Goal: Contribute content: Contribute content

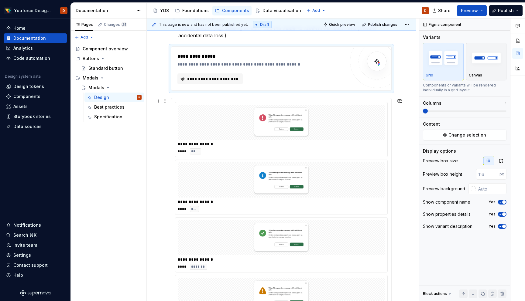
scroll to position [159, 0]
click at [206, 76] on span "**********" at bounding box center [212, 78] width 53 height 6
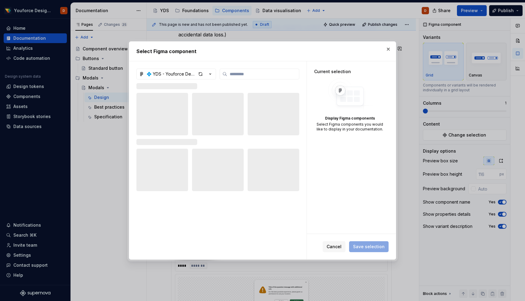
type textarea "*"
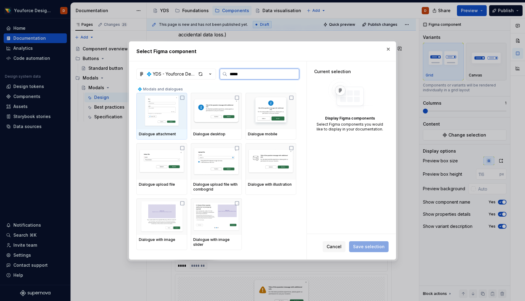
type input "******"
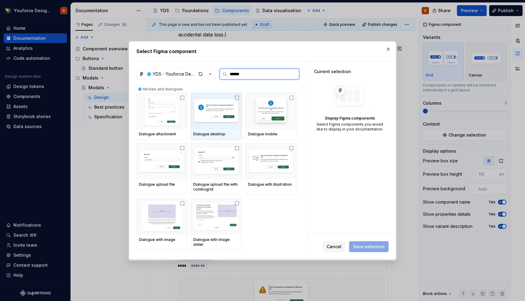
click at [238, 99] on icon at bounding box center [236, 97] width 5 height 5
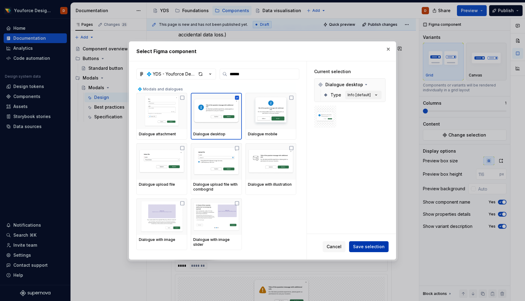
click at [363, 246] on span "Save selection" at bounding box center [369, 247] width 32 height 6
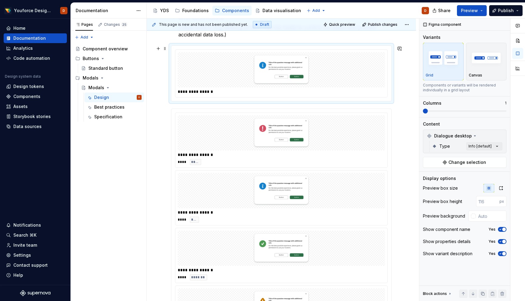
click at [406, 90] on div "**********" at bounding box center [281, 197] width 269 height 489
click at [381, 38] on p "Critical actions (e.g. deleting an item. Use the modal to confirm the action an…" at bounding box center [284, 31] width 213 height 15
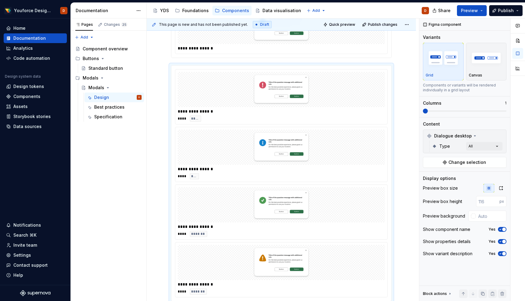
scroll to position [186, 0]
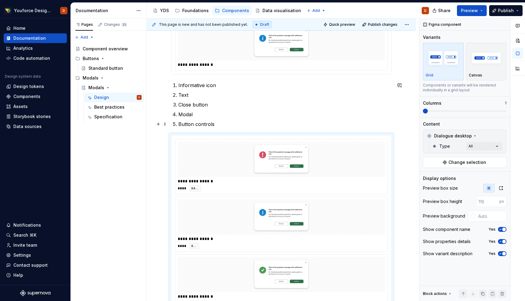
click at [219, 127] on p "Button controls" at bounding box center [284, 124] width 213 height 7
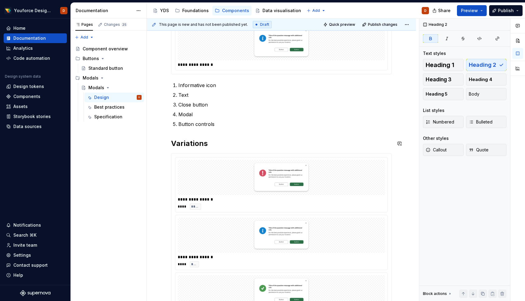
click at [213, 131] on div "**********" at bounding box center [281, 165] width 220 height 449
click at [213, 130] on div "**********" at bounding box center [281, 165] width 220 height 449
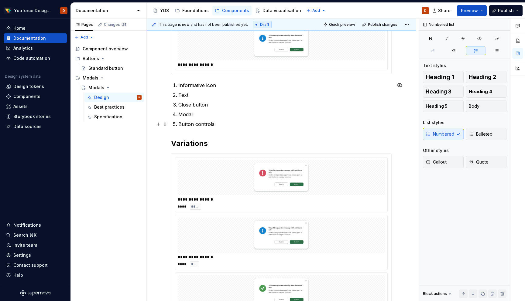
click at [227, 125] on p "Button controls" at bounding box center [284, 124] width 213 height 7
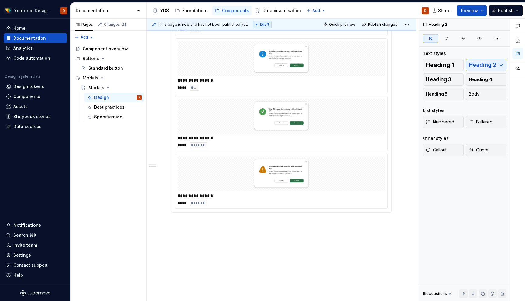
scroll to position [387, 0]
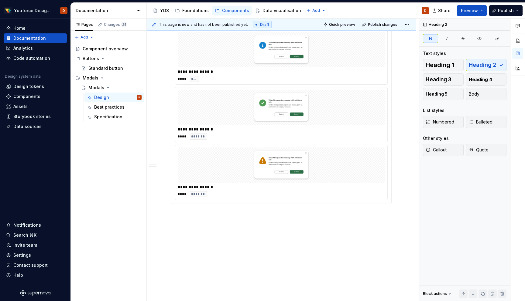
click at [265, 244] on div "**********" at bounding box center [281, 14] width 269 height 576
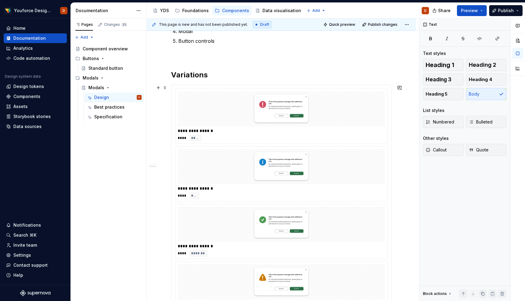
scroll to position [205, 0]
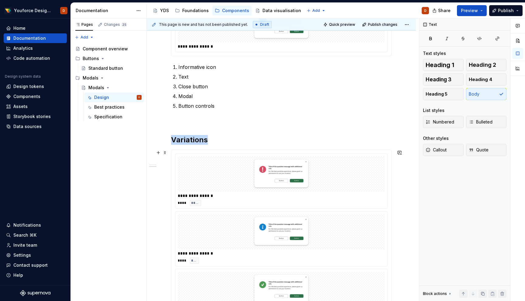
click at [178, 153] on div "**********" at bounding box center [281, 268] width 220 height 236
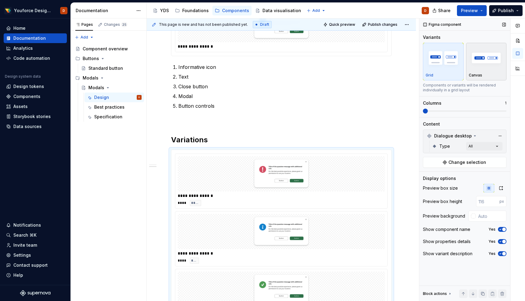
click at [496, 57] on img "button" at bounding box center [486, 58] width 35 height 22
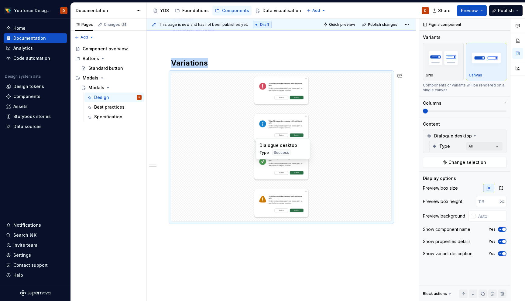
scroll to position [275, 0]
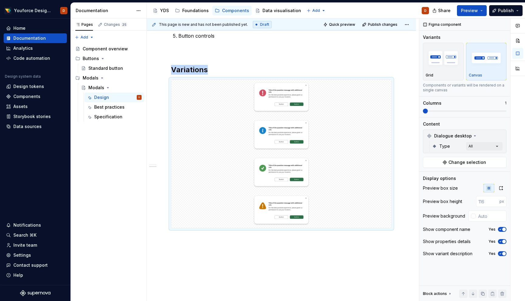
type textarea "*"
click at [216, 251] on div "**********" at bounding box center [281, 89] width 269 height 503
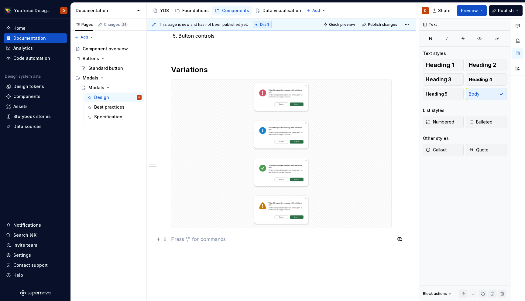
click at [216, 237] on p at bounding box center [281, 239] width 220 height 7
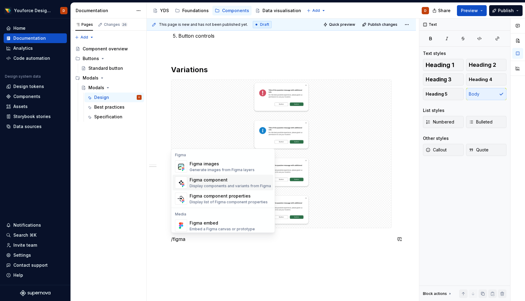
click at [217, 180] on div "Figma component" at bounding box center [229, 180] width 81 height 6
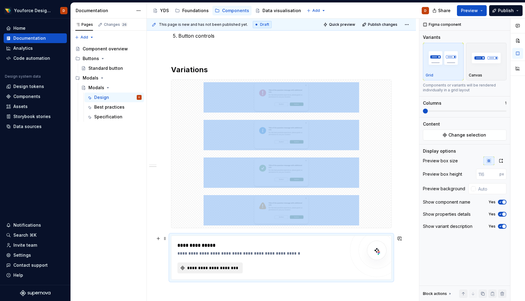
click at [207, 268] on span "**********" at bounding box center [212, 268] width 53 height 6
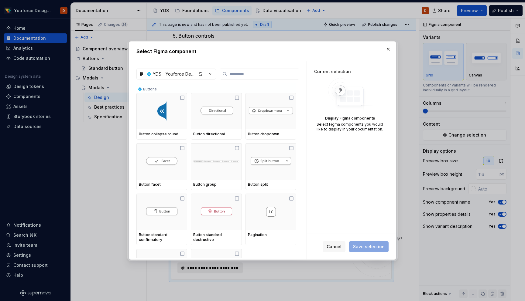
type textarea "*"
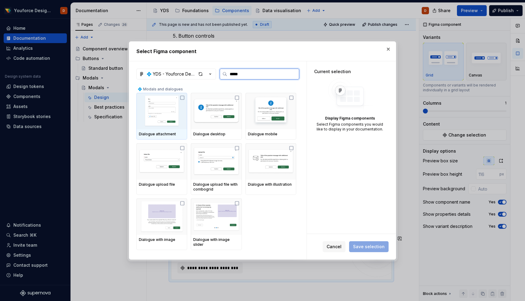
type input "******"
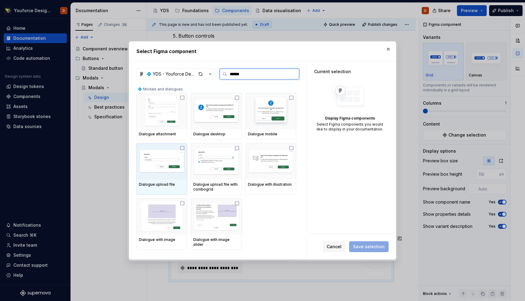
click at [183, 148] on icon at bounding box center [182, 148] width 5 height 5
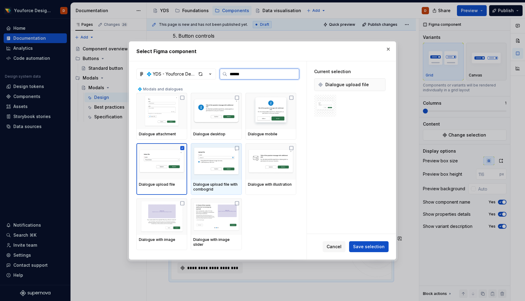
click at [239, 147] on icon at bounding box center [236, 148] width 5 height 5
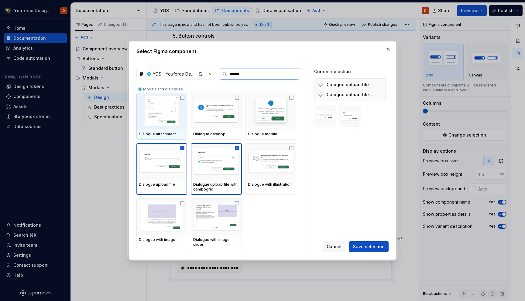
click at [182, 98] on icon at bounding box center [182, 97] width 5 height 5
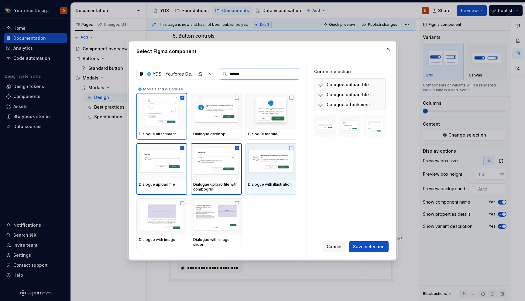
click at [294, 148] on icon at bounding box center [291, 148] width 5 height 5
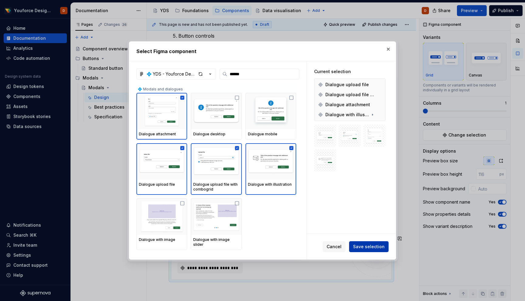
click at [362, 249] on span "Save selection" at bounding box center [369, 247] width 32 height 6
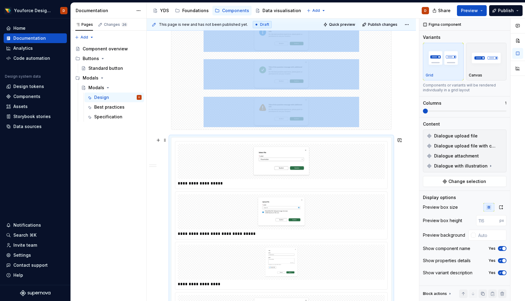
scroll to position [377, 0]
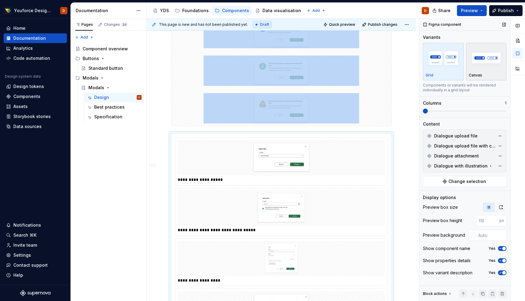
click at [483, 55] on img "button" at bounding box center [486, 58] width 35 height 22
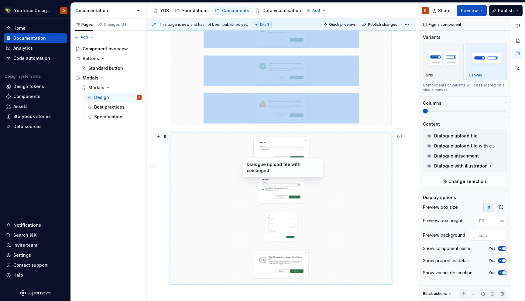
scroll to position [455, 0]
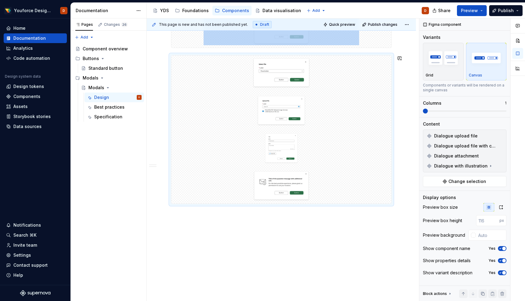
click at [365, 236] on div "**********" at bounding box center [283, 160] width 272 height 283
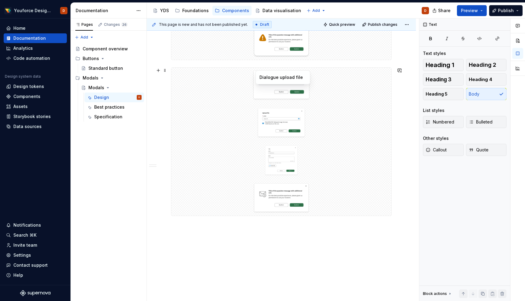
scroll to position [452, 0]
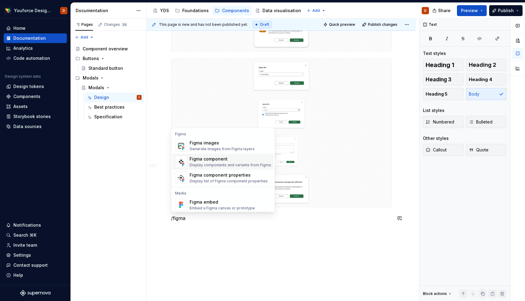
click at [222, 165] on div "Display components and variants from Figma" at bounding box center [229, 165] width 81 height 5
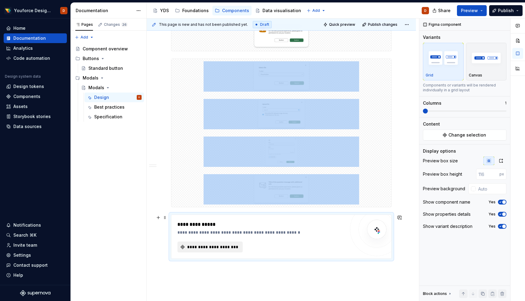
click at [215, 247] on span "**********" at bounding box center [212, 247] width 53 height 6
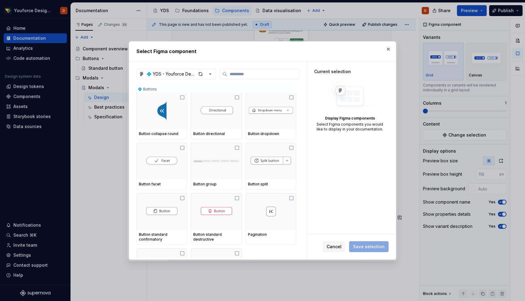
type textarea "*"
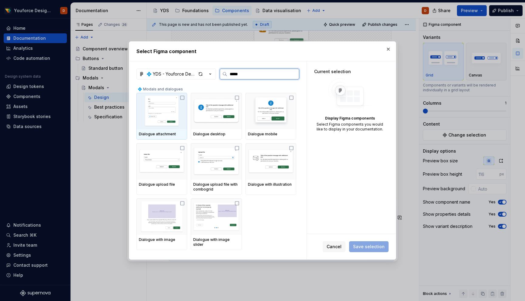
type input "******"
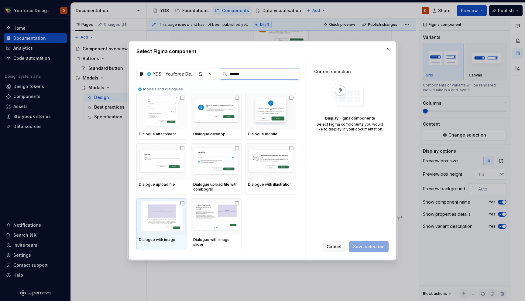
click at [182, 205] on icon at bounding box center [182, 203] width 5 height 5
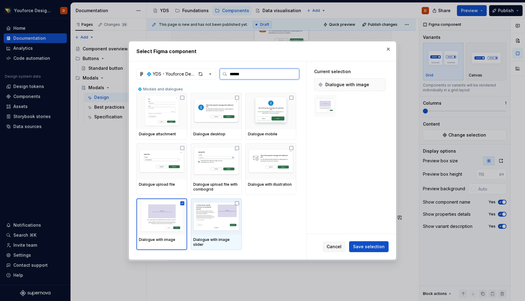
click at [239, 204] on icon at bounding box center [236, 203] width 5 height 5
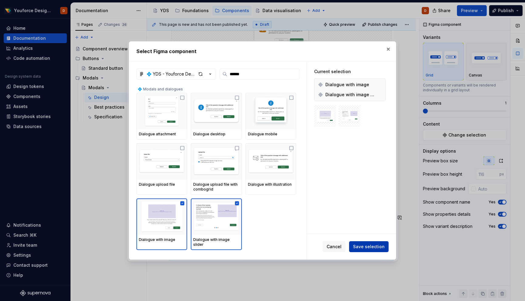
click at [374, 246] on span "Save selection" at bounding box center [369, 247] width 32 height 6
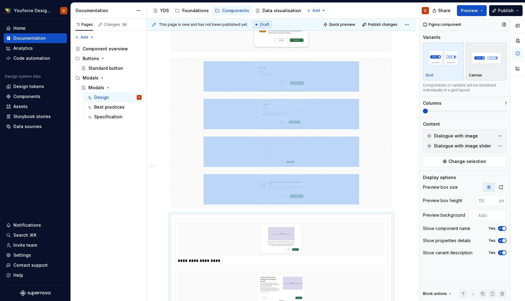
click at [486, 60] on img "button" at bounding box center [486, 58] width 35 height 22
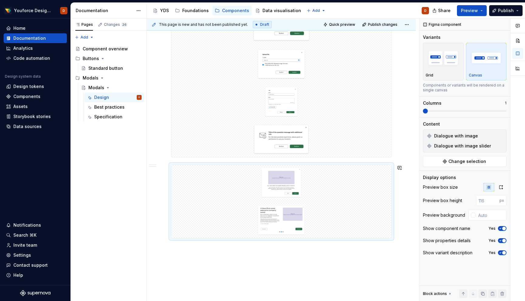
scroll to position [502, 0]
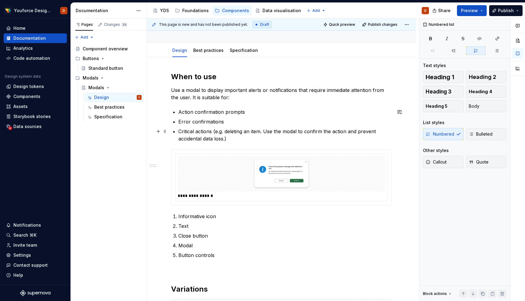
scroll to position [46, 0]
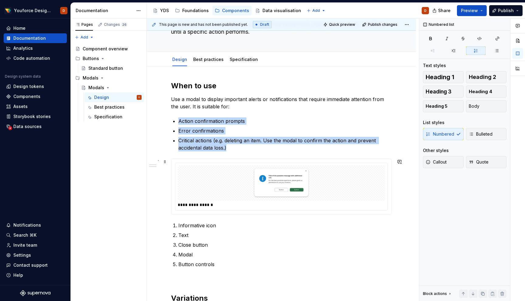
click at [223, 182] on img at bounding box center [280, 183] width 155 height 30
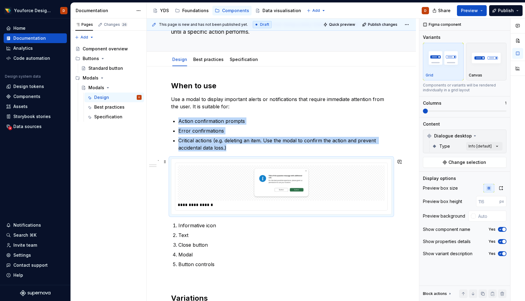
click at [223, 182] on img at bounding box center [280, 183] width 155 height 30
click at [297, 181] on img at bounding box center [280, 183] width 155 height 30
click at [227, 173] on img at bounding box center [280, 183] width 155 height 30
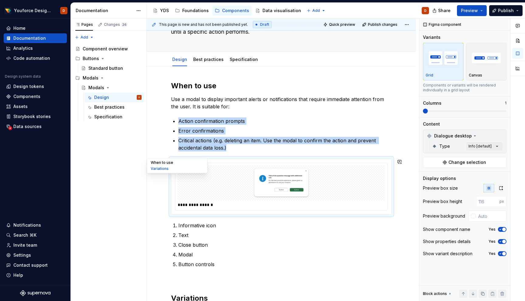
click at [169, 162] on button "When to use" at bounding box center [177, 163] width 58 height 6
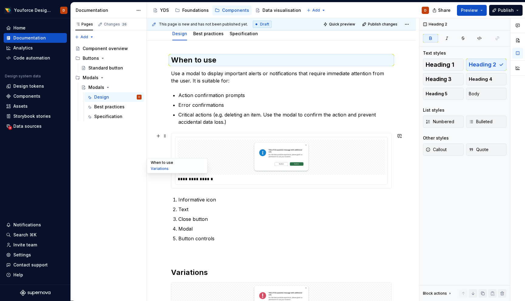
scroll to position [78, 0]
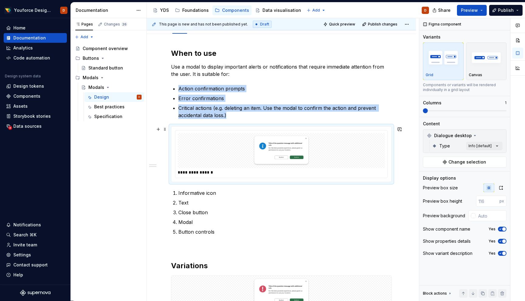
click at [262, 162] on img at bounding box center [280, 150] width 155 height 30
click at [324, 146] on img at bounding box center [280, 150] width 155 height 30
click at [351, 146] on img at bounding box center [280, 150] width 155 height 30
click at [471, 161] on span "Change selection" at bounding box center [467, 162] width 38 height 6
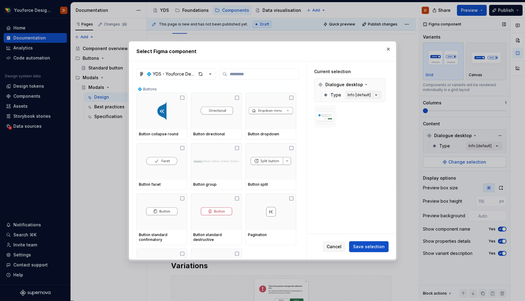
type textarea "*"
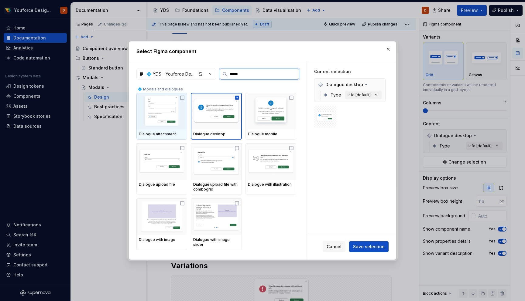
type input "******"
click at [200, 76] on div "button" at bounding box center [200, 74] width 9 height 9
click at [210, 72] on icon "button" at bounding box center [210, 74] width 6 height 6
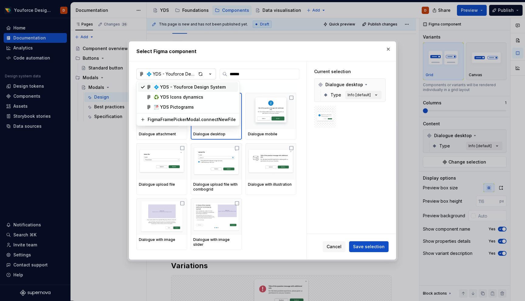
click at [210, 72] on div "Select Figma component 💠 YDS - Youforce Design System ****** 💠 Modals and dialo…" at bounding box center [262, 150] width 525 height 301
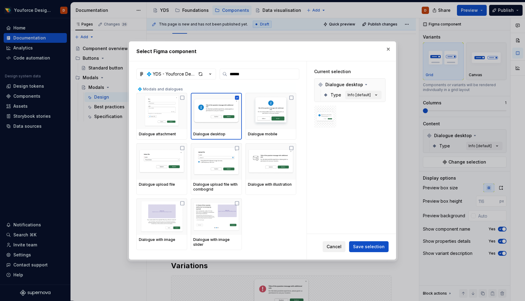
click at [338, 248] on span "Cancel" at bounding box center [333, 247] width 15 height 6
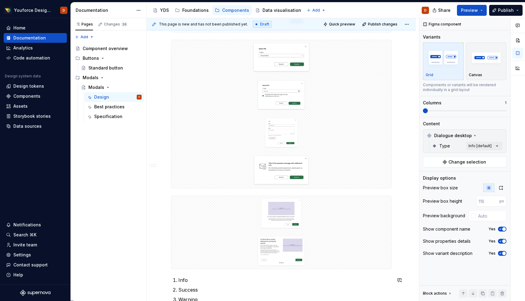
scroll to position [628, 0]
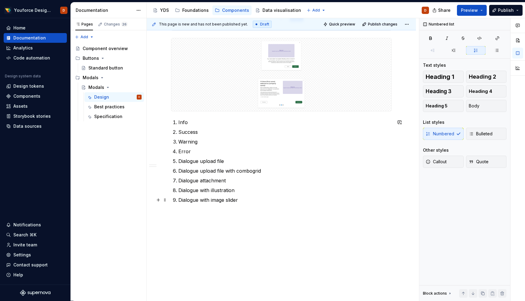
click at [258, 201] on p "Dialogue with image slider" at bounding box center [284, 199] width 213 height 7
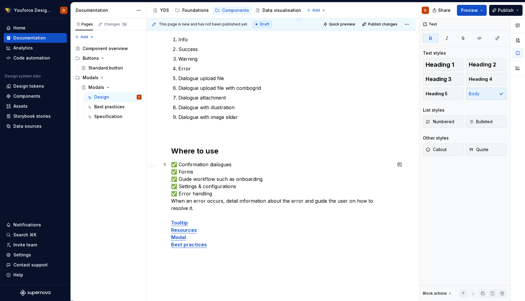
scroll to position [712, 0]
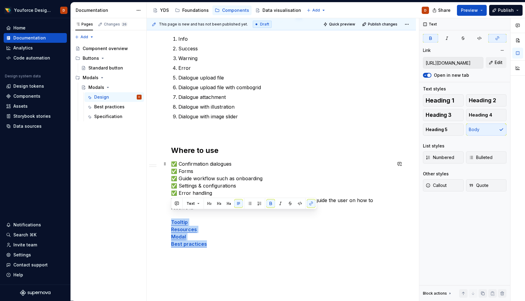
drag, startPoint x: 227, startPoint y: 239, endPoint x: 169, endPoint y: 213, distance: 63.5
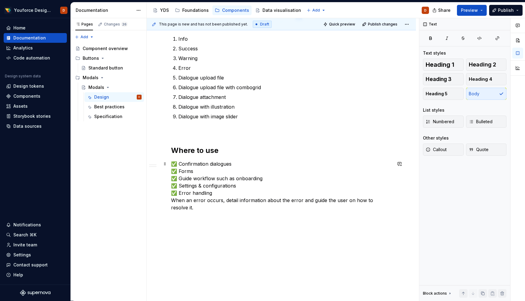
click at [220, 193] on p "✅ Confirmation dialogues ✅ Forms ✅ Guide workflow such as onboarding ✅ Settings…" at bounding box center [281, 185] width 220 height 51
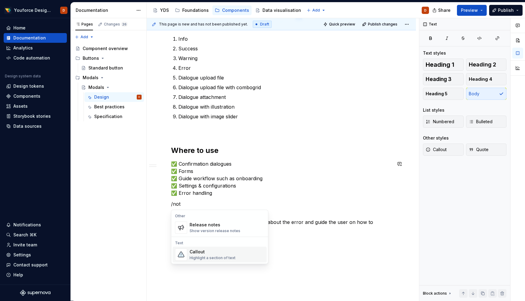
click at [194, 254] on div "Callout" at bounding box center [212, 252] width 46 height 6
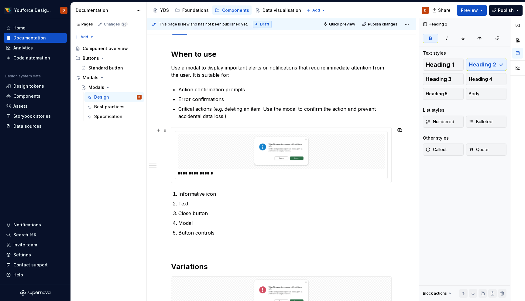
scroll to position [0, 0]
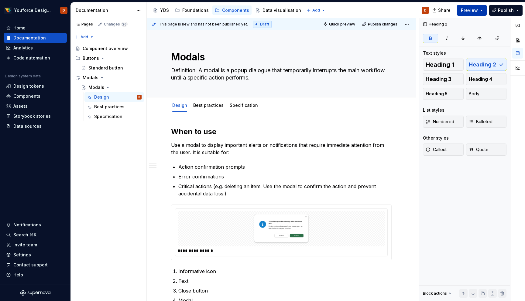
click at [482, 10] on button "Preview" at bounding box center [472, 10] width 30 height 11
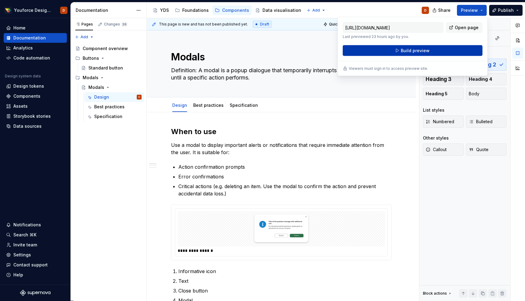
click at [425, 48] on span "Build preview" at bounding box center [415, 51] width 29 height 6
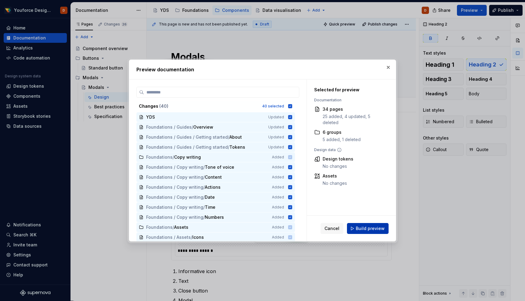
click at [364, 228] on span "Build preview" at bounding box center [370, 229] width 29 height 6
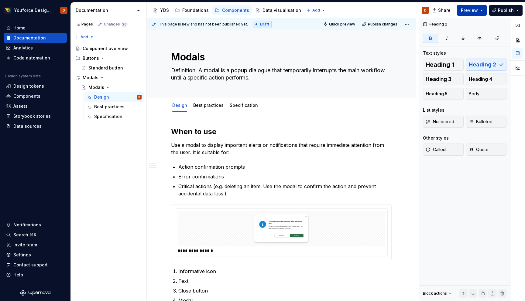
click at [477, 12] on span "Preview" at bounding box center [469, 10] width 17 height 6
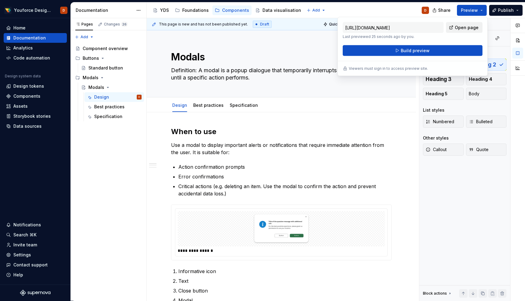
click at [462, 26] on span "Open page" at bounding box center [467, 28] width 24 height 6
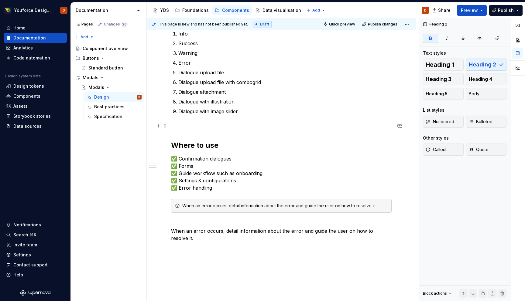
scroll to position [718, 0]
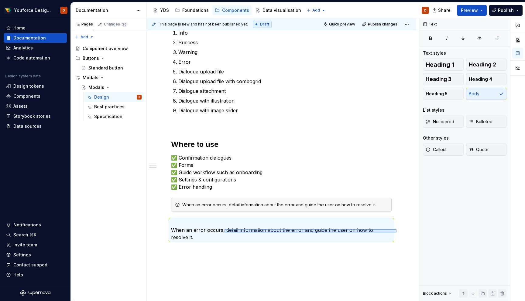
drag, startPoint x: 396, startPoint y: 230, endPoint x: 224, endPoint y: 233, distance: 171.9
click at [224, 233] on div "**********" at bounding box center [283, 159] width 272 height 283
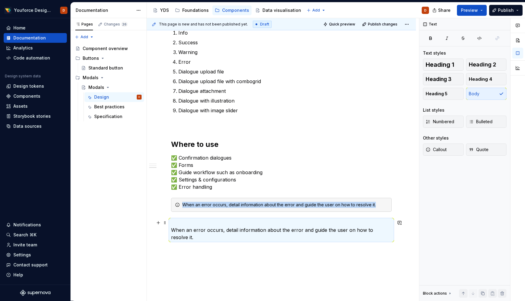
click at [198, 220] on p "When an error occurs, detail information about the error and guide the user on …" at bounding box center [281, 230] width 220 height 22
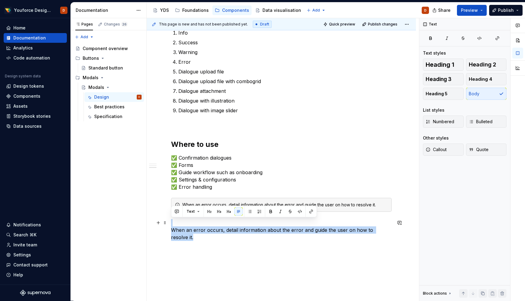
drag, startPoint x: 393, startPoint y: 232, endPoint x: 175, endPoint y: 223, distance: 218.2
click at [175, 223] on p "When an error occurs, detail information about the error and guide the user on …" at bounding box center [281, 230] width 220 height 22
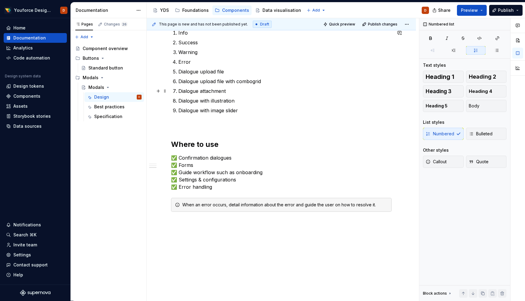
click at [232, 91] on p "Dialogue attachment" at bounding box center [284, 90] width 213 height 7
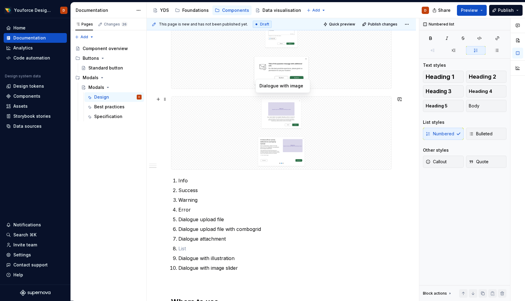
scroll to position [531, 0]
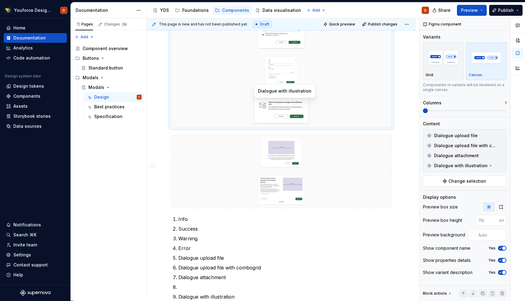
click at [295, 90] on div "Dialogue with illustration" at bounding box center [284, 91] width 53 height 6
drag, startPoint x: 258, startPoint y: 91, endPoint x: 308, endPoint y: 90, distance: 49.5
click at [308, 90] on div "Dialogue with illustration" at bounding box center [284, 91] width 61 height 14
copy div "Dialogue with illustration"
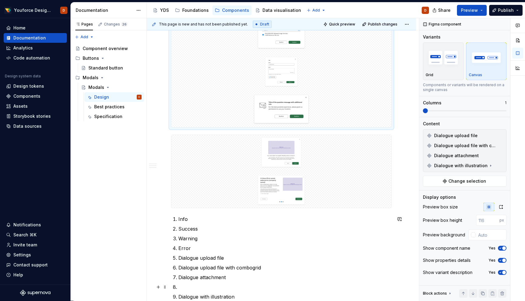
click at [193, 284] on p at bounding box center [284, 287] width 213 height 7
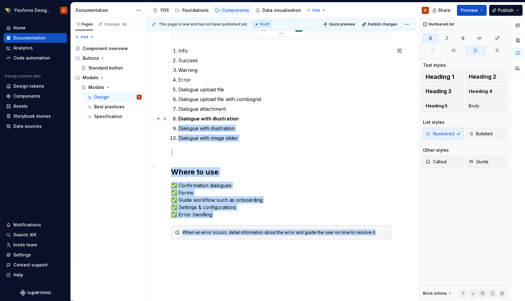
scroll to position [736, 0]
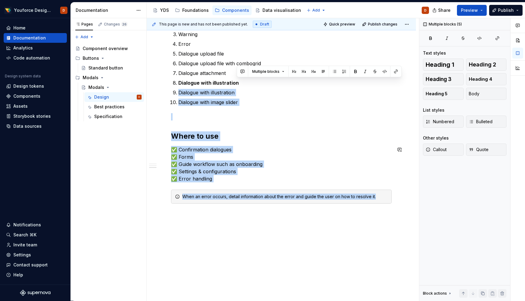
drag, startPoint x: 243, startPoint y: 287, endPoint x: 179, endPoint y: 286, distance: 63.8
click at [215, 92] on p "Dialogue with illustration" at bounding box center [284, 92] width 213 height 7
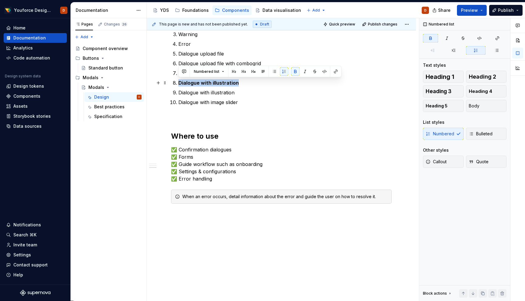
drag, startPoint x: 238, startPoint y: 83, endPoint x: 178, endPoint y: 82, distance: 60.4
click at [178, 82] on li "Dialogue with illustration" at bounding box center [284, 82] width 213 height 7
click at [241, 89] on p "Dialogue with illustration" at bounding box center [284, 92] width 213 height 7
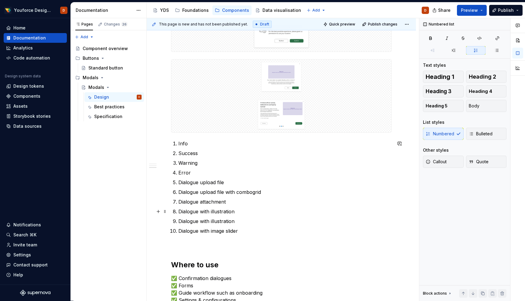
scroll to position [608, 0]
click at [223, 218] on p "Dialogue with illustration" at bounding box center [284, 220] width 213 height 7
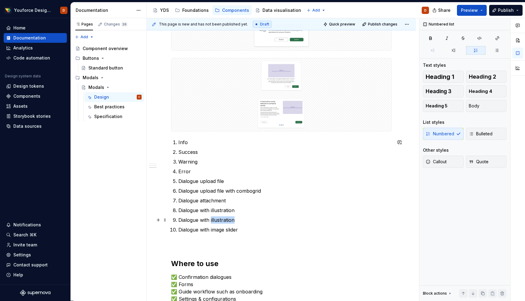
click at [223, 218] on p "Dialogue with illustration" at bounding box center [284, 220] width 213 height 7
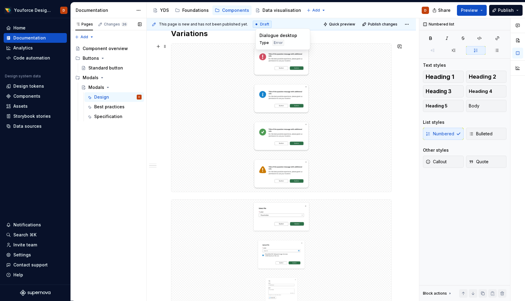
scroll to position [306, 0]
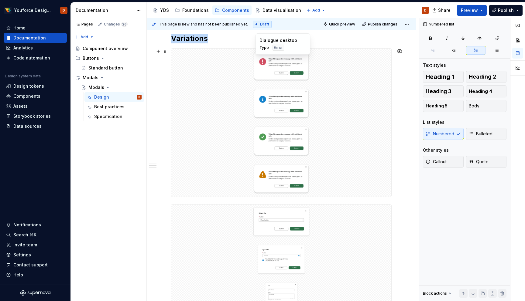
click at [286, 66] on img at bounding box center [280, 66] width 155 height 30
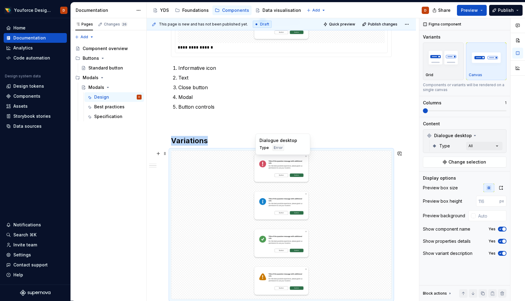
scroll to position [206, 0]
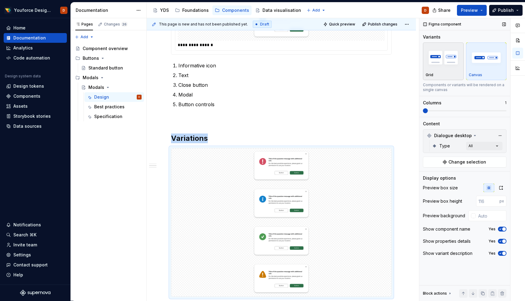
click at [449, 65] on img "button" at bounding box center [442, 57] width 35 height 22
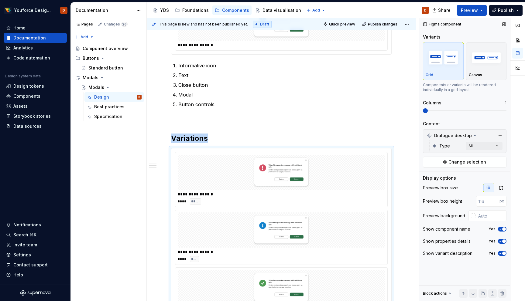
scroll to position [289, 0]
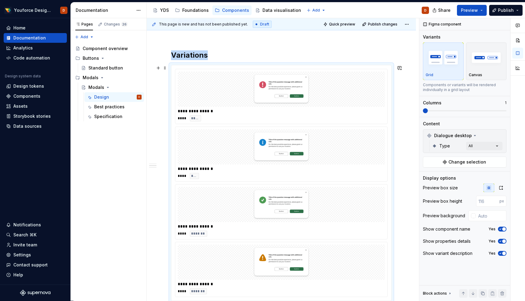
click at [192, 77] on div at bounding box center [281, 89] width 207 height 35
click at [201, 155] on div at bounding box center [281, 146] width 207 height 35
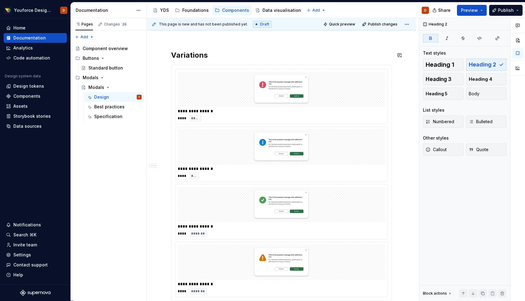
click at [220, 46] on div "**********" at bounding box center [281, 288] width 220 height 900
click at [220, 100] on img at bounding box center [280, 89] width 155 height 30
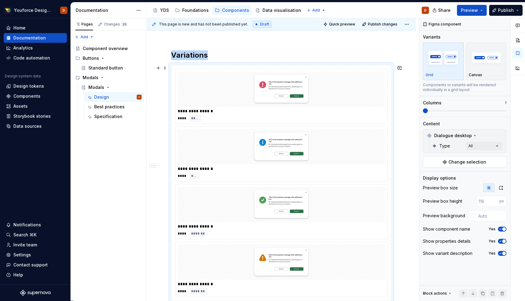
click at [250, 102] on img at bounding box center [280, 89] width 155 height 30
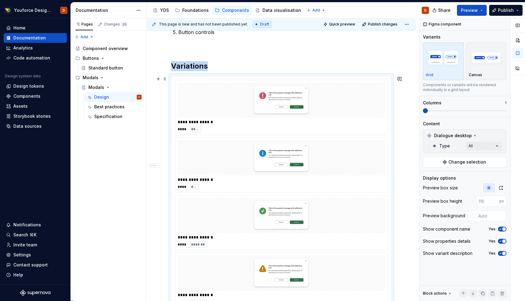
scroll to position [275, 0]
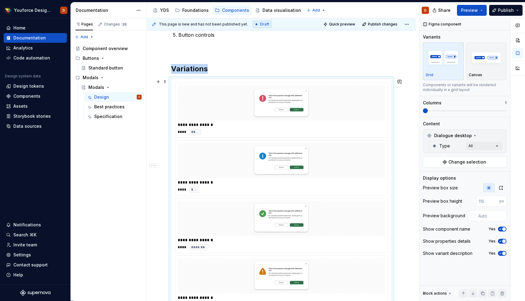
click at [224, 101] on img at bounding box center [280, 103] width 155 height 30
click at [306, 122] on div "**********" at bounding box center [283, 125] width 210 height 6
click at [286, 107] on img at bounding box center [280, 103] width 155 height 30
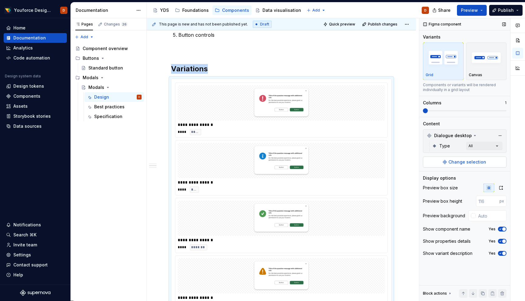
click at [457, 159] on span "Change selection" at bounding box center [467, 162] width 38 height 6
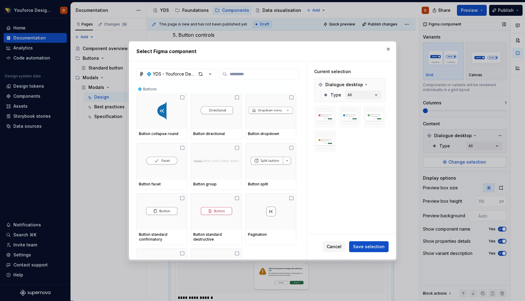
type textarea "*"
click at [259, 71] on input "search" at bounding box center [263, 74] width 72 height 6
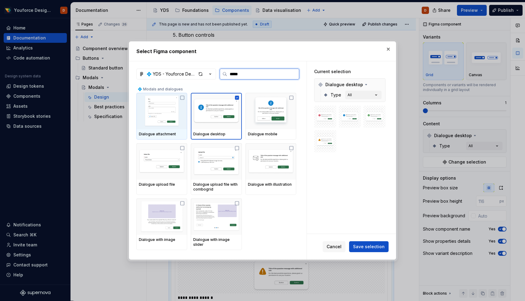
type input "******"
click at [369, 97] on button "All" at bounding box center [363, 95] width 36 height 9
click at [379, 96] on icon "button" at bounding box center [376, 95] width 6 height 6
click at [377, 95] on icon "button" at bounding box center [376, 95] width 2 height 1
click at [361, 250] on span "Save selection" at bounding box center [369, 247] width 32 height 6
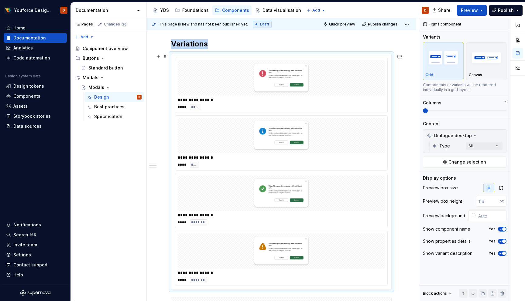
scroll to position [300, 0]
click at [282, 68] on img at bounding box center [280, 78] width 155 height 30
click at [282, 72] on img at bounding box center [280, 78] width 155 height 30
click at [474, 135] on icon at bounding box center [475, 135] width 2 height 1
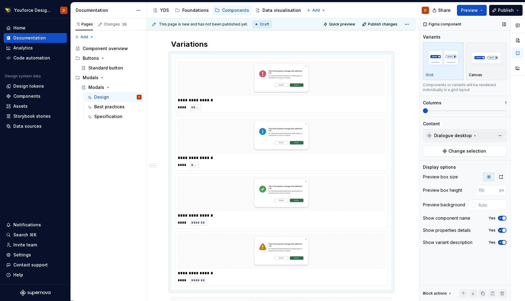
click at [474, 135] on icon at bounding box center [474, 136] width 1 height 2
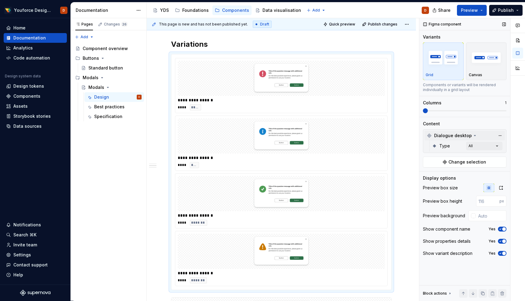
click at [441, 147] on span "Type" at bounding box center [444, 146] width 11 height 6
click at [477, 147] on div "Comments Open comments No comments yet Select ‘Comment’ from the block context …" at bounding box center [472, 159] width 106 height 283
click at [425, 184] on span "Error" at bounding box center [461, 185] width 79 height 10
click at [426, 184] on span "Error" at bounding box center [461, 185] width 79 height 10
click at [494, 159] on button "button" at bounding box center [494, 156] width 9 height 5
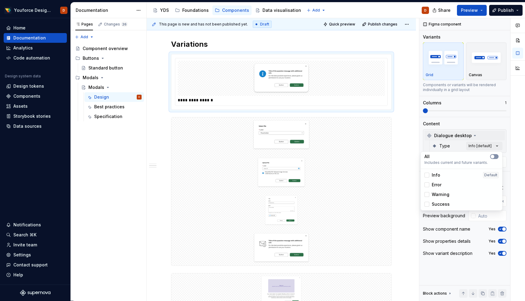
click at [494, 158] on icon "button" at bounding box center [492, 157] width 5 height 4
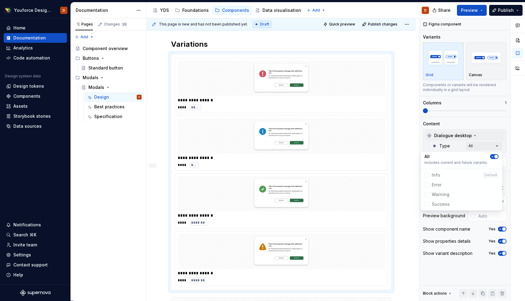
click at [494, 158] on icon "button" at bounding box center [492, 157] width 5 height 4
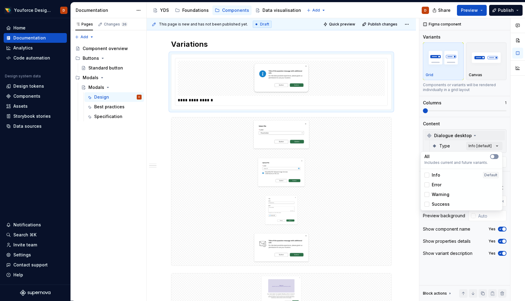
click at [493, 157] on span "button" at bounding box center [492, 157] width 4 height 4
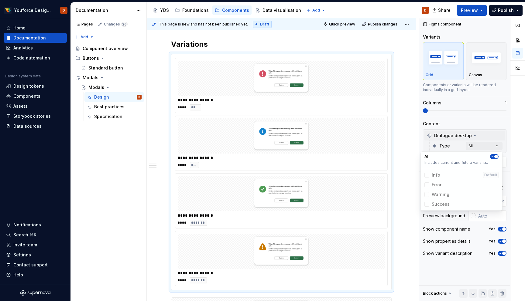
click at [493, 157] on icon "button" at bounding box center [492, 157] width 5 height 4
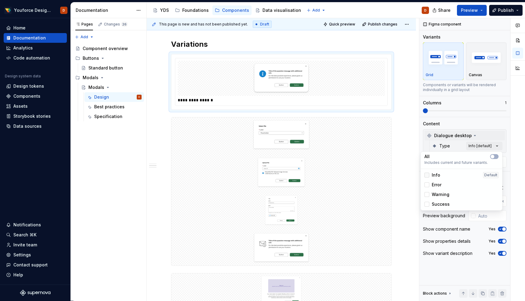
click at [428, 177] on div at bounding box center [426, 175] width 5 height 5
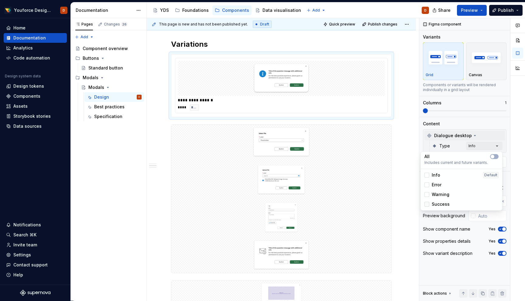
click at [427, 206] on div at bounding box center [426, 204] width 5 height 5
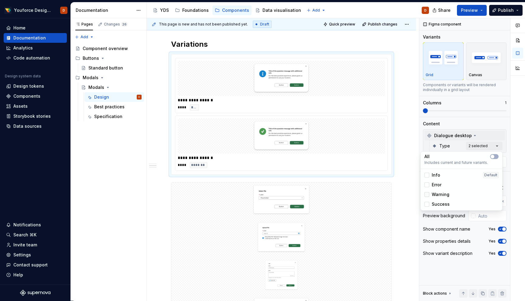
click at [426, 195] on div at bounding box center [426, 194] width 5 height 5
click at [427, 183] on div at bounding box center [426, 184] width 5 height 5
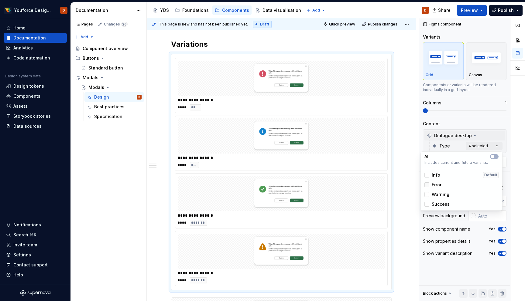
click at [427, 185] on icon at bounding box center [427, 185] width 0 height 0
click at [427, 183] on div at bounding box center [426, 184] width 5 height 5
click at [427, 185] on icon at bounding box center [427, 185] width 0 height 0
click at [427, 183] on div at bounding box center [426, 184] width 5 height 5
click at [427, 185] on icon at bounding box center [427, 185] width 0 height 0
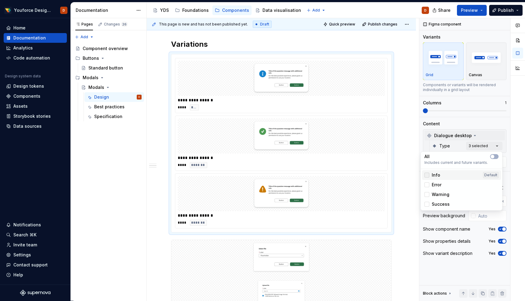
click at [427, 175] on icon at bounding box center [427, 175] width 0 height 0
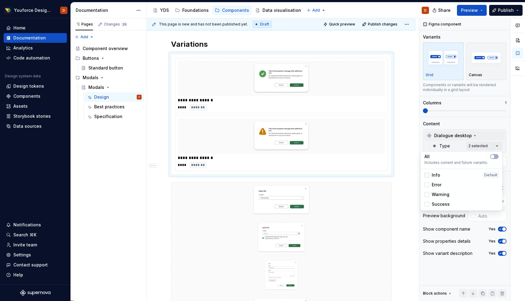
click at [426, 176] on div at bounding box center [426, 175] width 5 height 5
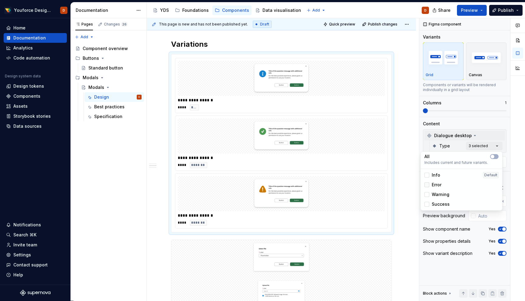
click at [427, 185] on div at bounding box center [426, 184] width 5 height 5
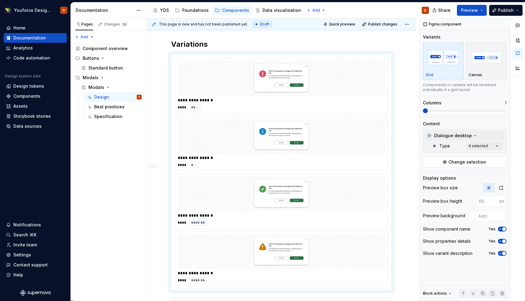
click at [404, 156] on html "Youforce Design System D Home Documentation Analytics Code automation Design sy…" at bounding box center [262, 150] width 525 height 301
click at [474, 161] on span "Change selection" at bounding box center [467, 162] width 38 height 6
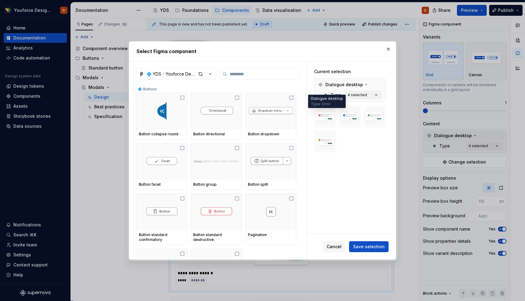
click at [323, 119] on img at bounding box center [324, 116] width 17 height 17
click at [326, 149] on img at bounding box center [324, 141] width 17 height 17
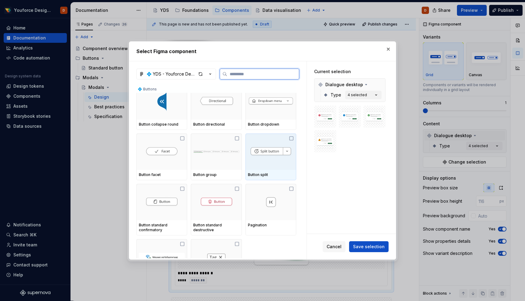
scroll to position [0, 0]
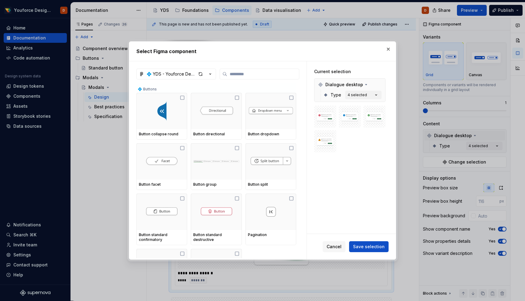
click at [343, 240] on div "Cancel Save selection" at bounding box center [351, 247] width 89 height 26
click at [340, 244] on span "Cancel" at bounding box center [333, 247] width 15 height 6
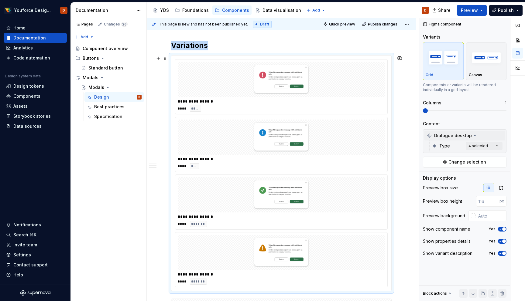
scroll to position [295, 0]
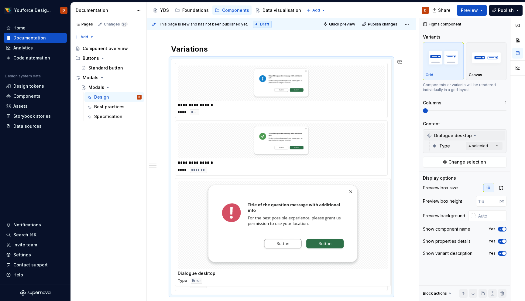
drag, startPoint x: 185, startPoint y: 77, endPoint x: 193, endPoint y: 189, distance: 112.4
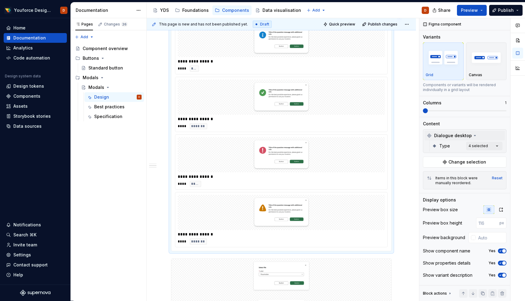
scroll to position [343, 0]
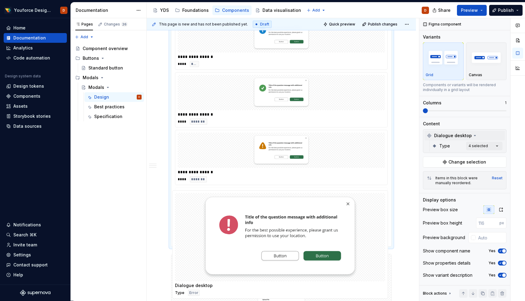
drag, startPoint x: 203, startPoint y: 151, endPoint x: 200, endPoint y: 211, distance: 60.5
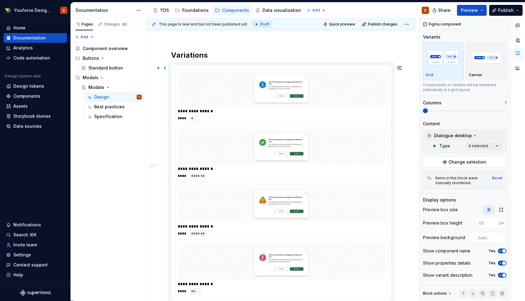
scroll to position [332, 0]
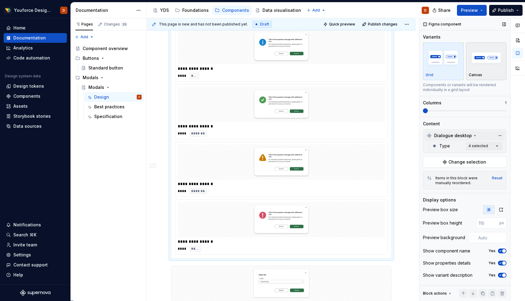
click at [486, 61] on img "button" at bounding box center [486, 57] width 35 height 22
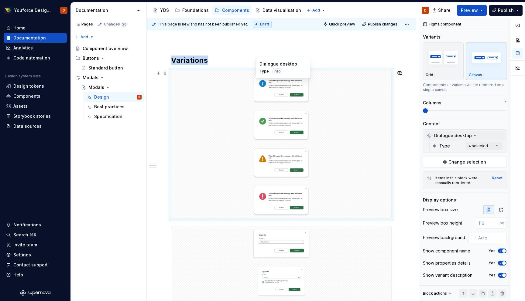
scroll to position [285, 0]
click at [448, 66] on img "button" at bounding box center [442, 57] width 35 height 22
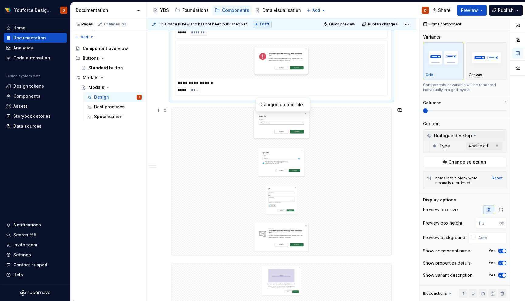
scroll to position [492, 0]
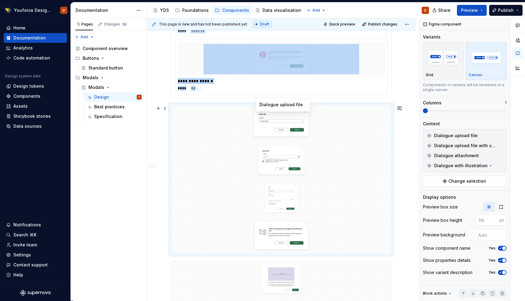
click at [335, 136] on img at bounding box center [280, 123] width 155 height 30
click at [450, 66] on img "button" at bounding box center [442, 57] width 35 height 22
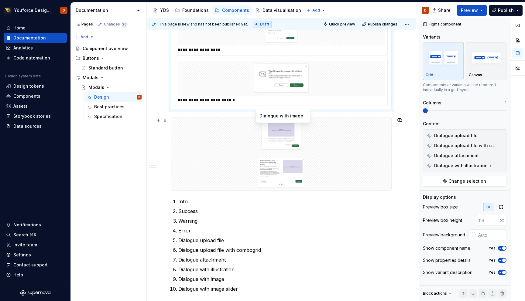
scroll to position [695, 0]
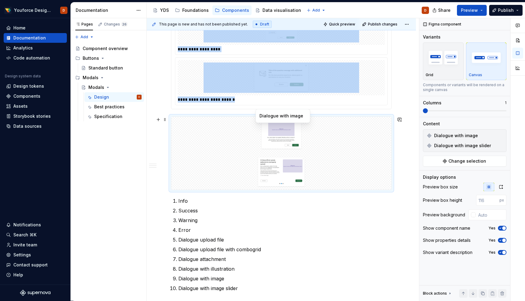
click at [360, 141] on img at bounding box center [281, 134] width 215 height 30
click at [443, 66] on img "button" at bounding box center [442, 57] width 35 height 22
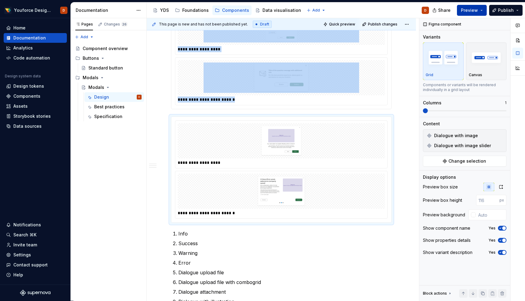
click at [473, 8] on span "Preview" at bounding box center [469, 10] width 17 height 6
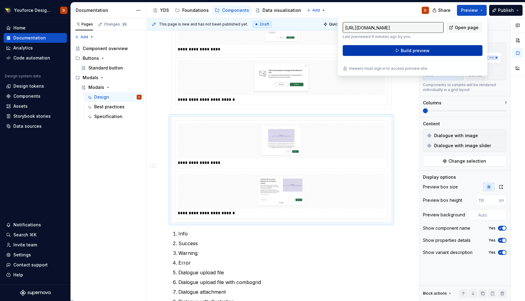
click at [411, 53] on span "Build preview" at bounding box center [415, 51] width 29 height 6
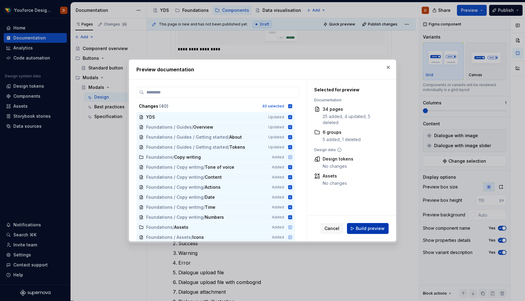
click at [363, 227] on span "Build preview" at bounding box center [370, 229] width 29 height 6
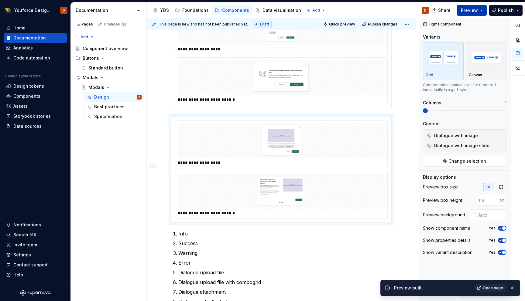
click at [477, 11] on span "Preview" at bounding box center [469, 10] width 17 height 6
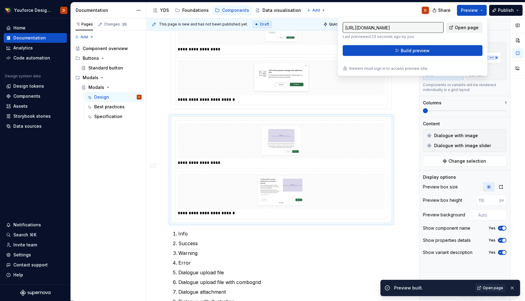
click at [461, 27] on span "Open page" at bounding box center [467, 28] width 24 height 6
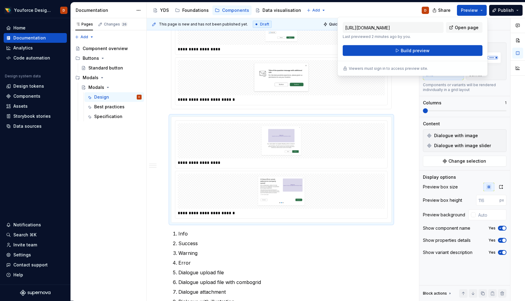
click at [383, 9] on div "Accessibility guide for tree Page tree. Navigate the tree with the arrow keys. …" at bounding box center [290, 10] width 287 height 16
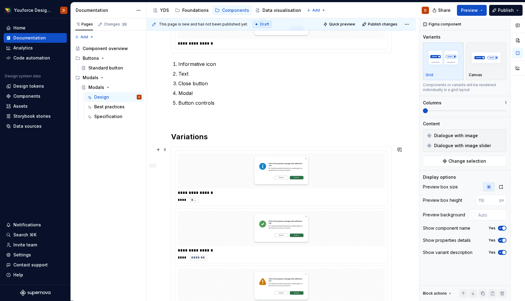
scroll to position [0, 0]
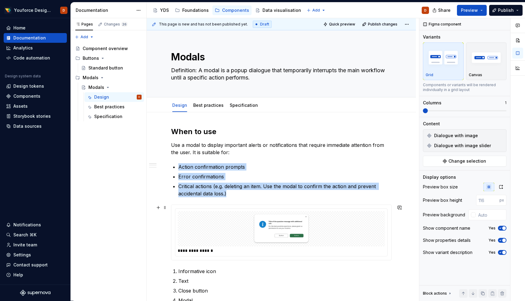
click at [279, 221] on img at bounding box center [280, 229] width 155 height 30
click at [278, 221] on img at bounding box center [280, 229] width 155 height 30
click at [456, 162] on span "Change selection" at bounding box center [467, 162] width 38 height 6
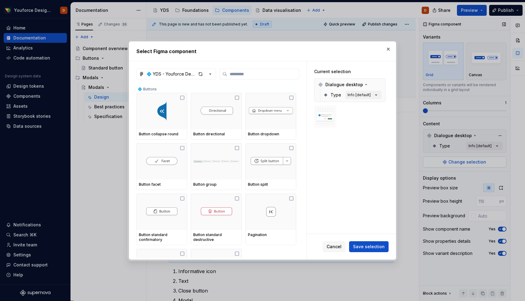
type textarea "*"
click at [236, 75] on input "search" at bounding box center [263, 74] width 72 height 6
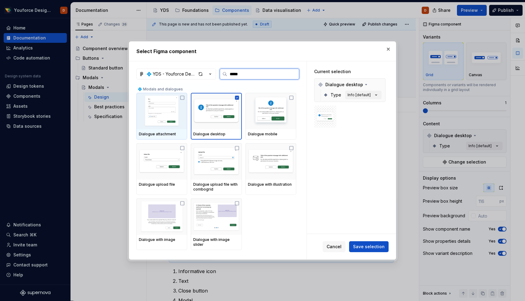
type input "******"
click at [200, 74] on div "button" at bounding box center [200, 74] width 9 height 9
click at [337, 252] on button "Cancel" at bounding box center [333, 246] width 23 height 11
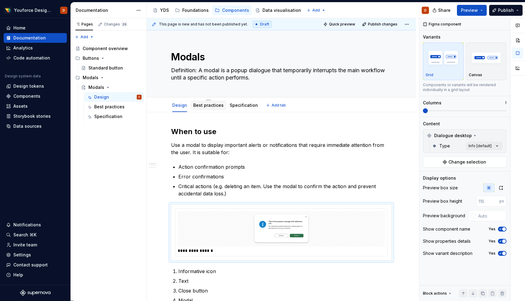
click at [209, 106] on link "Best practices" at bounding box center [208, 105] width 30 height 5
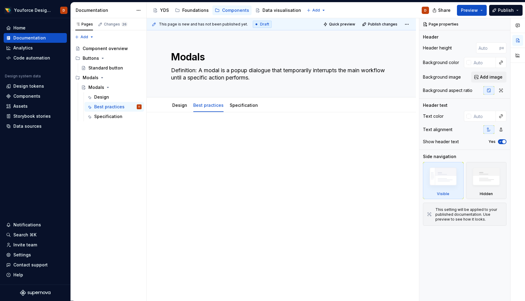
type textarea "*"
click at [215, 128] on p at bounding box center [281, 130] width 220 height 7
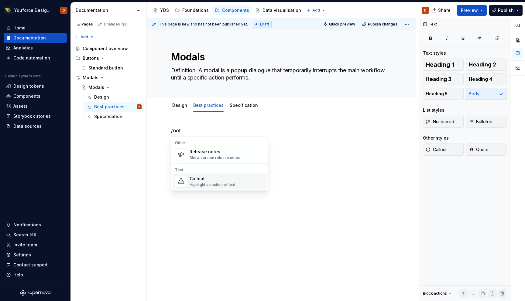
click at [200, 181] on div "Callout" at bounding box center [212, 179] width 46 height 6
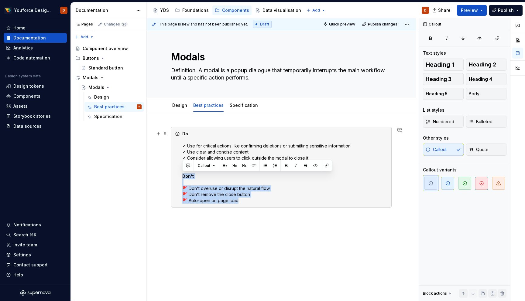
drag, startPoint x: 244, startPoint y: 201, endPoint x: 175, endPoint y: 177, distance: 72.8
click at [175, 177] on div "Do ✓ Use for critical actions like confirming deletions or submitting sensitive…" at bounding box center [281, 167] width 220 height 81
copy div "Don't 🚩 Don't overuse or disrupt the natural flow 🚩 Don't remove the close butt…"
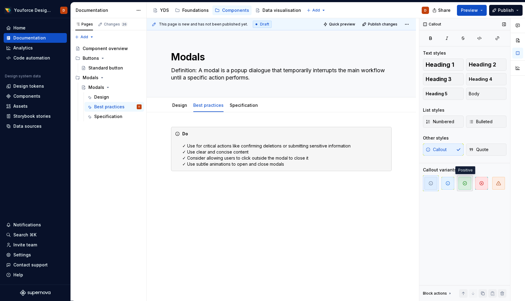
click at [468, 184] on span "button" at bounding box center [464, 183] width 13 height 13
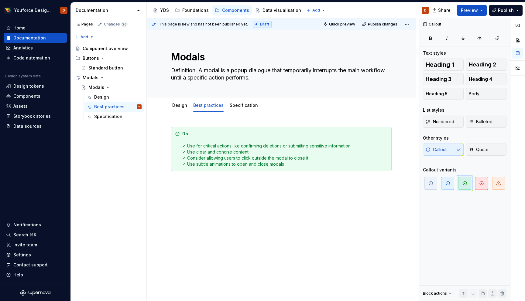
click at [328, 203] on div "Do ✓ Use for critical actions like confirming deletions or submitting sensitive…" at bounding box center [281, 190] width 269 height 157
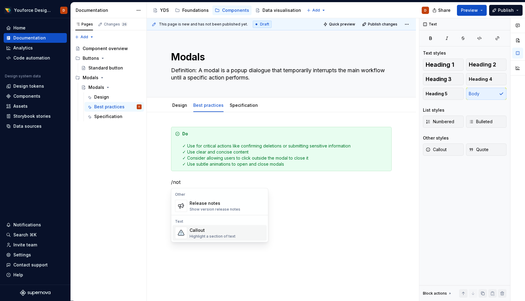
click at [231, 235] on div "Highlight a section of text" at bounding box center [212, 236] width 46 height 5
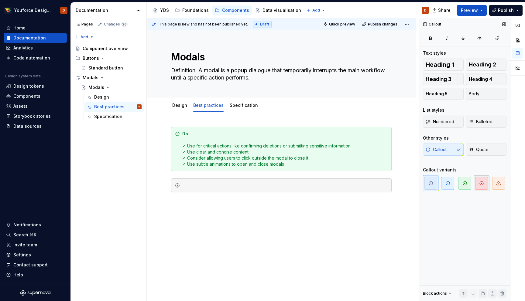
click at [485, 183] on span "button" at bounding box center [481, 183] width 13 height 13
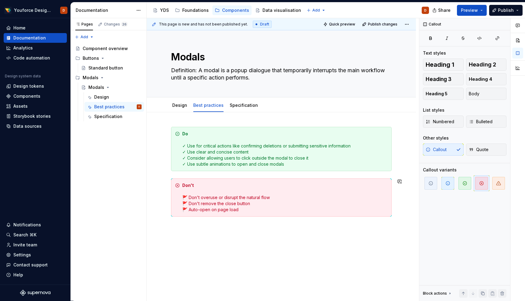
click at [217, 251] on div "Do ✓ Use for critical actions like confirming deletions or submitting sensitive…" at bounding box center [281, 213] width 269 height 202
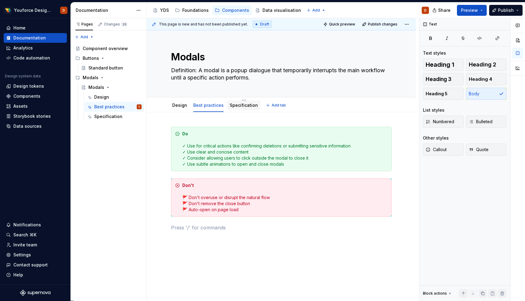
click at [236, 105] on link "Specification" at bounding box center [244, 105] width 28 height 5
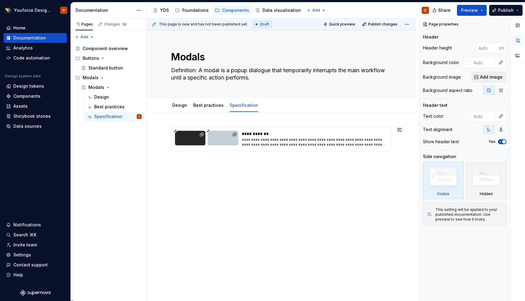
click at [215, 170] on div "**********" at bounding box center [281, 180] width 269 height 137
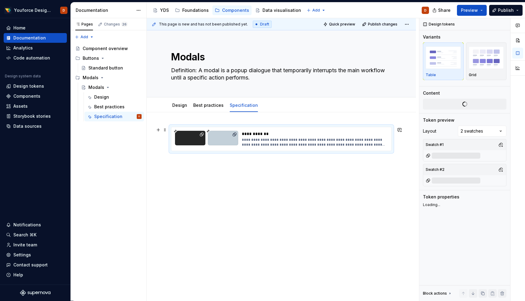
click at [322, 137] on div "**********" at bounding box center [313, 139] width 142 height 16
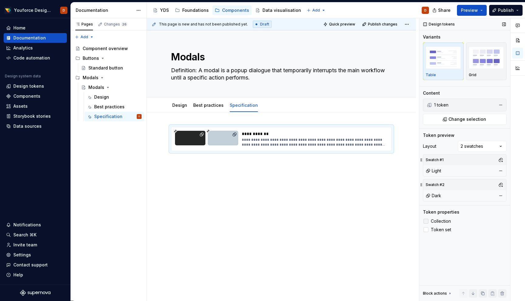
click at [427, 221] on div at bounding box center [425, 221] width 5 height 5
click at [426, 221] on icon at bounding box center [426, 221] width 0 height 0
click at [427, 230] on div at bounding box center [425, 229] width 5 height 5
click at [426, 230] on icon at bounding box center [426, 230] width 0 height 0
click at [476, 104] on div "1 token" at bounding box center [464, 105] width 60 height 6
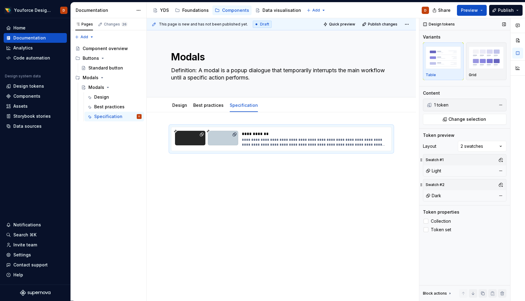
click at [435, 104] on div "1 token" at bounding box center [464, 105] width 60 height 6
click at [447, 119] on button "Change selection" at bounding box center [465, 119] width 84 height 11
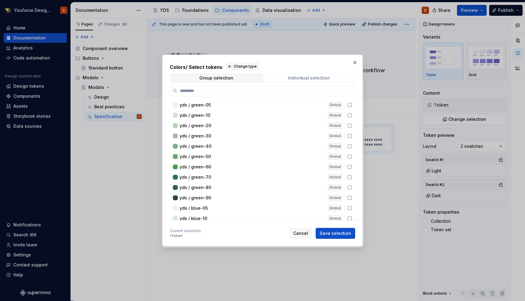
click at [296, 78] on div "Individual selection" at bounding box center [309, 78] width 42 height 5
click at [230, 75] on span "Group selection" at bounding box center [215, 78] width 91 height 9
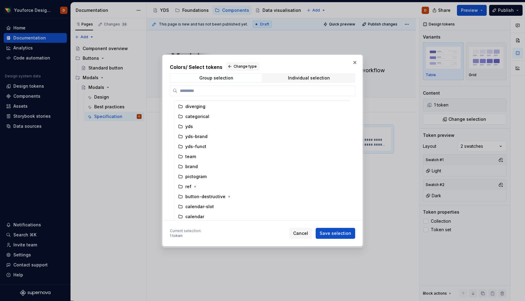
scroll to position [90, 0]
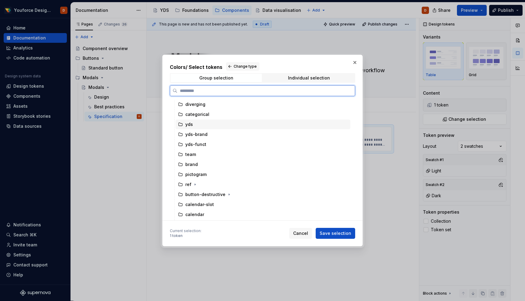
click at [180, 124] on icon at bounding box center [180, 124] width 5 height 5
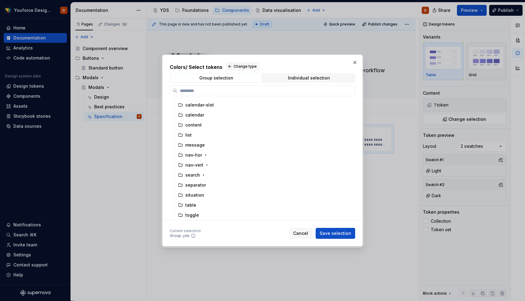
scroll to position [0, 0]
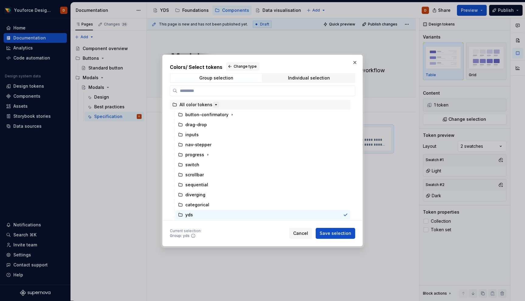
click at [213, 107] on button "button" at bounding box center [216, 105] width 6 height 6
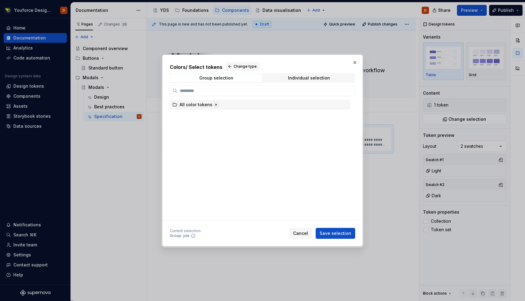
click at [216, 105] on icon "button" at bounding box center [215, 104] width 5 height 5
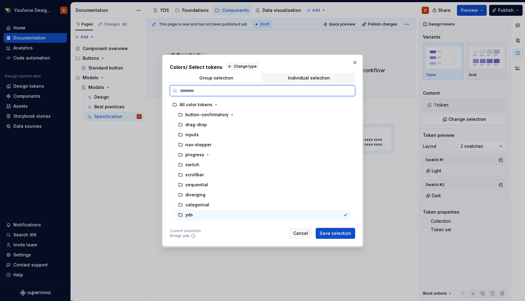
type textarea "*"
click at [284, 67] on h2 "Colors / Select tokens Change type" at bounding box center [262, 66] width 185 height 9
click at [284, 79] on span "Individual selection" at bounding box center [308, 78] width 91 height 9
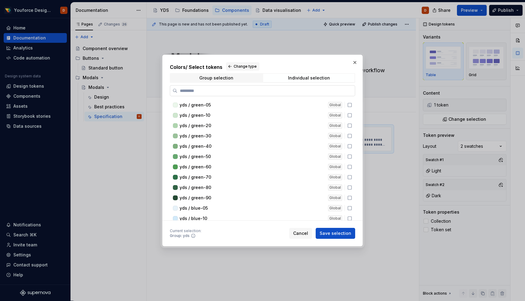
click at [249, 92] on input "search" at bounding box center [265, 91] width 177 height 6
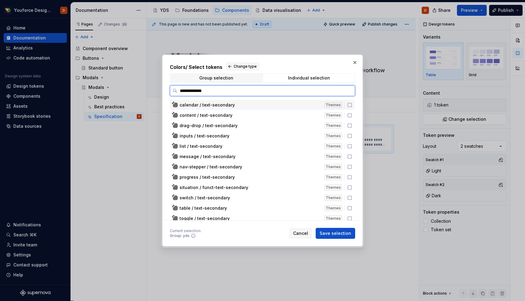
drag, startPoint x: 216, startPoint y: 90, endPoint x: 166, endPoint y: 90, distance: 49.8
click at [166, 90] on div "**********" at bounding box center [262, 151] width 200 height 192
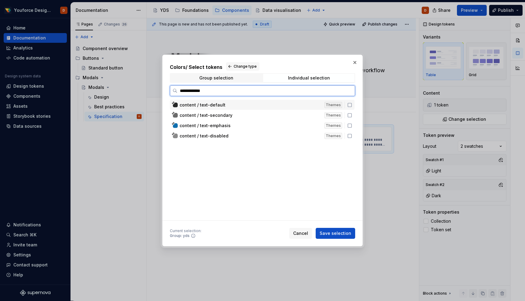
type input "**********"
click at [351, 115] on icon at bounding box center [350, 116] width 4 height 4
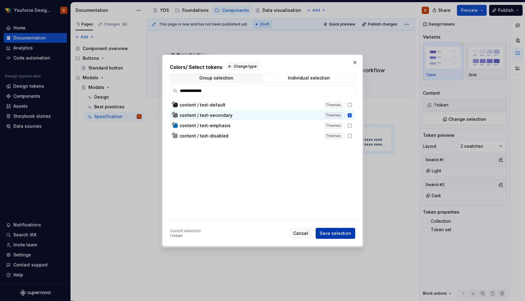
click at [327, 236] on span "Save selection" at bounding box center [335, 233] width 32 height 6
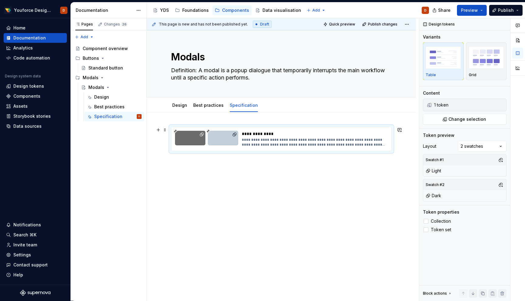
click at [248, 136] on div "**********" at bounding box center [314, 134] width 145 height 6
click at [158, 131] on button "button" at bounding box center [158, 130] width 9 height 9
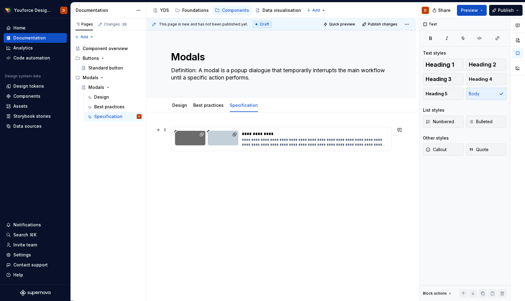
click at [160, 169] on div "**********" at bounding box center [281, 193] width 269 height 162
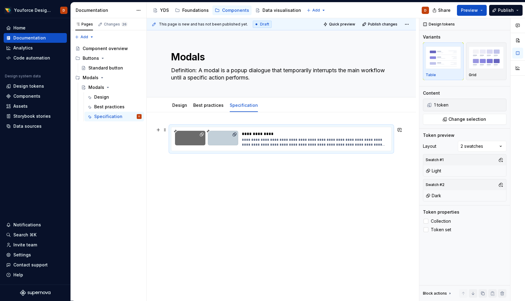
click at [175, 128] on div "**********" at bounding box center [281, 139] width 220 height 24
type textarea "*"
click at [159, 131] on button "button" at bounding box center [158, 130] width 9 height 9
click at [397, 144] on div "**********" at bounding box center [281, 193] width 269 height 162
click at [404, 145] on div "**********" at bounding box center [281, 193] width 269 height 162
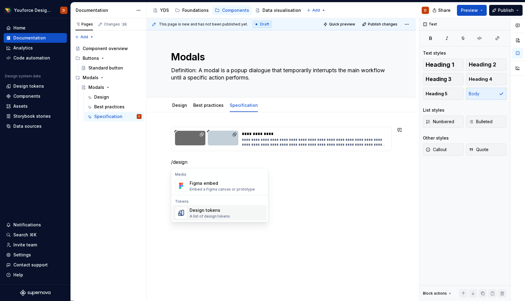
click at [215, 210] on div "Design tokens" at bounding box center [209, 210] width 40 height 6
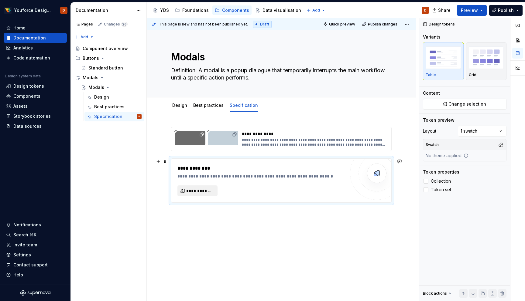
type textarea "*"
click at [204, 191] on span "**********" at bounding box center [199, 191] width 27 height 6
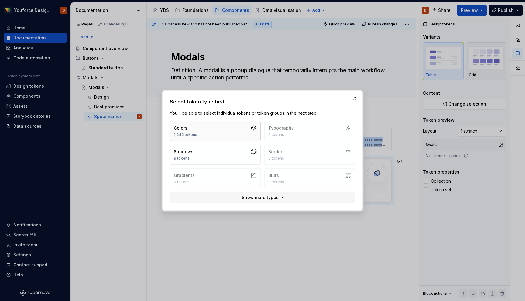
click at [223, 130] on button "Colors 1,242 tokens" at bounding box center [215, 131] width 91 height 20
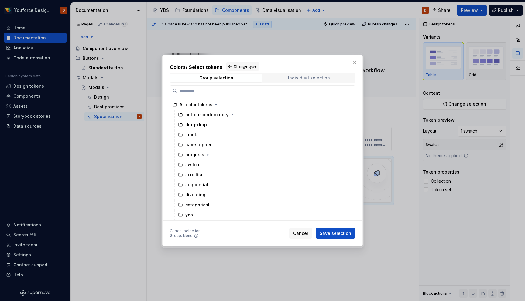
click at [298, 79] on div "Individual selection" at bounding box center [309, 78] width 42 height 5
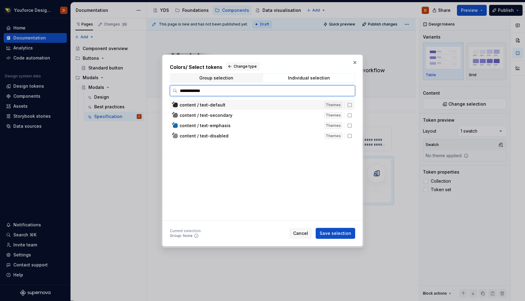
type input "**********"
click at [352, 116] on icon at bounding box center [349, 115] width 5 height 5
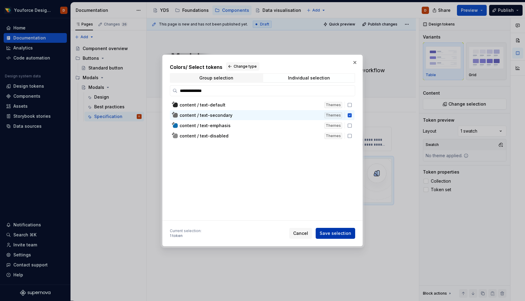
click at [344, 229] on button "Save selection" at bounding box center [334, 233] width 39 height 11
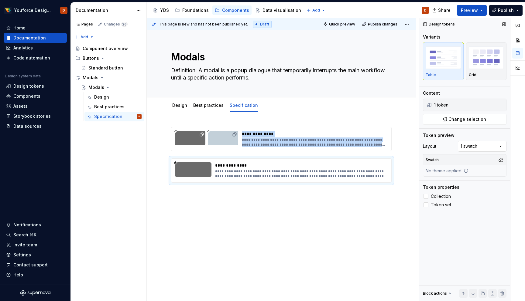
click at [488, 146] on div "Comments Open comments No comments yet Select ‘Comment’ from the block context …" at bounding box center [472, 159] width 106 height 283
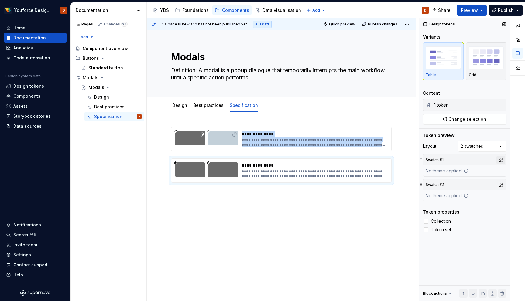
click at [500, 160] on button "button" at bounding box center [500, 160] width 9 height 9
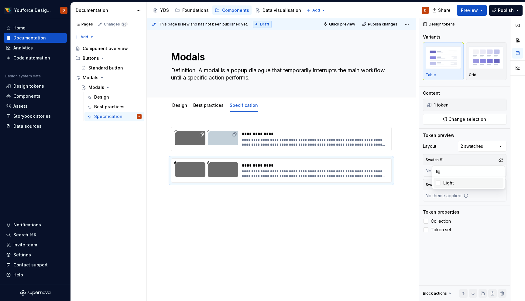
type input "lig"
click at [438, 184] on div "Suggestions" at bounding box center [438, 183] width 5 height 5
click at [448, 197] on div "Comments Open comments No comments yet Select ‘Comment’ from the block context …" at bounding box center [472, 159] width 106 height 283
click at [502, 184] on button "button" at bounding box center [500, 185] width 9 height 9
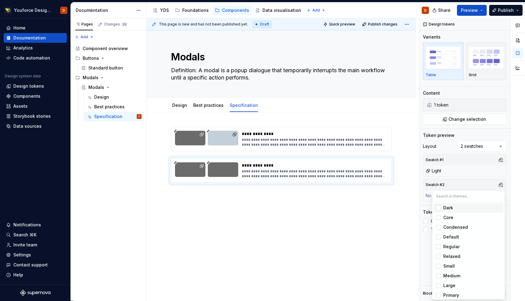
click at [439, 208] on div "Suggestions" at bounding box center [438, 208] width 5 height 5
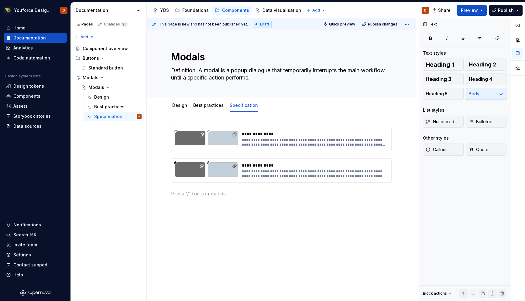
click at [364, 218] on html "Youforce Design System D Home Documentation Analytics Code automation Design sy…" at bounding box center [262, 150] width 525 height 301
click at [298, 137] on div "**********" at bounding box center [313, 139] width 142 height 16
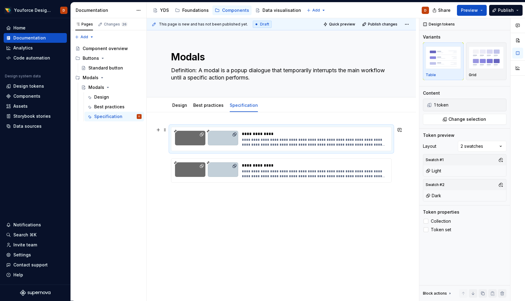
type textarea "*"
click at [463, 120] on span "Change selection" at bounding box center [467, 119] width 38 height 6
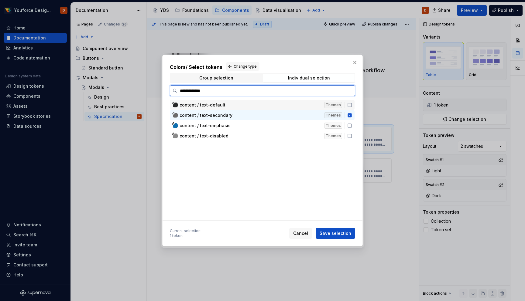
type input "**********"
click at [351, 114] on icon at bounding box center [349, 115] width 4 height 4
click at [351, 104] on icon at bounding box center [350, 105] width 4 height 4
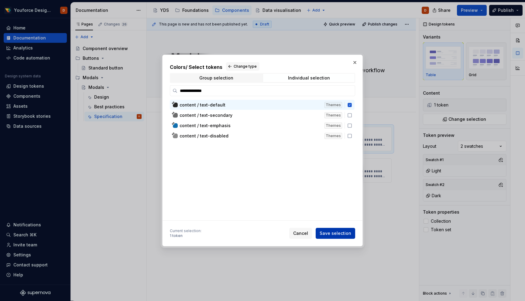
click at [331, 232] on span "Save selection" at bounding box center [335, 233] width 32 height 6
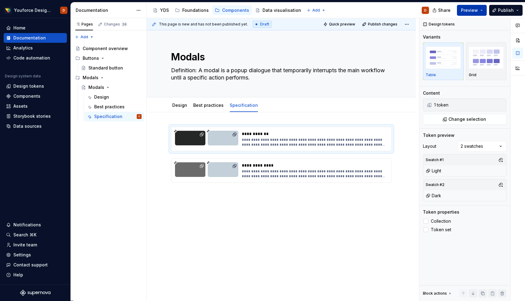
click at [469, 10] on span "Preview" at bounding box center [469, 10] width 17 height 6
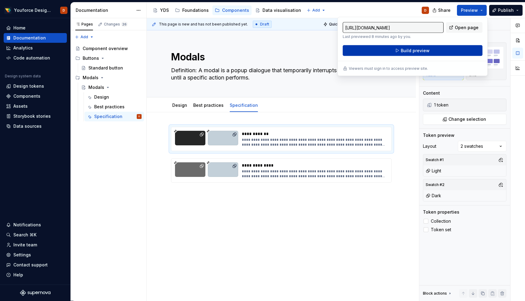
click at [405, 52] on span "Build preview" at bounding box center [415, 51] width 29 height 6
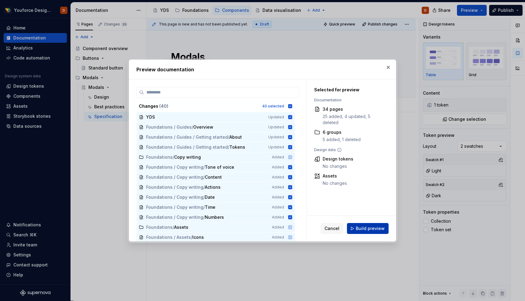
click at [360, 228] on span "Build preview" at bounding box center [370, 229] width 29 height 6
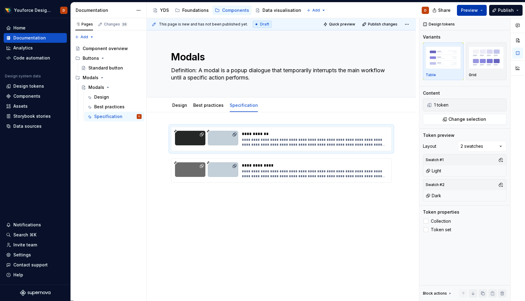
click at [479, 11] on button "Preview" at bounding box center [472, 10] width 30 height 11
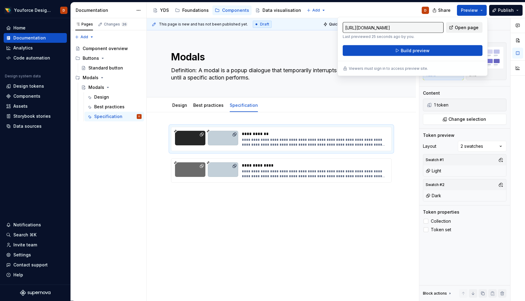
click at [468, 29] on span "Open page" at bounding box center [467, 28] width 24 height 6
click at [241, 199] on div "**********" at bounding box center [281, 166] width 220 height 78
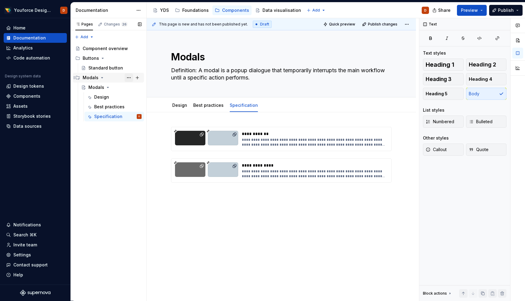
click at [128, 77] on button "Page tree" at bounding box center [128, 77] width 9 height 9
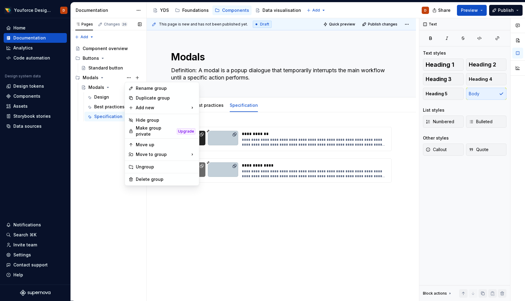
type textarea "*"
click at [150, 90] on div "Rename group" at bounding box center [166, 88] width 60 height 6
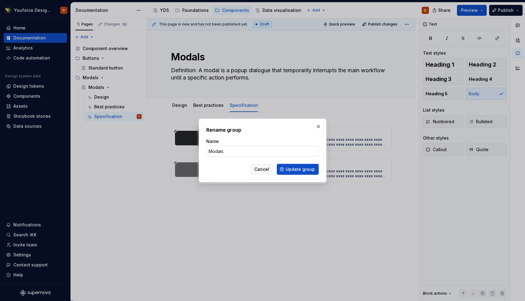
click at [232, 154] on input "Modals" at bounding box center [262, 151] width 112 height 11
type input "Modal"
click button "Update group" at bounding box center [298, 169] width 42 height 11
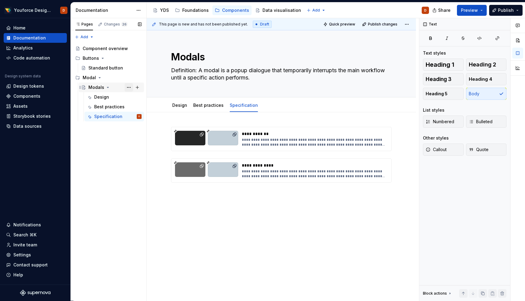
click at [130, 89] on button "Page tree" at bounding box center [128, 87] width 9 height 9
type textarea "*"
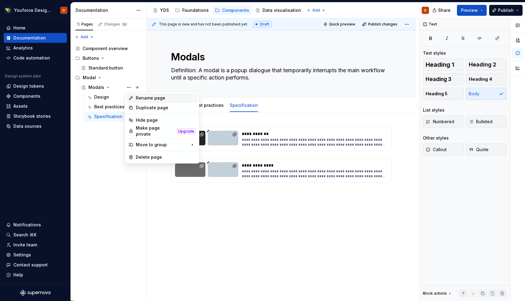
click at [138, 98] on div "Rename page" at bounding box center [166, 98] width 60 height 6
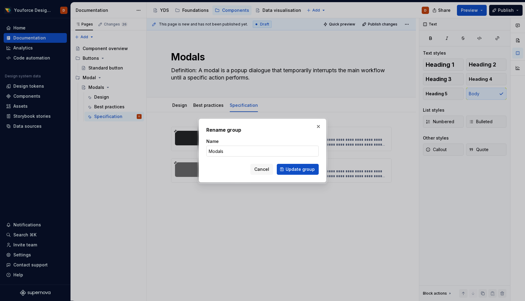
click at [225, 150] on input "Modals" at bounding box center [262, 151] width 112 height 11
type input "Modal"
click at [308, 168] on span "Update group" at bounding box center [299, 169] width 29 height 6
type textarea "*"
type textarea "Modal"
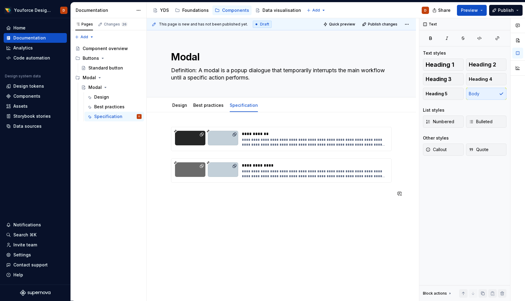
click at [259, 210] on div "**********" at bounding box center [281, 203] width 269 height 183
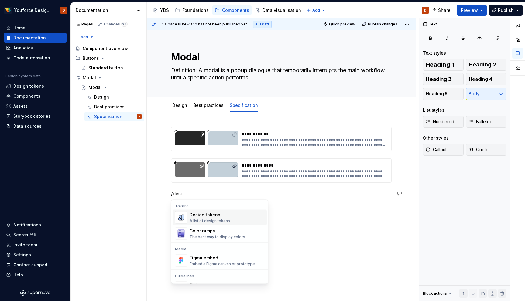
click at [202, 219] on div "A list of design tokens" at bounding box center [209, 221] width 40 height 5
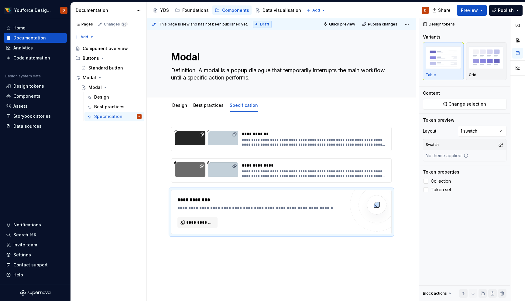
type textarea "*"
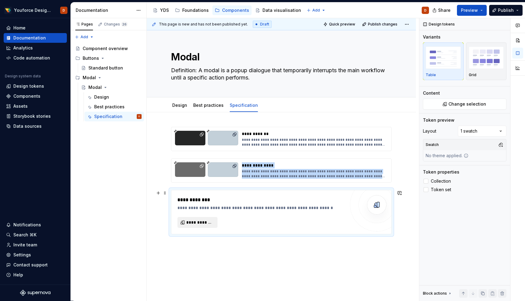
click at [202, 222] on span "**********" at bounding box center [199, 223] width 27 height 6
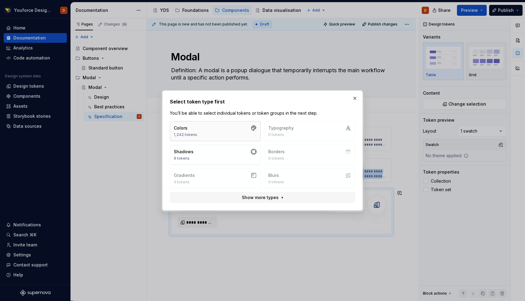
click at [248, 131] on button "Colors 1,242 tokens" at bounding box center [215, 131] width 91 height 20
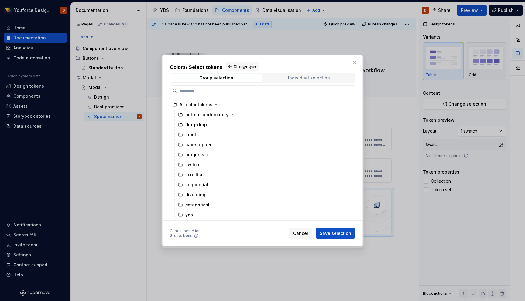
click at [308, 79] on div "Individual selection" at bounding box center [309, 78] width 42 height 5
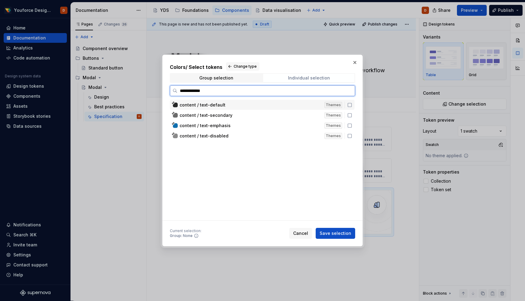
type input "**********"
click at [352, 125] on icon at bounding box center [349, 125] width 5 height 5
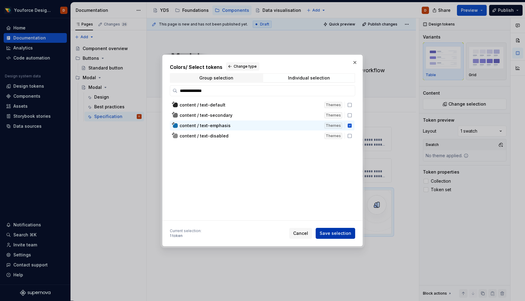
click at [330, 236] on span "Save selection" at bounding box center [335, 233] width 32 height 6
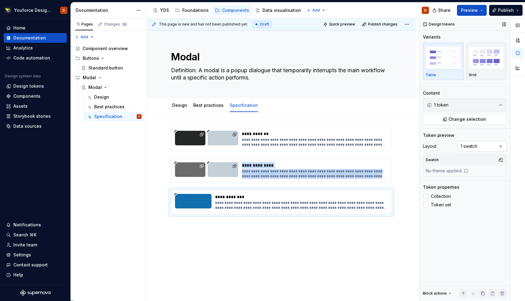
click at [505, 143] on div "Comments Open comments No comments yet Select ‘Comment’ from the block context …" at bounding box center [472, 159] width 106 height 283
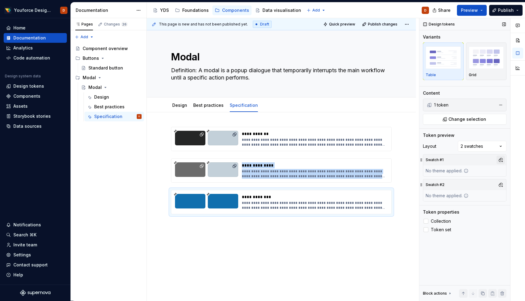
click at [503, 159] on button "button" at bounding box center [500, 160] width 9 height 9
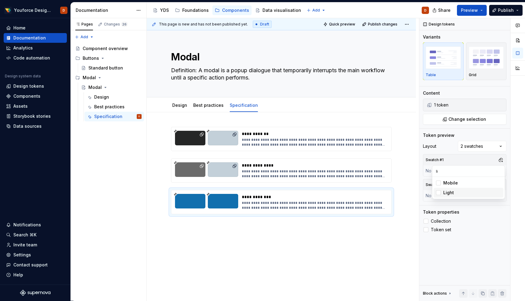
type input "li"
click at [438, 194] on div "Suggestions" at bounding box center [438, 192] width 5 height 5
click at [479, 221] on div "Comments Open comments No comments yet Select ‘Comment’ from the block context …" at bounding box center [472, 159] width 106 height 283
click at [502, 184] on button "button" at bounding box center [500, 185] width 9 height 9
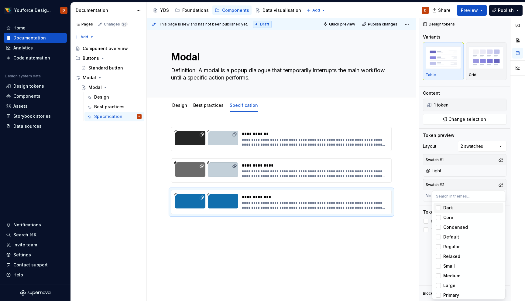
click at [438, 207] on div "Suggestions" at bounding box center [438, 208] width 5 height 5
click at [358, 248] on html "Youforce Design System D Home Documentation Analytics Code automation Design sy…" at bounding box center [262, 150] width 525 height 301
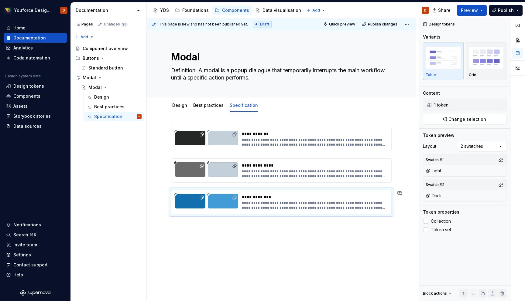
click at [249, 239] on div "**********" at bounding box center [283, 159] width 272 height 283
click at [258, 193] on div "**********" at bounding box center [281, 202] width 220 height 24
click at [211, 232] on div "**********" at bounding box center [281, 212] width 269 height 200
click at [193, 233] on div "**********" at bounding box center [283, 159] width 272 height 283
click at [188, 223] on div "**********" at bounding box center [281, 212] width 269 height 200
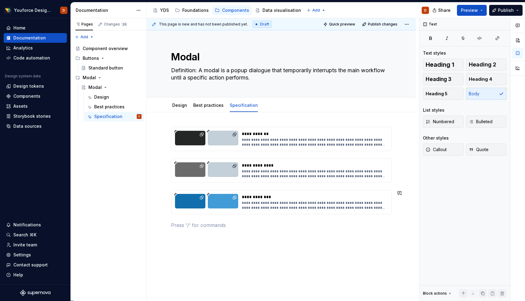
click at [188, 223] on p at bounding box center [281, 225] width 220 height 7
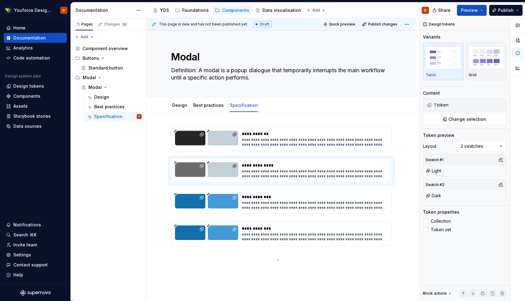
click at [277, 259] on div "**********" at bounding box center [283, 159] width 272 height 283
click at [205, 260] on div "**********" at bounding box center [281, 227] width 269 height 231
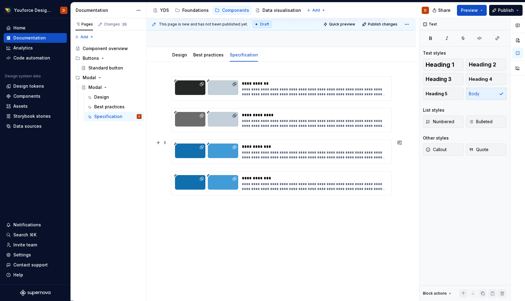
scroll to position [52, 0]
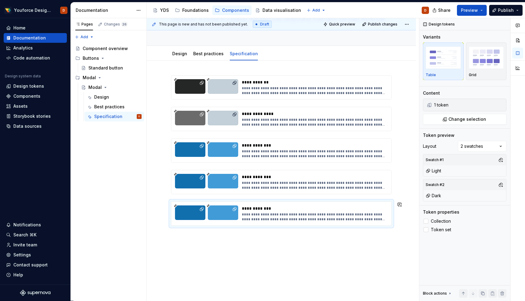
click at [227, 232] on div "**********" at bounding box center [281, 154] width 220 height 158
type textarea "*"
click at [220, 255] on div "**********" at bounding box center [281, 192] width 269 height 263
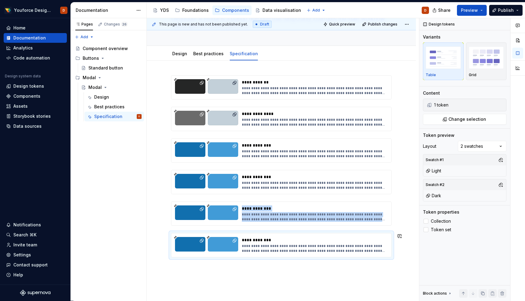
scroll to position [105, 0]
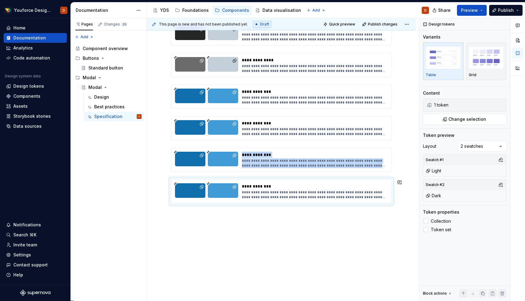
click at [216, 217] on div "**********" at bounding box center [281, 154] width 269 height 295
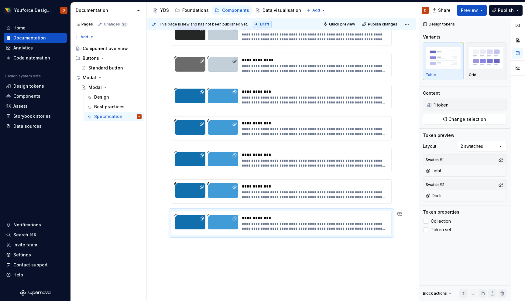
click at [202, 243] on div "**********" at bounding box center [283, 159] width 272 height 283
click at [196, 258] on div "**********" at bounding box center [281, 170] width 269 height 326
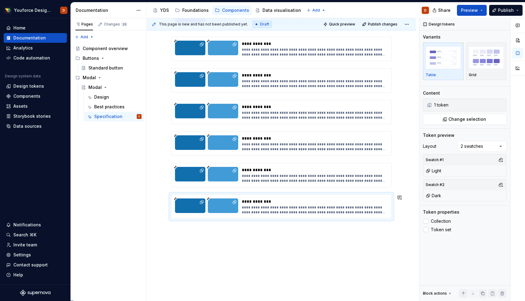
scroll to position [159, 0]
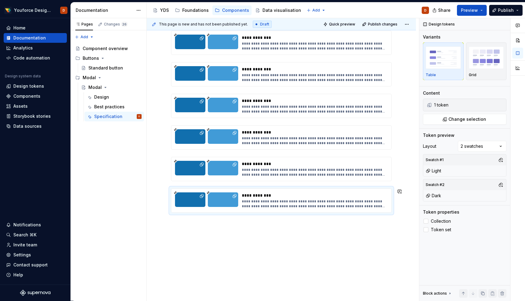
click at [197, 236] on div "**********" at bounding box center [281, 132] width 269 height 358
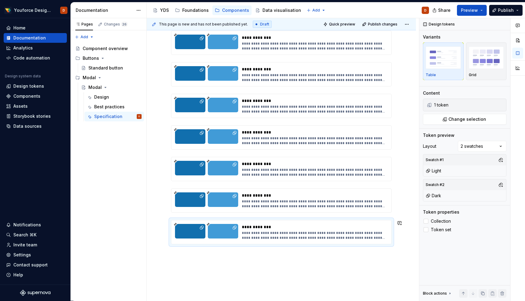
click at [189, 253] on div "**********" at bounding box center [281, 147] width 269 height 389
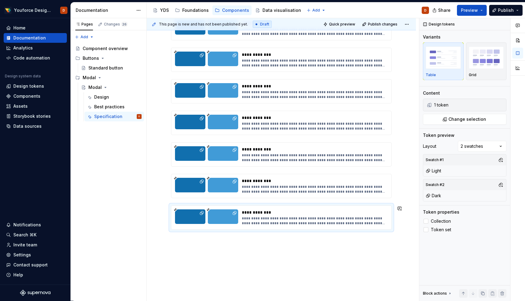
scroll to position [207, 0]
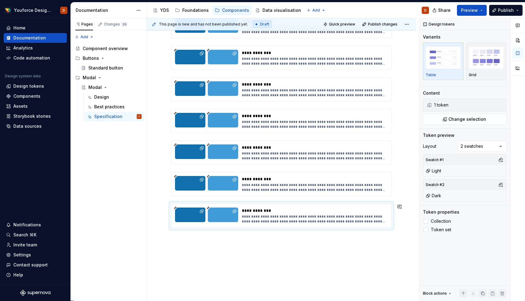
click at [190, 239] on div "**********" at bounding box center [283, 159] width 272 height 283
click at [188, 246] on div "**********" at bounding box center [281, 115] width 269 height 421
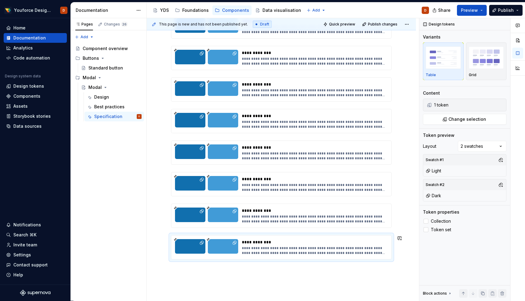
click at [186, 272] on div "**********" at bounding box center [281, 131] width 269 height 452
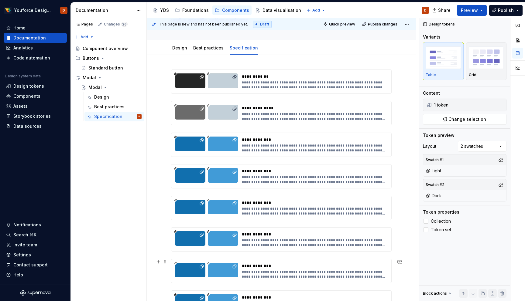
scroll to position [58, 0]
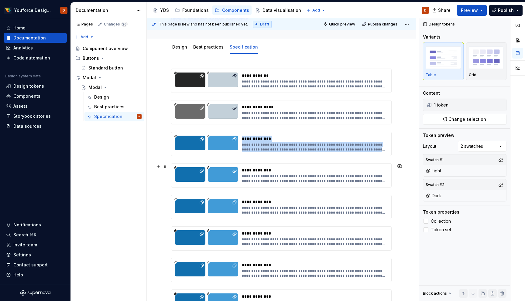
click at [193, 174] on div at bounding box center [190, 174] width 30 height 15
click at [473, 120] on span "Change selection" at bounding box center [467, 119] width 38 height 6
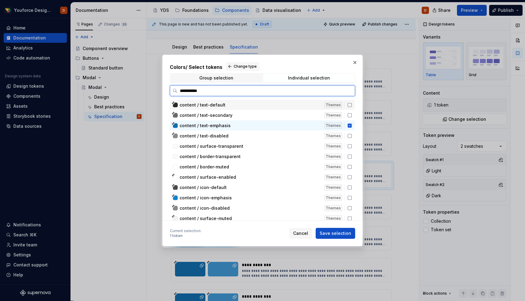
type input "**********"
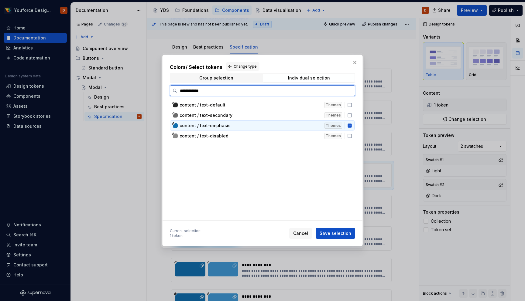
click at [352, 128] on icon at bounding box center [349, 125] width 5 height 5
click at [352, 135] on icon at bounding box center [349, 136] width 5 height 5
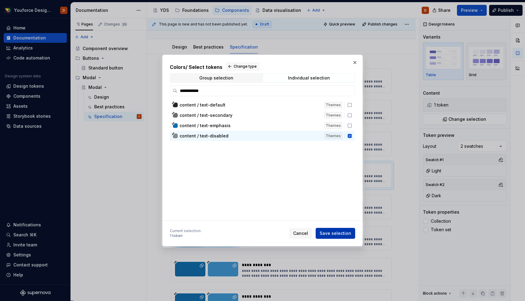
click at [333, 234] on span "Save selection" at bounding box center [335, 233] width 32 height 6
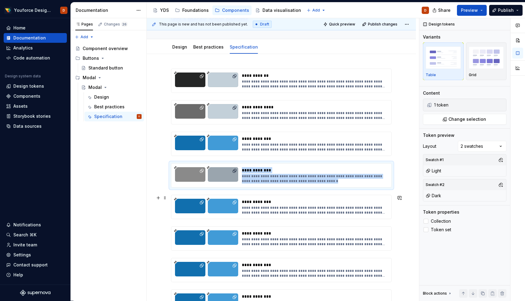
click at [197, 204] on div at bounding box center [190, 206] width 30 height 15
click at [465, 119] on span "Change selection" at bounding box center [467, 119] width 38 height 6
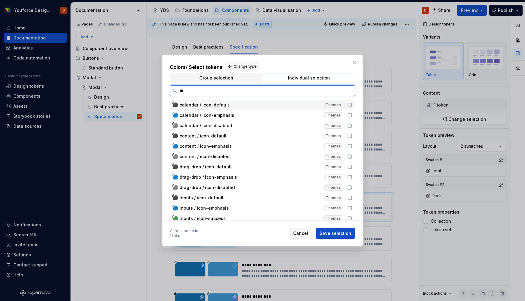
type input "*"
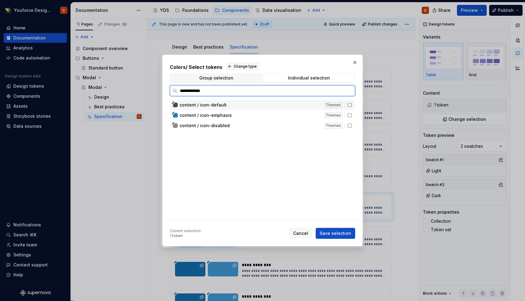
type input "**********"
click at [352, 104] on icon at bounding box center [349, 105] width 5 height 5
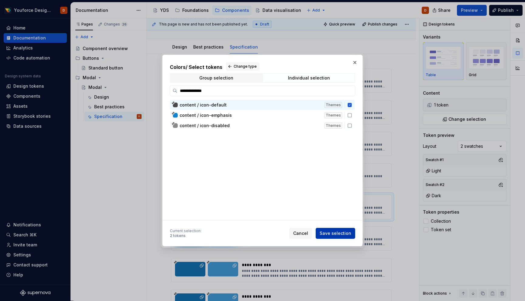
click at [333, 233] on span "Save selection" at bounding box center [335, 233] width 32 height 6
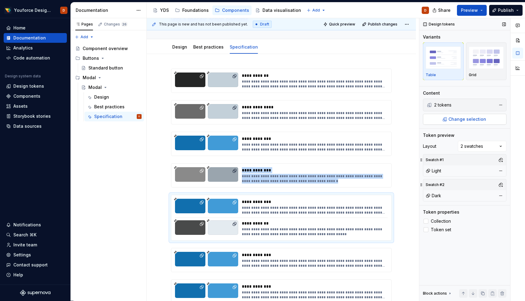
click at [464, 116] on span "Change selection" at bounding box center [467, 119] width 38 height 6
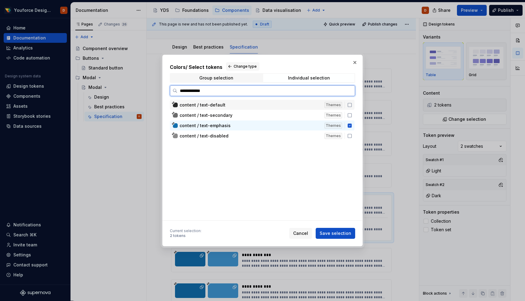
type input "**********"
click at [351, 124] on icon at bounding box center [349, 126] width 4 height 4
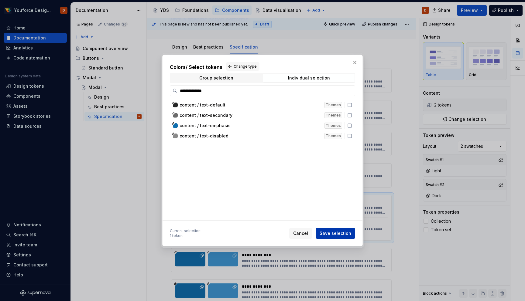
click at [328, 233] on span "Save selection" at bounding box center [335, 233] width 32 height 6
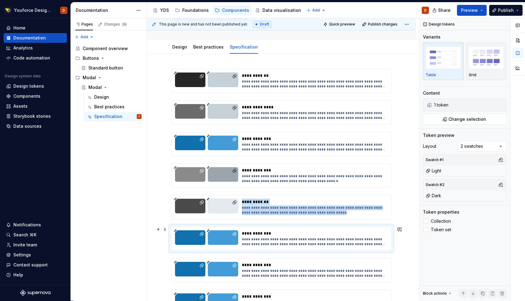
click at [255, 236] on div "**********" at bounding box center [313, 238] width 142 height 16
click at [462, 117] on span "Change selection" at bounding box center [467, 119] width 38 height 6
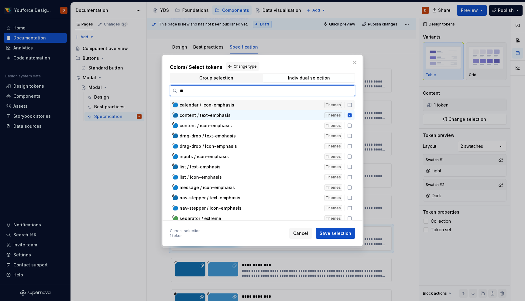
type input "***"
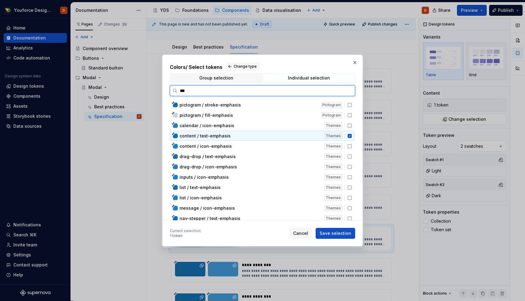
click at [351, 136] on icon at bounding box center [349, 136] width 4 height 4
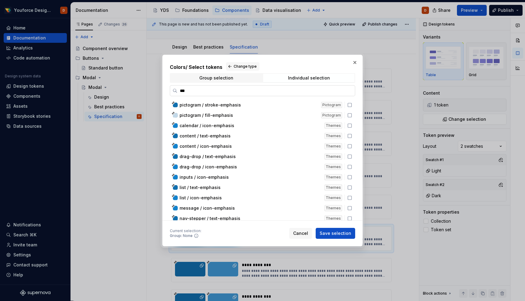
click at [185, 89] on input "***" at bounding box center [265, 91] width 177 height 6
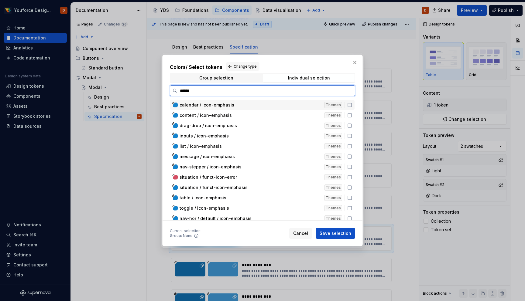
type input "*******"
click at [352, 104] on icon at bounding box center [349, 105] width 5 height 5
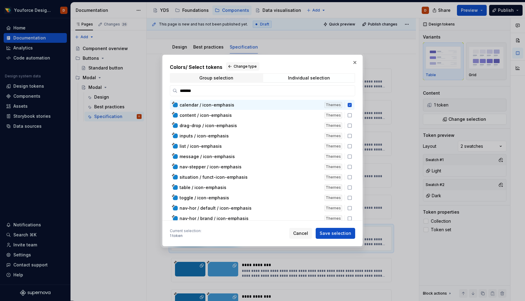
click at [332, 227] on div "Current selection : 1 token Cancel Save selection" at bounding box center [262, 232] width 185 height 13
click at [333, 233] on span "Save selection" at bounding box center [335, 233] width 32 height 6
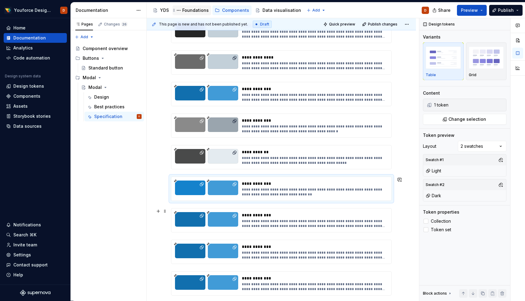
scroll to position [109, 0]
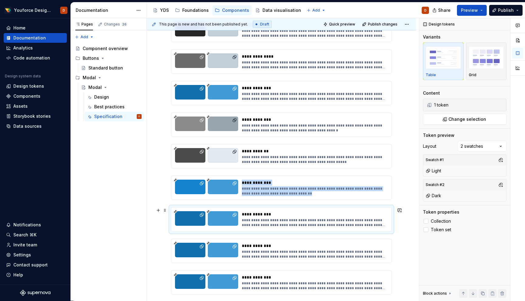
click at [299, 215] on div "**********" at bounding box center [314, 214] width 145 height 6
click at [459, 119] on span "Change selection" at bounding box center [467, 119] width 38 height 6
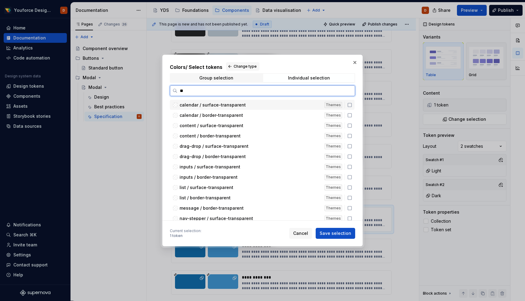
type input "***"
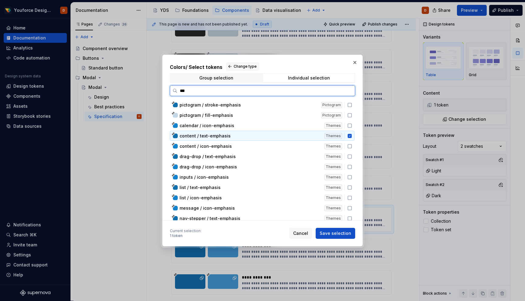
click at [351, 135] on icon at bounding box center [349, 136] width 4 height 4
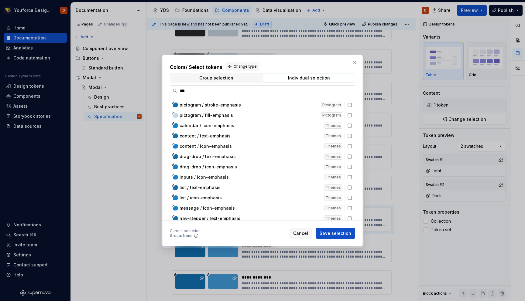
click at [181, 92] on input "***" at bounding box center [265, 91] width 177 height 6
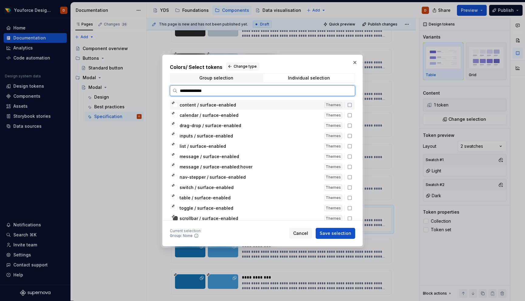
type input "**********"
click at [352, 106] on icon at bounding box center [349, 105] width 5 height 5
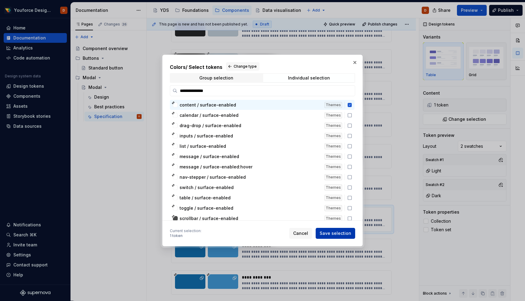
click at [331, 236] on span "Save selection" at bounding box center [335, 233] width 32 height 6
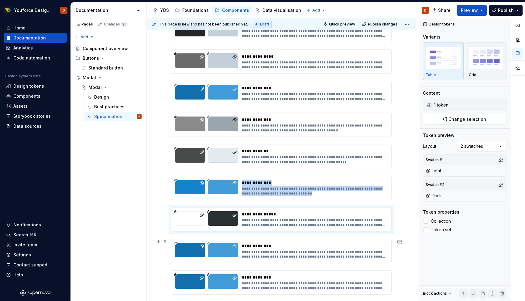
drag, startPoint x: 248, startPoint y: 217, endPoint x: 248, endPoint y: 261, distance: 44.0
click at [248, 261] on div "**********" at bounding box center [281, 204] width 220 height 372
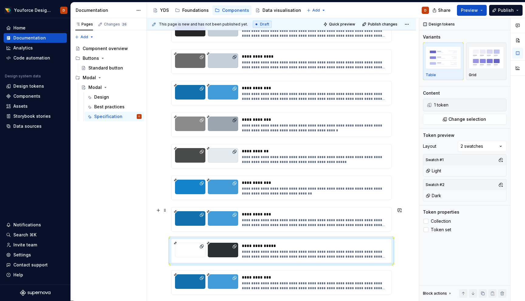
click at [222, 210] on div "**********" at bounding box center [281, 220] width 220 height 24
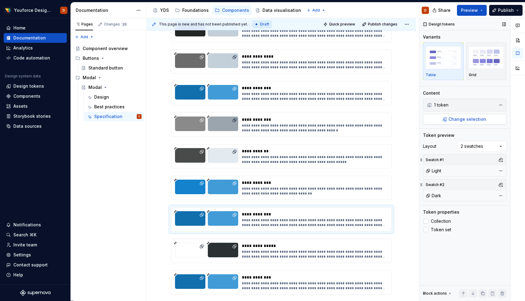
type textarea "*"
click at [476, 120] on span "Change selection" at bounding box center [467, 119] width 38 height 6
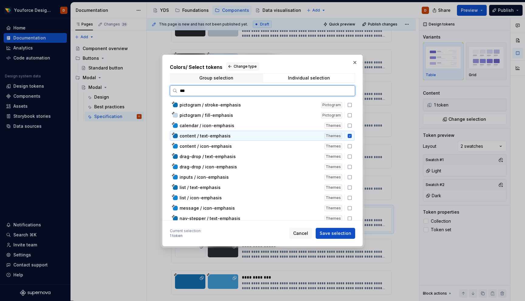
click at [351, 137] on icon at bounding box center [349, 136] width 4 height 4
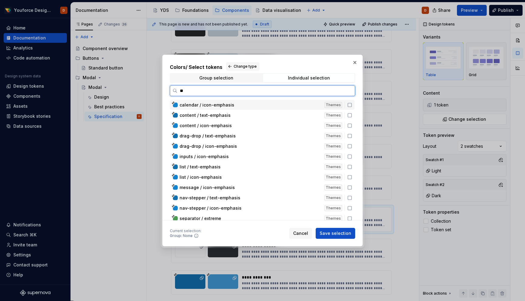
type input "*"
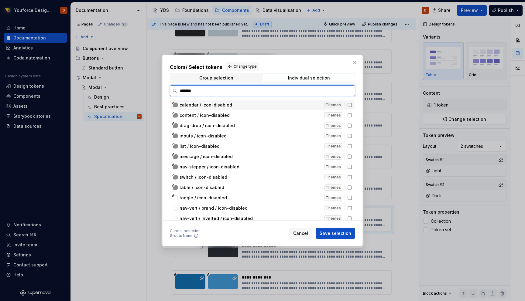
type input "********"
click at [352, 117] on icon at bounding box center [349, 115] width 5 height 5
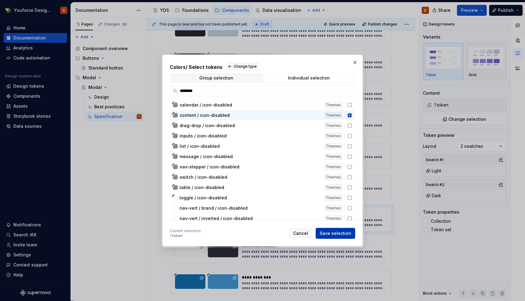
click at [336, 235] on span "Save selection" at bounding box center [335, 233] width 32 height 6
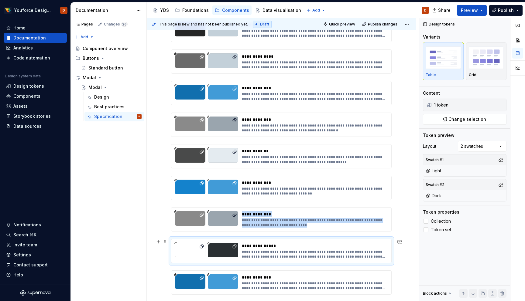
click at [288, 247] on div "**********" at bounding box center [314, 246] width 145 height 6
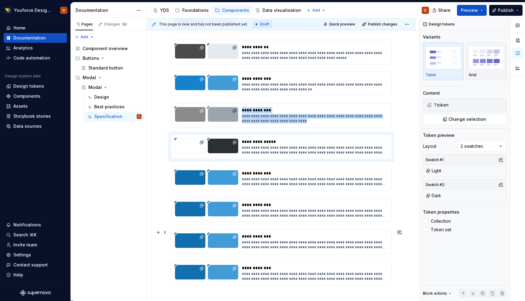
scroll to position [214, 0]
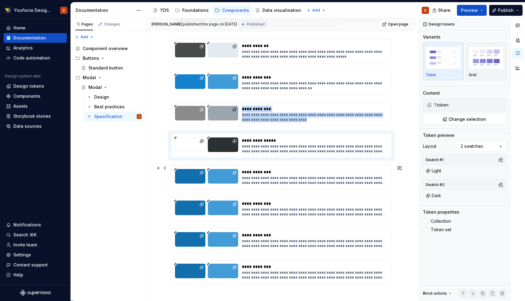
type textarea "*"
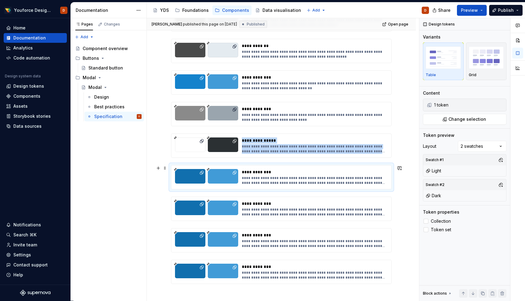
click at [292, 178] on div "**********" at bounding box center [314, 181] width 145 height 10
click at [479, 119] on span "Change selection" at bounding box center [467, 119] width 38 height 6
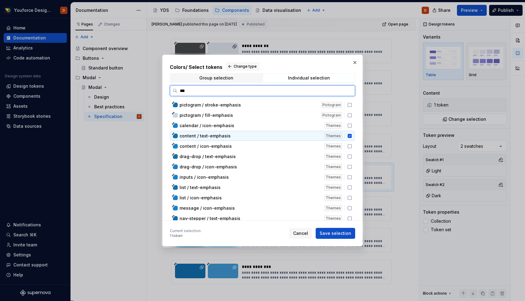
click at [351, 136] on icon at bounding box center [349, 136] width 4 height 4
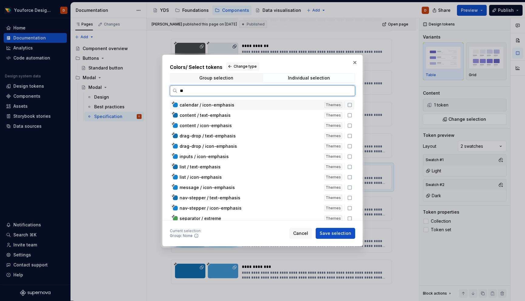
type input "*"
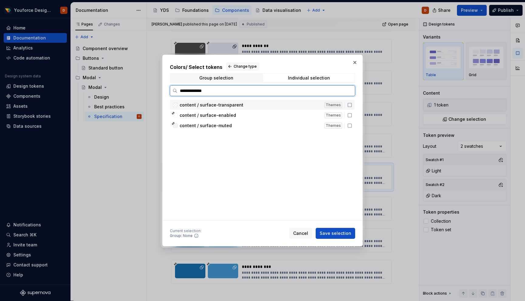
type input "**********"
click at [351, 124] on icon at bounding box center [350, 126] width 4 height 4
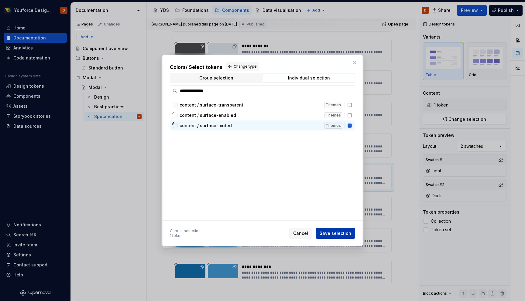
click at [339, 230] on span "Save selection" at bounding box center [335, 233] width 32 height 6
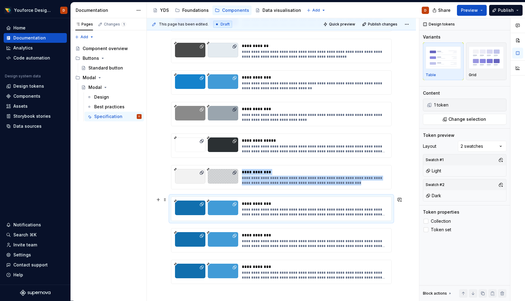
click at [262, 208] on div "**********" at bounding box center [314, 212] width 145 height 10
click at [480, 119] on span "Change selection" at bounding box center [467, 119] width 38 height 6
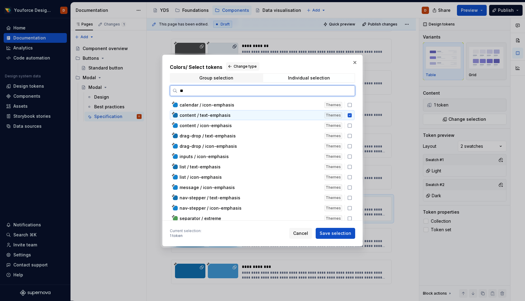
click at [352, 115] on icon at bounding box center [349, 115] width 5 height 5
type input "*"
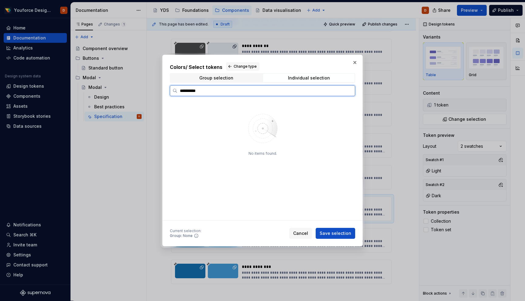
type input "**********"
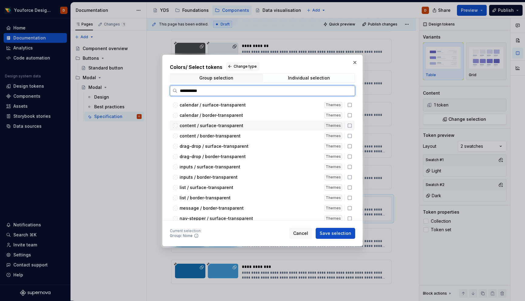
click at [352, 127] on icon at bounding box center [349, 125] width 5 height 5
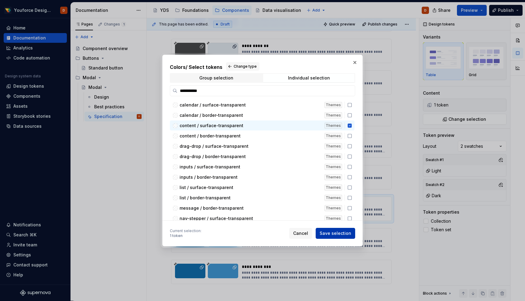
click at [336, 234] on span "Save selection" at bounding box center [335, 233] width 32 height 6
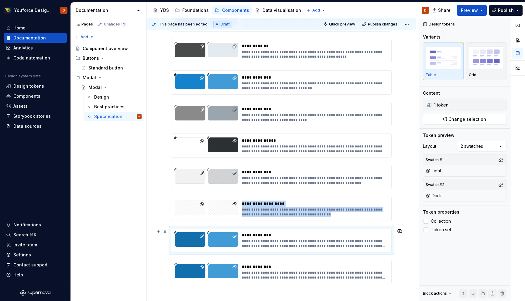
click at [263, 241] on div "**********" at bounding box center [314, 244] width 145 height 10
click at [479, 120] on span "Change selection" at bounding box center [467, 119] width 38 height 6
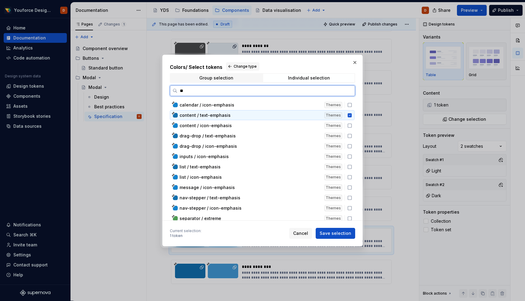
click at [351, 116] on icon at bounding box center [349, 115] width 4 height 4
type input "*"
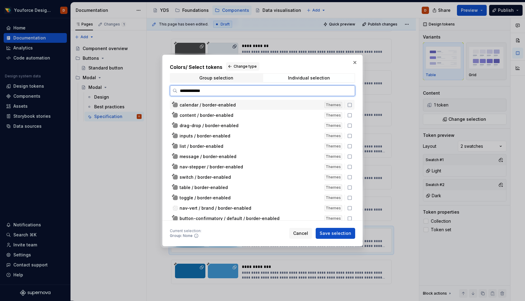
type input "**********"
click at [352, 117] on icon at bounding box center [349, 115] width 5 height 5
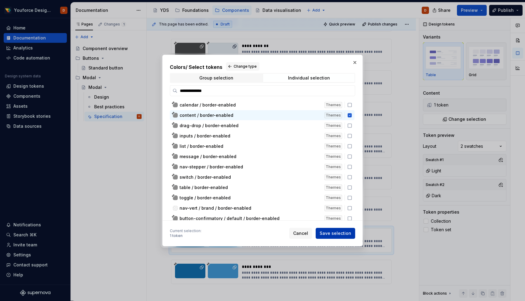
click at [335, 232] on span "Save selection" at bounding box center [335, 233] width 32 height 6
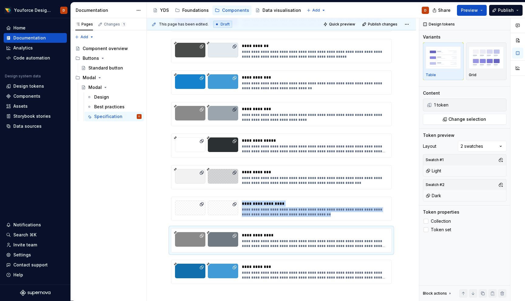
type textarea "*"
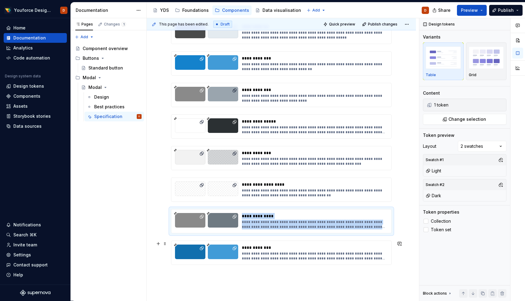
click at [290, 256] on div "**********" at bounding box center [314, 256] width 145 height 10
click at [477, 121] on span "Change selection" at bounding box center [467, 119] width 38 height 6
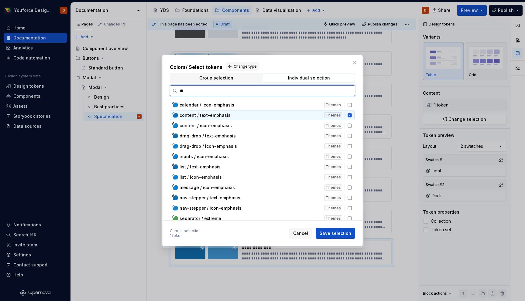
click at [351, 117] on icon at bounding box center [349, 115] width 4 height 4
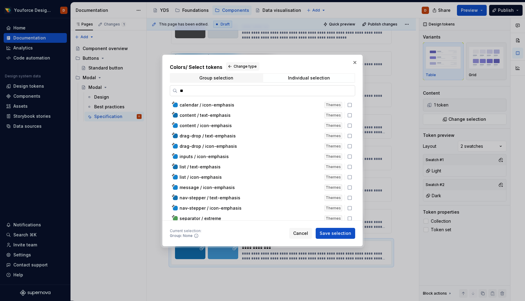
type input "*"
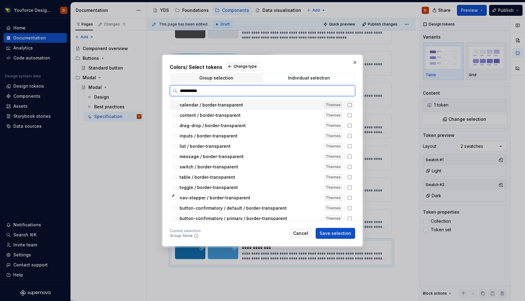
type input "**********"
click at [352, 116] on icon at bounding box center [349, 115] width 5 height 5
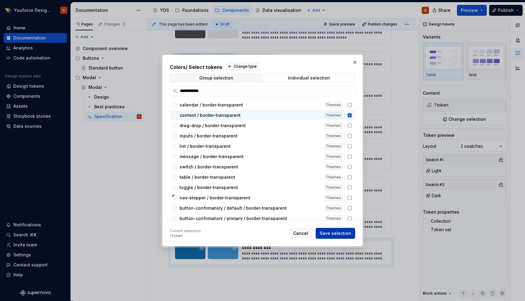
click at [340, 230] on button "Save selection" at bounding box center [334, 233] width 39 height 11
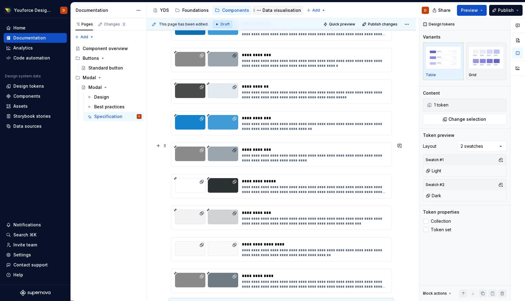
scroll to position [295, 0]
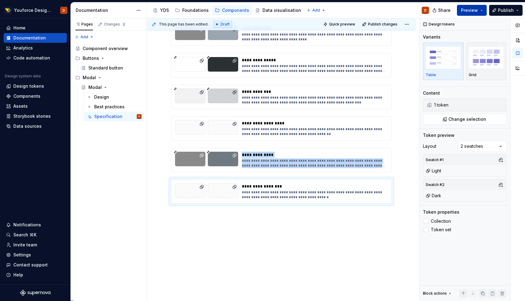
click at [483, 9] on button "Preview" at bounding box center [472, 10] width 30 height 11
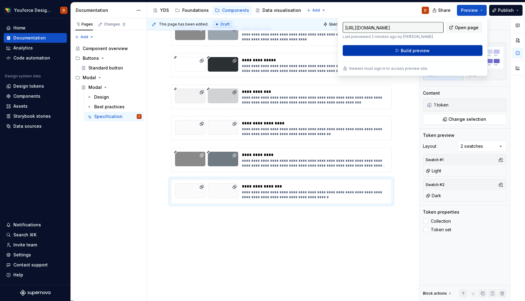
click at [424, 53] on span "Build preview" at bounding box center [415, 51] width 29 height 6
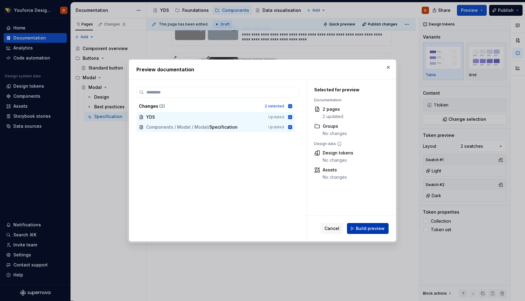
click at [366, 229] on span "Build preview" at bounding box center [370, 229] width 29 height 6
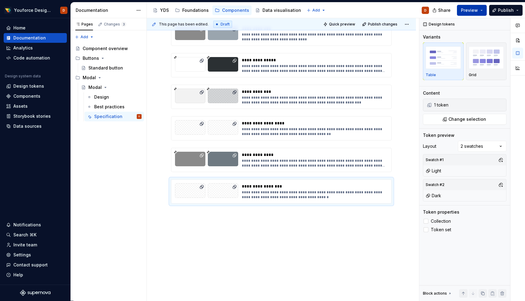
click at [482, 13] on button "Preview" at bounding box center [472, 10] width 30 height 11
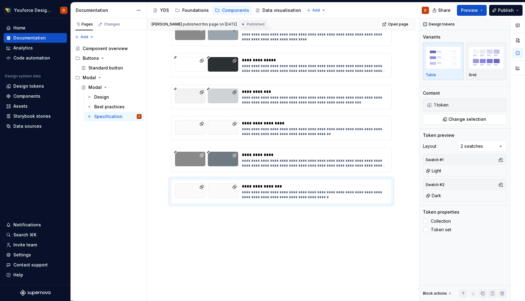
click at [178, 258] on div "**********" at bounding box center [281, 60] width 269 height 484
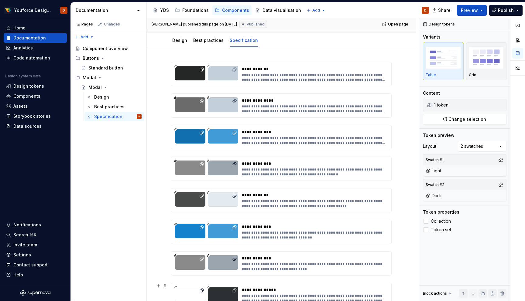
scroll to position [0, 0]
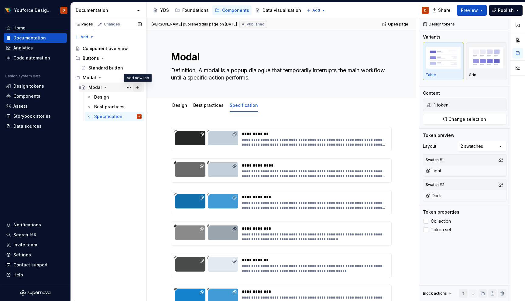
click at [139, 88] on button "Page tree" at bounding box center [137, 87] width 9 height 9
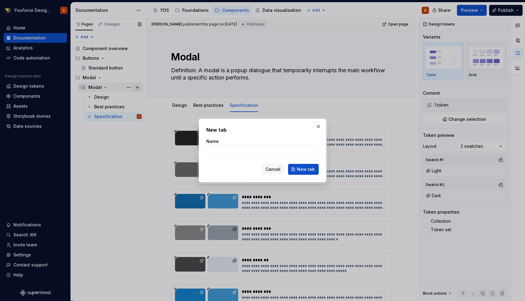
type textarea "*"
type input "Resources"
click button "New tab" at bounding box center [303, 169] width 31 height 11
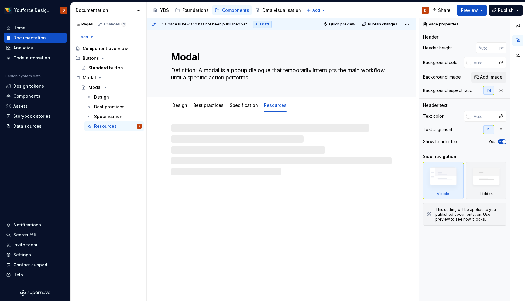
type textarea "*"
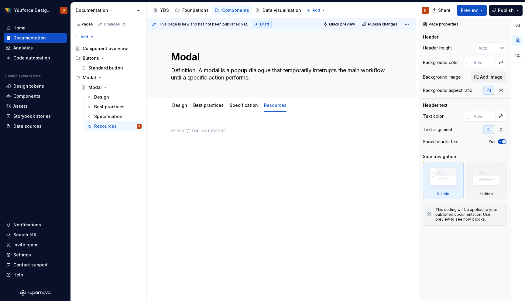
click at [215, 133] on p at bounding box center [281, 130] width 220 height 7
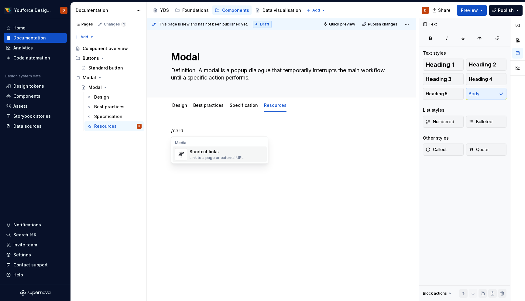
click at [203, 151] on div "Shortcut links" at bounding box center [216, 152] width 54 height 6
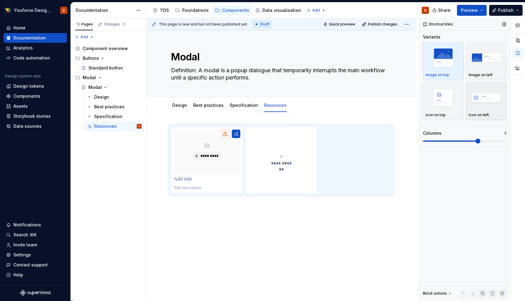
click at [493, 97] on img "button" at bounding box center [486, 98] width 35 height 22
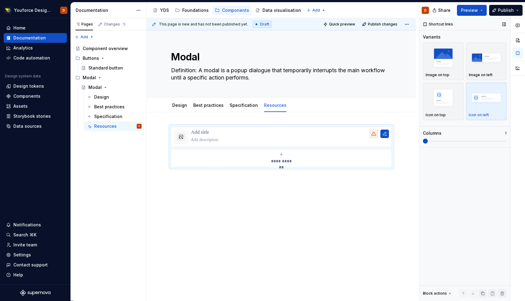
click at [428, 140] on span at bounding box center [425, 141] width 5 height 5
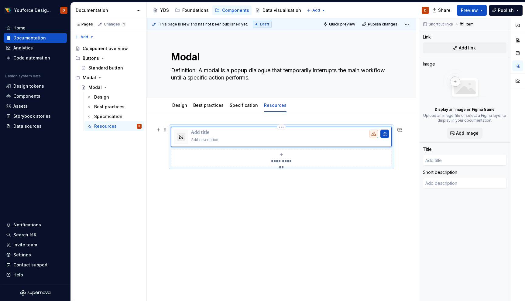
click at [183, 137] on button "button" at bounding box center [181, 137] width 9 height 9
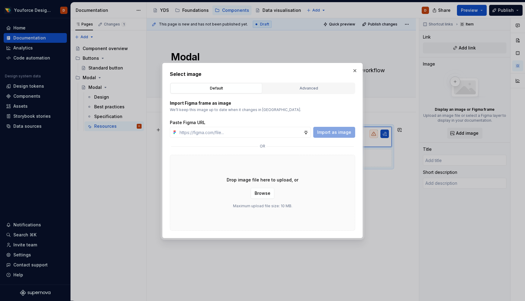
type textarea "*"
type input "f"
type textarea "*"
paste input "https://studio-assets.supernova.io/design-systems/27998/ff1950a1-8b4c-460e-96bd…"
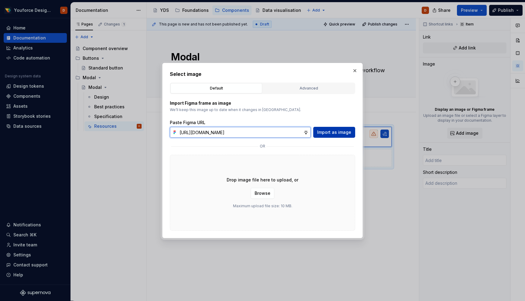
type input "https://studio-assets.supernova.io/design-systems/27998/ff1950a1-8b4c-460e-96bd…"
click at [341, 131] on span "Import as image" at bounding box center [334, 132] width 34 height 6
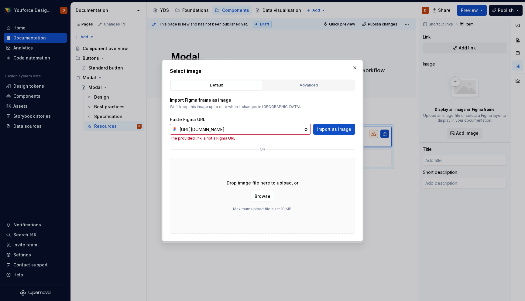
scroll to position [0, 0]
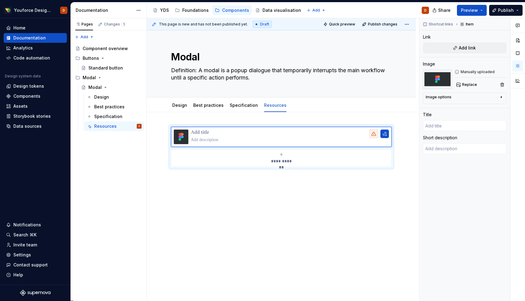
click at [205, 132] on p at bounding box center [290, 133] width 198 height 6
type textarea "*"
type input "F"
type textarea "*"
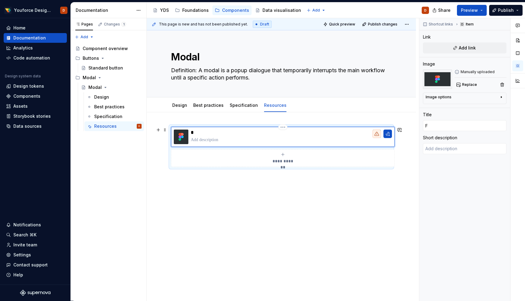
type input "Fi"
type textarea "*"
type input "Fig"
type textarea "*"
type input "Figm"
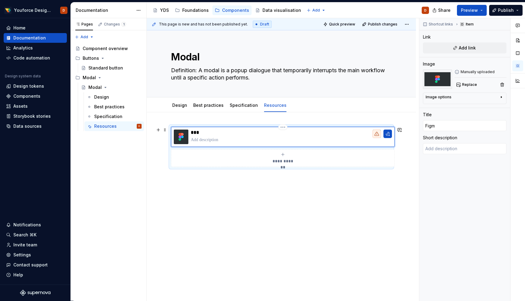
type textarea "*"
type input "Figma"
type textarea "*"
type textarea "G"
type textarea "*"
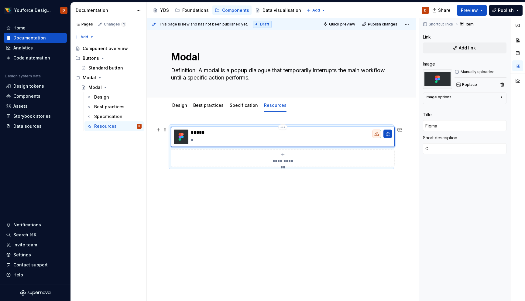
type textarea "Go"
type textarea "*"
type textarea "Go"
type textarea "*"
type textarea "Go t"
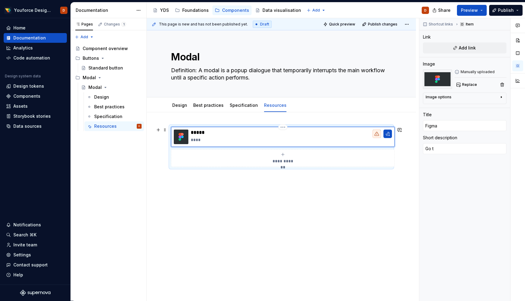
type textarea "*"
type textarea "Go to"
type textarea "*"
type textarea "Go to"
type textarea "*"
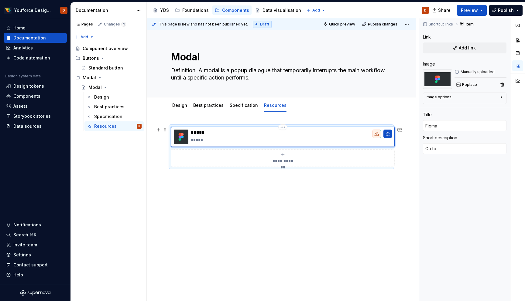
type textarea "Go to f"
type textarea "*"
type textarea "Go to fi"
type textarea "*"
type textarea "Go to fig"
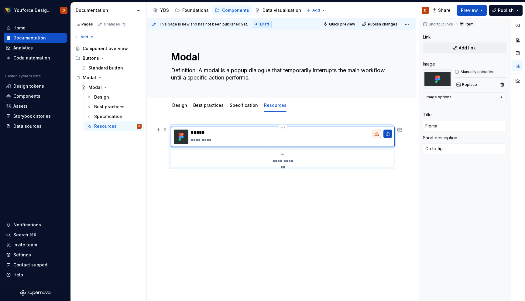
type textarea "*"
type textarea "Go to figm"
type textarea "*"
type textarea "Go to figma"
type textarea "*"
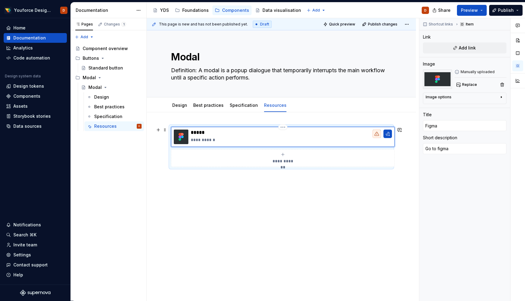
type textarea "Go to figma"
type textarea "*"
type textarea "Go to figma c"
type textarea "*"
type textarea "Go to figma co"
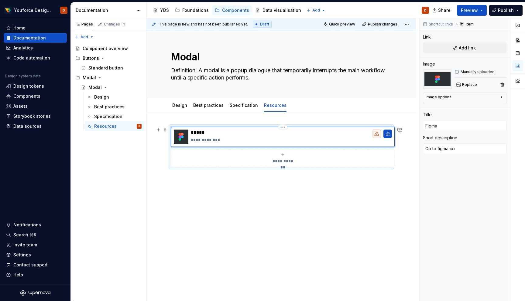
type textarea "*"
type textarea "Go to figma com"
type textarea "*"
type textarea "Go to figma comp"
type textarea "*"
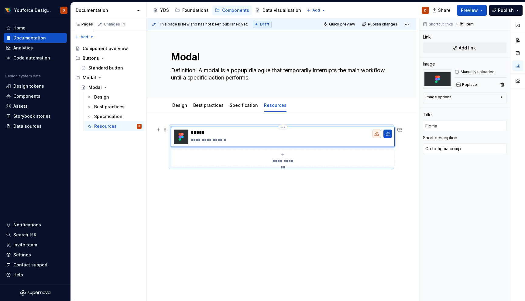
type textarea "Go to figma compo"
type textarea "*"
type textarea "Go to figma compon"
type textarea "*"
type textarea "Go to figma compone"
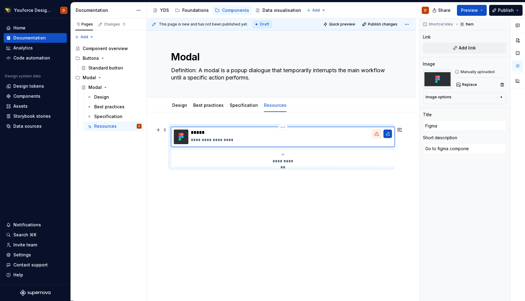
type textarea "*"
type textarea "Go to figma componen"
type textarea "*"
type textarea "Go to figma component"
click at [283, 196] on div "**********" at bounding box center [281, 188] width 269 height 152
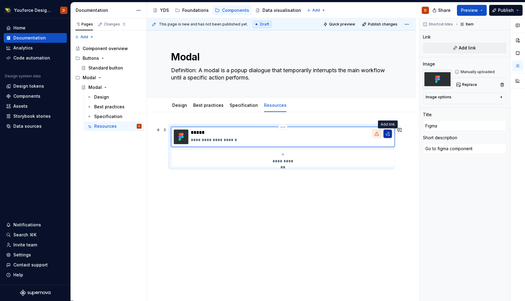
click at [385, 135] on button "button" at bounding box center [387, 134] width 9 height 9
type textarea "*"
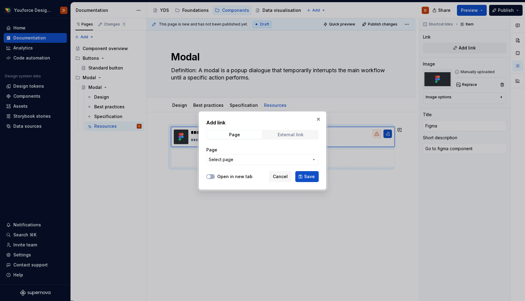
click at [282, 134] on div "External link" at bounding box center [291, 134] width 26 height 5
click at [235, 159] on input "URL" at bounding box center [262, 159] width 112 height 11
paste input "https://www.figma.com/design/71DVjf7WzZG13I7LuYe9jK/%F0%9F%92%A0-YDS---Youforce…"
type input "https://www.figma.com/design/71DVjf7WzZG13I7LuYe9jK/%F0%9F%92%A0-YDS---Youforce…"
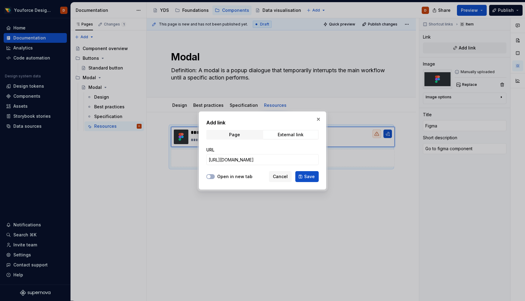
scroll to position [0, 0]
click at [211, 177] on button "Open in new tab" at bounding box center [210, 176] width 9 height 5
click at [308, 177] on span "Save" at bounding box center [309, 177] width 11 height 6
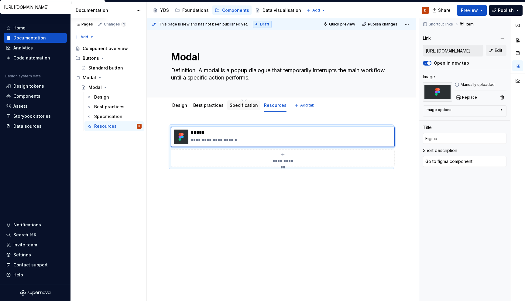
click at [244, 104] on link "Specification" at bounding box center [244, 105] width 28 height 5
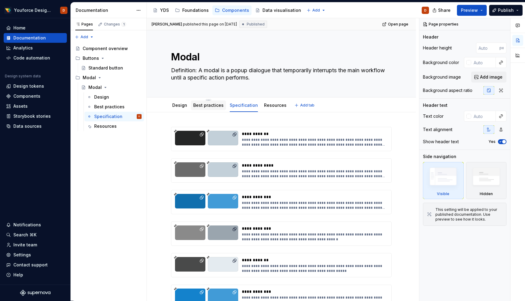
click at [202, 106] on link "Best practices" at bounding box center [208, 105] width 30 height 5
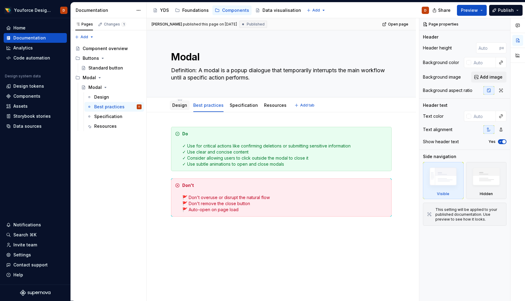
click at [175, 108] on div "Design" at bounding box center [179, 105] width 15 height 7
click at [178, 107] on link "Design" at bounding box center [179, 105] width 15 height 5
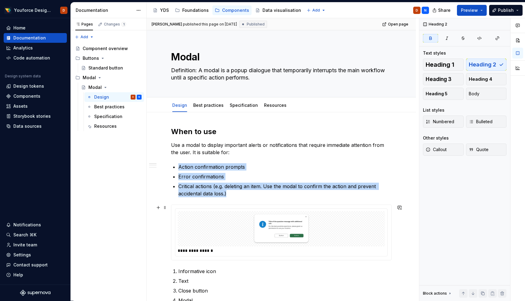
click at [271, 235] on img at bounding box center [280, 229] width 155 height 30
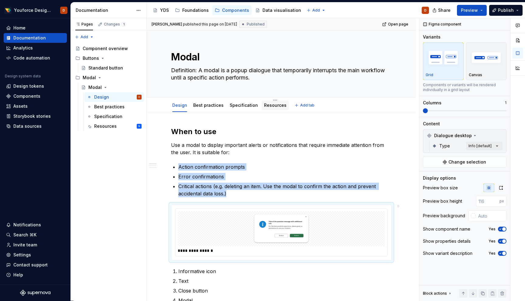
click at [274, 106] on link "Resources" at bounding box center [275, 105] width 22 height 5
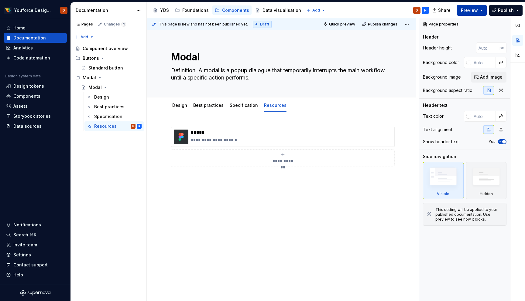
click at [482, 11] on button "Preview" at bounding box center [472, 10] width 30 height 11
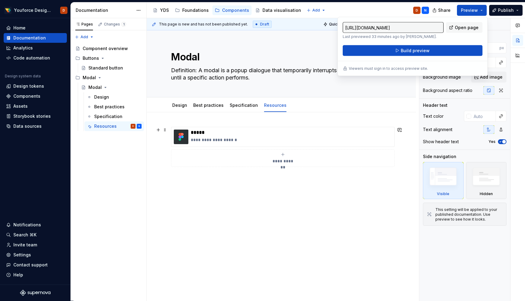
click at [154, 167] on div "**********" at bounding box center [281, 188] width 269 height 152
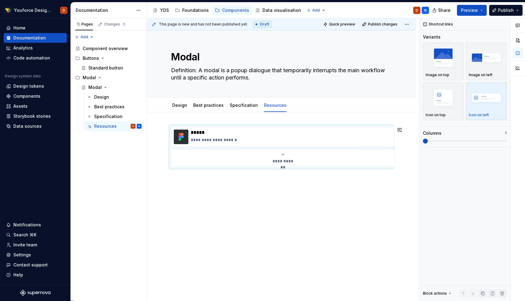
click at [222, 121] on div "**********" at bounding box center [281, 188] width 269 height 152
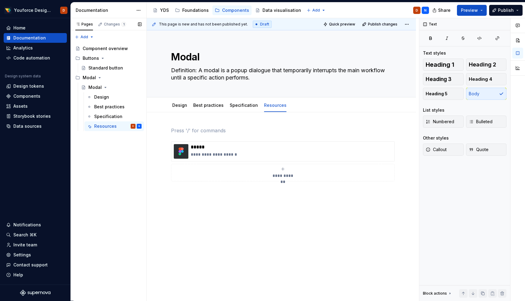
click at [145, 187] on div "Pages Changes 1 Add Accessibility guide for tree Page tree. Navigate the tree w…" at bounding box center [108, 159] width 76 height 283
click at [151, 186] on div "**********" at bounding box center [281, 195] width 269 height 167
click at [481, 9] on button "Preview" at bounding box center [472, 10] width 30 height 11
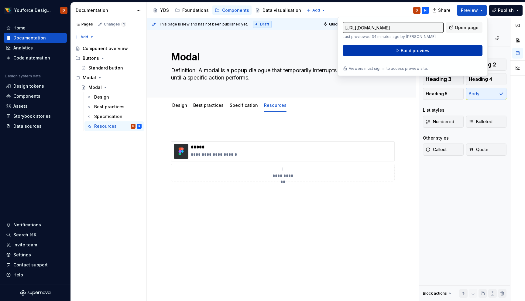
click at [409, 52] on span "Build preview" at bounding box center [415, 51] width 29 height 6
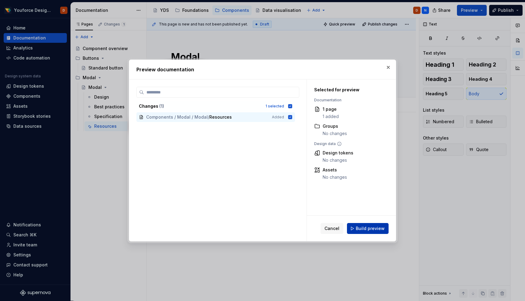
click at [365, 227] on span "Build preview" at bounding box center [370, 229] width 29 height 6
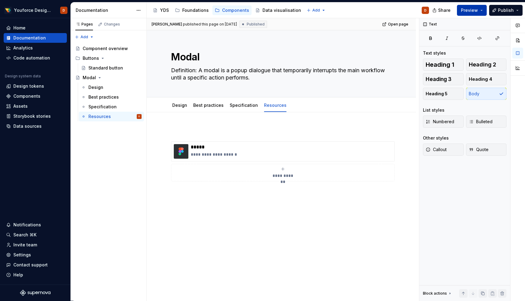
click at [473, 11] on span "Preview" at bounding box center [469, 10] width 17 height 6
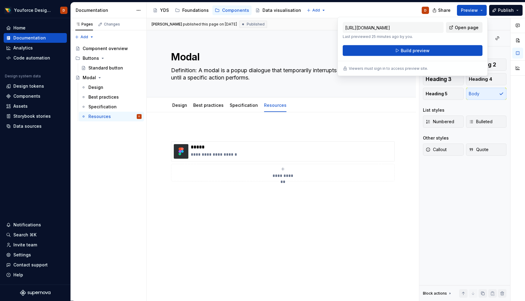
click at [466, 26] on span "Open page" at bounding box center [467, 28] width 24 height 6
click at [416, 50] on span "Build preview" at bounding box center [415, 51] width 29 height 6
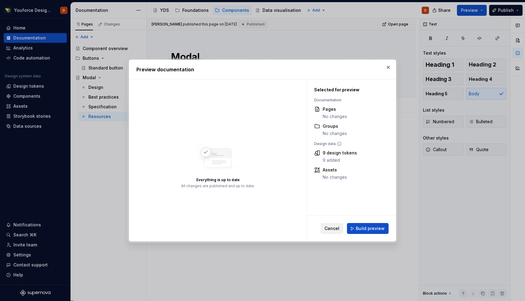
click at [334, 229] on span "Cancel" at bounding box center [331, 229] width 15 height 6
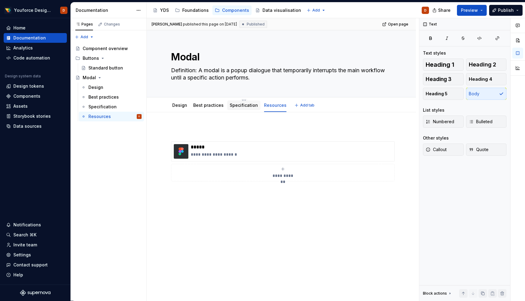
click at [240, 109] on div "Specification" at bounding box center [243, 106] width 33 height 10
click at [240, 106] on link "Specification" at bounding box center [244, 105] width 28 height 5
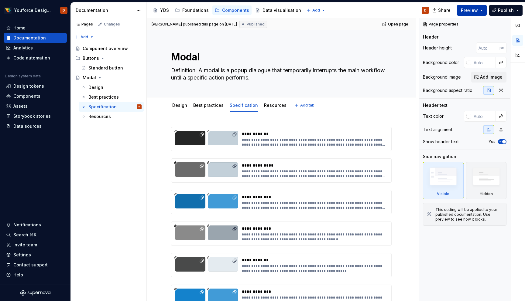
type textarea "*"
click at [475, 9] on span "Preview" at bounding box center [469, 10] width 17 height 6
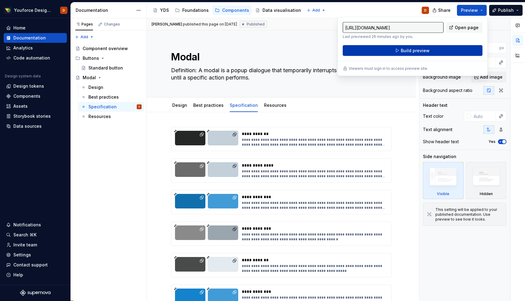
click at [416, 50] on span "Build preview" at bounding box center [415, 51] width 29 height 6
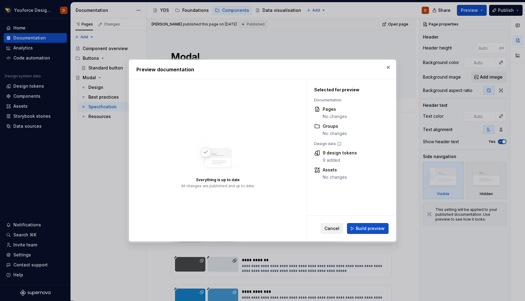
click at [341, 229] on button "Cancel" at bounding box center [331, 228] width 23 height 11
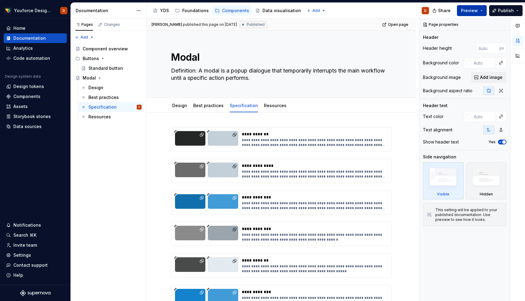
click at [477, 12] on span "Preview" at bounding box center [469, 11] width 17 height 6
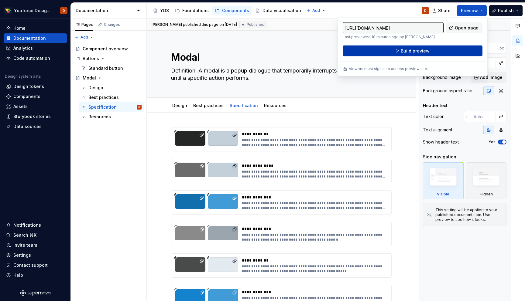
click at [414, 52] on span "Build preview" at bounding box center [415, 51] width 29 height 6
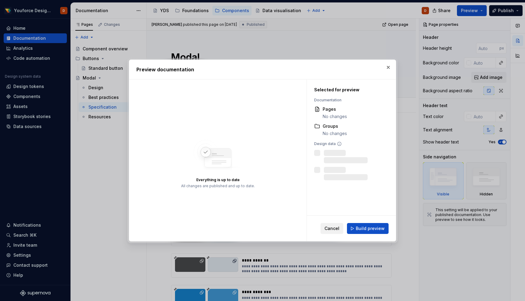
click at [336, 226] on span "Cancel" at bounding box center [331, 229] width 15 height 6
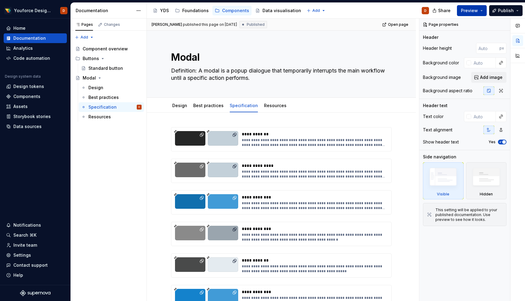
click at [479, 10] on button "Preview" at bounding box center [472, 10] width 30 height 11
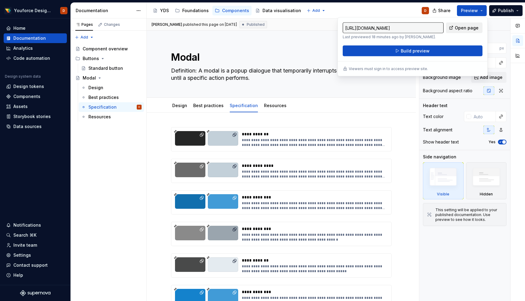
click at [466, 24] on link "Open page" at bounding box center [464, 27] width 36 height 11
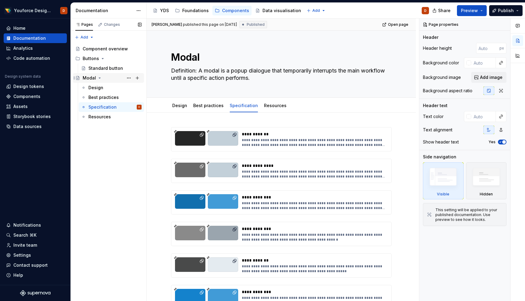
click at [98, 77] on icon "Page tree" at bounding box center [99, 78] width 5 height 5
type textarea "*"
click at [130, 59] on button "Page tree" at bounding box center [128, 58] width 9 height 9
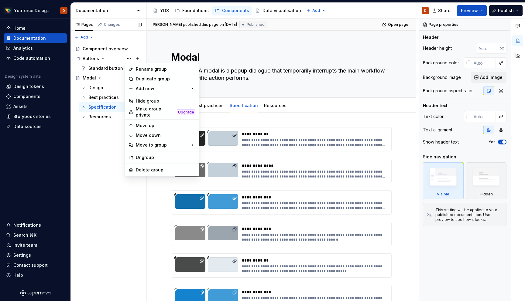
click at [103, 155] on div "Pages Changes Add Accessibility guide for tree Page tree. Navigate the tree wit…" at bounding box center [108, 160] width 76 height 283
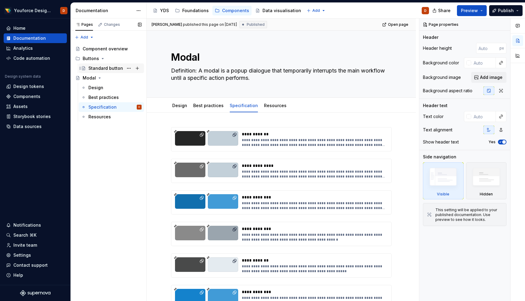
click at [99, 69] on div "Standard button" at bounding box center [105, 68] width 35 height 6
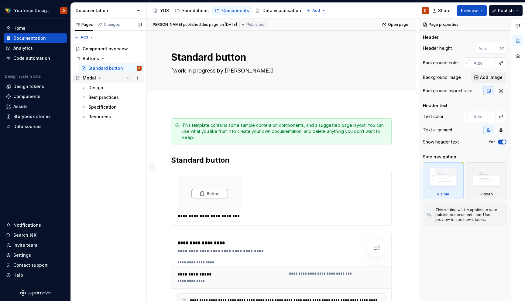
click at [91, 78] on div "Modal" at bounding box center [89, 78] width 13 height 6
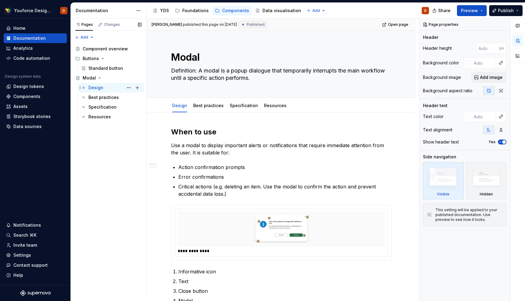
click at [94, 88] on div "Design" at bounding box center [95, 88] width 15 height 6
click at [96, 95] on div "Best practices" at bounding box center [103, 97] width 30 height 6
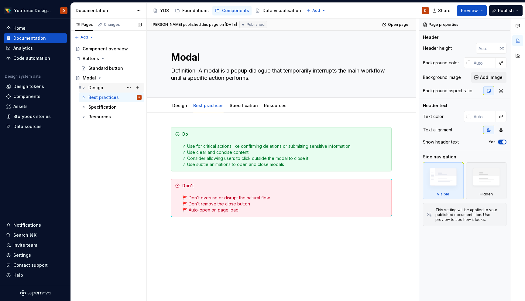
click at [95, 87] on div "Design" at bounding box center [95, 88] width 15 height 6
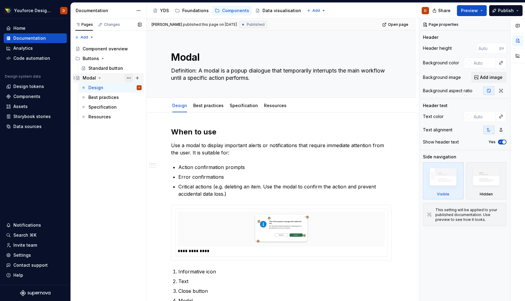
click at [130, 77] on button "Page tree" at bounding box center [128, 78] width 9 height 9
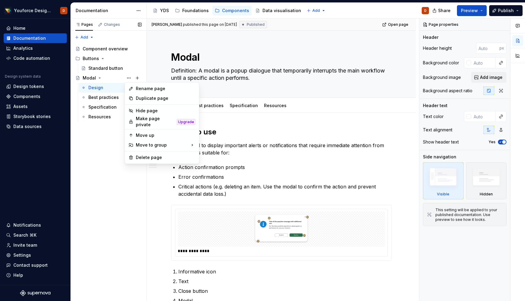
click at [90, 57] on div "Pages Changes Add Accessibility guide for tree Page tree. Navigate the tree wit…" at bounding box center [108, 160] width 76 height 283
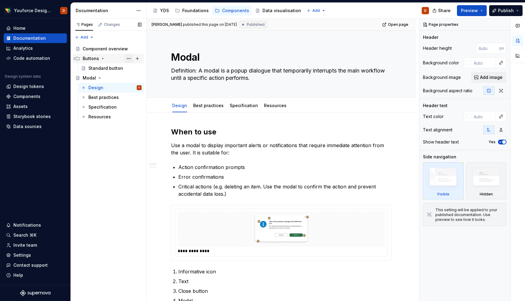
click at [128, 58] on button "Page tree" at bounding box center [128, 58] width 9 height 9
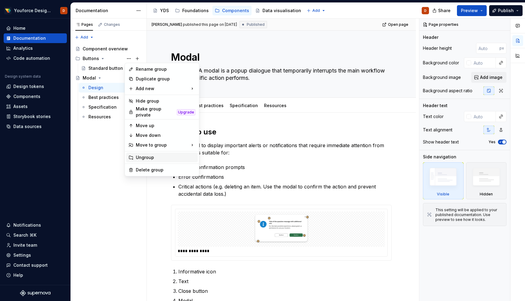
click at [145, 155] on div "Ungroup" at bounding box center [166, 158] width 60 height 6
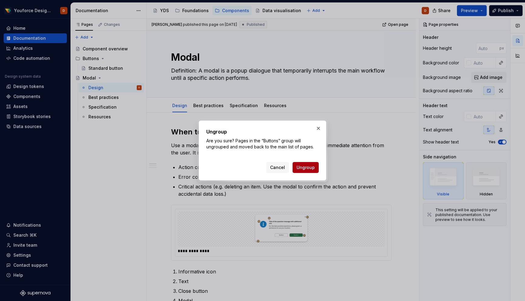
click at [306, 167] on span "Ungroup" at bounding box center [305, 168] width 18 height 6
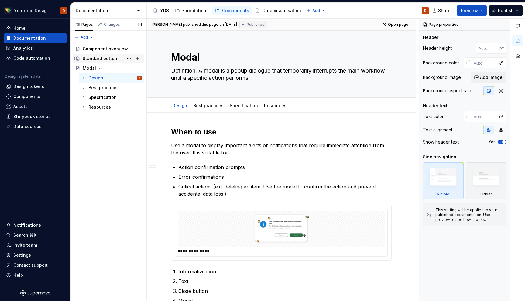
click at [101, 60] on div "Standard button" at bounding box center [100, 59] width 35 height 6
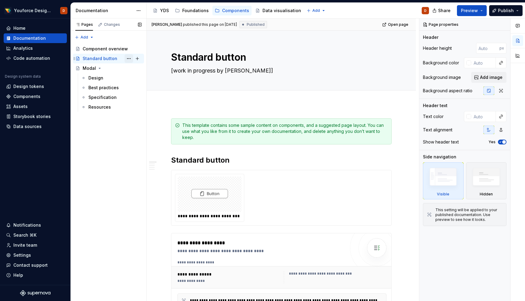
click at [132, 59] on button "Page tree" at bounding box center [128, 58] width 9 height 9
click at [483, 13] on html "Youforce Design System D Home Documentation Analytics Code automation Design sy…" at bounding box center [262, 150] width 525 height 301
click at [478, 12] on button "Preview" at bounding box center [472, 10] width 30 height 11
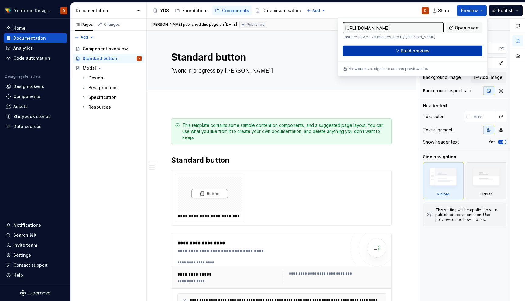
click at [408, 50] on span "Build preview" at bounding box center [415, 51] width 29 height 6
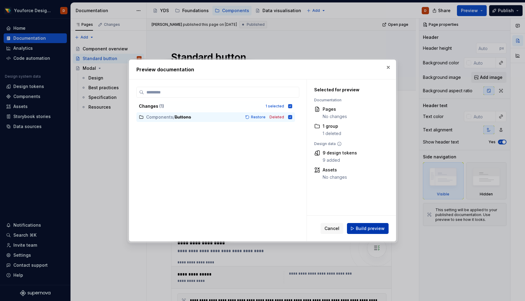
click at [362, 229] on span "Build preview" at bounding box center [370, 229] width 29 height 6
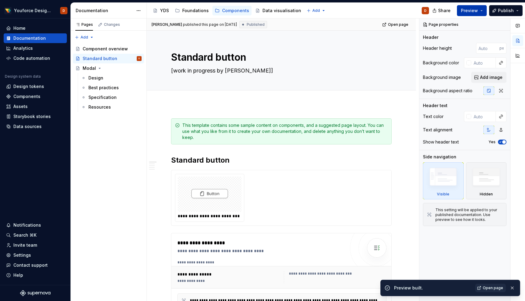
click at [480, 11] on button "Preview" at bounding box center [472, 10] width 30 height 11
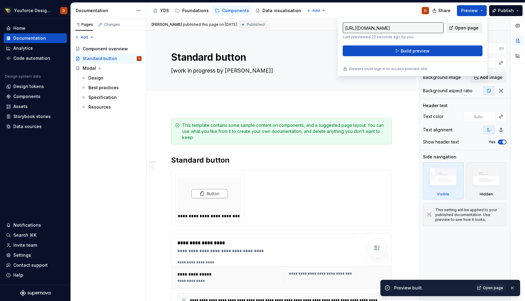
click at [464, 29] on span "Open page" at bounding box center [467, 28] width 24 height 6
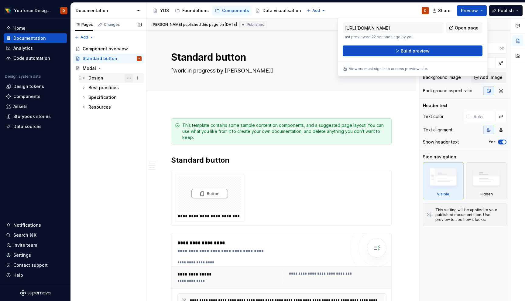
click at [129, 79] on button "Page tree" at bounding box center [128, 78] width 9 height 9
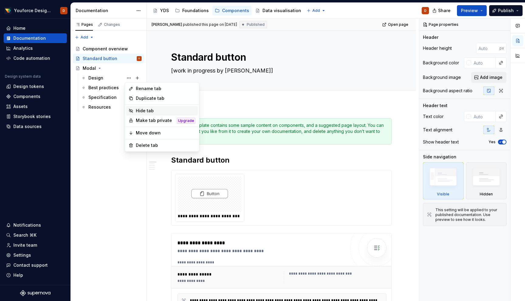
click at [143, 110] on div "Hide tab" at bounding box center [166, 111] width 60 height 6
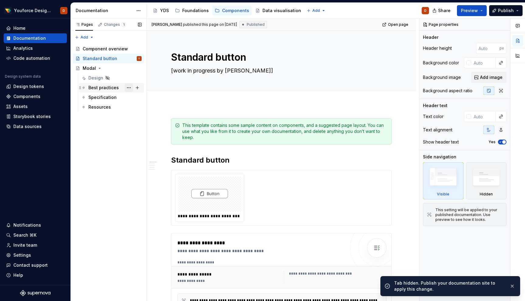
click at [129, 88] on button "Page tree" at bounding box center [128, 88] width 9 height 9
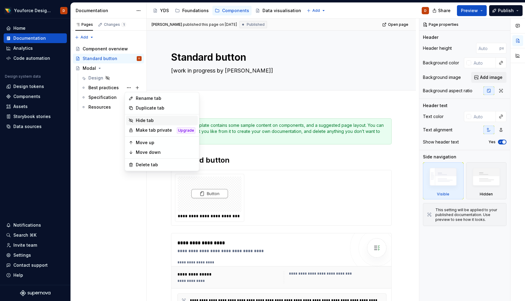
click at [142, 121] on div "Hide tab" at bounding box center [166, 121] width 60 height 6
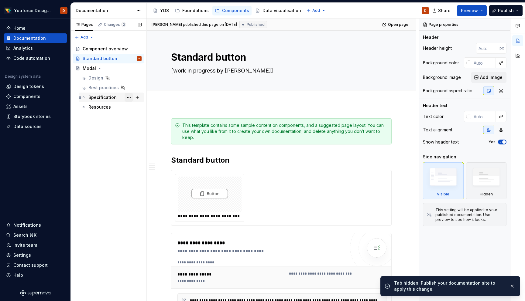
click at [130, 96] on button "Page tree" at bounding box center [128, 97] width 9 height 9
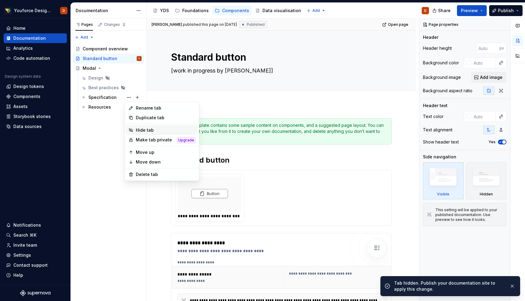
click at [147, 130] on div "Hide tab" at bounding box center [166, 130] width 60 height 6
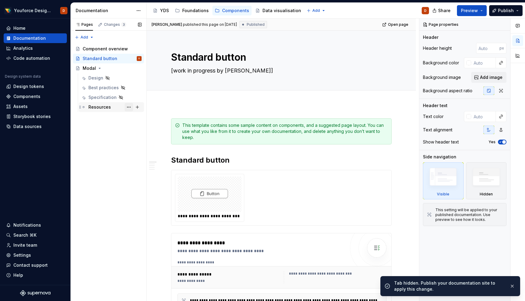
click at [130, 108] on button "Page tree" at bounding box center [128, 107] width 9 height 9
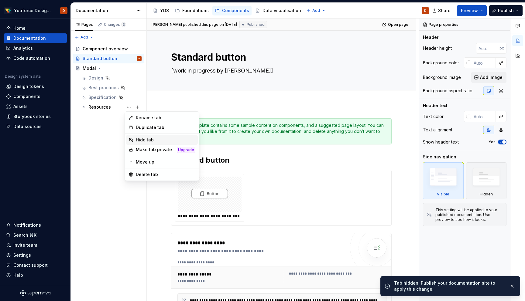
click at [142, 139] on div "Hide tab" at bounding box center [166, 140] width 60 height 6
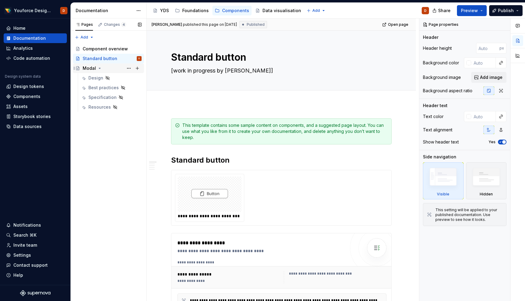
click at [98, 69] on icon "Page tree" at bounding box center [99, 68] width 5 height 5
click at [100, 59] on div "Standard button" at bounding box center [100, 59] width 35 height 6
click at [130, 57] on button "Page tree" at bounding box center [128, 58] width 9 height 9
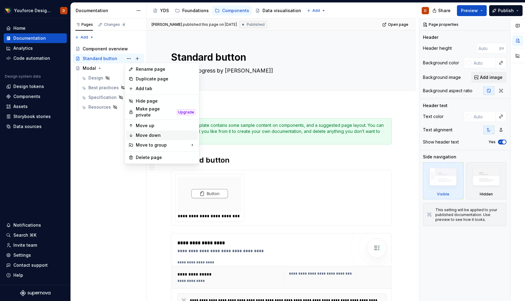
click at [149, 134] on div "Move down" at bounding box center [166, 135] width 60 height 6
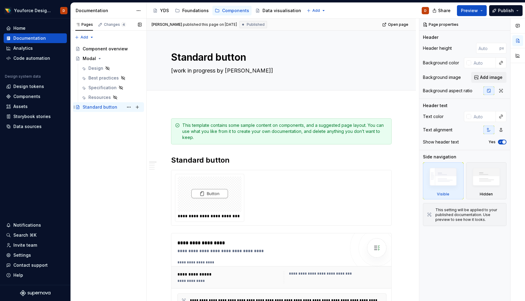
click at [110, 108] on div "Standard button" at bounding box center [100, 107] width 35 height 6
click at [128, 106] on button "Page tree" at bounding box center [128, 107] width 9 height 9
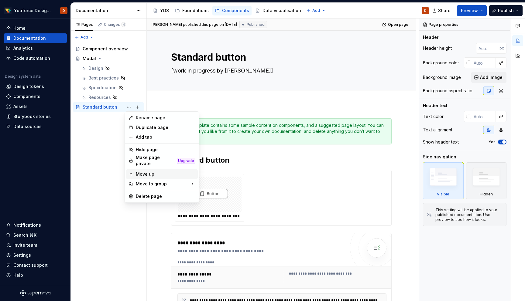
click at [147, 171] on div "Move up" at bounding box center [166, 174] width 60 height 6
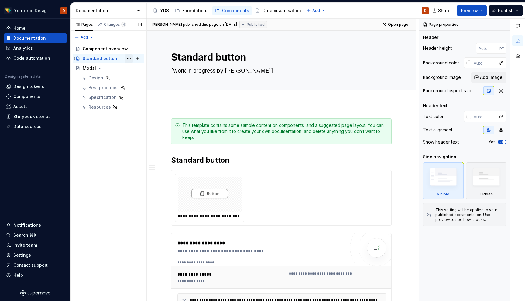
click at [128, 58] on button "Page tree" at bounding box center [128, 58] width 9 height 9
type textarea "*"
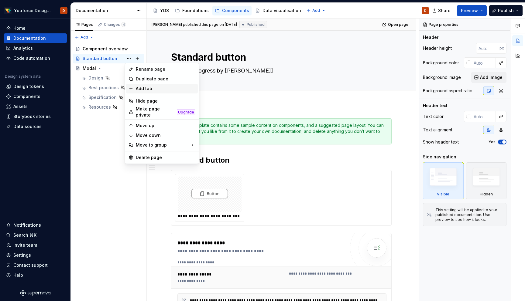
click at [150, 89] on div "Add tab" at bounding box center [166, 89] width 60 height 6
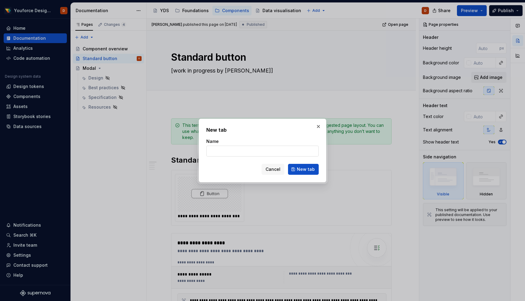
click at [237, 154] on input "Name" at bounding box center [262, 151] width 112 height 11
type input "Button"
click at [300, 167] on span "New tab" at bounding box center [306, 169] width 18 height 6
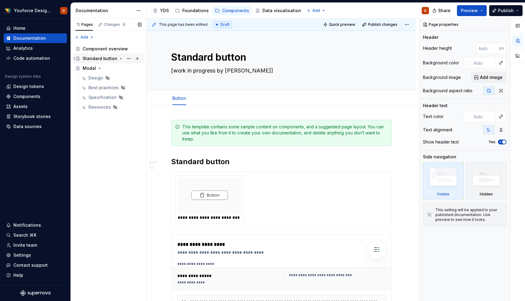
click at [120, 59] on icon "Page tree" at bounding box center [120, 58] width 5 height 5
click at [96, 67] on div "Button" at bounding box center [95, 68] width 14 height 6
click at [128, 68] on button "Page tree" at bounding box center [128, 68] width 9 height 9
click at [105, 69] on div "Pages Changes 5 Add Accessibility guide for tree Page tree. Navigate the tree w…" at bounding box center [108, 160] width 76 height 283
click at [91, 69] on div "Button" at bounding box center [95, 68] width 14 height 6
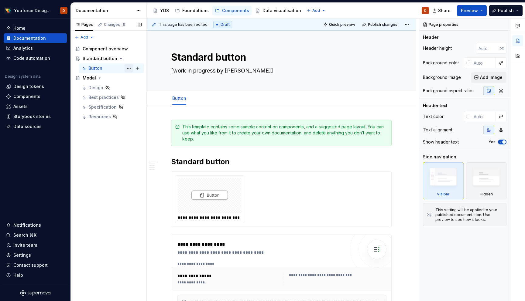
click at [128, 68] on button "Page tree" at bounding box center [128, 68] width 9 height 9
click at [123, 68] on div "Pages Changes 5 Add Accessibility guide for tree Page tree. Navigate the tree w…" at bounding box center [108, 160] width 76 height 283
click at [129, 67] on button "Page tree" at bounding box center [128, 68] width 9 height 9
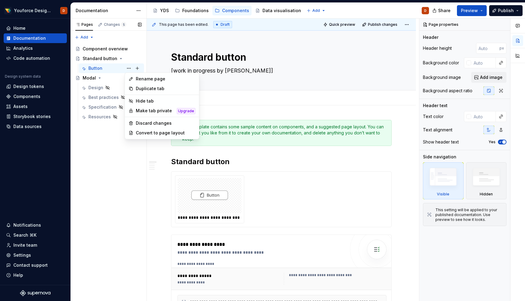
click at [114, 68] on div "Pages Changes 5 Add Accessibility guide for tree Page tree. Navigate the tree w…" at bounding box center [108, 160] width 76 height 283
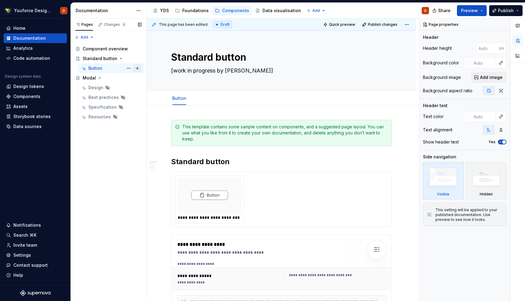
click at [138, 67] on button "Page tree" at bounding box center [137, 68] width 9 height 9
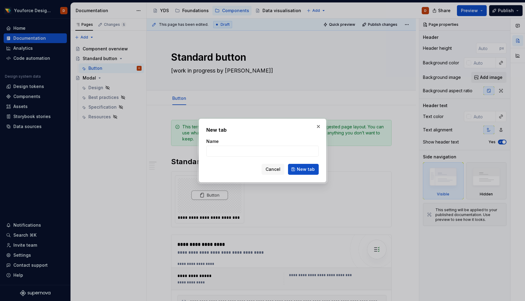
type textarea "*"
type input "Directional"
click at [306, 174] on button "New tab" at bounding box center [303, 169] width 31 height 11
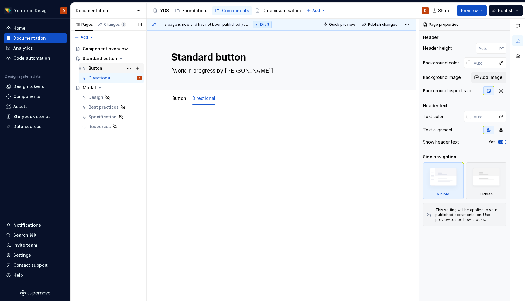
click at [95, 66] on div "Button" at bounding box center [95, 68] width 14 height 6
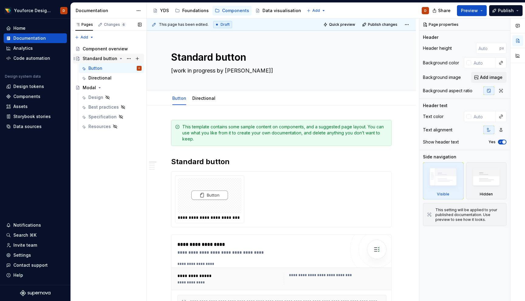
click at [95, 58] on div "Standard button" at bounding box center [100, 59] width 35 height 6
click at [95, 68] on div "Button" at bounding box center [95, 68] width 14 height 6
click at [97, 79] on div "Directional" at bounding box center [99, 78] width 23 height 6
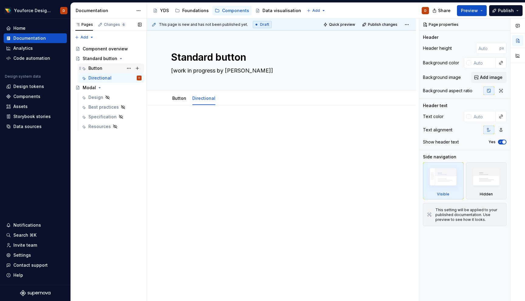
click at [94, 69] on div "Button" at bounding box center [95, 68] width 14 height 6
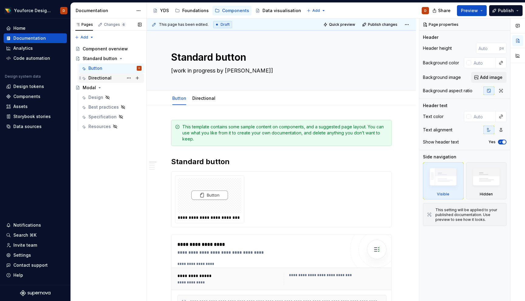
click at [98, 75] on div "Directional" at bounding box center [99, 78] width 23 height 6
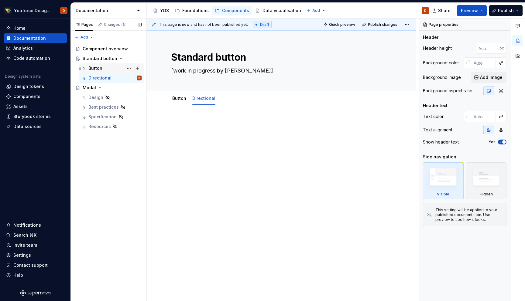
click at [100, 70] on div "Button" at bounding box center [95, 68] width 14 height 6
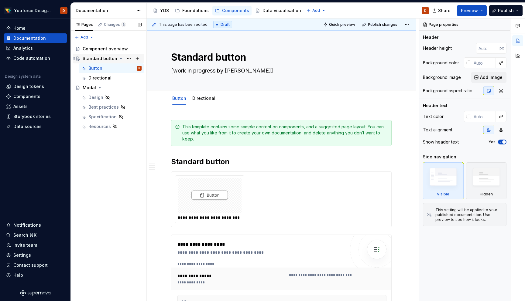
click at [114, 57] on div "Standard button" at bounding box center [100, 59] width 35 height 6
click at [128, 58] on button "Page tree" at bounding box center [128, 58] width 9 height 9
type textarea "*"
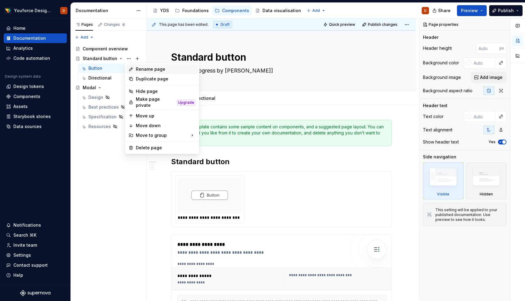
click at [143, 68] on div "Rename page" at bounding box center [166, 69] width 60 height 6
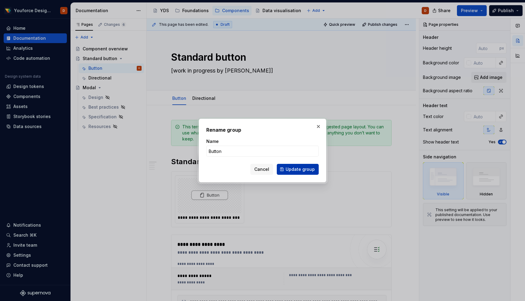
type input "Button"
click at [297, 169] on span "Update group" at bounding box center [299, 169] width 29 height 6
type textarea "*"
type textarea "Button"
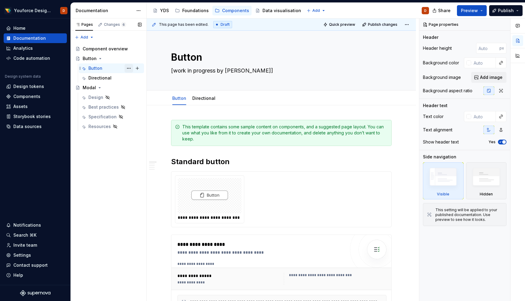
click at [128, 66] on button "Page tree" at bounding box center [128, 68] width 9 height 9
type textarea "*"
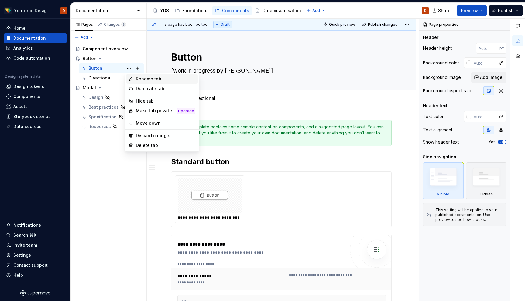
click at [142, 78] on div "Rename tab" at bounding box center [166, 79] width 60 height 6
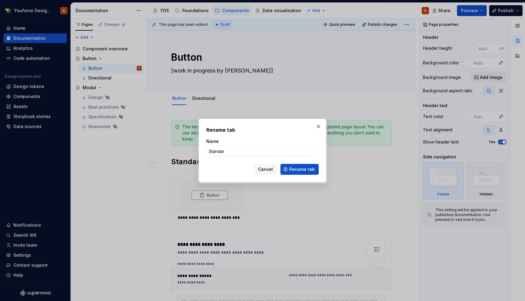
type input "Standard"
click button "Rename tab" at bounding box center [299, 169] width 38 height 11
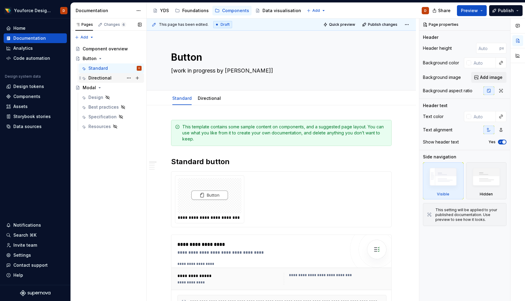
click at [104, 79] on div "Directional" at bounding box center [99, 78] width 23 height 6
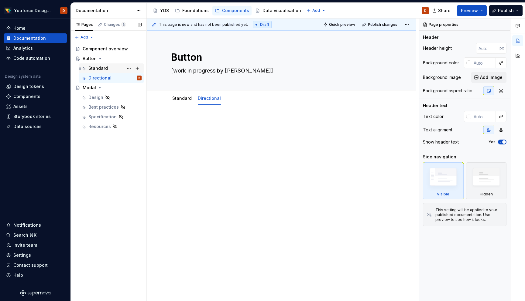
click at [104, 67] on div "Standard" at bounding box center [97, 68] width 19 height 6
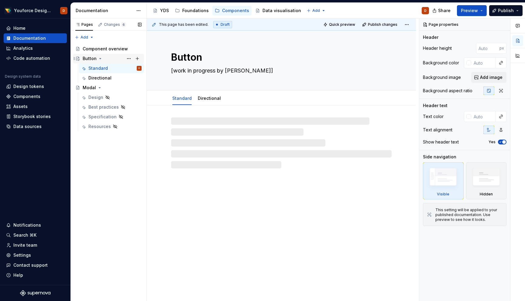
click at [89, 59] on div "Button" at bounding box center [90, 59] width 14 height 6
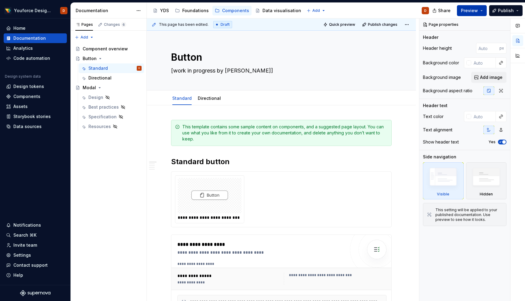
click at [471, 9] on span "Preview" at bounding box center [469, 11] width 17 height 6
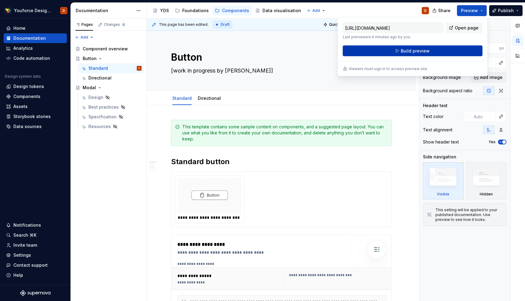
click at [404, 53] on span "Build preview" at bounding box center [415, 51] width 29 height 6
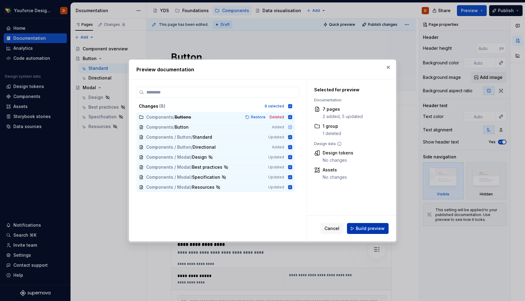
click at [364, 231] on span "Build preview" at bounding box center [370, 229] width 29 height 6
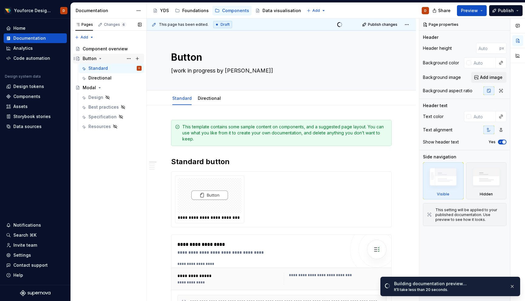
click at [92, 57] on div "Button" at bounding box center [90, 59] width 14 height 6
click at [99, 68] on div "Standard" at bounding box center [97, 68] width 19 height 6
click at [87, 56] on div "Button" at bounding box center [90, 59] width 14 height 6
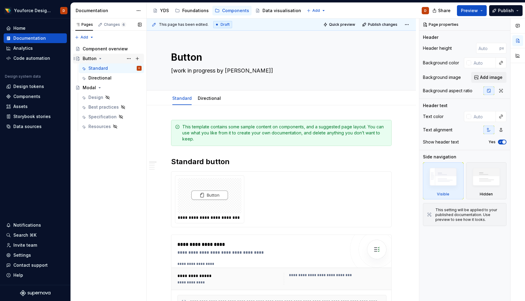
click at [87, 58] on div "Button" at bounding box center [90, 59] width 14 height 6
click at [128, 60] on button "Page tree" at bounding box center [128, 58] width 9 height 9
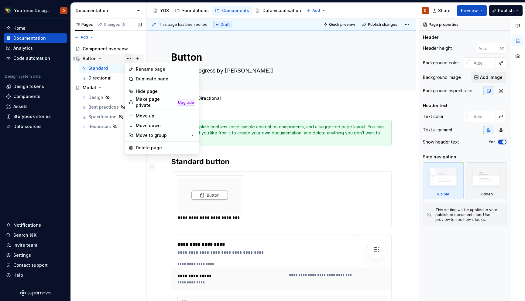
type textarea "*"
click at [96, 162] on div "Pages Changes 6 Add Accessibility guide for tree Page tree. Navigate the tree w…" at bounding box center [108, 160] width 76 height 283
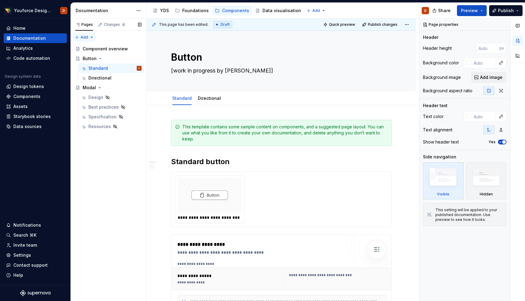
click at [90, 37] on div "Pages Changes 6 Add Accessibility guide for tree Page tree. Navigate the tree w…" at bounding box center [108, 160] width 76 height 283
click at [87, 59] on div "New group" at bounding box center [103, 59] width 39 height 6
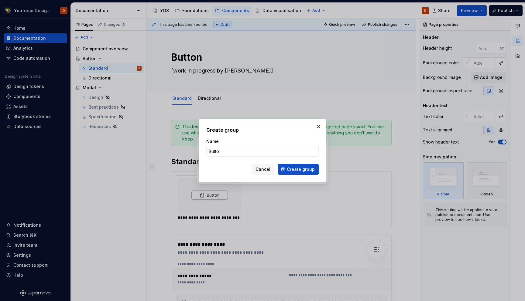
type input "Button"
click button "Create group" at bounding box center [298, 169] width 41 height 11
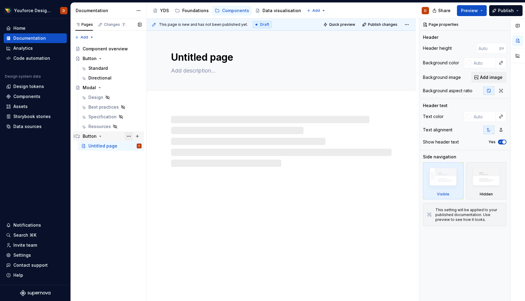
click at [126, 136] on button "Page tree" at bounding box center [128, 136] width 9 height 9
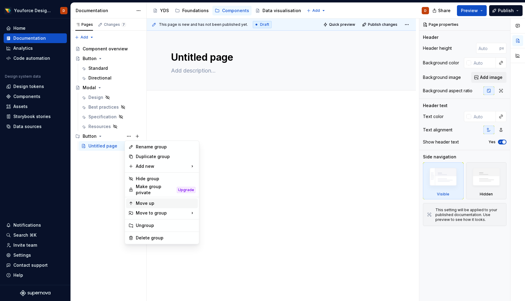
click at [144, 202] on div "Move up" at bounding box center [166, 203] width 60 height 6
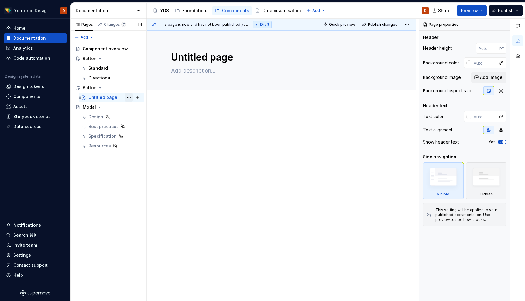
click at [129, 99] on button "Page tree" at bounding box center [128, 97] width 9 height 9
click at [120, 206] on div "Pages Changes 7 Add Accessibility guide for tree Page tree. Navigate the tree w…" at bounding box center [108, 160] width 76 height 283
click at [90, 88] on div "Button" at bounding box center [90, 88] width 14 height 6
click at [101, 97] on div "Untitled page" at bounding box center [102, 97] width 29 height 6
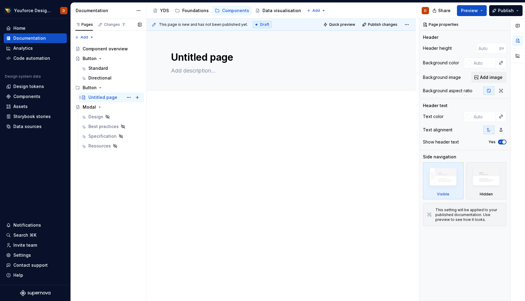
click at [101, 97] on div "Untitled page" at bounding box center [102, 97] width 29 height 6
click at [128, 97] on button "Page tree" at bounding box center [128, 97] width 9 height 9
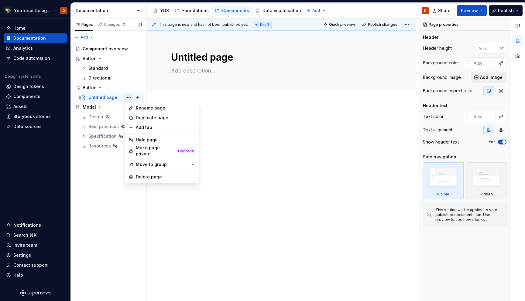
type textarea "*"
click at [141, 108] on div "Rename page" at bounding box center [166, 108] width 60 height 6
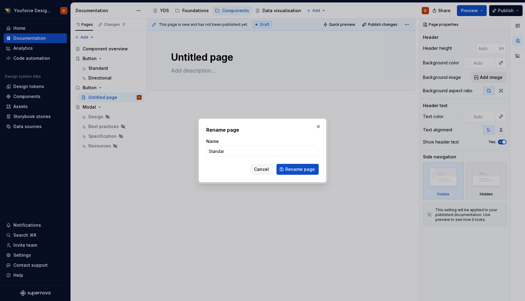
type input "Standard"
click button "Rename page" at bounding box center [297, 169] width 42 height 11
type textarea "*"
type textarea "Standard"
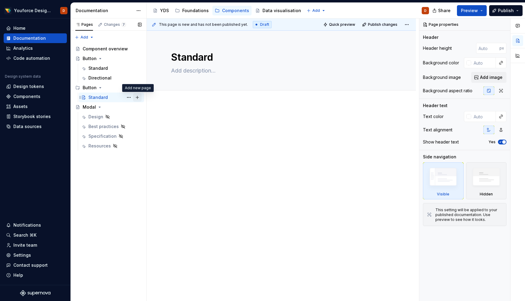
click at [139, 96] on button "Page tree" at bounding box center [137, 97] width 9 height 9
type textarea "*"
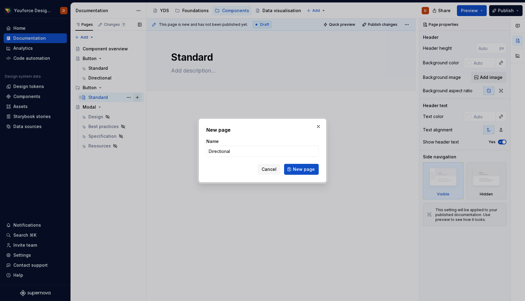
type input "Directional\"
type textarea "*"
type input "Directional"
click button "New page" at bounding box center [301, 169] width 35 height 11
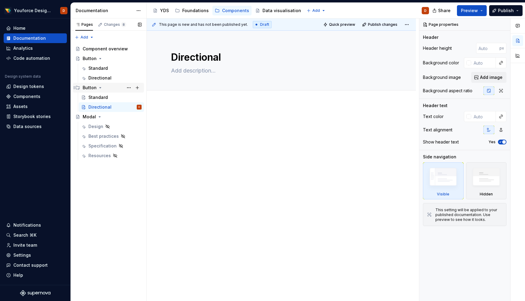
click at [94, 87] on div "Button" at bounding box center [90, 88] width 14 height 6
click at [94, 86] on div "Button" at bounding box center [90, 88] width 14 height 6
click at [102, 97] on div "Standard" at bounding box center [97, 97] width 19 height 6
type textarea "*"
click at [189, 95] on span "Add tab" at bounding box center [186, 97] width 14 height 5
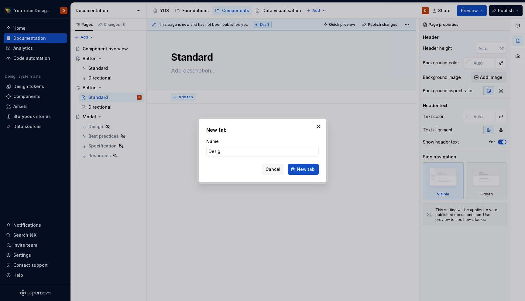
type input "Design"
click button "New tab" at bounding box center [303, 169] width 31 height 11
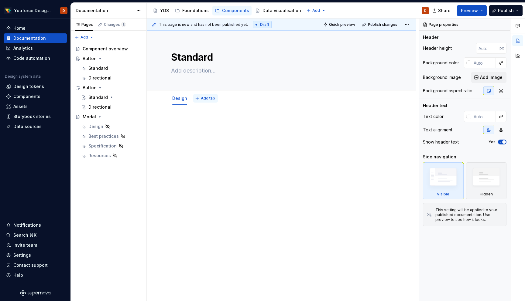
type textarea "*"
click at [209, 98] on span "Add tab" at bounding box center [208, 98] width 14 height 5
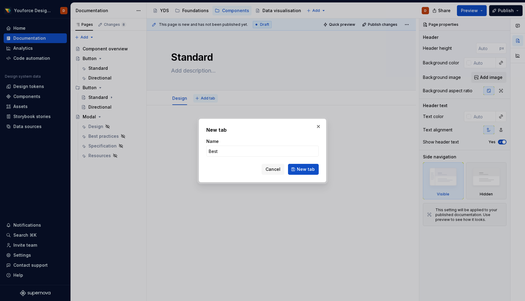
type input "Best practices"
click at [304, 172] on button "New tab" at bounding box center [303, 169] width 31 height 11
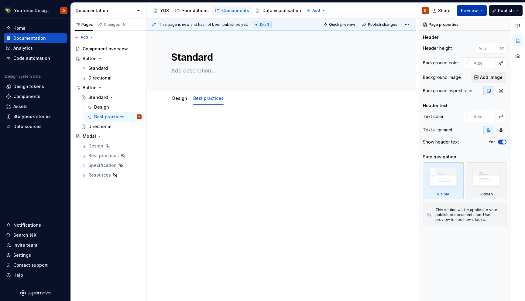
click at [479, 10] on button "Preview" at bounding box center [472, 10] width 30 height 11
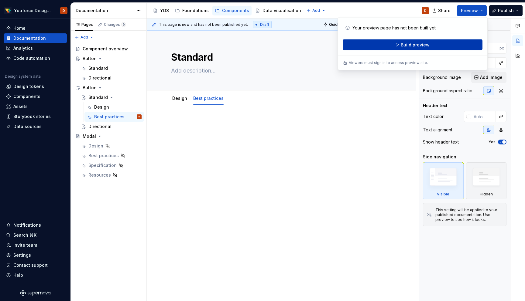
click at [420, 46] on span "Build preview" at bounding box center [415, 45] width 29 height 6
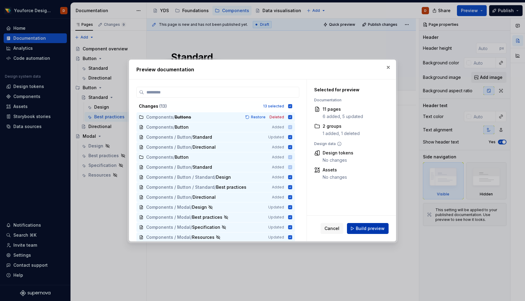
click at [363, 228] on span "Build preview" at bounding box center [370, 229] width 29 height 6
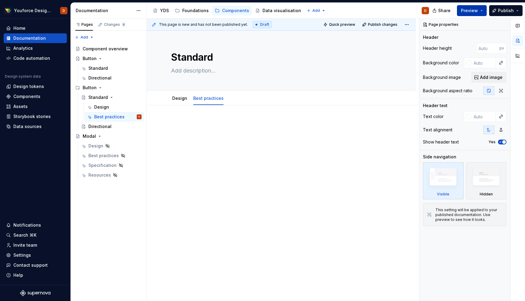
click at [481, 7] on button "Preview" at bounding box center [472, 10] width 30 height 11
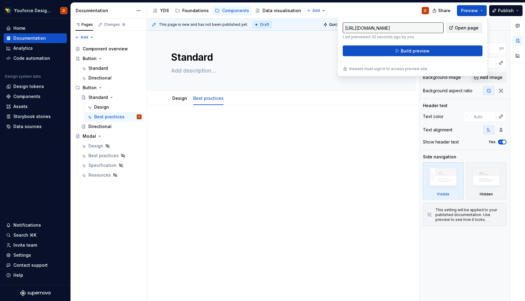
click at [467, 26] on span "Open page" at bounding box center [467, 28] width 24 height 6
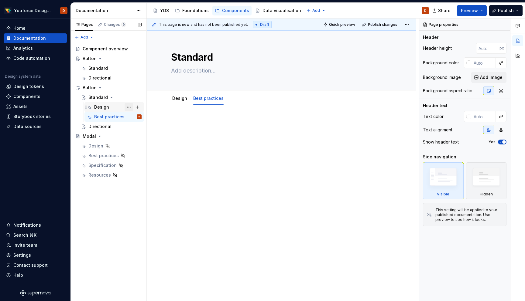
click at [128, 107] on button "Page tree" at bounding box center [128, 107] width 9 height 9
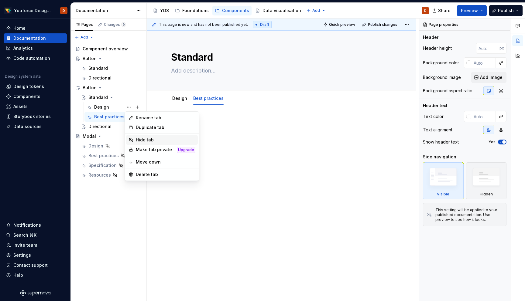
click at [139, 140] on div "Hide tab" at bounding box center [166, 140] width 60 height 6
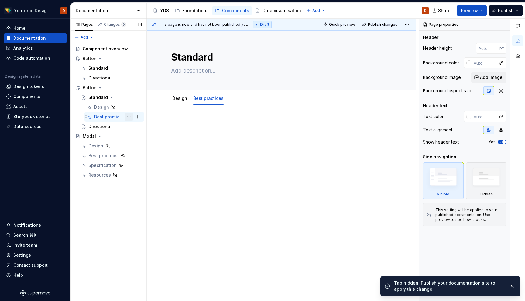
click at [128, 118] on button "Page tree" at bounding box center [128, 117] width 9 height 9
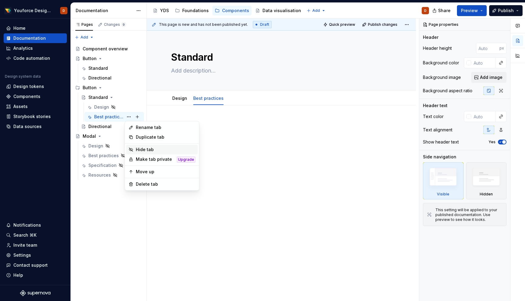
click at [139, 148] on div "Hide tab" at bounding box center [166, 150] width 60 height 6
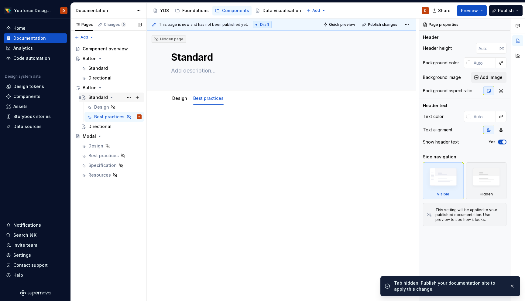
click at [110, 95] on icon "Page tree" at bounding box center [111, 97] width 5 height 5
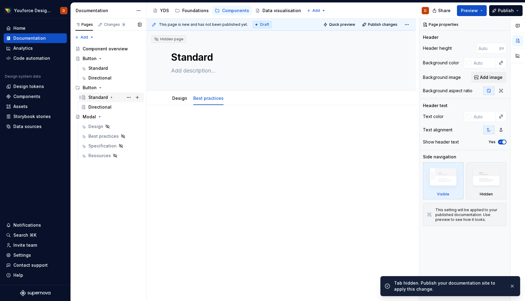
click at [98, 96] on div "Standard" at bounding box center [97, 97] width 19 height 6
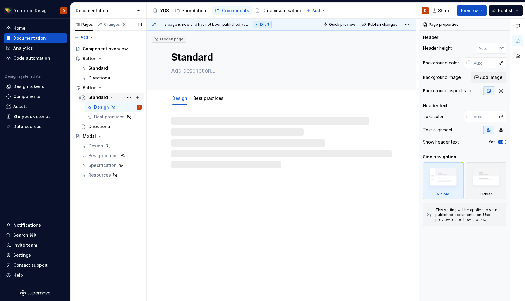
click at [98, 96] on div "Standard" at bounding box center [97, 97] width 19 height 6
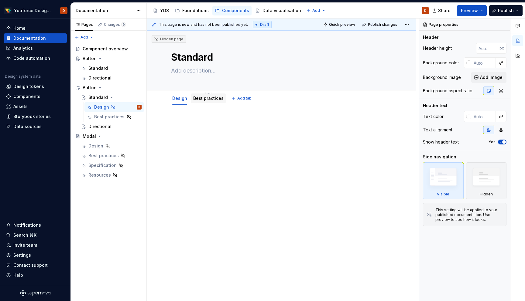
click at [200, 99] on link "Best practices" at bounding box center [208, 98] width 30 height 5
click at [173, 100] on link "Design" at bounding box center [179, 98] width 15 height 5
click at [91, 87] on div "Button" at bounding box center [90, 88] width 14 height 6
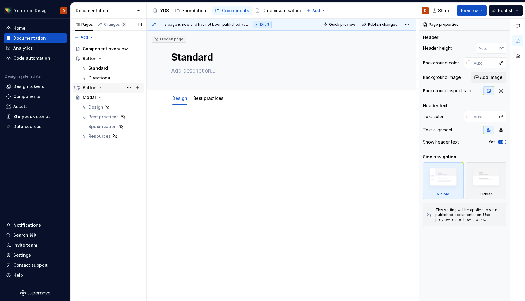
click at [91, 87] on div "Button" at bounding box center [90, 88] width 14 height 6
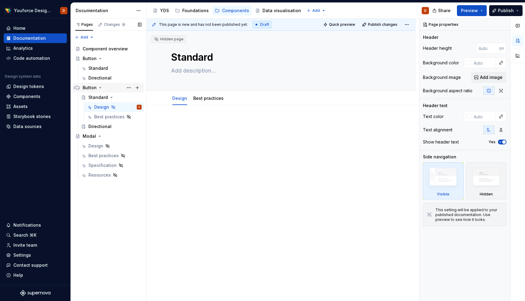
click at [91, 88] on div "Button" at bounding box center [90, 88] width 14 height 6
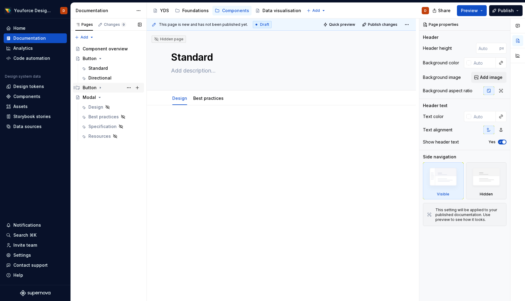
click at [91, 88] on div "Button" at bounding box center [90, 88] width 14 height 6
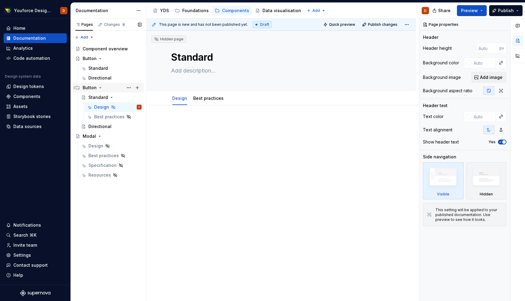
click at [91, 88] on div "Button" at bounding box center [90, 88] width 14 height 6
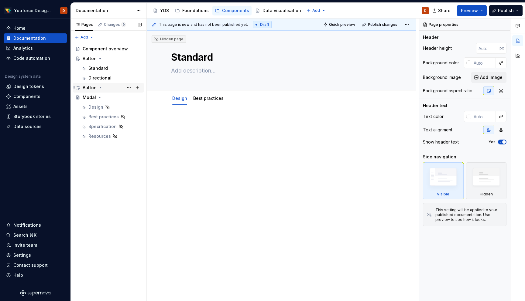
click at [91, 88] on div "Button" at bounding box center [90, 88] width 14 height 6
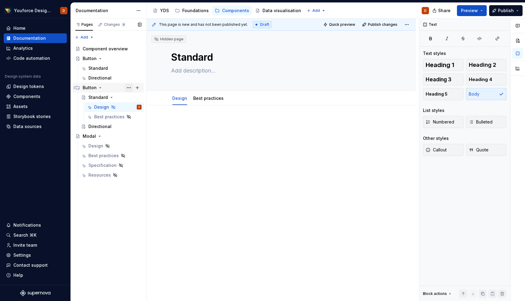
click at [128, 87] on button "Page tree" at bounding box center [128, 88] width 9 height 9
click at [108, 97] on div "Pages Changes 9 Add Accessibility guide for tree Page tree. Navigate the tree w…" at bounding box center [108, 160] width 76 height 283
click at [114, 98] on div "Standard" at bounding box center [114, 97] width 53 height 9
click at [469, 13] on span "Preview" at bounding box center [469, 11] width 17 height 6
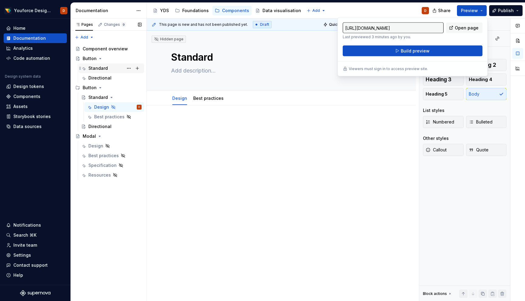
click at [104, 68] on div "Standard" at bounding box center [97, 68] width 19 height 6
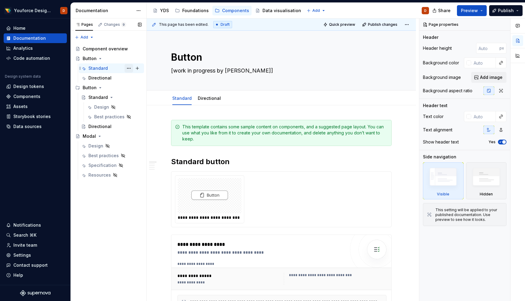
click at [129, 67] on button "Page tree" at bounding box center [128, 68] width 9 height 9
click at [129, 67] on div "Pages Changes 9 Add Accessibility guide for tree Page tree. Navigate the tree w…" at bounding box center [108, 160] width 76 height 283
click at [101, 10] on div "Documentation" at bounding box center [104, 11] width 57 height 6
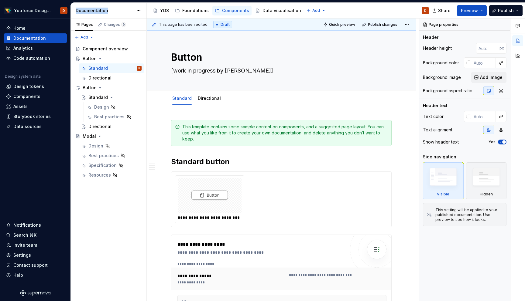
click at [99, 10] on div "Documentation" at bounding box center [104, 11] width 57 height 6
click at [218, 10] on button "Page tree" at bounding box center [218, 10] width 7 height 7
click at [114, 214] on div "Pages Changes 9 Add Accessibility guide for tree Page tree. Navigate the tree w…" at bounding box center [108, 160] width 76 height 283
click at [130, 89] on button "Page tree" at bounding box center [128, 88] width 9 height 9
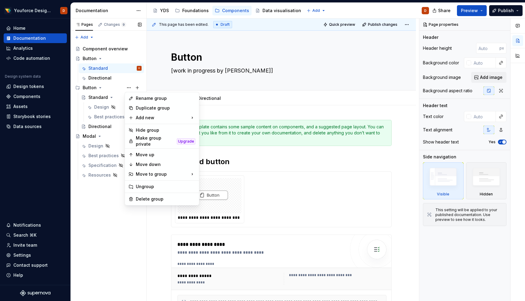
click at [104, 221] on div "Pages Changes 9 Add Accessibility guide for tree Page tree. Navigate the tree w…" at bounding box center [108, 160] width 76 height 283
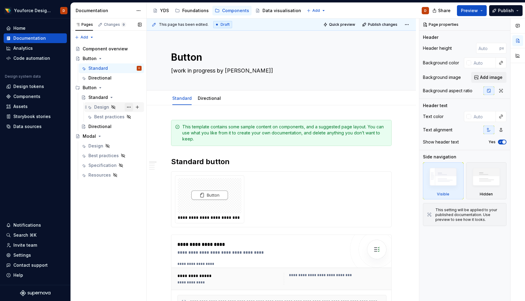
click at [130, 107] on button "Page tree" at bounding box center [128, 107] width 9 height 9
click at [102, 196] on div "Pages Changes 9 Add Accessibility guide for tree Page tree. Navigate the tree w…" at bounding box center [108, 160] width 76 height 283
click at [90, 37] on div "Pages Changes 9 Add Accessibility guide for tree Page tree. Navigate the tree w…" at bounding box center [108, 160] width 76 height 283
click at [90, 60] on div "New group" at bounding box center [103, 59] width 39 height 6
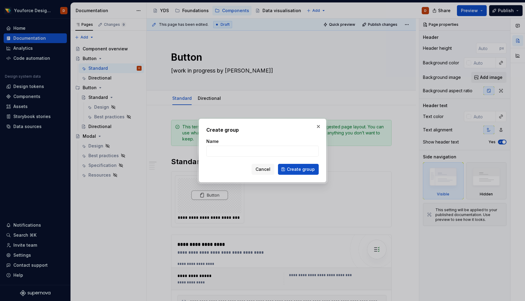
type textarea "*"
type input "Components"
click button "Create group" at bounding box center [298, 169] width 41 height 11
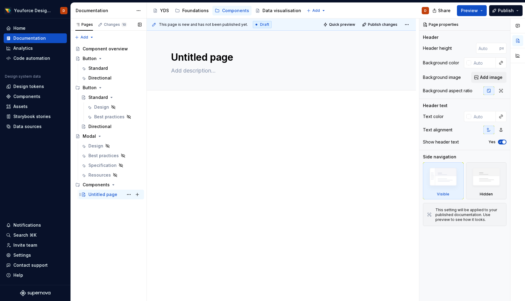
click at [104, 195] on div "Untitled page" at bounding box center [102, 195] width 29 height 6
click at [132, 192] on button "Page tree" at bounding box center [128, 194] width 9 height 9
type textarea "*"
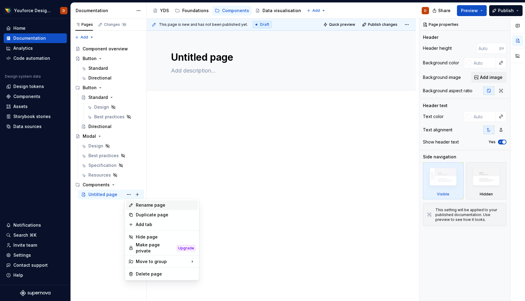
click at [140, 205] on div "Rename page" at bounding box center [166, 205] width 60 height 6
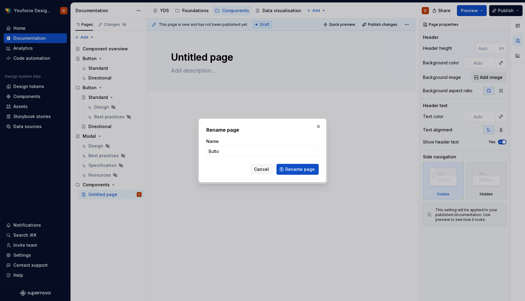
type input "Button"
click button "Rename page" at bounding box center [297, 169] width 42 height 11
type textarea "*"
type textarea "Button"
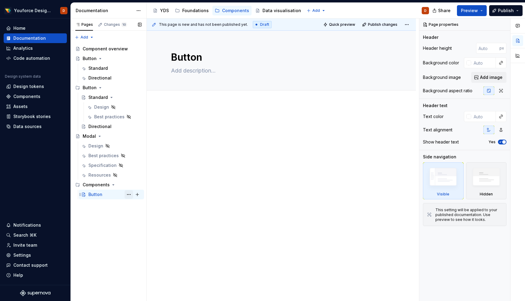
click at [130, 194] on button "Page tree" at bounding box center [128, 194] width 9 height 9
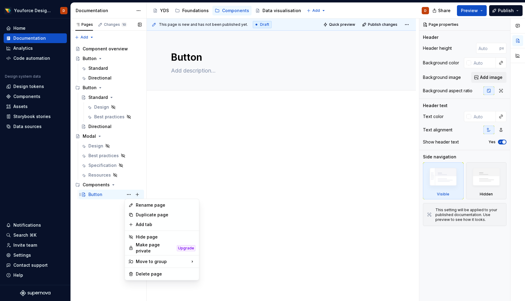
click at [138, 194] on div "Pages Changes 10 Add Accessibility guide for tree Page tree. Navigate the tree …" at bounding box center [108, 160] width 76 height 283
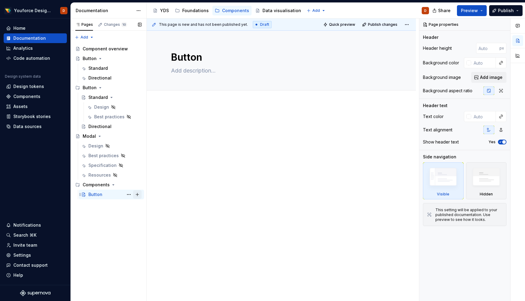
click at [136, 194] on button "Page tree" at bounding box center [137, 194] width 9 height 9
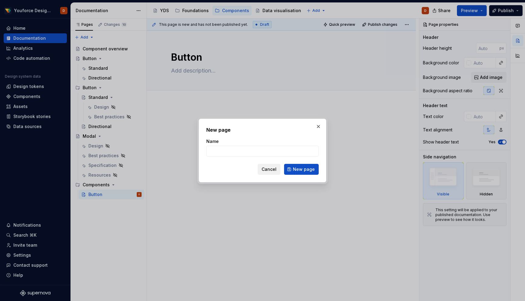
click at [269, 168] on span "Cancel" at bounding box center [268, 169] width 15 height 6
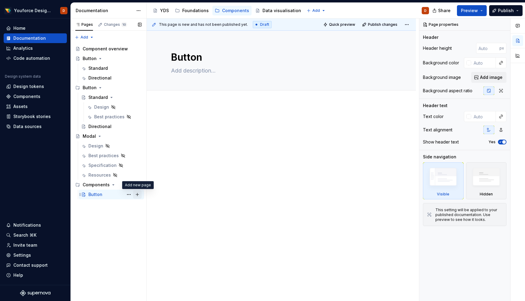
click at [138, 195] on button "Page tree" at bounding box center [137, 194] width 9 height 9
type textarea "*"
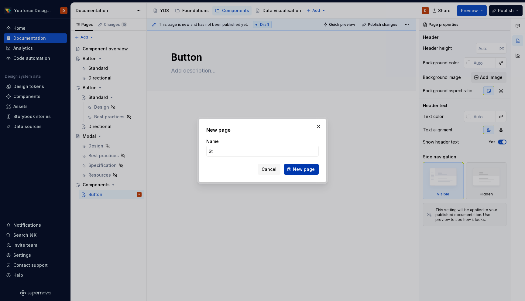
type input "Standard"
click at [298, 168] on span "New page" at bounding box center [304, 169] width 22 height 6
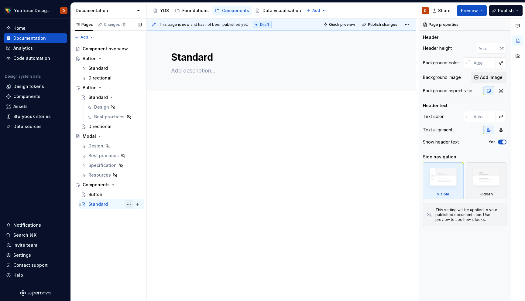
click at [128, 203] on button "Page tree" at bounding box center [128, 204] width 9 height 9
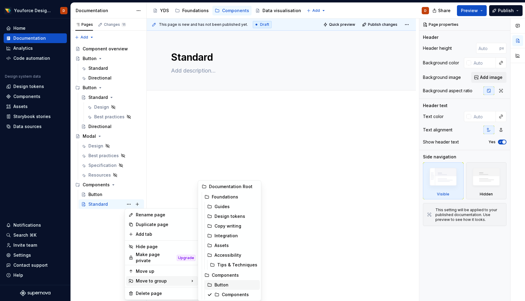
click at [227, 285] on div "Button" at bounding box center [235, 285] width 43 height 6
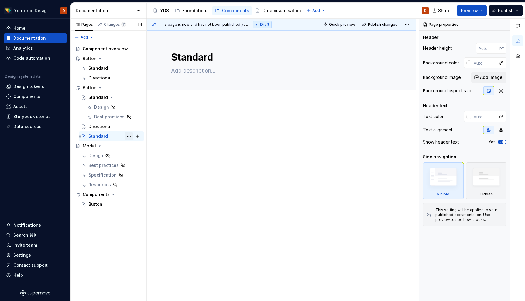
click at [129, 136] on button "Page tree" at bounding box center [128, 136] width 9 height 9
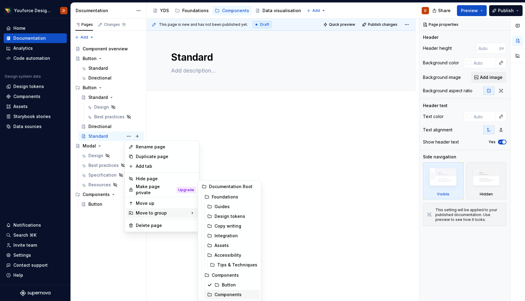
click at [223, 294] on div "Components" at bounding box center [235, 295] width 43 height 6
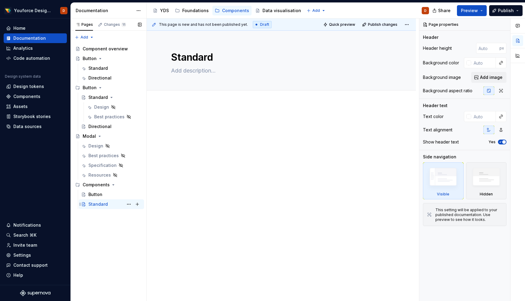
click at [91, 204] on div "Standard" at bounding box center [97, 204] width 19 height 6
click at [91, 195] on div "Button" at bounding box center [95, 195] width 14 height 6
click at [138, 185] on button "Page tree" at bounding box center [137, 185] width 9 height 9
type textarea "*"
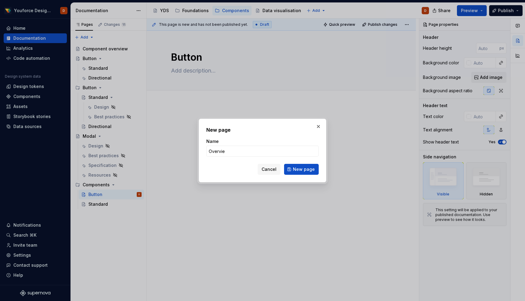
type input "Overview"
click button "New page" at bounding box center [301, 169] width 35 height 11
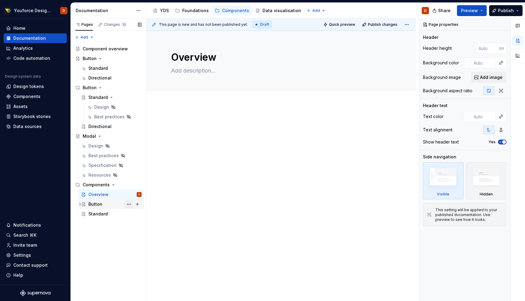
click at [129, 203] on button "Page tree" at bounding box center [128, 204] width 9 height 9
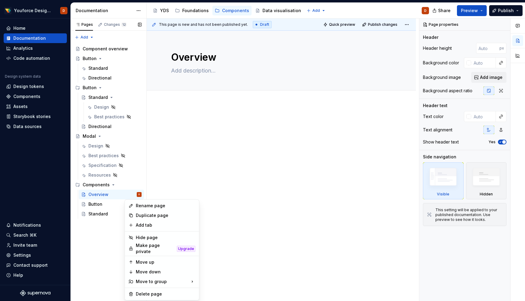
click at [100, 202] on div "Pages Changes 12 Add Accessibility guide for tree Page tree. Navigate the tree …" at bounding box center [108, 160] width 76 height 283
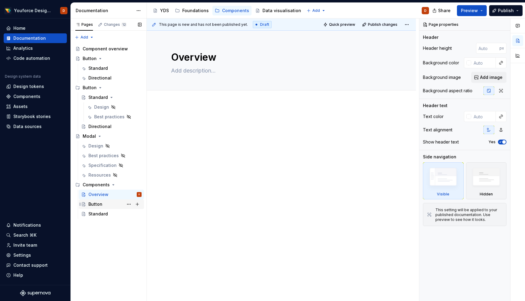
click at [97, 203] on div "Button" at bounding box center [95, 204] width 14 height 6
click at [129, 205] on button "Page tree" at bounding box center [128, 204] width 9 height 9
type textarea "*"
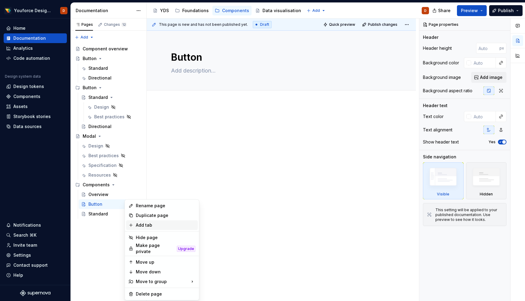
click at [146, 226] on div "Add tab" at bounding box center [166, 225] width 60 height 6
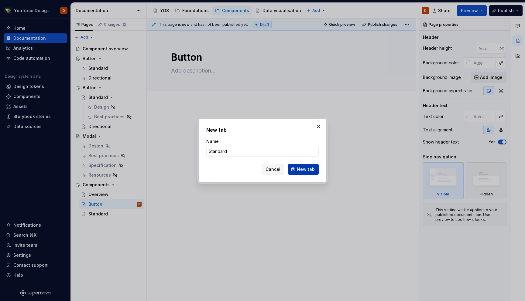
type input "Standard"
click at [302, 171] on span "New tab" at bounding box center [306, 169] width 18 height 6
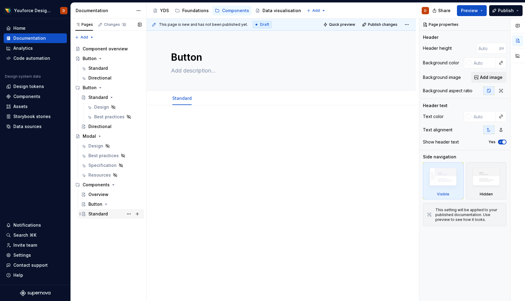
click at [100, 216] on div "Standard" at bounding box center [97, 214] width 19 height 6
click at [120, 204] on div "Button" at bounding box center [114, 204] width 53 height 9
click at [113, 214] on div "Standard D" at bounding box center [117, 214] width 47 height 9
click at [128, 212] on button "Page tree" at bounding box center [128, 214] width 9 height 9
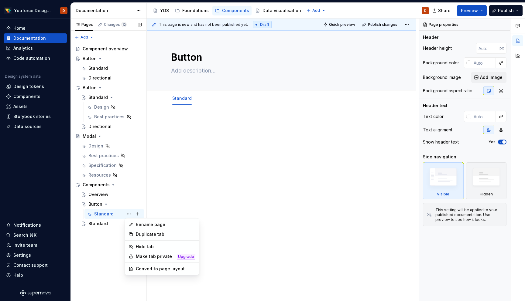
click at [120, 214] on div "Pages Changes 12 Add Accessibility guide for tree Page tree. Navigate the tree …" at bounding box center [108, 160] width 76 height 283
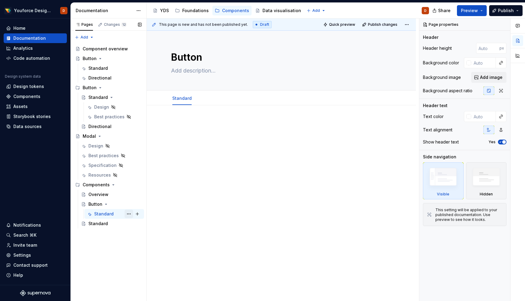
click at [130, 214] on button "Page tree" at bounding box center [128, 214] width 9 height 9
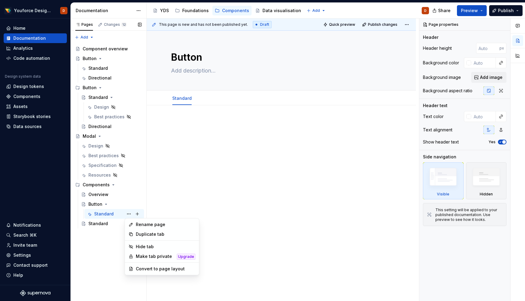
click at [117, 215] on div "Pages Changes 12 Add Accessibility guide for tree Page tree. Navigate the tree …" at bounding box center [108, 160] width 76 height 283
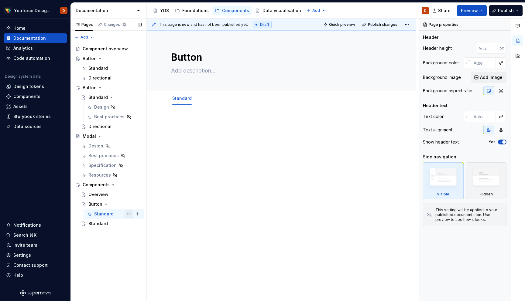
click at [129, 215] on button "Page tree" at bounding box center [128, 214] width 9 height 9
click at [114, 217] on div "Pages Changes 12 Add Accessibility guide for tree Page tree. Navigate the tree …" at bounding box center [108, 160] width 76 height 283
click at [112, 205] on div "Button" at bounding box center [114, 204] width 53 height 9
click at [91, 202] on div "Button" at bounding box center [95, 204] width 14 height 6
click at [97, 193] on div "Overview" at bounding box center [98, 195] width 20 height 6
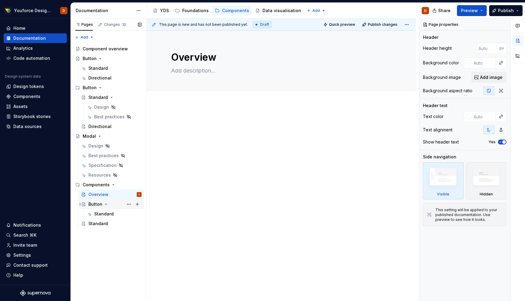
click at [94, 203] on div "Button" at bounding box center [95, 204] width 14 height 6
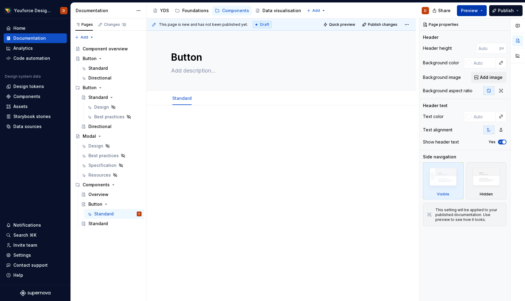
click at [473, 11] on span "Preview" at bounding box center [469, 11] width 17 height 6
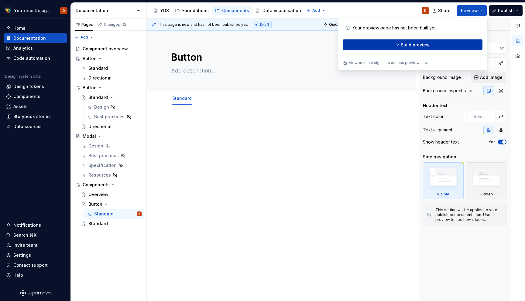
click at [412, 46] on span "Build preview" at bounding box center [415, 45] width 29 height 6
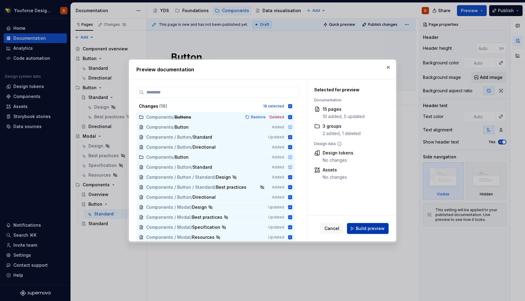
click at [361, 230] on span "Build preview" at bounding box center [370, 229] width 29 height 6
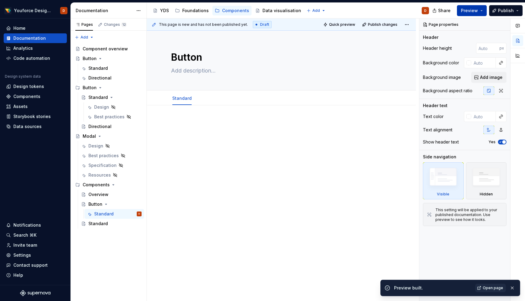
click at [484, 9] on button "Preview" at bounding box center [472, 10] width 30 height 11
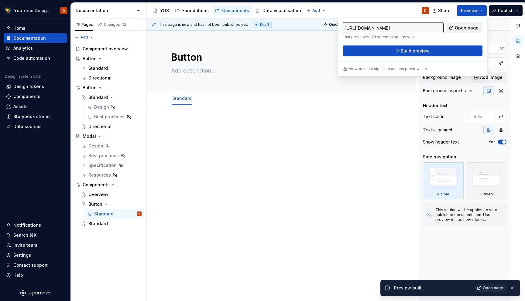
click at [464, 24] on link "Open page" at bounding box center [464, 27] width 36 height 11
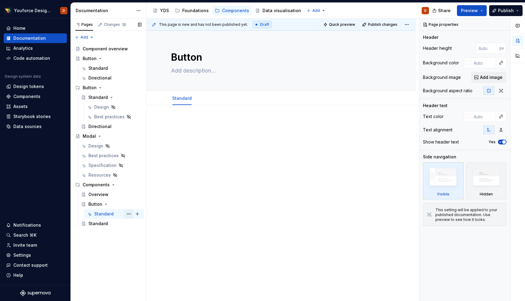
click at [130, 212] on button "Page tree" at bounding box center [128, 214] width 9 height 9
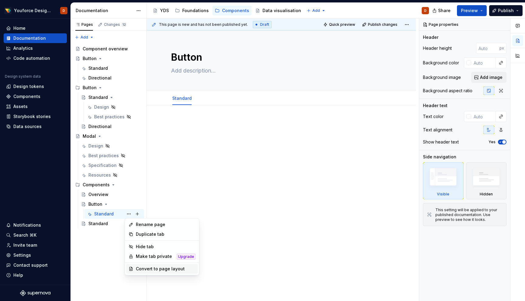
click at [147, 271] on div "Convert to page layout" at bounding box center [166, 269] width 60 height 6
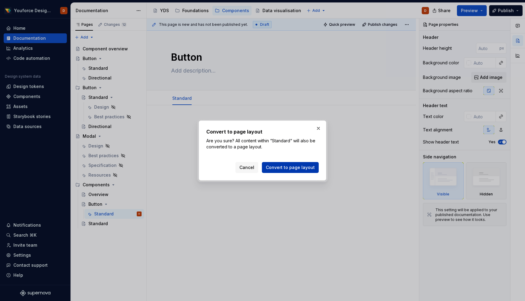
click at [282, 166] on span "Convert to page layout" at bounding box center [290, 168] width 49 height 6
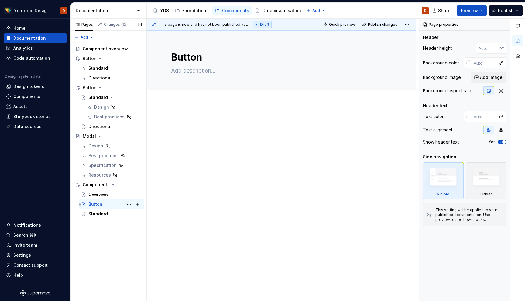
click at [97, 205] on div "Button" at bounding box center [95, 204] width 14 height 6
click at [130, 203] on button "Page tree" at bounding box center [128, 204] width 9 height 9
type textarea "*"
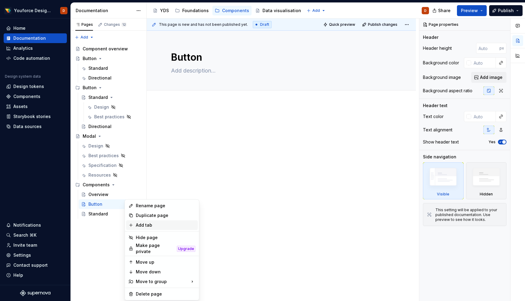
click at [147, 221] on div "Add tab" at bounding box center [162, 225] width 72 height 10
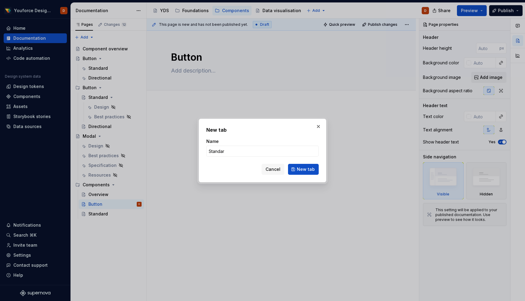
type input "Standard"
click button "New tab" at bounding box center [303, 169] width 31 height 11
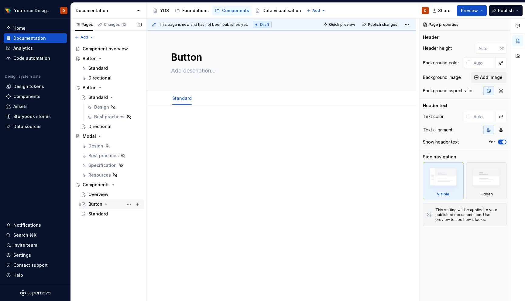
click at [107, 204] on icon "Page tree" at bounding box center [106, 204] width 5 height 5
click at [138, 216] on button "Page tree" at bounding box center [137, 214] width 9 height 9
type textarea "*"
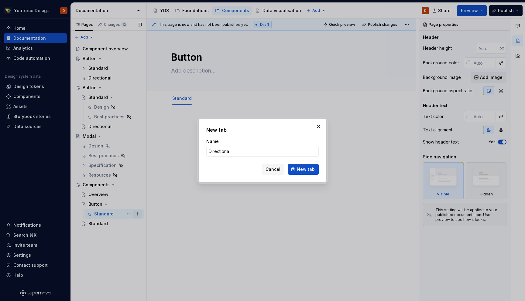
type input "Directional"
click button "New tab" at bounding box center [303, 169] width 31 height 11
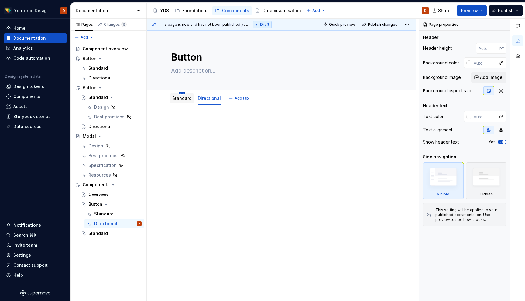
click at [180, 94] on html "Youforce Design System D Home Documentation Analytics Code automation Design sy…" at bounding box center [262, 150] width 525 height 301
click at [151, 184] on html "Youforce Design System D Home Documentation Analytics Code automation Design sy…" at bounding box center [262, 150] width 525 height 301
click at [408, 24] on html "Youforce Design System D Home Documentation Analytics Code automation Design sy…" at bounding box center [262, 150] width 525 height 301
click at [275, 172] on html "Youforce Design System D Home Documentation Analytics Code automation Design sy…" at bounding box center [262, 150] width 525 height 301
click at [104, 213] on div "Standard" at bounding box center [103, 214] width 19 height 6
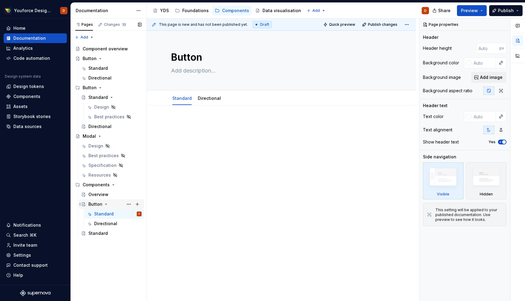
click at [95, 203] on div "Button" at bounding box center [95, 204] width 14 height 6
click at [107, 145] on icon "Page tree" at bounding box center [107, 146] width 5 height 5
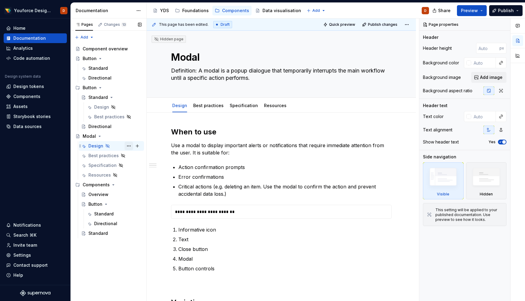
click at [128, 148] on button "Page tree" at bounding box center [128, 146] width 9 height 9
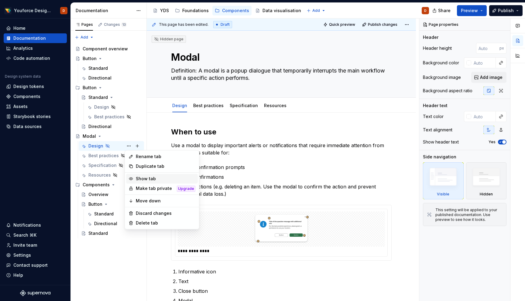
click at [139, 179] on div "Show tab" at bounding box center [166, 179] width 60 height 6
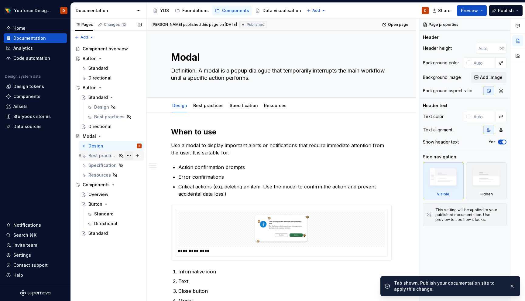
click at [130, 155] on button "Page tree" at bounding box center [128, 156] width 9 height 9
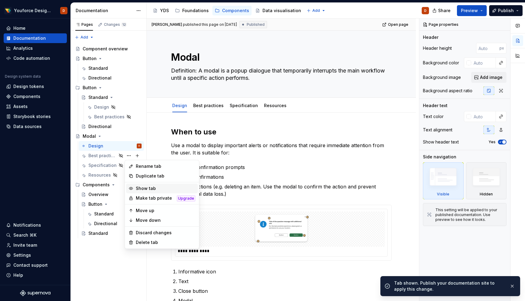
click at [141, 189] on div "Show tab" at bounding box center [166, 189] width 60 height 6
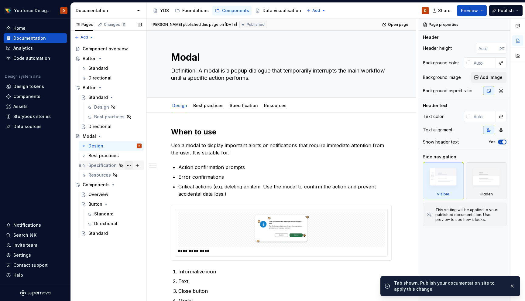
click at [129, 165] on button "Page tree" at bounding box center [128, 165] width 9 height 9
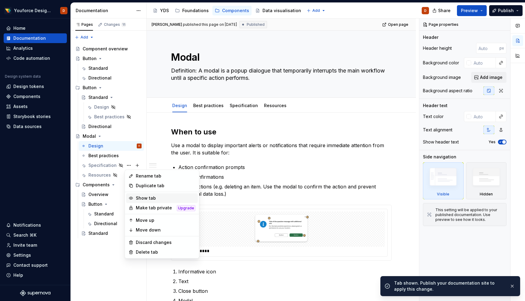
click at [140, 197] on div "Show tab" at bounding box center [166, 198] width 60 height 6
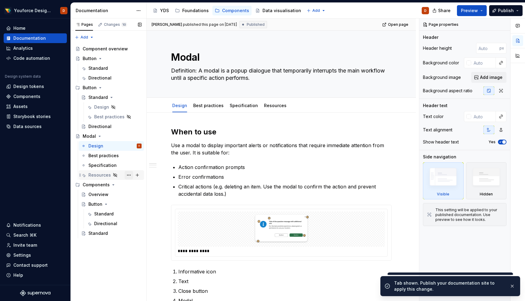
click at [129, 176] on button "Page tree" at bounding box center [128, 175] width 9 height 9
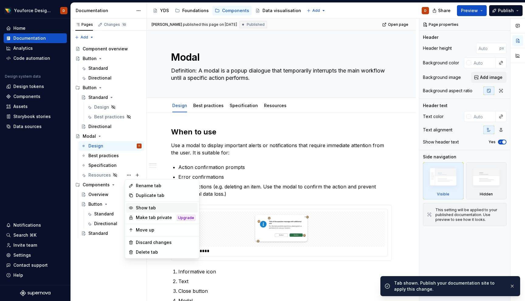
click at [145, 206] on div "Show tab" at bounding box center [166, 208] width 60 height 6
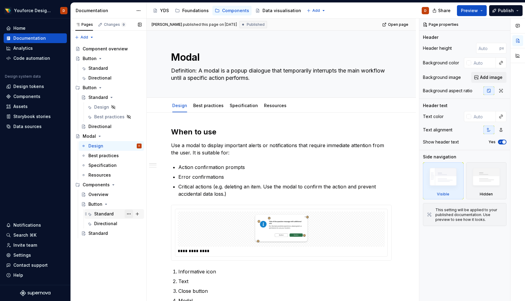
click at [128, 215] on button "Page tree" at bounding box center [128, 214] width 9 height 9
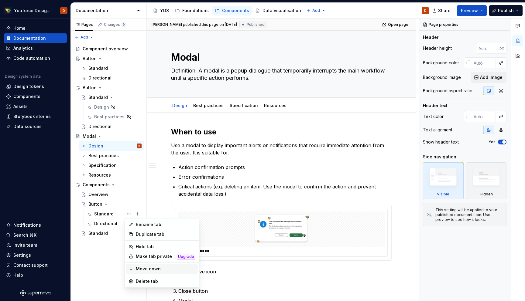
click at [145, 268] on div "Move down" at bounding box center [166, 269] width 60 height 6
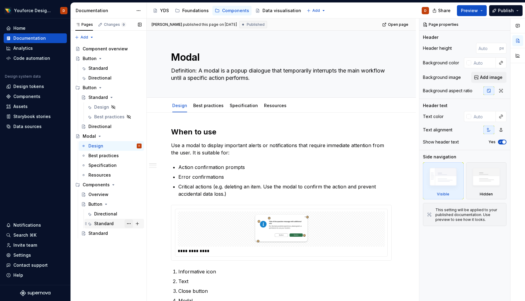
click at [131, 223] on button "Page tree" at bounding box center [128, 224] width 9 height 9
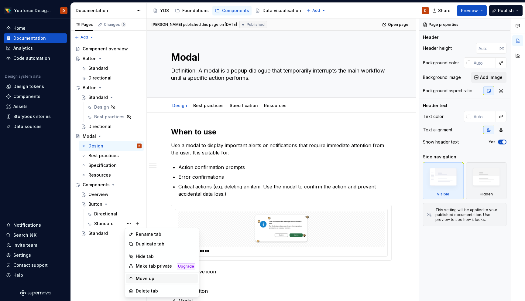
click at [145, 278] on div "Move up" at bounding box center [166, 279] width 60 height 6
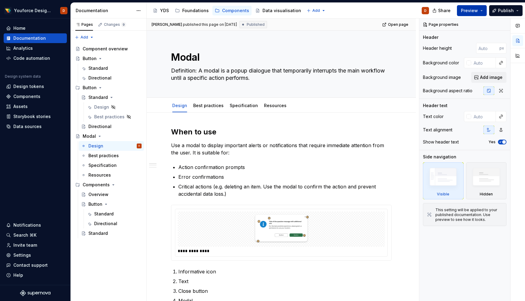
click at [477, 12] on span "Preview" at bounding box center [469, 11] width 17 height 6
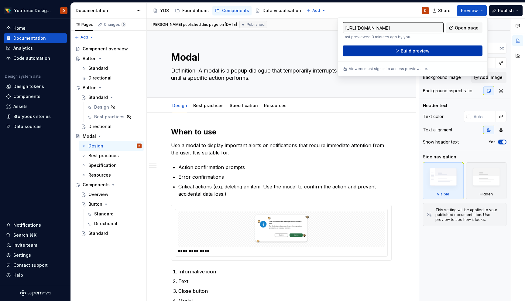
click at [395, 51] on button "Build preview" at bounding box center [413, 51] width 140 height 11
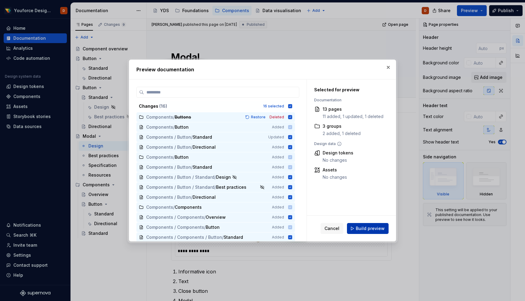
click at [365, 230] on span "Build preview" at bounding box center [370, 229] width 29 height 6
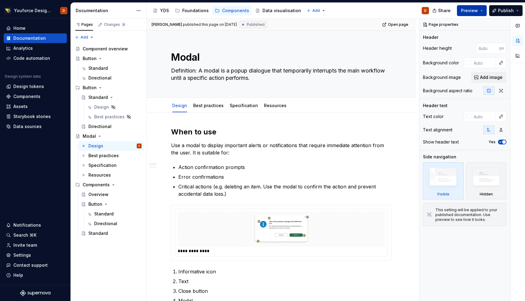
click at [479, 11] on button "Preview" at bounding box center [472, 10] width 30 height 11
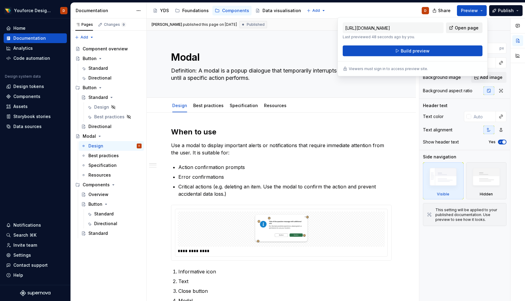
click at [463, 28] on span "Open page" at bounding box center [467, 28] width 24 height 6
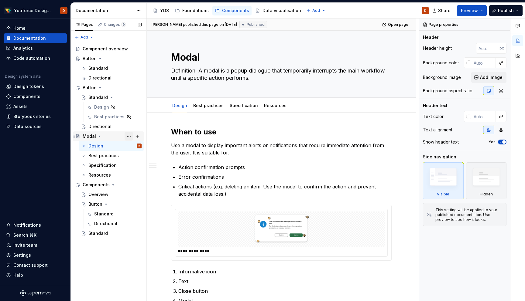
click at [129, 135] on button "Page tree" at bounding box center [128, 136] width 9 height 9
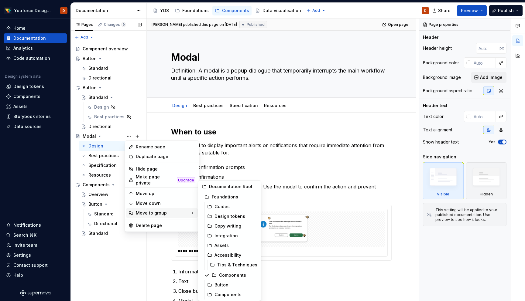
click at [141, 259] on div "Pages Changes 9 Add Accessibility guide for tree Page tree. Navigate the tree w…" at bounding box center [108, 160] width 76 height 283
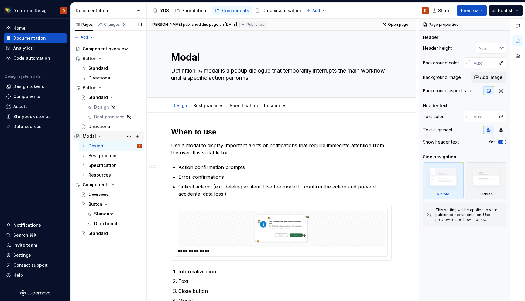
click at [114, 135] on div "Modal" at bounding box center [112, 136] width 59 height 9
click at [130, 135] on button "Page tree" at bounding box center [128, 136] width 9 height 9
click at [103, 255] on div "Pages Changes 9 Add Accessibility guide for tree Page tree. Navigate the tree w…" at bounding box center [108, 160] width 76 height 283
click at [94, 87] on div "Button" at bounding box center [90, 88] width 14 height 6
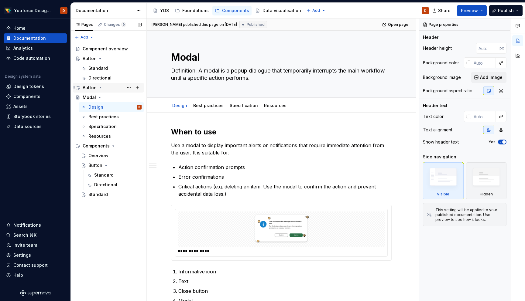
click at [99, 87] on icon "Page tree" at bounding box center [100, 87] width 5 height 5
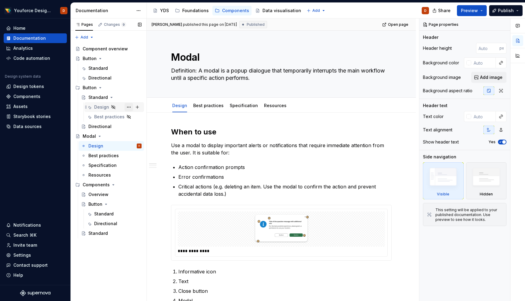
click at [127, 107] on button "Page tree" at bounding box center [128, 107] width 9 height 9
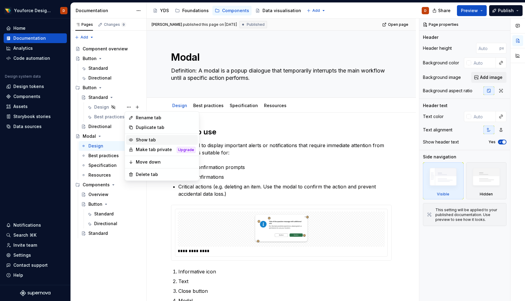
click at [137, 140] on div "Show tab" at bounding box center [166, 140] width 60 height 6
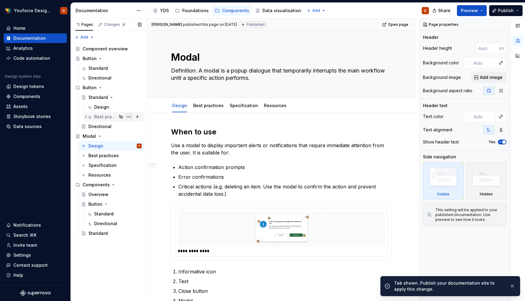
click at [130, 116] on button "Page tree" at bounding box center [128, 117] width 9 height 9
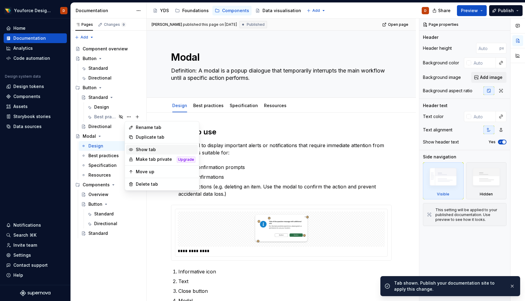
click at [139, 149] on div "Show tab" at bounding box center [166, 150] width 60 height 6
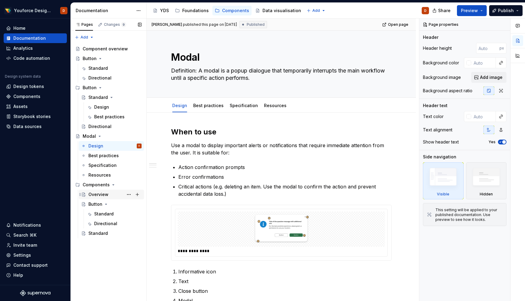
click at [98, 193] on div "Overview" at bounding box center [98, 195] width 20 height 6
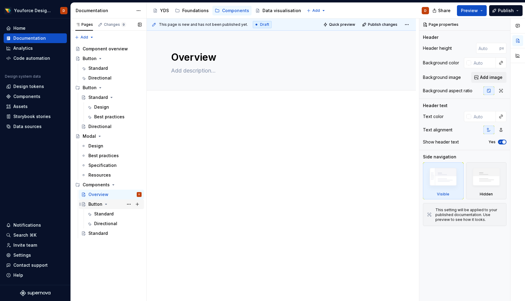
click at [95, 204] on div "Button" at bounding box center [95, 204] width 14 height 6
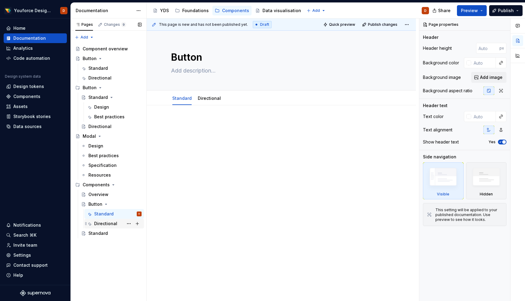
click at [103, 222] on div "Directional" at bounding box center [105, 224] width 23 height 6
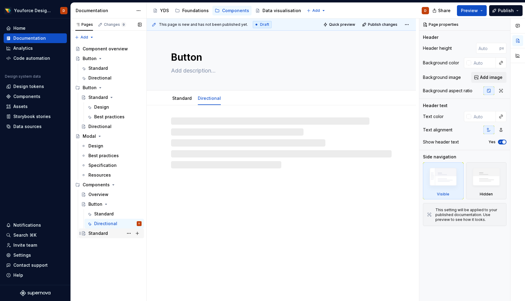
click at [96, 234] on div "Standard" at bounding box center [97, 233] width 19 height 6
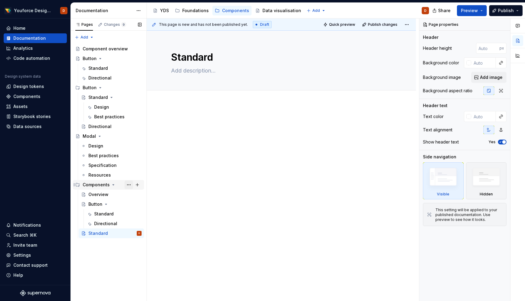
click at [129, 184] on button "Page tree" at bounding box center [128, 185] width 9 height 9
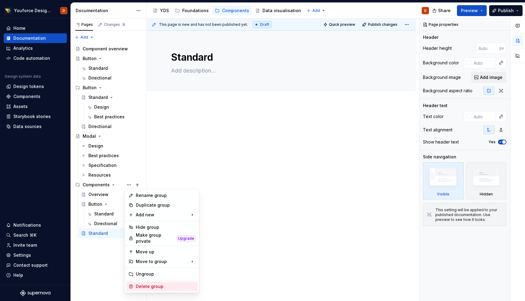
click at [146, 284] on div "Delete group" at bounding box center [166, 287] width 60 height 6
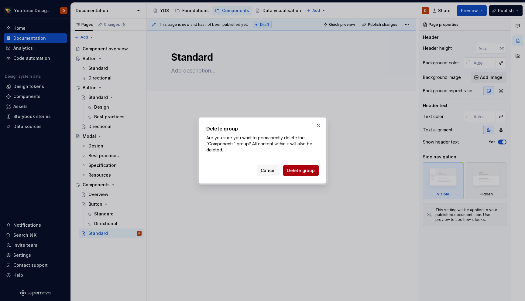
click at [299, 172] on span "Delete group" at bounding box center [301, 171] width 28 height 6
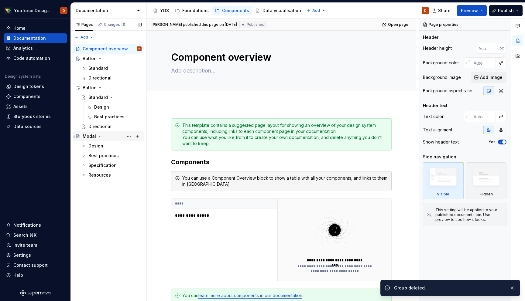
click at [94, 134] on div "Modal" at bounding box center [89, 136] width 13 height 6
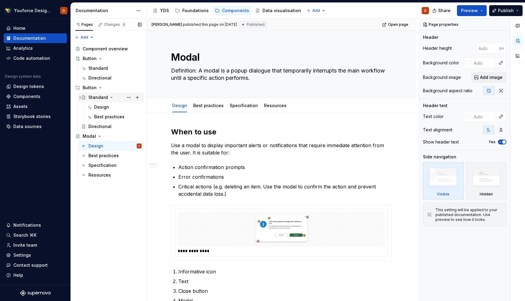
click at [101, 100] on div "Standard" at bounding box center [97, 97] width 19 height 6
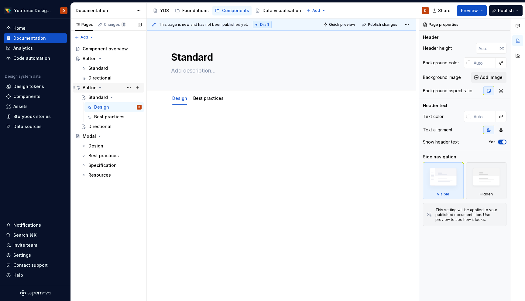
click at [92, 87] on div "Button" at bounding box center [90, 88] width 14 height 6
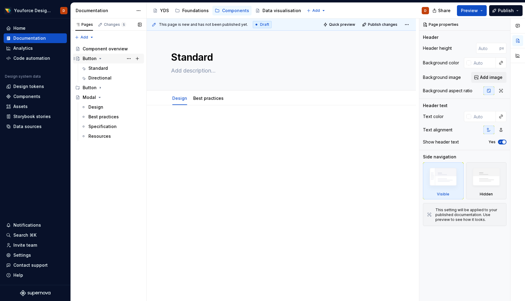
click at [92, 60] on div "Button" at bounding box center [90, 59] width 14 height 6
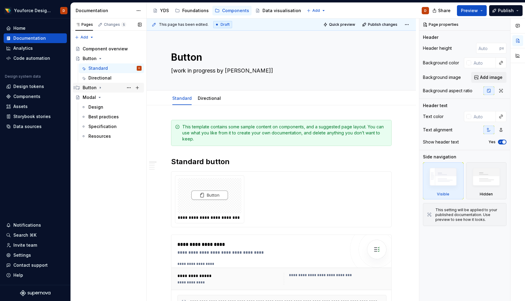
click at [98, 88] on icon "Page tree" at bounding box center [100, 87] width 5 height 5
click at [98, 99] on div "Standard" at bounding box center [97, 97] width 19 height 6
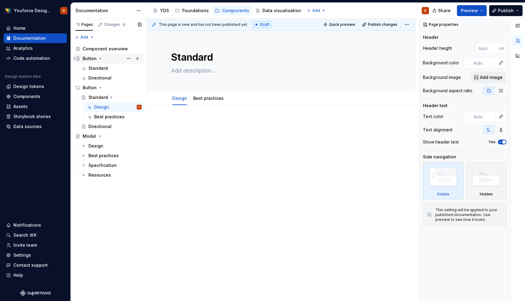
click at [96, 57] on div "Button" at bounding box center [90, 59] width 14 height 6
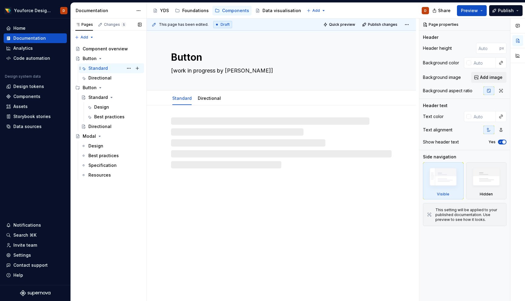
click at [100, 71] on div "Standard D" at bounding box center [114, 68] width 53 height 9
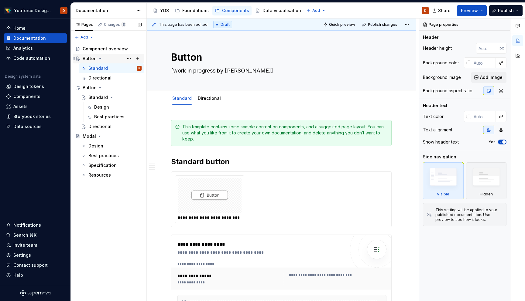
click at [90, 58] on div "Button" at bounding box center [90, 59] width 14 height 6
click at [128, 59] on button "Page tree" at bounding box center [128, 58] width 9 height 9
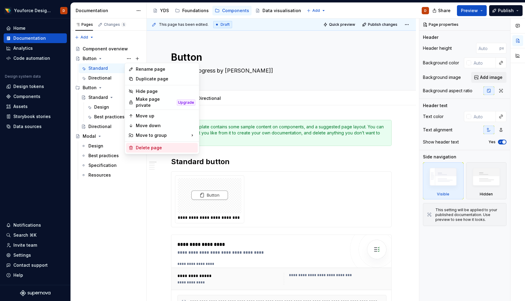
click at [142, 146] on div "Delete page" at bounding box center [166, 148] width 60 height 6
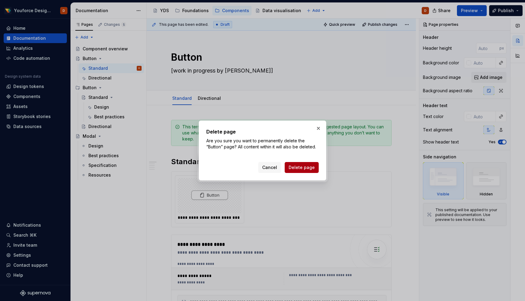
click at [299, 169] on span "Delete page" at bounding box center [301, 168] width 26 height 6
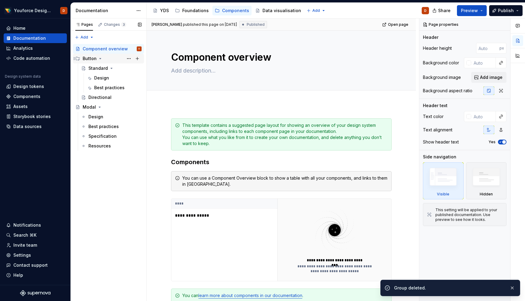
click at [92, 57] on div "Button" at bounding box center [90, 59] width 14 height 6
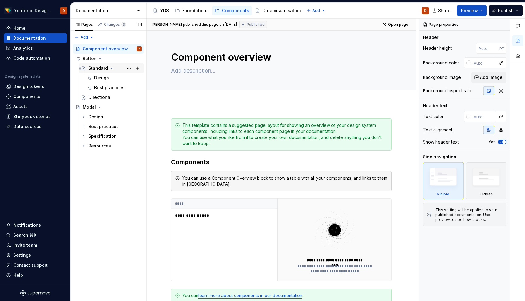
click at [96, 70] on div "Standard" at bounding box center [97, 68] width 19 height 6
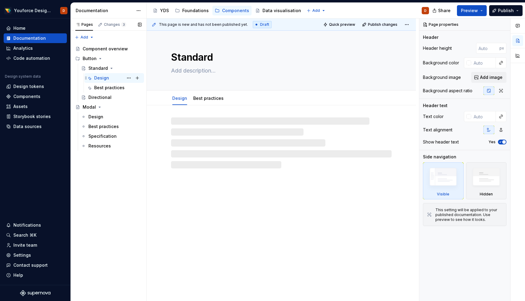
click at [98, 79] on div "Design" at bounding box center [101, 78] width 15 height 6
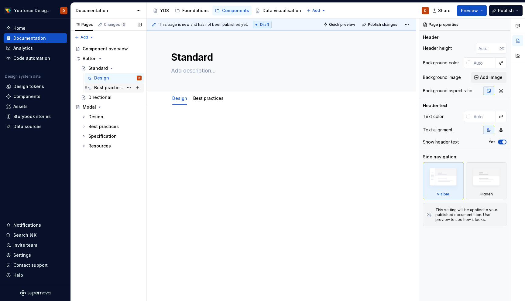
click at [105, 88] on div "Best practices" at bounding box center [108, 88] width 29 height 6
click at [97, 97] on div "Directional" at bounding box center [99, 97] width 23 height 6
click at [107, 86] on div "Best practices" at bounding box center [108, 88] width 29 height 6
click at [109, 77] on div "Design" at bounding box center [117, 78] width 47 height 9
click at [467, 11] on span "Preview" at bounding box center [469, 11] width 17 height 6
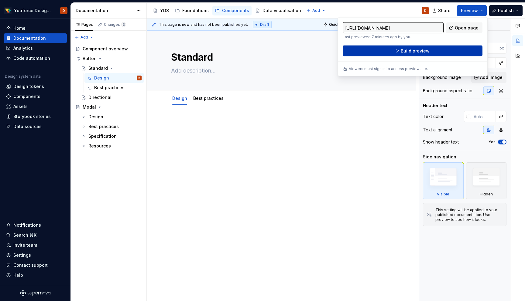
click at [403, 54] on button "Build preview" at bounding box center [413, 51] width 140 height 11
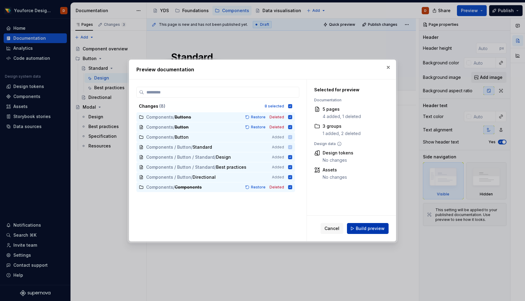
click at [371, 226] on span "Build preview" at bounding box center [370, 229] width 29 height 6
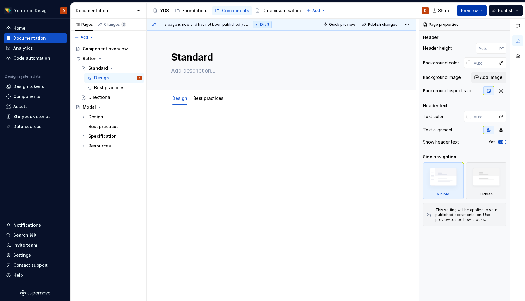
click at [467, 10] on span "Preview" at bounding box center [469, 11] width 17 height 6
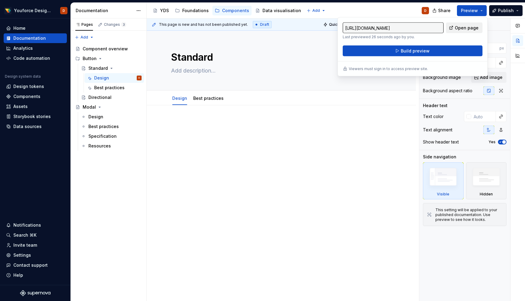
click at [457, 28] on span "Open page" at bounding box center [467, 28] width 24 height 6
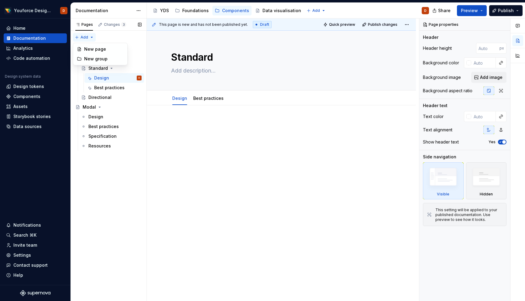
click at [91, 37] on div "Pages Changes 3 Add Accessibility guide for tree Page tree. Navigate the tree w…" at bounding box center [108, 160] width 76 height 283
click at [95, 193] on div "Pages Changes 3 Add Accessibility guide for tree Page tree. Navigate the tree w…" at bounding box center [108, 160] width 76 height 283
click at [90, 59] on div "Button" at bounding box center [90, 59] width 14 height 6
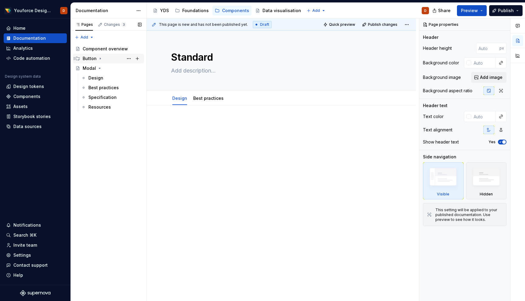
click at [90, 59] on div "Button" at bounding box center [90, 59] width 14 height 6
click at [129, 58] on button "Page tree" at bounding box center [128, 58] width 9 height 9
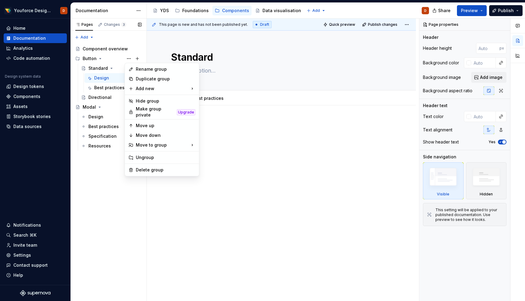
click at [105, 189] on div "Pages Changes 3 Add Accessibility guide for tree Page tree. Navigate the tree w…" at bounding box center [108, 160] width 76 height 283
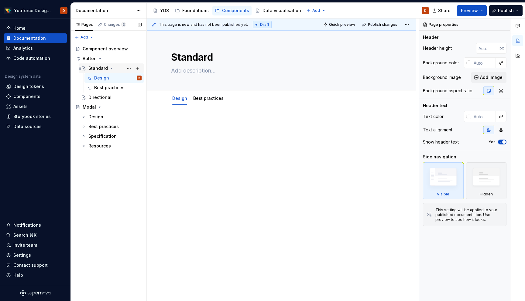
click at [96, 66] on div "Standard" at bounding box center [97, 68] width 19 height 6
click at [128, 69] on button "Page tree" at bounding box center [128, 68] width 9 height 9
click at [100, 179] on div "Pages Changes 3 Add Accessibility guide for tree Page tree. Navigate the tree w…" at bounding box center [108, 160] width 76 height 283
click at [91, 57] on div "Button" at bounding box center [90, 59] width 14 height 6
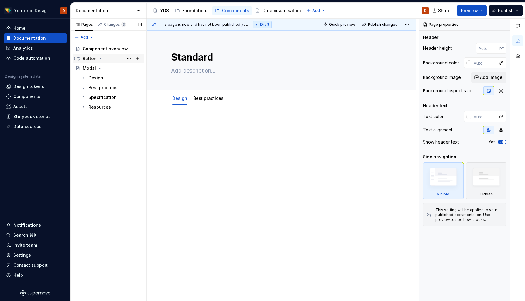
click at [91, 57] on div "Button" at bounding box center [90, 59] width 14 height 6
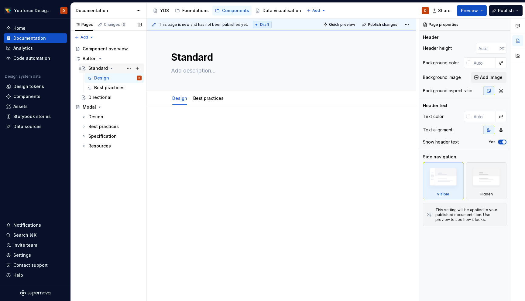
click at [91, 67] on div "Standard" at bounding box center [97, 68] width 19 height 6
click at [93, 67] on div "Standard" at bounding box center [97, 68] width 19 height 6
click at [99, 67] on div "Standard" at bounding box center [97, 68] width 19 height 6
click at [90, 59] on div "Button" at bounding box center [90, 59] width 14 height 6
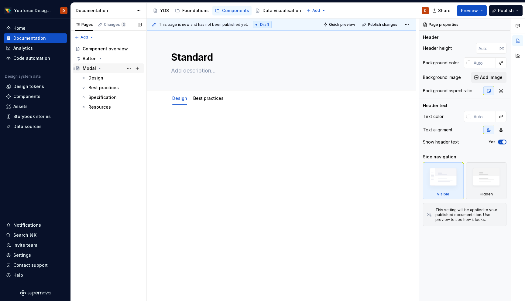
click at [97, 69] on icon "Page tree" at bounding box center [99, 68] width 5 height 5
click at [140, 67] on button "Page tree" at bounding box center [137, 68] width 9 height 9
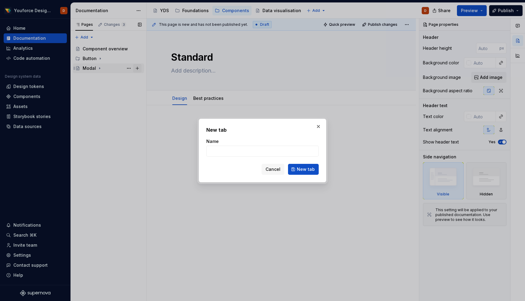
type textarea "*"
type input "Navigation"
click button "New tab" at bounding box center [303, 169] width 31 height 11
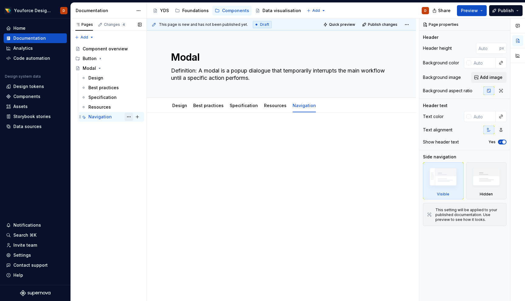
click at [130, 117] on button "Page tree" at bounding box center [128, 117] width 9 height 9
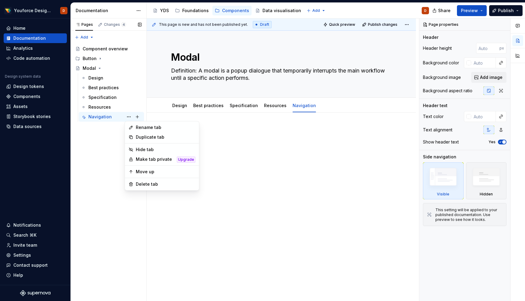
click at [103, 160] on div "Pages Changes 4 Add Accessibility guide for tree Page tree. Navigate the tree w…" at bounding box center [108, 160] width 76 height 283
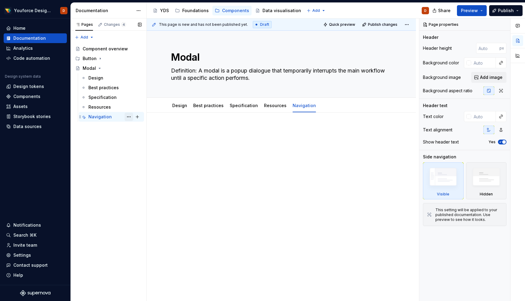
click at [128, 117] on button "Page tree" at bounding box center [128, 117] width 9 height 9
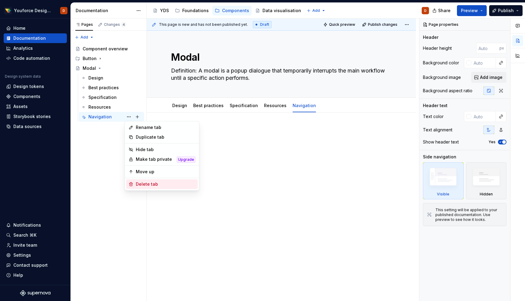
click at [139, 183] on div "Delete tab" at bounding box center [166, 184] width 60 height 6
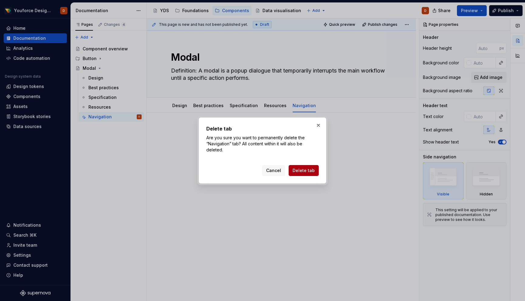
click at [307, 171] on span "Delete tab" at bounding box center [303, 171] width 22 height 6
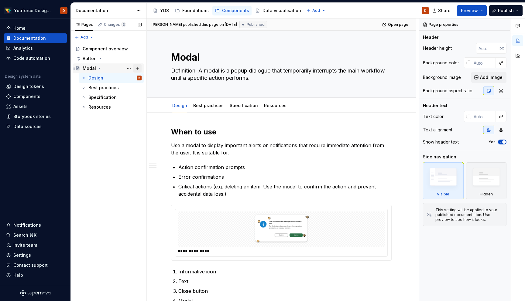
click at [138, 68] on button "Page tree" at bounding box center [137, 68] width 9 height 9
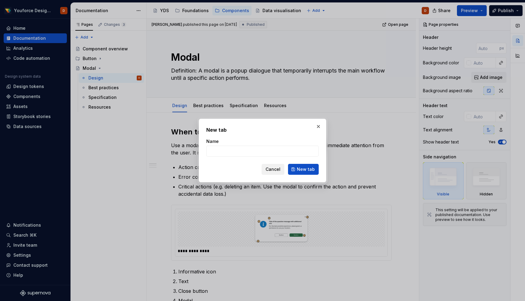
click at [275, 168] on span "Cancel" at bounding box center [272, 169] width 15 height 6
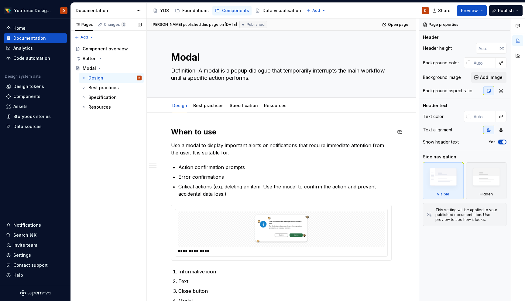
type textarea "*"
click at [90, 36] on div "Pages Changes 3 Add Accessibility guide for tree Page tree. Navigate the tree w…" at bounding box center [108, 160] width 76 height 283
click at [96, 47] on div "New page" at bounding box center [103, 49] width 39 height 6
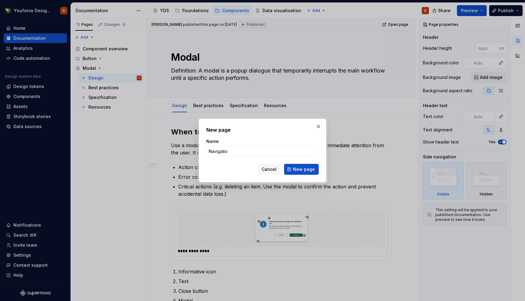
type input "Navigation"
click button "New page" at bounding box center [301, 169] width 35 height 11
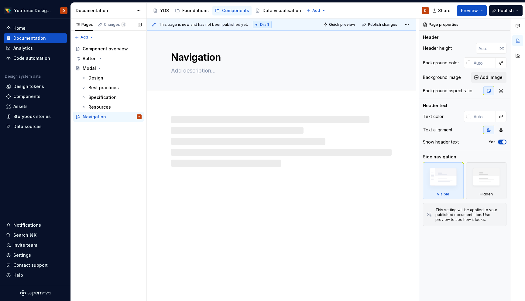
type textarea "*"
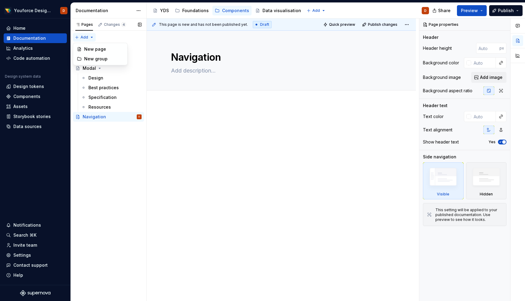
click at [91, 36] on div "Pages Changes 4 Add Accessibility guide for tree Page tree. Navigate the tree w…" at bounding box center [108, 160] width 76 height 283
click at [94, 61] on div "New group" at bounding box center [103, 59] width 39 height 6
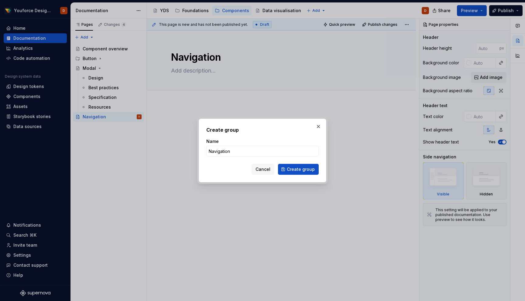
type input "Navigation\"
click button "Create group" at bounding box center [298, 169] width 41 height 11
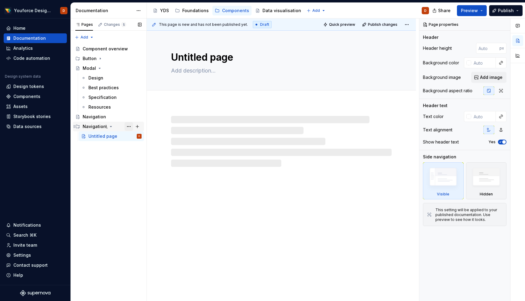
click at [130, 126] on button "Page tree" at bounding box center [128, 126] width 9 height 9
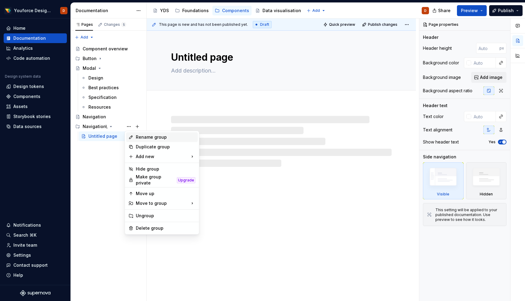
type textarea "*"
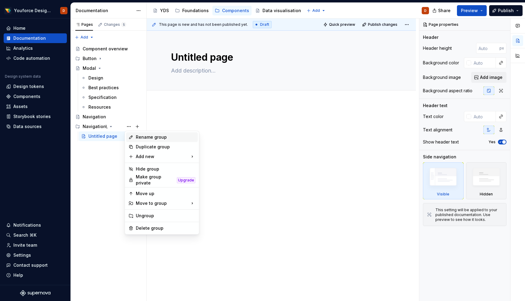
click at [147, 137] on div "Rename group" at bounding box center [166, 137] width 60 height 6
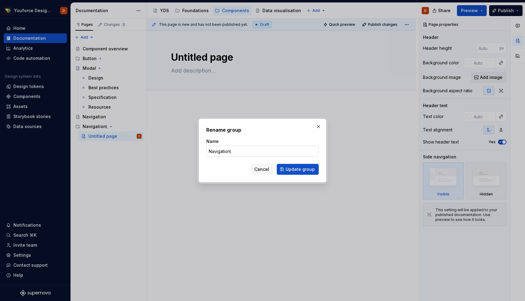
click at [236, 150] on input "Navigation\" at bounding box center [262, 151] width 112 height 11
type input "Navigation"
click button "Update group" at bounding box center [298, 169] width 42 height 11
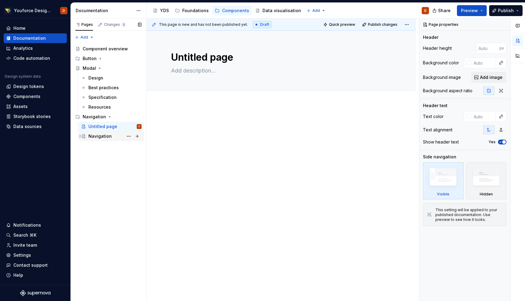
click at [98, 137] on div "Navigation" at bounding box center [99, 136] width 23 height 6
click at [129, 136] on button "Page tree" at bounding box center [128, 136] width 9 height 9
type textarea "*"
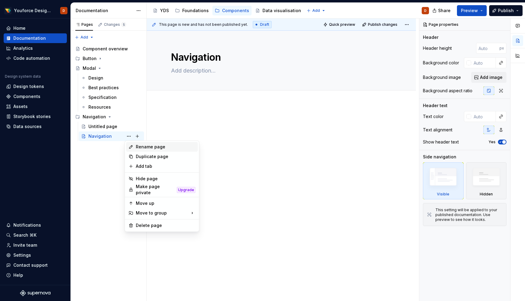
click at [141, 150] on div "Rename page" at bounding box center [166, 147] width 60 height 6
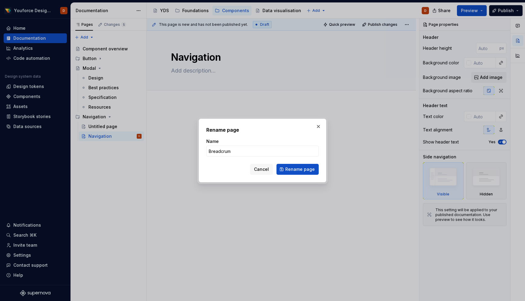
type input "Breadcrumb"
click button "Rename page" at bounding box center [297, 169] width 42 height 11
type textarea "*"
type textarea "Breadcrumb"
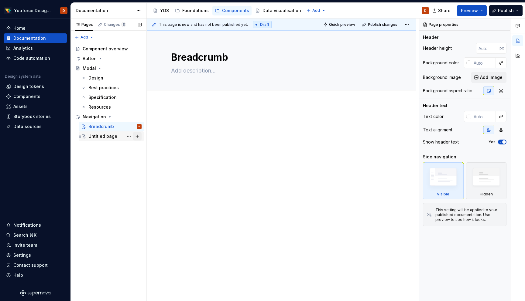
click at [133, 135] on button "Page tree" at bounding box center [137, 136] width 9 height 9
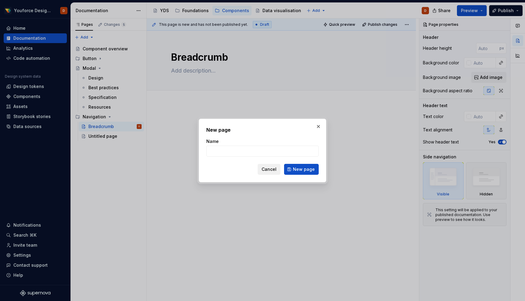
click at [264, 172] on span "Cancel" at bounding box center [268, 169] width 15 height 6
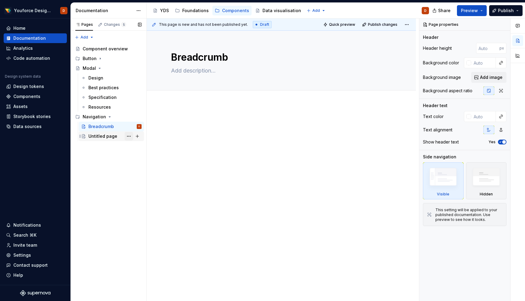
click at [129, 137] on button "Page tree" at bounding box center [128, 136] width 9 height 9
type textarea "*"
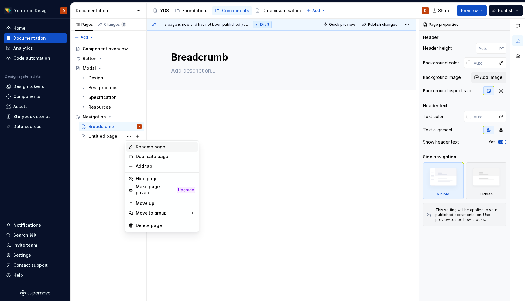
click at [142, 144] on div "Rename page" at bounding box center [166, 147] width 60 height 6
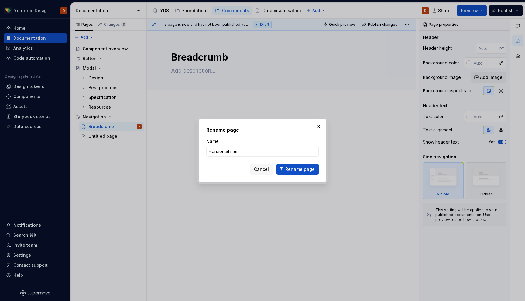
type input "Horizontal menu"
click button "Rename page" at bounding box center [297, 169] width 42 height 11
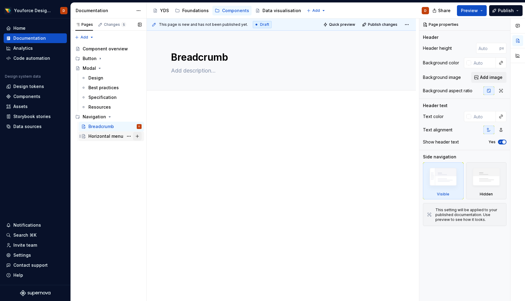
click at [137, 138] on button "Page tree" at bounding box center [137, 136] width 9 height 9
type textarea "*"
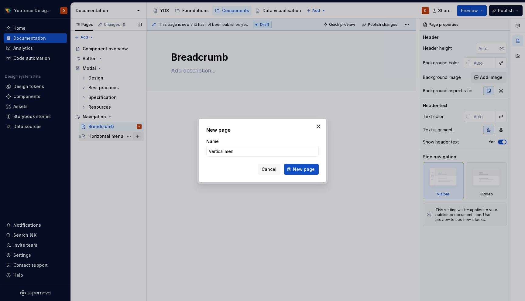
type input "Vertical menu"
click button "New page" at bounding box center [301, 169] width 35 height 11
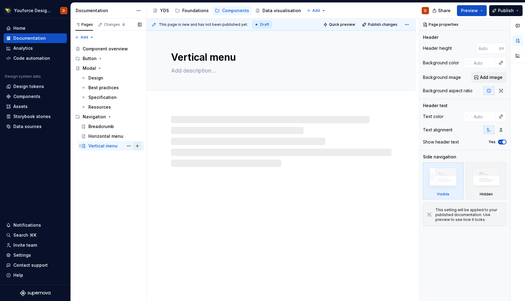
click at [138, 145] on button "Page tree" at bounding box center [137, 146] width 9 height 9
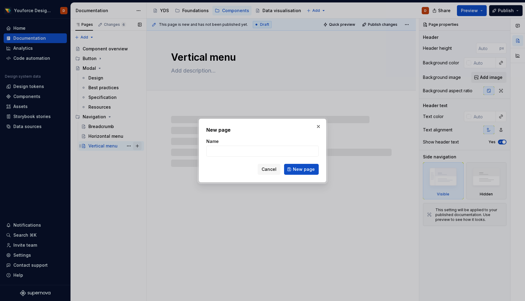
type textarea "*"
type input "Stepper"
click button "New page" at bounding box center [301, 169] width 35 height 11
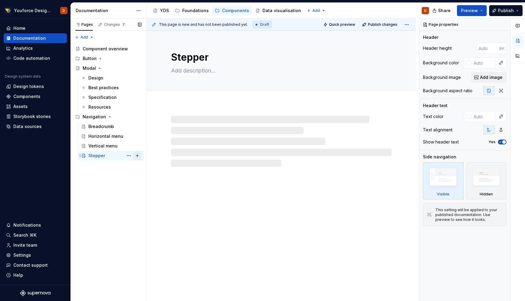
click at [139, 157] on button "Page tree" at bounding box center [137, 156] width 9 height 9
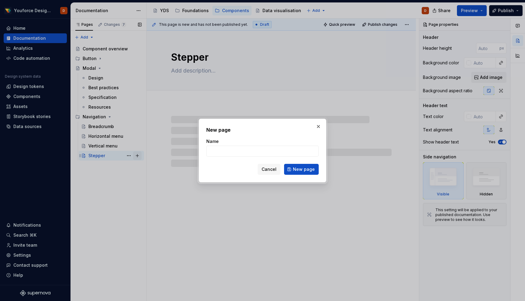
type textarea "*"
type input "Segmented control"
click button "New page" at bounding box center [301, 169] width 35 height 11
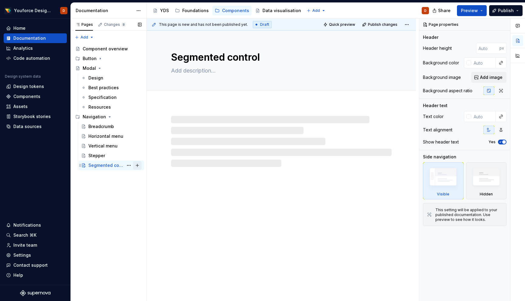
click at [138, 166] on button "Page tree" at bounding box center [137, 165] width 9 height 9
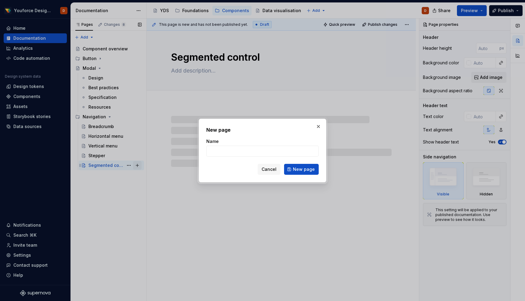
type textarea "*"
type input "Tabs"
click button "New page" at bounding box center [301, 169] width 35 height 11
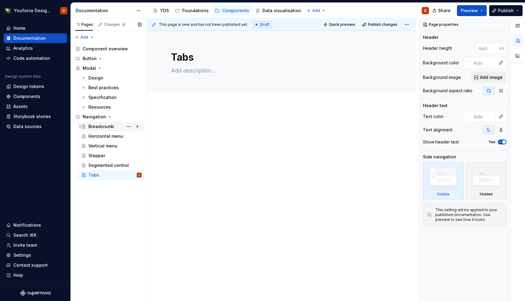
click at [100, 126] on div "Breadcrumb" at bounding box center [101, 127] width 26 height 6
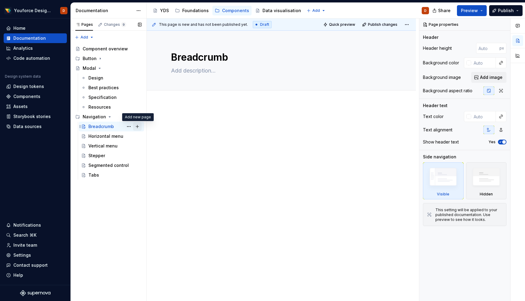
click at [139, 125] on button "Page tree" at bounding box center [137, 126] width 9 height 9
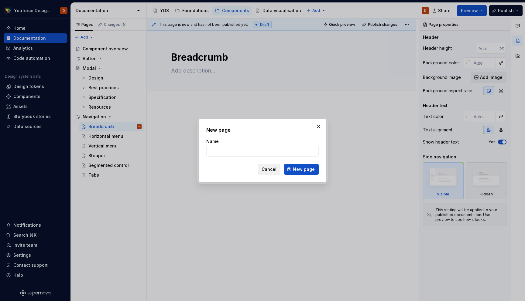
click at [271, 172] on button "Cancel" at bounding box center [269, 169] width 23 height 11
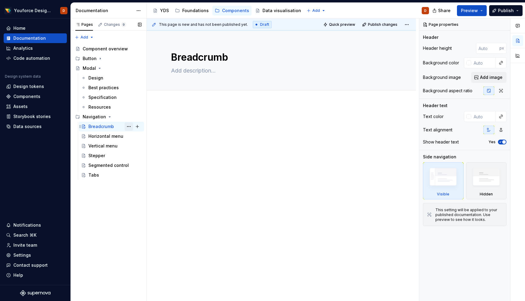
click at [128, 128] on button "Page tree" at bounding box center [128, 126] width 9 height 9
click at [183, 106] on html "Youforce Design System D Home Documentation Analytics Code automation Design sy…" at bounding box center [262, 150] width 525 height 301
type textarea "*"
click at [178, 96] on button "Add tab" at bounding box center [183, 97] width 25 height 9
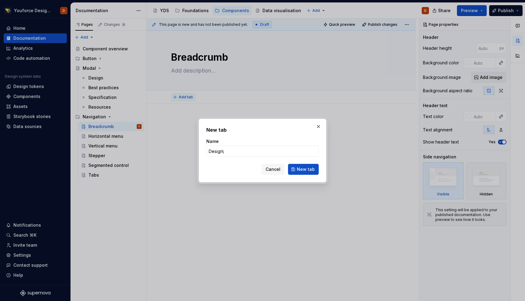
type input "Design"
click button "New tab" at bounding box center [303, 169] width 31 height 11
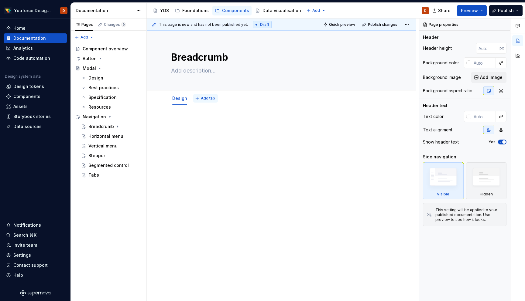
click at [210, 99] on span "Add tab" at bounding box center [208, 98] width 14 height 5
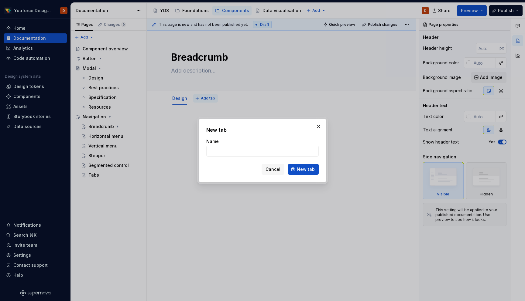
type textarea "*"
type input "Best"
type textarea "*"
type input "Best practices"
click at [300, 168] on span "New tab" at bounding box center [306, 169] width 18 height 6
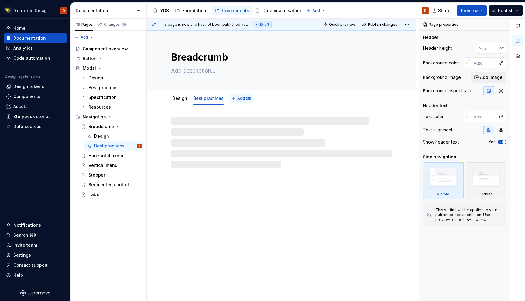
click at [241, 99] on span "Add tab" at bounding box center [244, 98] width 14 height 5
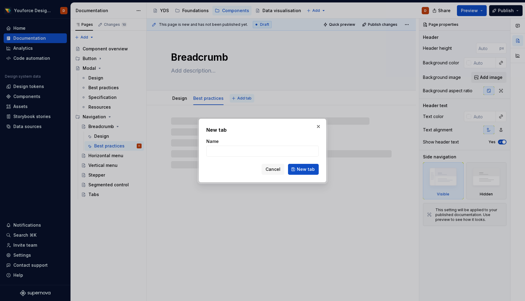
type textarea "*"
type input "Spe"
type textarea "*"
type input "Specification"
click at [304, 171] on span "New tab" at bounding box center [306, 169] width 18 height 6
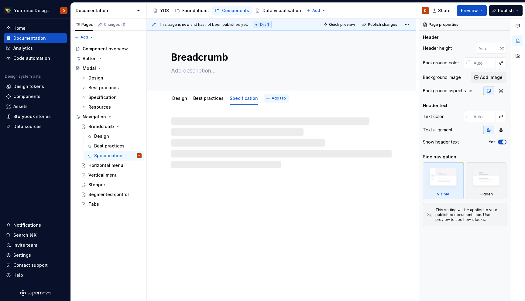
click at [273, 97] on span "Add tab" at bounding box center [278, 98] width 14 height 5
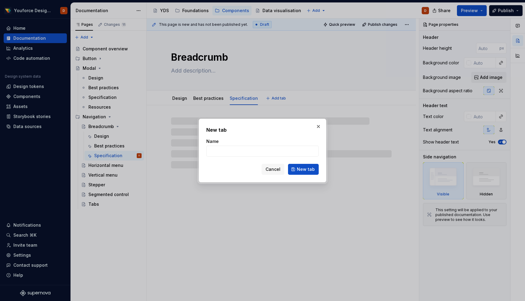
type textarea "*"
type input "Resources"
click button "New tab" at bounding box center [303, 169] width 31 height 11
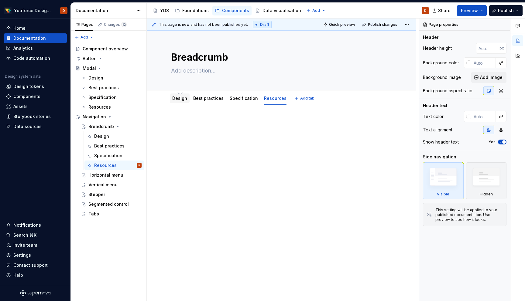
click at [179, 99] on link "Design" at bounding box center [179, 98] width 15 height 5
click at [181, 71] on textarea at bounding box center [280, 71] width 220 height 10
paste textarea "Definition: A breadcrumb provides a hierarchical navigation trail to indicate t…"
type textarea "*"
type textarea "Definition: A breadcrumb provides a hierarchical navigation trail to indicate t…"
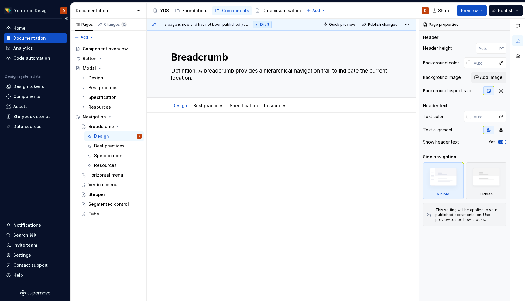
type textarea "*"
type textarea "Definition: A breadcrumb provides a hierarchical navigation trail to indicate t…"
click at [196, 133] on p at bounding box center [281, 130] width 220 height 7
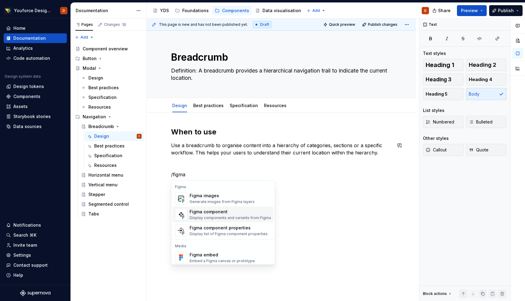
click at [216, 216] on div "Display components and variants from Figma" at bounding box center [229, 218] width 81 height 5
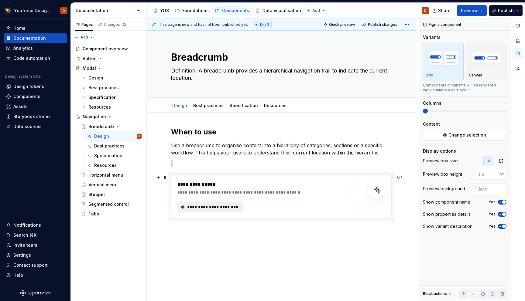
click at [214, 207] on span "**********" at bounding box center [212, 207] width 53 height 6
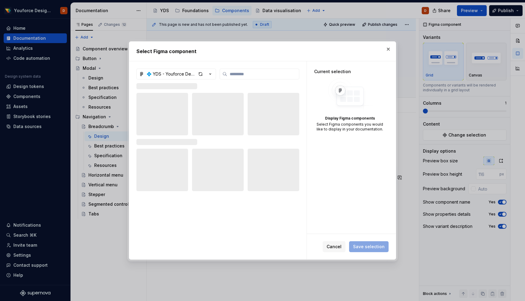
type textarea "*"
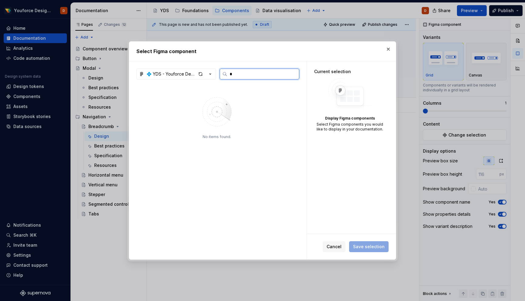
type input "*"
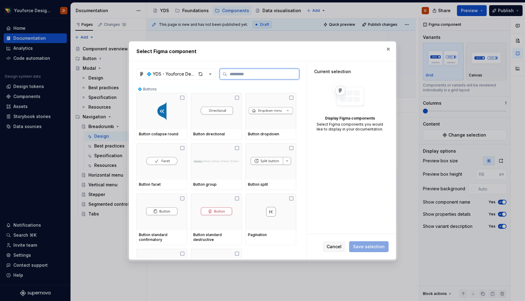
type textarea "*"
click at [264, 74] on input "search" at bounding box center [263, 74] width 72 height 6
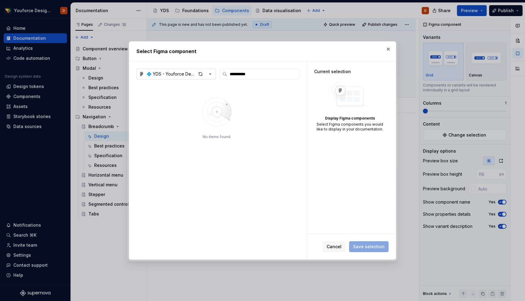
click at [211, 75] on icon "button" at bounding box center [210, 74] width 6 height 6
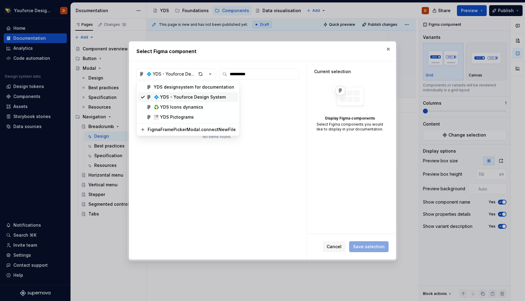
click at [202, 98] on div "💠 YDS - Youforce Design System" at bounding box center [190, 97] width 72 height 6
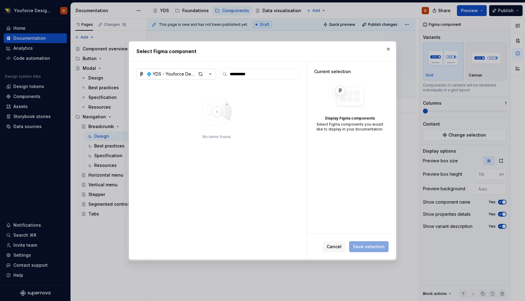
click at [212, 72] on icon "button" at bounding box center [210, 74] width 6 height 6
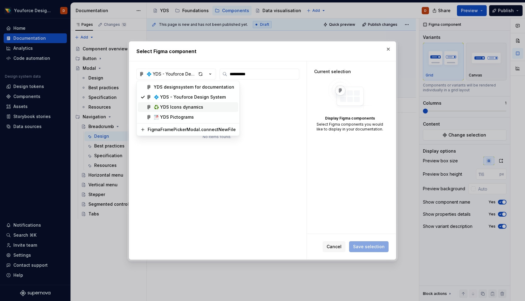
click at [280, 93] on div "**********" at bounding box center [262, 150] width 525 height 301
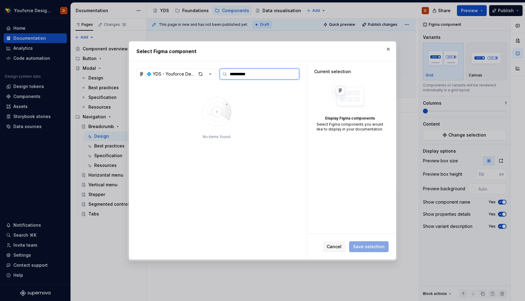
click at [262, 74] on input "**********" at bounding box center [263, 74] width 72 height 6
type input "*"
type input "**********"
click at [200, 74] on div "button" at bounding box center [200, 74] width 9 height 9
type textarea "*"
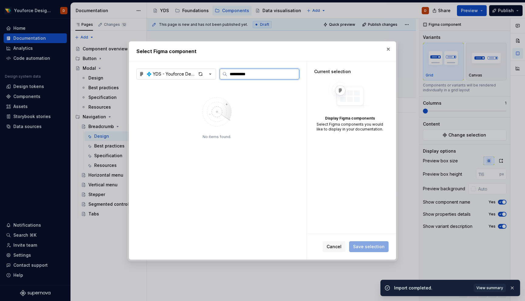
click at [240, 74] on input "**********" at bounding box center [263, 74] width 72 height 6
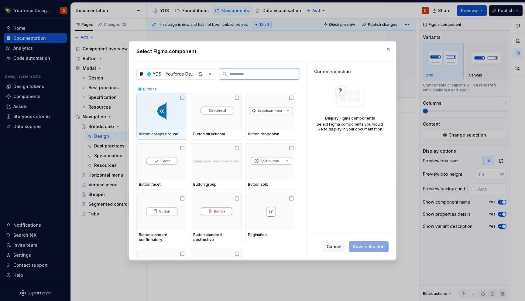
type textarea "*"
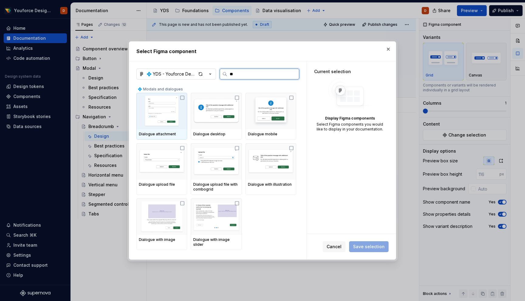
type input "*"
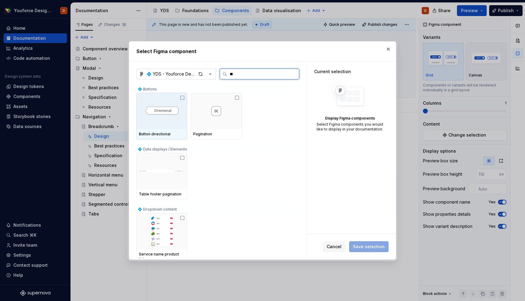
type input "*"
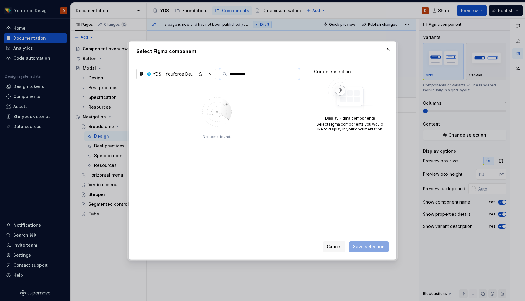
type input "**********"
click at [335, 247] on span "Cancel" at bounding box center [333, 247] width 15 height 6
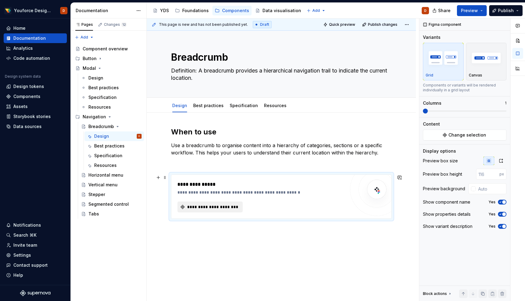
click at [210, 205] on span "**********" at bounding box center [212, 207] width 53 height 6
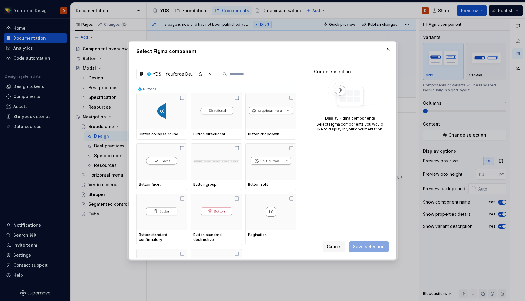
type textarea "*"
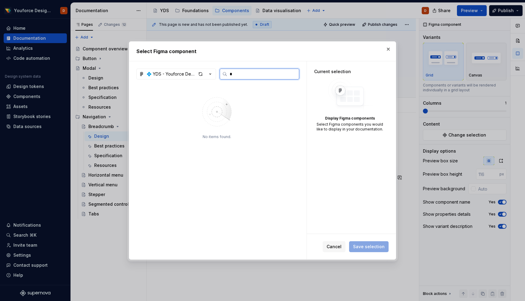
type input "*"
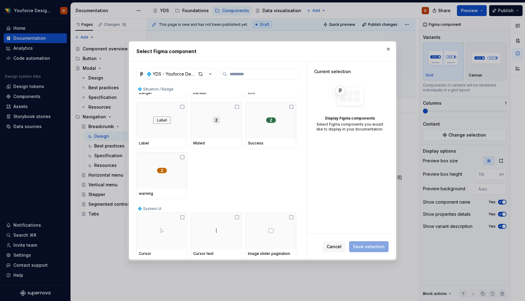
scroll to position [3417, 0]
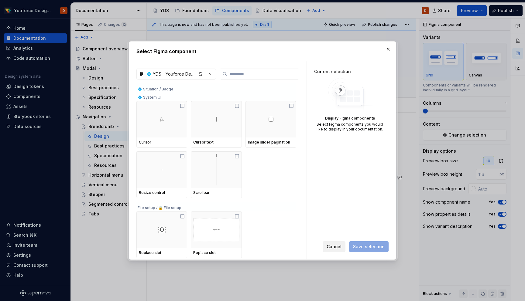
click at [334, 246] on span "Cancel" at bounding box center [333, 247] width 15 height 6
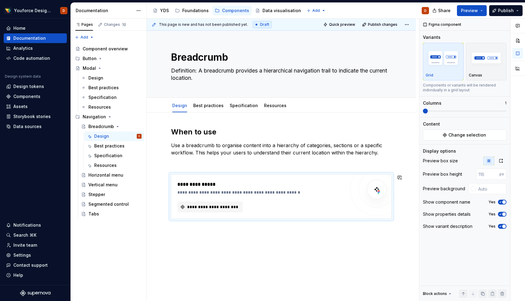
click at [203, 244] on div "**********" at bounding box center [281, 215] width 269 height 204
click at [176, 258] on div "**********" at bounding box center [281, 215] width 269 height 204
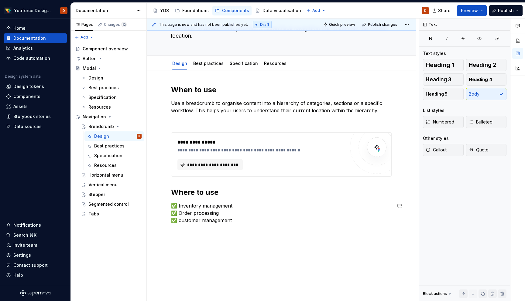
scroll to position [50, 0]
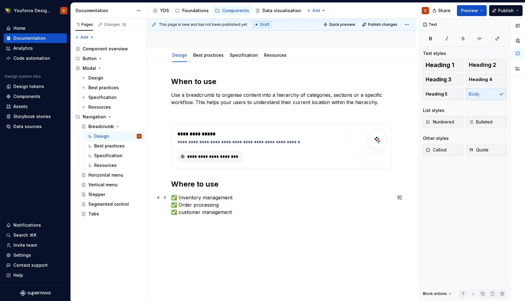
click at [259, 215] on p "✅ Inventory management ✅ Order processing ✅ customer management" at bounding box center [281, 205] width 220 height 22
click at [203, 53] on link "Best practices" at bounding box center [208, 55] width 30 height 5
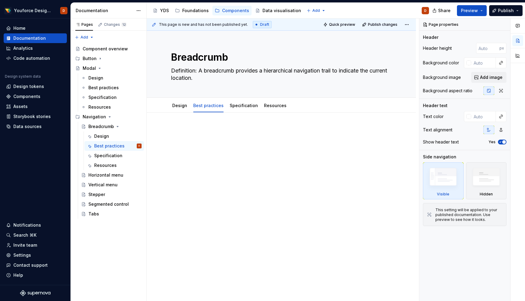
type textarea "*"
click at [201, 123] on div at bounding box center [281, 180] width 269 height 135
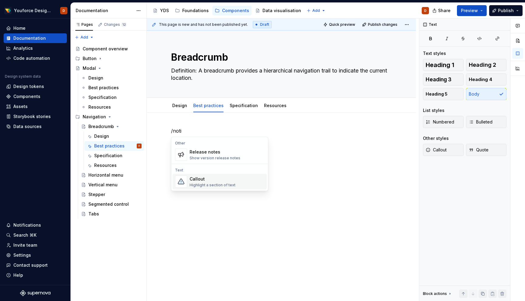
click at [206, 179] on div "Callout" at bounding box center [212, 179] width 46 height 6
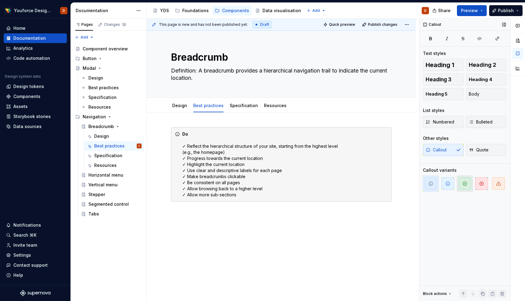
click at [464, 184] on icon "button" at bounding box center [464, 183] width 5 height 5
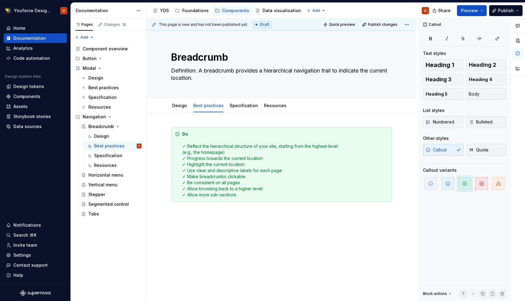
click at [235, 241] on div "Do ✓ Reflect the hierarchical structure of your site, starting from the highest…" at bounding box center [281, 206] width 269 height 187
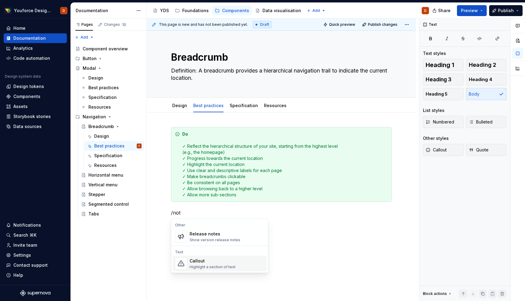
click at [201, 265] on div "Highlight a section of text" at bounding box center [212, 267] width 46 height 5
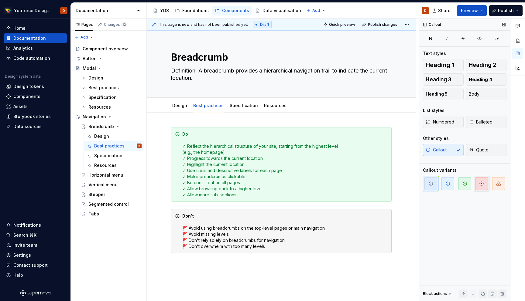
click at [479, 186] on span "button" at bounding box center [481, 183] width 13 height 13
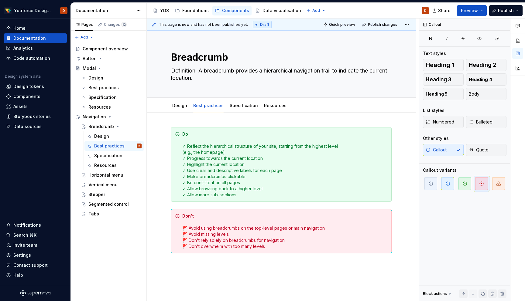
click at [221, 272] on div "This page is new and has not been published yet. Draft Quick preview Publish ch…" at bounding box center [283, 160] width 272 height 283
click at [215, 268] on div "Do ✓ Reflect the hierarchical structure of your site, starting from the highest…" at bounding box center [281, 232] width 269 height 239
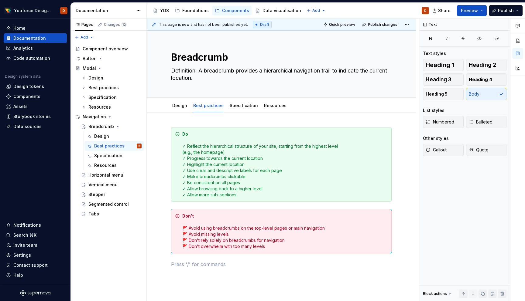
click at [215, 268] on p at bounding box center [281, 264] width 220 height 7
click at [242, 107] on link "Specification" at bounding box center [244, 105] width 28 height 5
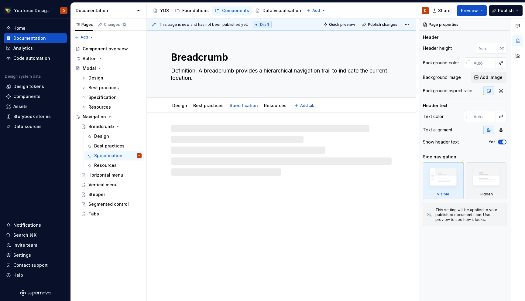
type textarea "*"
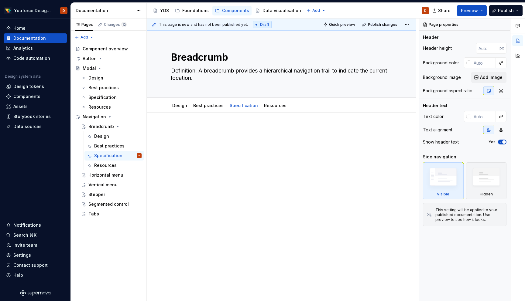
click at [220, 152] on div at bounding box center [281, 142] width 220 height 30
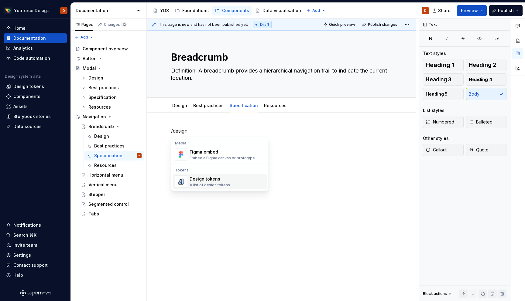
click at [212, 180] on div "Design tokens" at bounding box center [209, 179] width 40 height 6
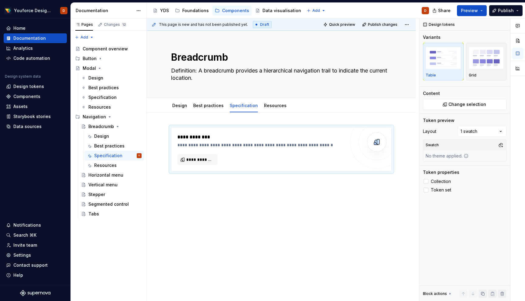
type textarea "*"
click at [203, 156] on button "**********" at bounding box center [197, 159] width 40 height 11
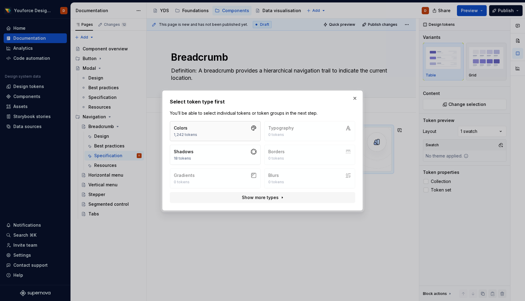
click at [222, 128] on button "Colors 1,242 tokens" at bounding box center [215, 131] width 91 height 20
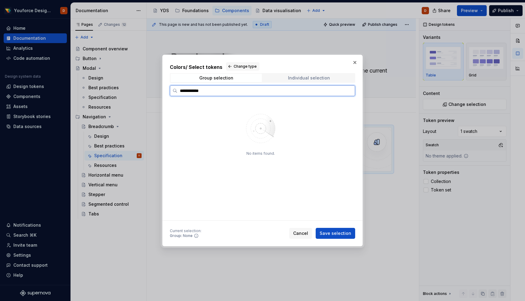
type input "**********"
click at [306, 81] on span "Individual selection" at bounding box center [308, 78] width 91 height 9
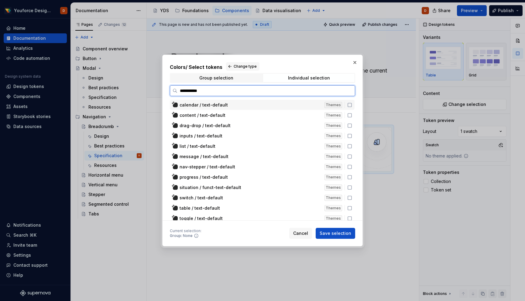
type input "**********"
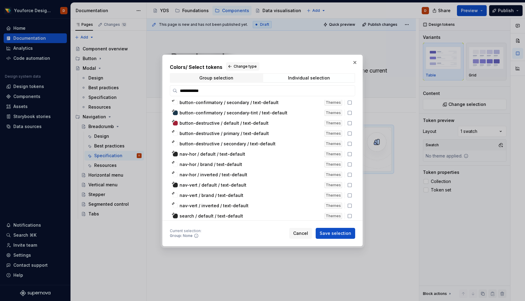
scroll to position [170, 0]
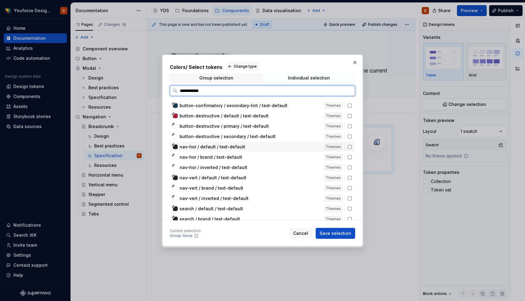
click at [351, 148] on icon at bounding box center [349, 147] width 5 height 5
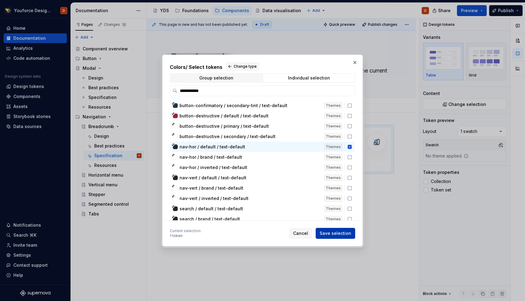
click at [331, 233] on span "Save selection" at bounding box center [335, 233] width 32 height 6
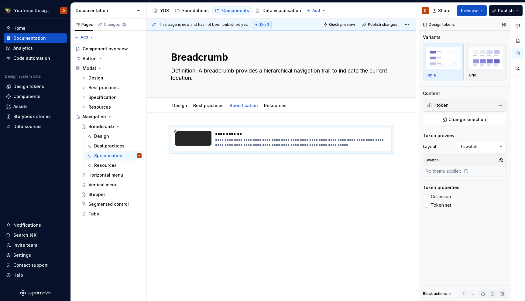
click at [476, 146] on div "Comments Open comments No comments yet Select ‘Comment’ from the block context …" at bounding box center [472, 160] width 106 height 283
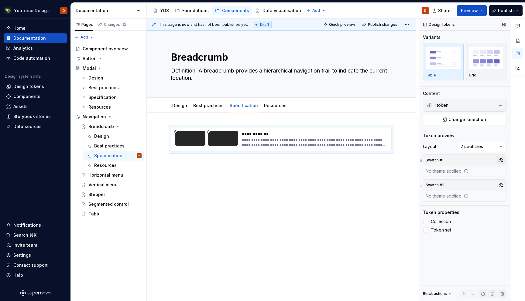
click at [501, 161] on button "button" at bounding box center [500, 160] width 9 height 9
type input "li"
click at [437, 192] on div "Suggestions" at bounding box center [438, 193] width 5 height 5
click at [482, 222] on div "Comments Open comments No comments yet Select ‘Comment’ from the block context …" at bounding box center [472, 160] width 106 height 283
click at [501, 184] on button "button" at bounding box center [500, 185] width 9 height 9
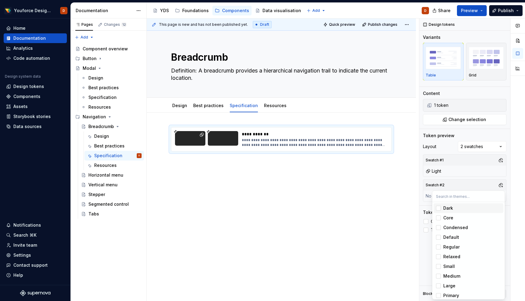
click at [437, 208] on div "Suggestions" at bounding box center [438, 208] width 5 height 5
click at [295, 210] on html "Youforce Design System D Home Documentation Analytics Code automation Design sy…" at bounding box center [262, 150] width 525 height 301
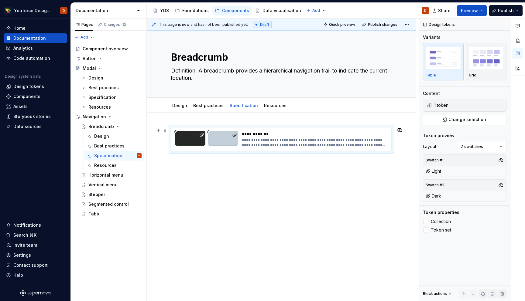
click at [188, 128] on div "**********" at bounding box center [281, 140] width 220 height 24
click at [176, 152] on div "**********" at bounding box center [281, 139] width 220 height 24
click at [205, 152] on div "**********" at bounding box center [281, 139] width 220 height 24
copy div "****"
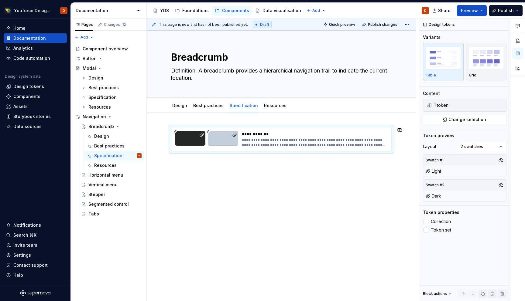
click at [196, 174] on div "**********" at bounding box center [281, 181] width 269 height 137
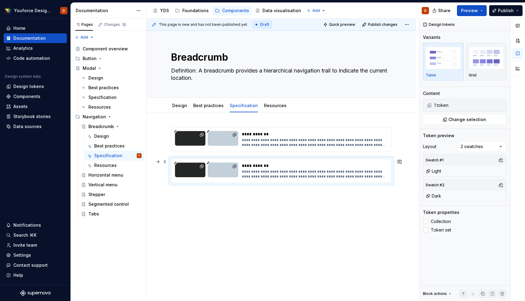
type textarea "*"
click at [196, 170] on div at bounding box center [190, 170] width 30 height 15
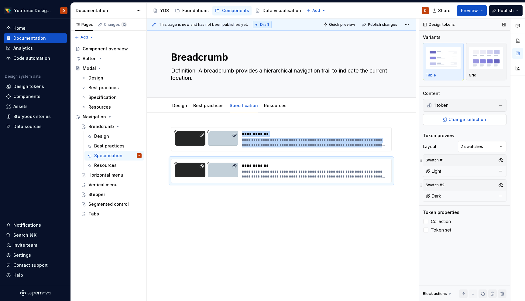
click at [472, 119] on span "Change selection" at bounding box center [467, 120] width 38 height 6
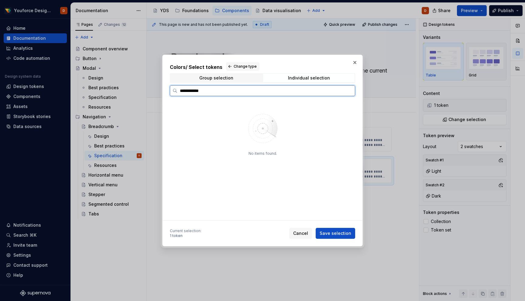
type input "**********"
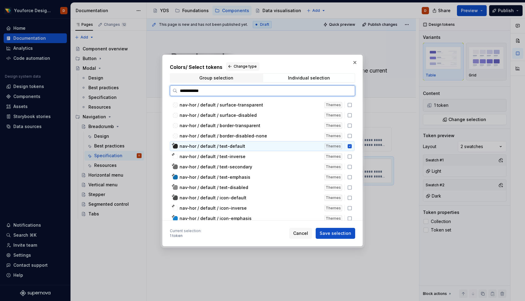
click at [351, 147] on icon at bounding box center [349, 146] width 4 height 4
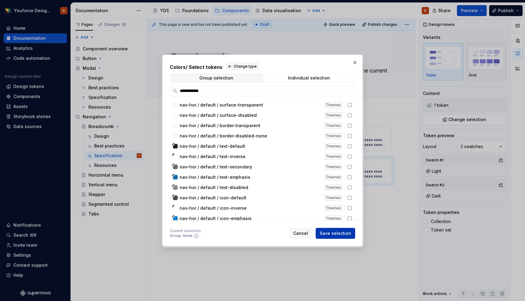
click at [330, 236] on span "Save selection" at bounding box center [335, 233] width 32 height 6
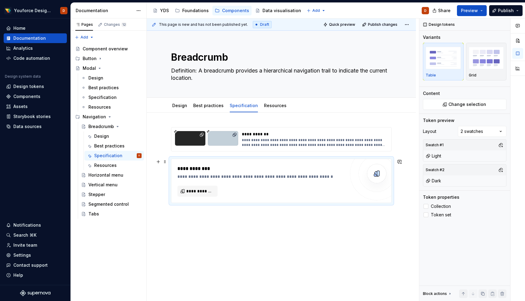
click at [225, 162] on div "**********" at bounding box center [281, 181] width 220 height 44
click at [195, 216] on div "**********" at bounding box center [281, 207] width 269 height 188
click at [189, 224] on div "**********" at bounding box center [281, 207] width 269 height 188
click at [182, 266] on div "**********" at bounding box center [281, 233] width 269 height 240
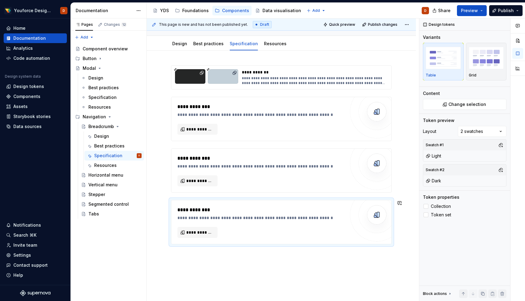
scroll to position [63, 0]
click at [187, 250] on div "**********" at bounding box center [281, 157] width 220 height 186
click at [184, 259] on div "**********" at bounding box center [281, 196] width 269 height 292
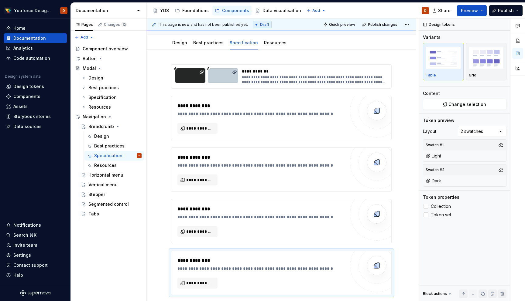
type textarea "*"
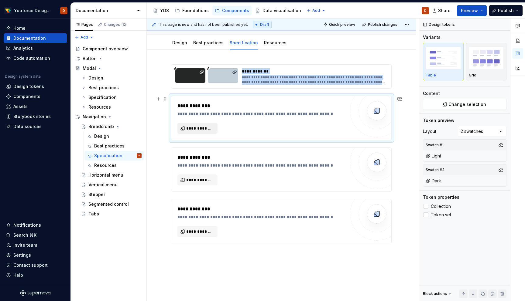
click at [194, 128] on span "**********" at bounding box center [199, 128] width 27 height 6
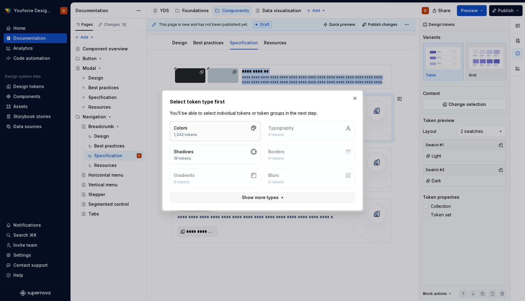
click at [231, 137] on button "Colors 1,242 tokens" at bounding box center [215, 131] width 91 height 20
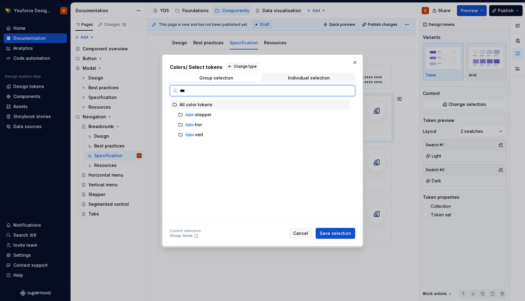
type input "****"
click at [186, 125] on mark "nav-" at bounding box center [190, 124] width 10 height 5
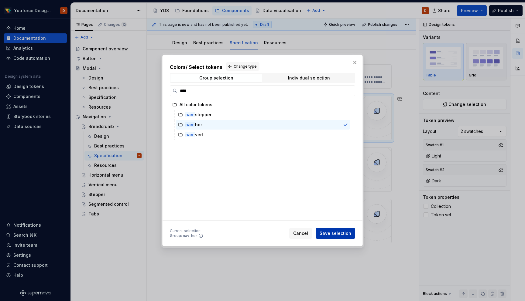
click at [336, 231] on span "Save selection" at bounding box center [335, 233] width 32 height 6
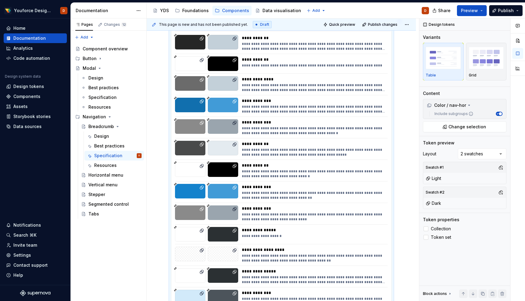
scroll to position [102, 0]
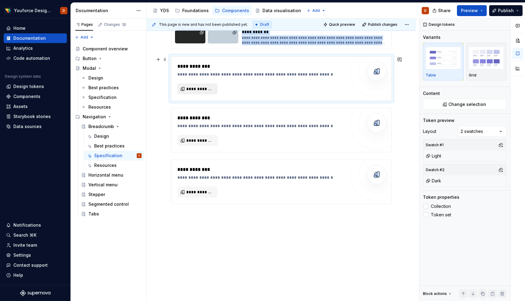
click at [198, 84] on button "**********" at bounding box center [197, 89] width 40 height 11
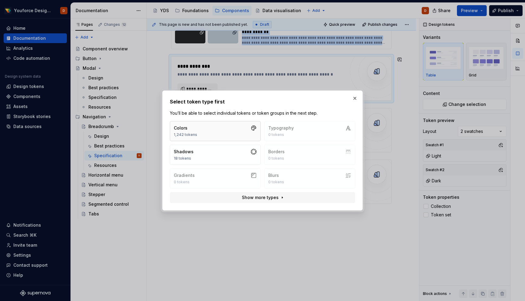
click at [234, 129] on button "Colors 1,242 tokens" at bounding box center [215, 131] width 91 height 20
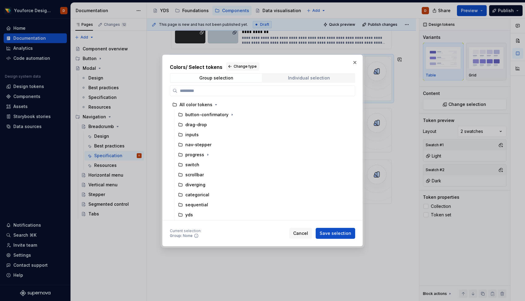
click at [296, 75] on span "Individual selection" at bounding box center [308, 78] width 91 height 9
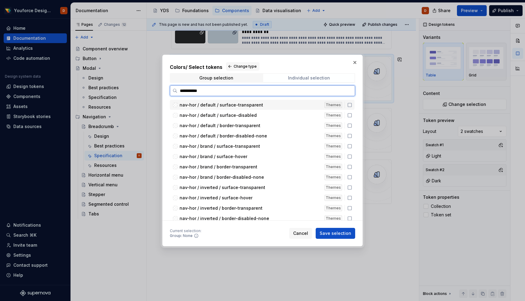
type input "*********"
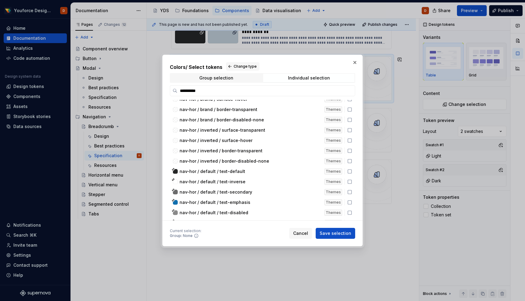
scroll to position [60, 0]
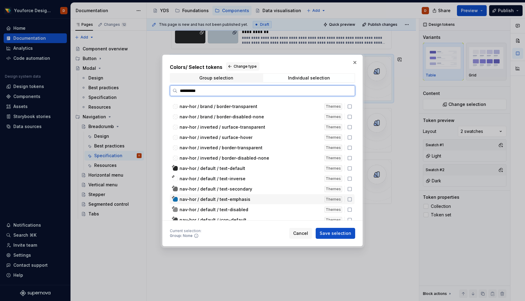
click at [352, 199] on icon at bounding box center [349, 199] width 5 height 5
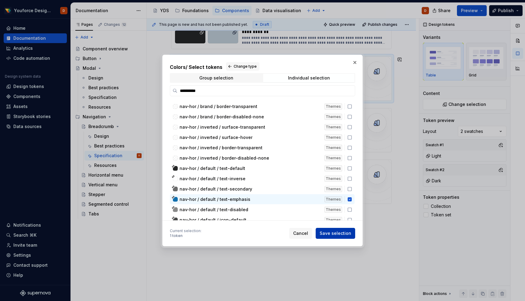
click at [333, 232] on span "Save selection" at bounding box center [335, 233] width 32 height 6
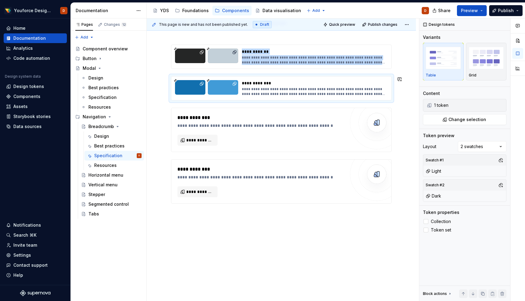
scroll to position [82, 0]
type textarea "*"
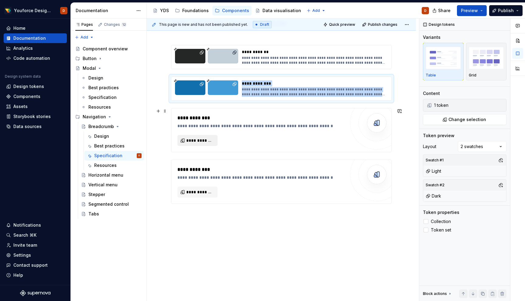
click at [200, 139] on span "**********" at bounding box center [199, 141] width 27 height 6
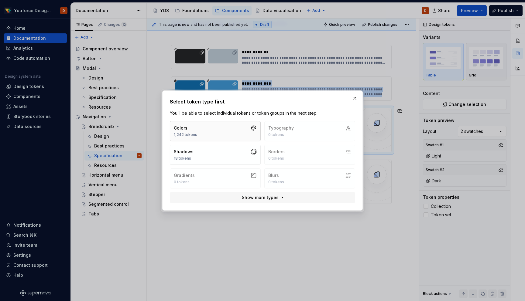
click at [225, 133] on button "Colors 1,242 tokens" at bounding box center [215, 131] width 91 height 20
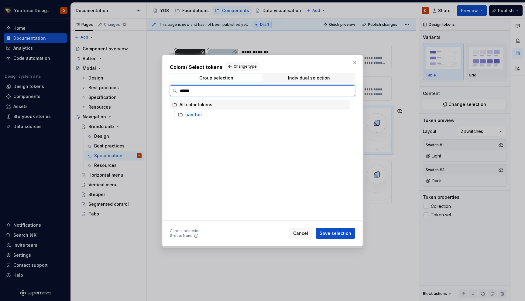
type input "*******"
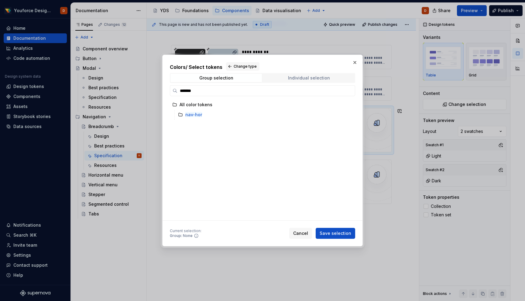
click at [295, 76] on div "Individual selection" at bounding box center [309, 78] width 42 height 5
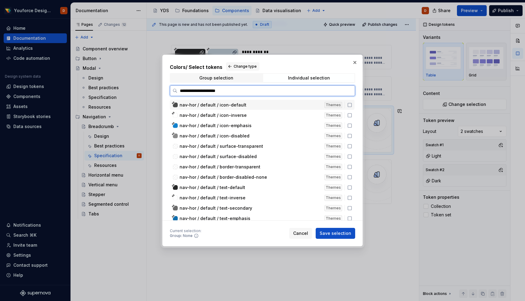
type input "**********"
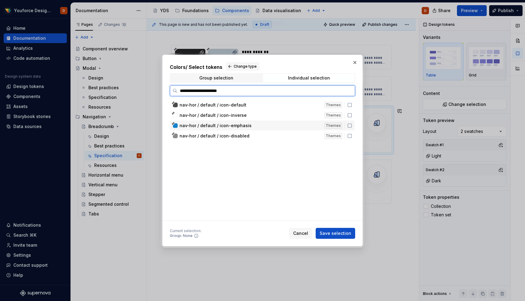
click at [352, 126] on icon at bounding box center [349, 125] width 5 height 5
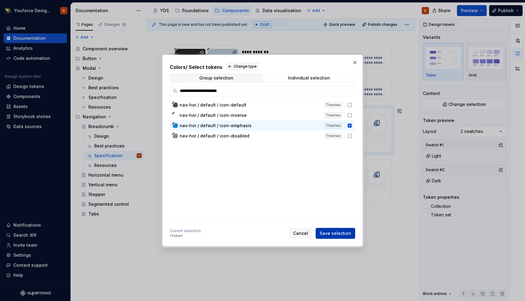
click at [336, 234] on span "Save selection" at bounding box center [335, 233] width 32 height 6
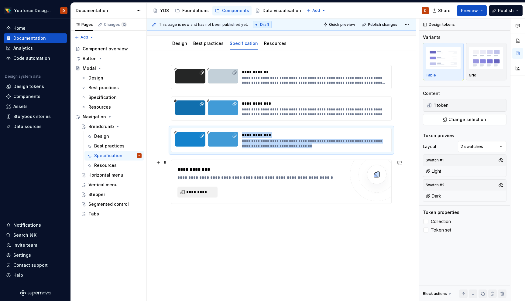
click at [200, 192] on span "**********" at bounding box center [199, 192] width 27 height 6
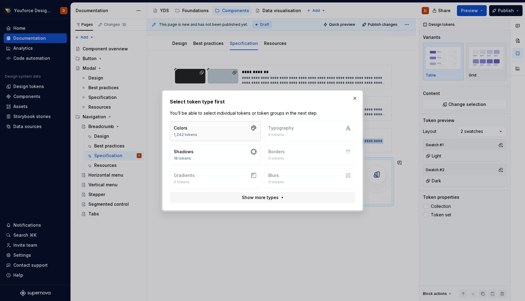
click at [206, 131] on button "Colors 1,242 tokens" at bounding box center [215, 131] width 91 height 20
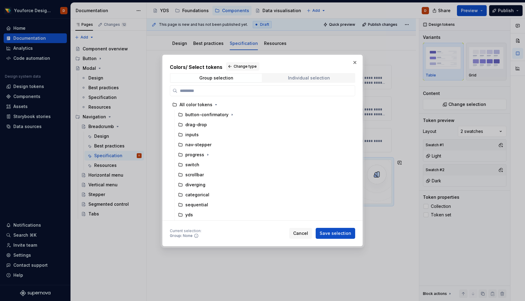
click at [302, 75] on span "Individual selection" at bounding box center [308, 78] width 91 height 9
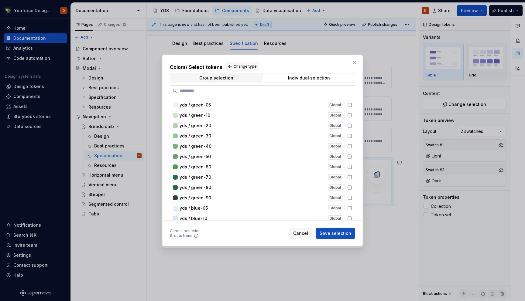
click at [278, 91] on input "search" at bounding box center [265, 91] width 177 height 6
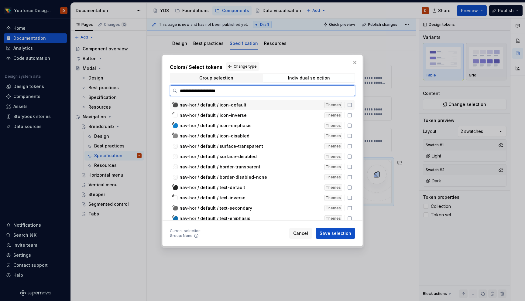
type input "**********"
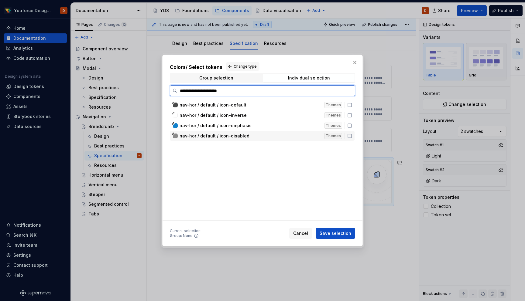
click at [352, 136] on icon at bounding box center [349, 136] width 5 height 5
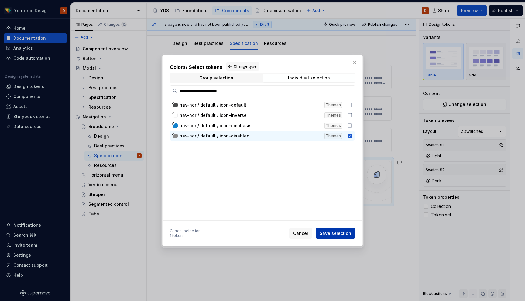
click at [338, 231] on span "Save selection" at bounding box center [335, 233] width 32 height 6
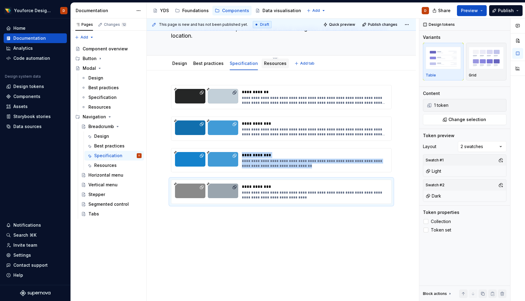
click at [271, 62] on link "Resources" at bounding box center [275, 63] width 22 height 5
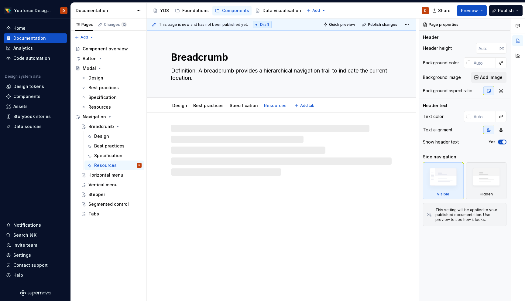
type textarea "*"
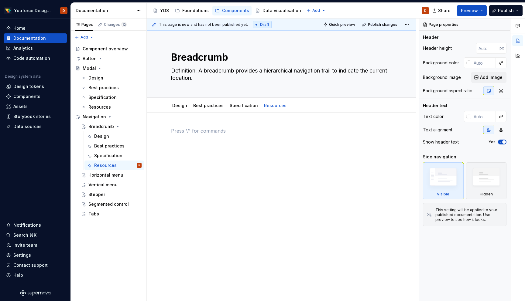
click at [216, 142] on div at bounding box center [281, 138] width 220 height 23
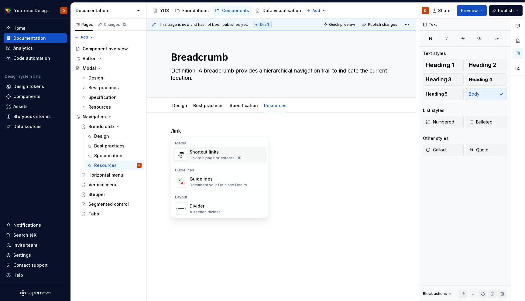
click at [221, 156] on div "Link to a page or external URL" at bounding box center [216, 158] width 54 height 5
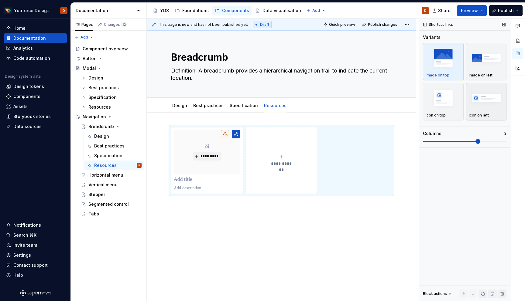
click at [477, 97] on img "button" at bounding box center [486, 98] width 35 height 22
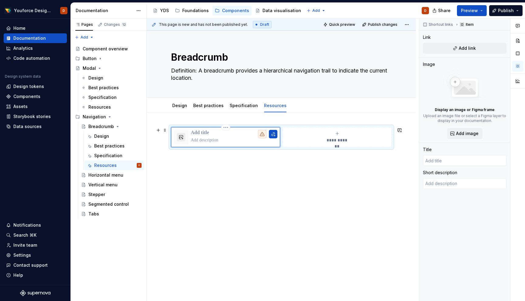
click at [183, 139] on button "button" at bounding box center [181, 137] width 9 height 9
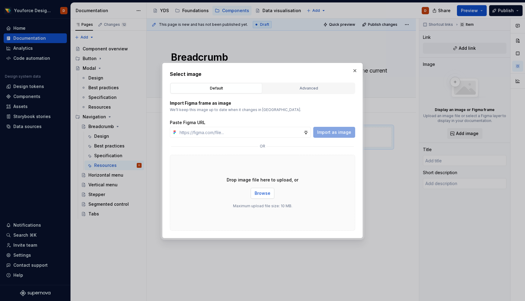
click at [266, 193] on span "Browse" at bounding box center [262, 193] width 16 height 6
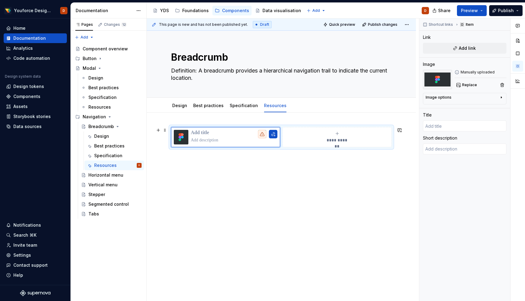
click at [308, 140] on div "**********" at bounding box center [337, 137] width 104 height 12
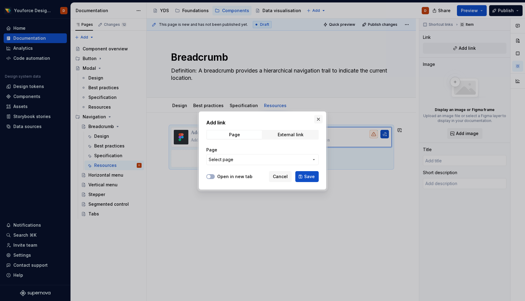
click at [318, 119] on button "button" at bounding box center [318, 119] width 9 height 9
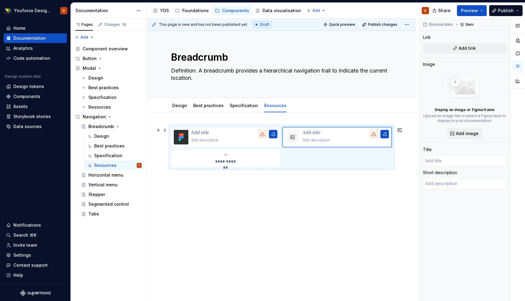
click at [171, 146] on div "**********" at bounding box center [281, 147] width 220 height 40
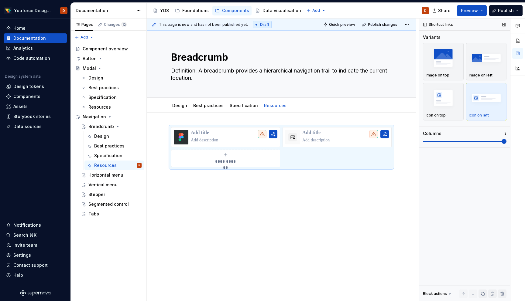
drag, startPoint x: 445, startPoint y: 139, endPoint x: 425, endPoint y: 142, distance: 20.5
click at [424, 142] on div "Columns 2" at bounding box center [465, 137] width 84 height 13
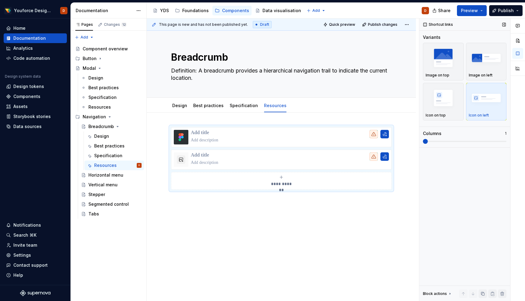
click at [423, 142] on span at bounding box center [423, 141] width 0 height 1
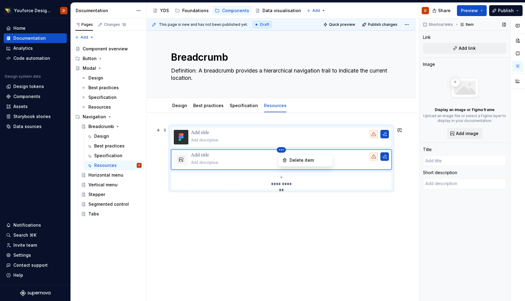
click at [284, 151] on html "Youforce Design System D Home Documentation Analytics Code automation Design sy…" at bounding box center [262, 150] width 525 height 301
click at [292, 161] on div "Delete item" at bounding box center [308, 160] width 39 height 6
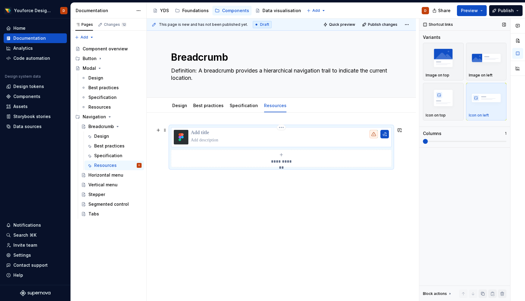
click at [208, 132] on p at bounding box center [290, 133] width 198 height 6
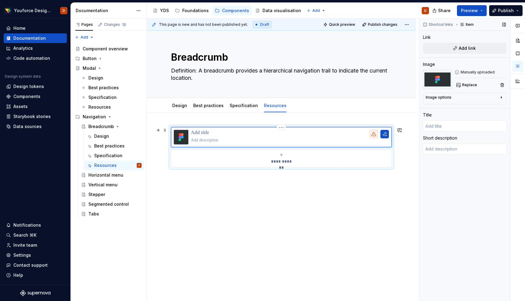
type textarea "*"
type input "F"
type textarea "*"
type input "Fi"
type textarea "*"
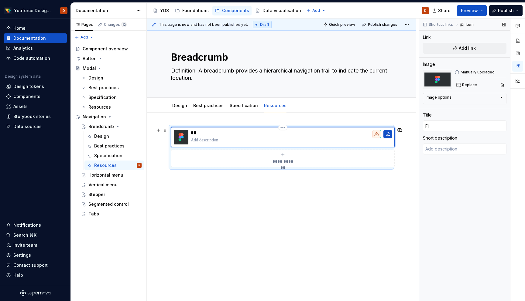
type input "Fig"
type textarea "*"
type input "Figm"
type textarea "*"
type input "Figma"
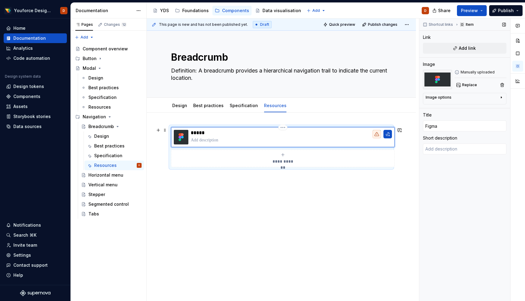
type textarea "*"
type textarea "G"
type textarea "*"
type textarea "Go"
type textarea "*"
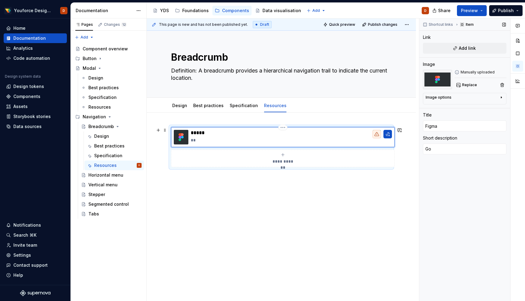
type textarea "Go"
type textarea "*"
type textarea "Go t"
type textarea "*"
type textarea "Go to"
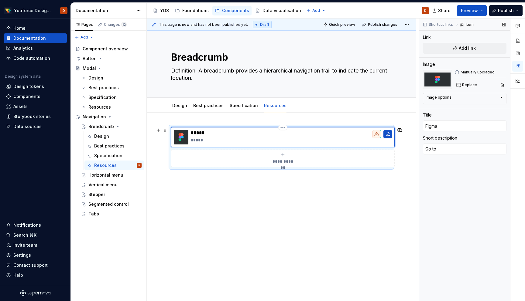
type textarea "*"
type textarea "Go to"
type textarea "*"
type textarea "Go to f"
type textarea "*"
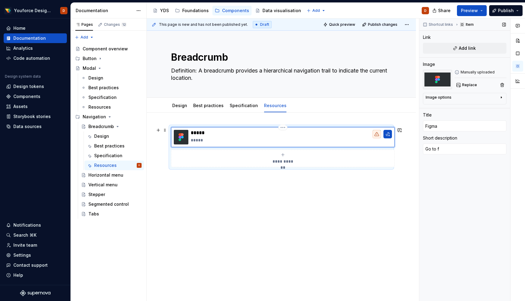
type textarea "Go to fi"
type textarea "*"
type textarea "Go to fig"
type textarea "*"
type textarea "Go to figm"
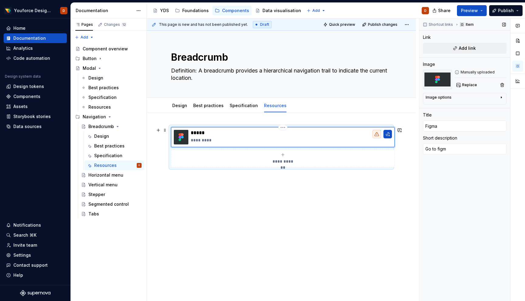
type textarea "*"
type textarea "Go to figma"
type textarea "*"
type textarea "Go to figma"
type textarea "*"
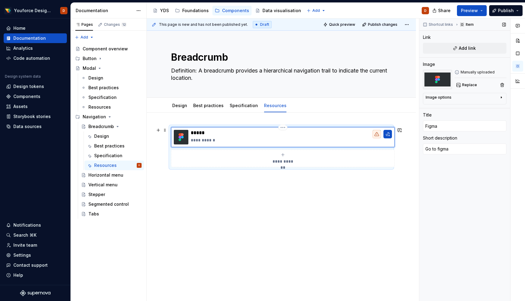
type textarea "Go to figma c"
type textarea "*"
type textarea "Go to figma co"
type textarea "*"
type textarea "Go to figma com"
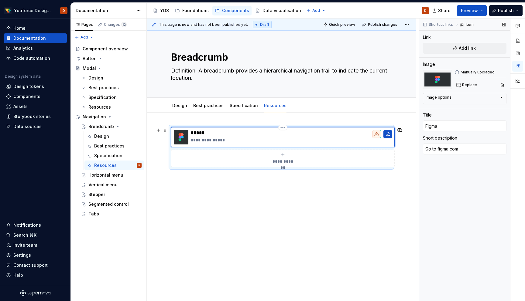
type textarea "*"
type textarea "Go to figma comp"
type textarea "*"
type textarea "Go to figma compo"
type textarea "*"
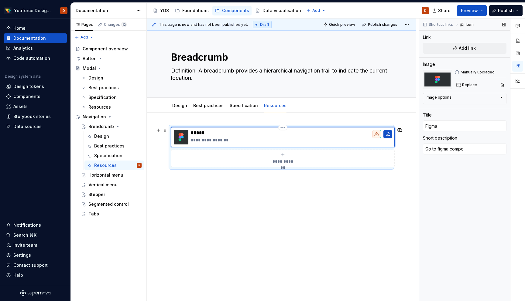
type textarea "Go to figma compon"
type textarea "*"
type textarea "Go to figma compone"
type textarea "*"
type textarea "Go to figma componen"
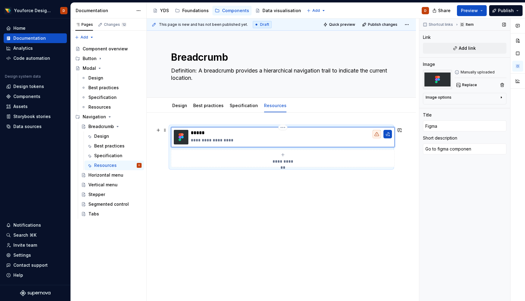
type textarea "*"
type textarea "Go to figma component"
click at [319, 180] on div "**********" at bounding box center [281, 189] width 269 height 152
click at [384, 133] on button "button" at bounding box center [387, 134] width 9 height 9
type textarea "*"
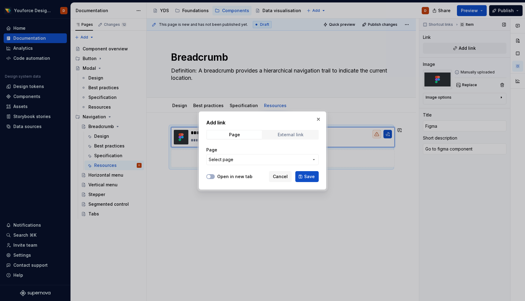
click at [288, 136] on div "External link" at bounding box center [291, 134] width 26 height 5
click at [248, 162] on input "URL" at bounding box center [262, 159] width 112 height 11
paste input "[URL][DOMAIN_NAME]"
type input "[URL][DOMAIN_NAME]"
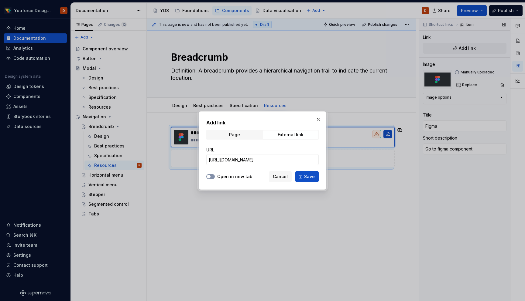
scroll to position [0, 0]
click at [212, 177] on button "Open in new tab" at bounding box center [210, 176] width 9 height 5
click at [307, 177] on span "Save" at bounding box center [309, 177] width 11 height 6
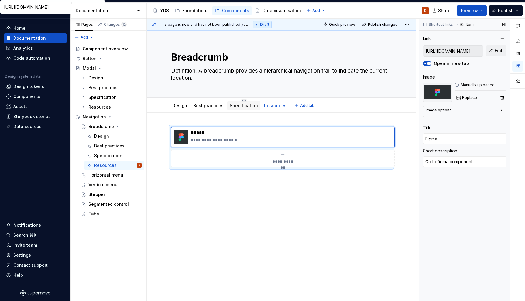
click at [242, 106] on link "Specification" at bounding box center [244, 105] width 28 height 5
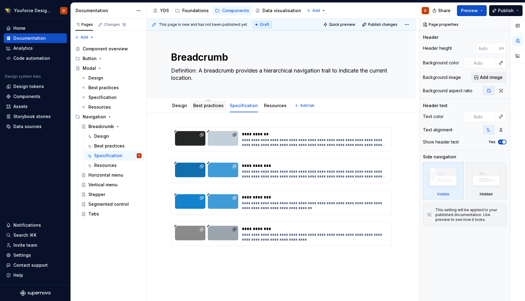
click at [211, 107] on link "Best practices" at bounding box center [208, 105] width 30 height 5
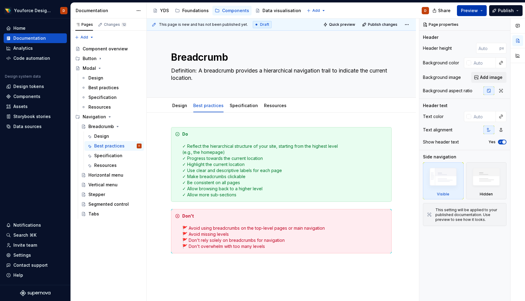
click at [479, 10] on button "Preview" at bounding box center [472, 10] width 30 height 11
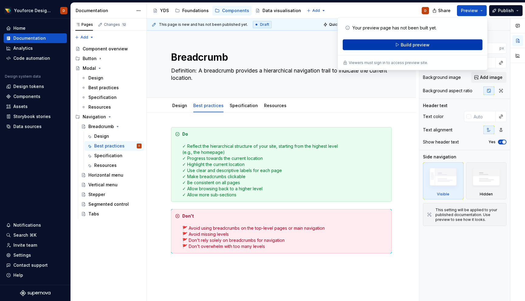
click at [425, 43] on span "Build preview" at bounding box center [415, 45] width 29 height 6
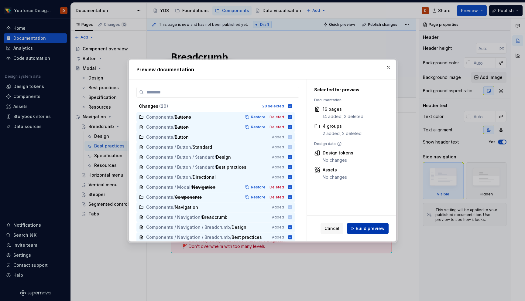
click at [374, 227] on span "Build preview" at bounding box center [370, 229] width 29 height 6
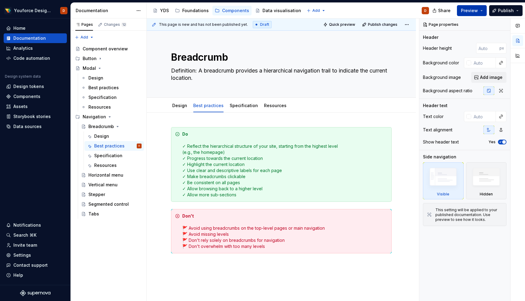
click at [477, 10] on span "Preview" at bounding box center [469, 11] width 17 height 6
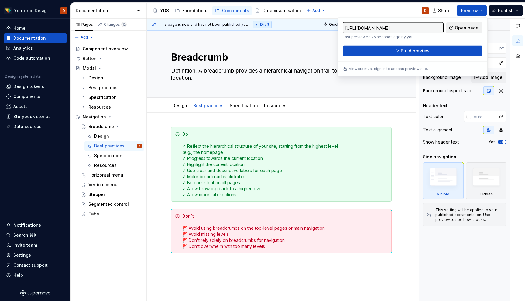
click at [461, 28] on span "Open page" at bounding box center [467, 28] width 24 height 6
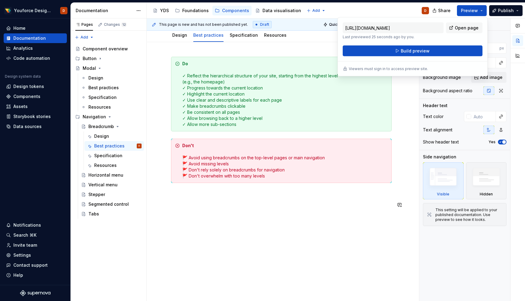
scroll to position [72, 0]
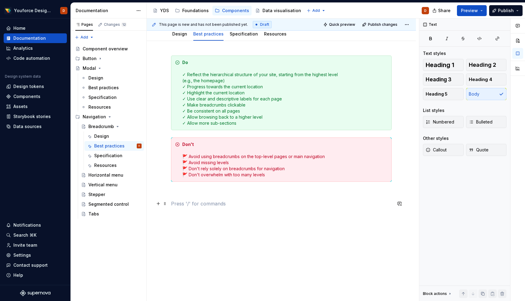
click at [232, 200] on p at bounding box center [281, 203] width 220 height 7
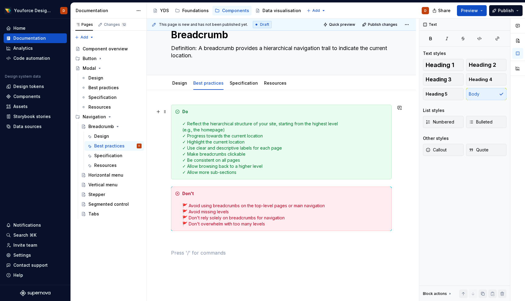
scroll to position [19, 0]
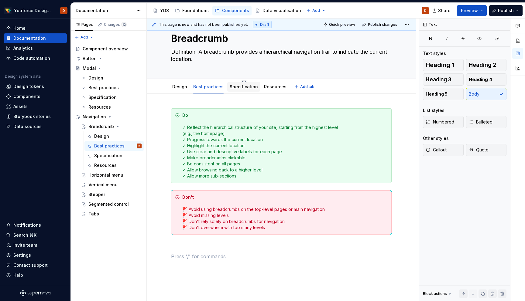
click at [241, 87] on link "Specification" at bounding box center [244, 86] width 28 height 5
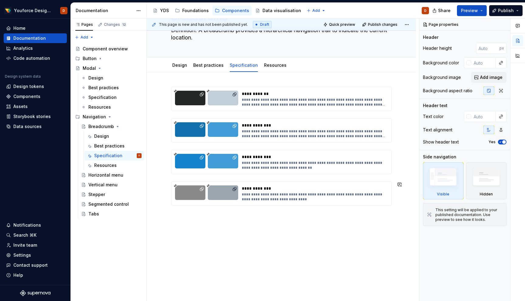
scroll to position [42, 0]
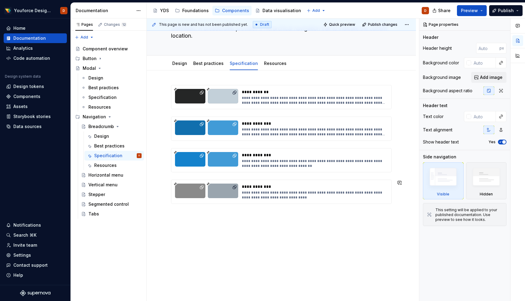
click at [222, 230] on div "**********" at bounding box center [281, 185] width 269 height 231
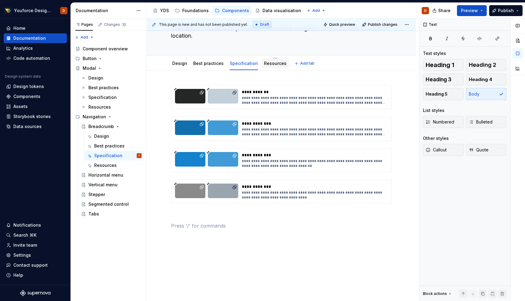
click at [272, 63] on link "Resources" at bounding box center [275, 63] width 22 height 5
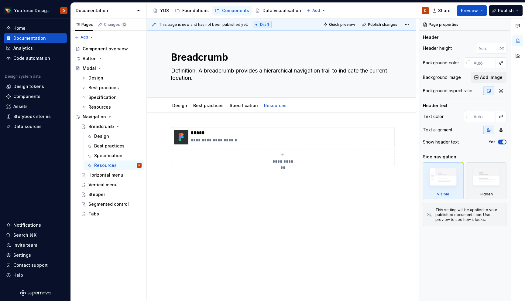
click at [230, 188] on div "**********" at bounding box center [281, 189] width 269 height 152
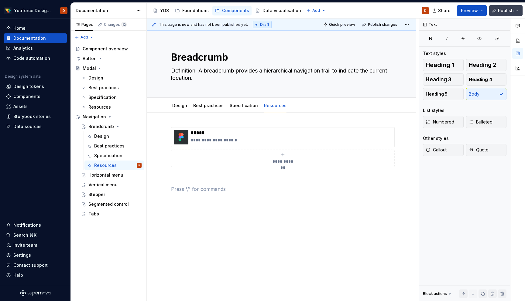
click at [513, 11] on span "Publish" at bounding box center [506, 11] width 16 height 6
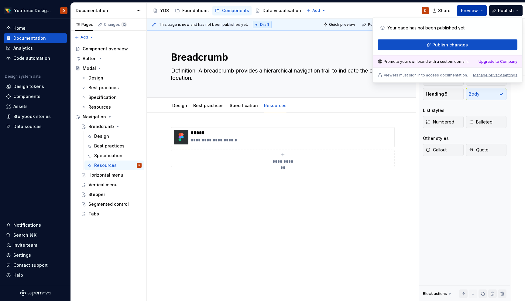
click at [477, 10] on span "Preview" at bounding box center [469, 11] width 17 height 6
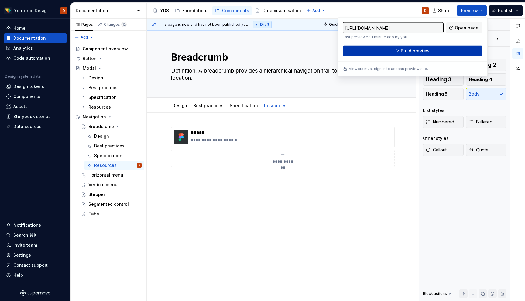
click at [416, 52] on span "Build preview" at bounding box center [415, 51] width 29 height 6
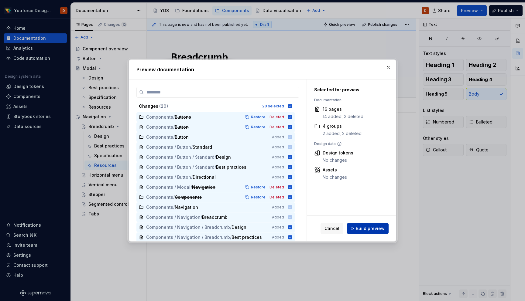
click at [364, 227] on span "Build preview" at bounding box center [370, 229] width 29 height 6
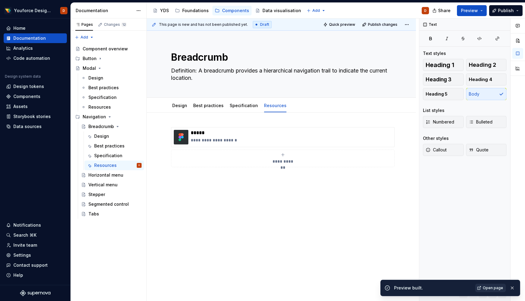
click at [488, 289] on span "Open page" at bounding box center [493, 288] width 20 height 5
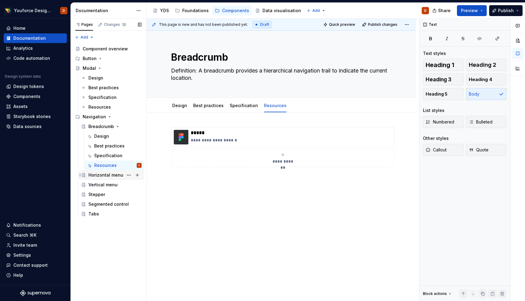
click at [105, 173] on div "Horizontal menu" at bounding box center [105, 175] width 35 height 6
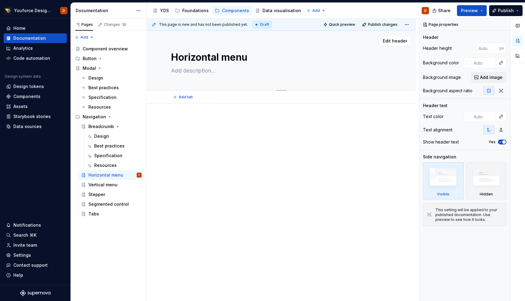
click at [206, 72] on textarea at bounding box center [280, 71] width 220 height 10
paste textarea "Definition: A horizontal menu displays a list of links stacked horizontally, ac…"
type textarea "*"
type textarea "Definition: A horizontal menu displays a list of links stacked horizontally, ac…"
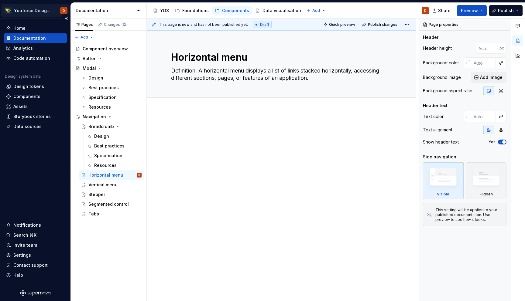
type textarea "*"
type textarea "Definition: A horizontal menu displays a list of links stacked horizontally, ac…"
click at [195, 118] on div at bounding box center [281, 178] width 269 height 135
click at [193, 111] on div at bounding box center [281, 104] width 269 height 13
click at [185, 104] on span "Add tab" at bounding box center [186, 104] width 14 height 5
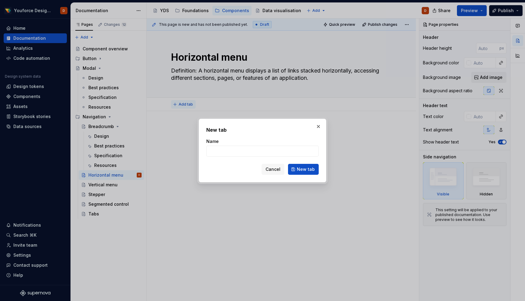
type textarea "*"
type input "Design"
type textarea "*"
type input "Design"
click at [307, 170] on span "New tab" at bounding box center [306, 169] width 18 height 6
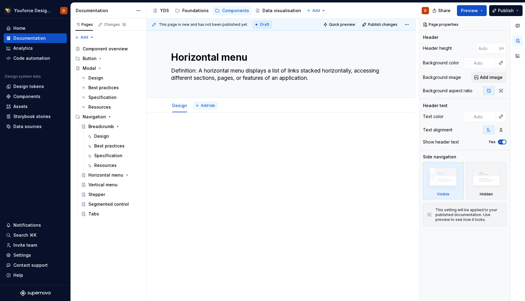
click at [207, 107] on span "Add tab" at bounding box center [208, 105] width 14 height 5
type textarea "*"
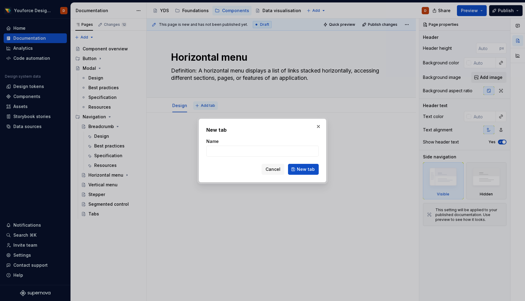
type input "B"
type textarea "*"
type input "Best practices"
click at [304, 174] on button "New tab" at bounding box center [303, 169] width 31 height 11
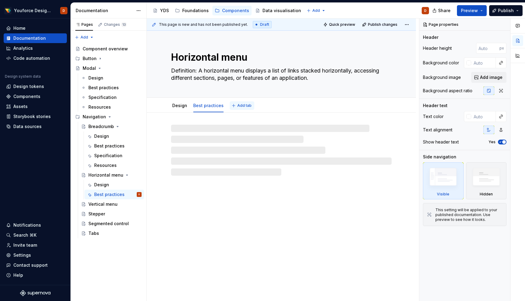
click at [238, 107] on span "Add tab" at bounding box center [244, 105] width 14 height 5
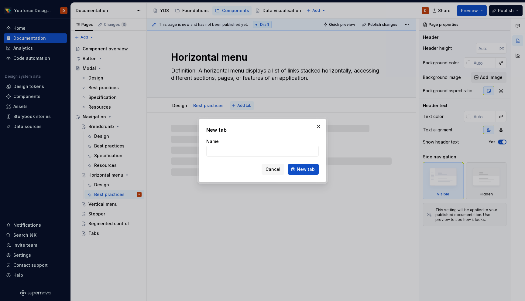
type textarea "*"
type input "S"
type textarea "*"
type input "Sp"
type textarea "*"
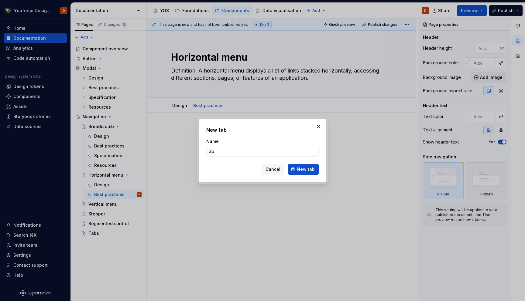
type input "Specification"
click at [302, 170] on span "New tab" at bounding box center [306, 169] width 18 height 6
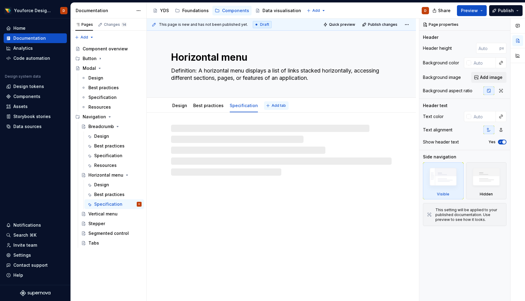
click at [271, 105] on span "Add tab" at bounding box center [278, 105] width 14 height 5
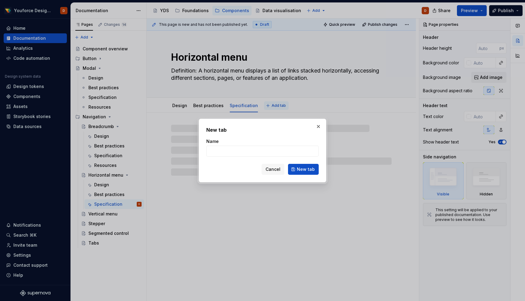
type textarea "*"
type input "Res"
type textarea "*"
type input "Resources"
click at [311, 166] on button "New tab" at bounding box center [303, 169] width 31 height 11
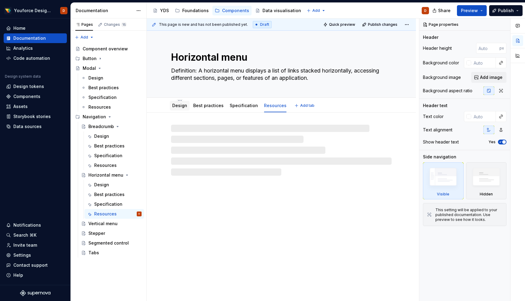
click at [176, 108] on link "Design" at bounding box center [179, 105] width 15 height 5
type textarea "*"
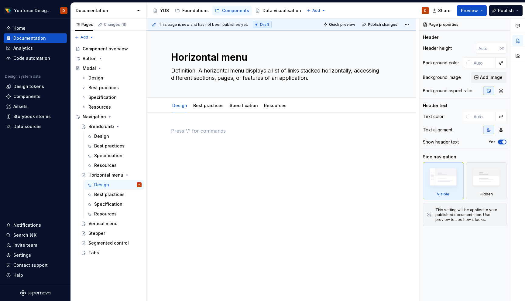
click at [199, 128] on p at bounding box center [281, 130] width 220 height 7
click at [198, 122] on div at bounding box center [281, 180] width 269 height 135
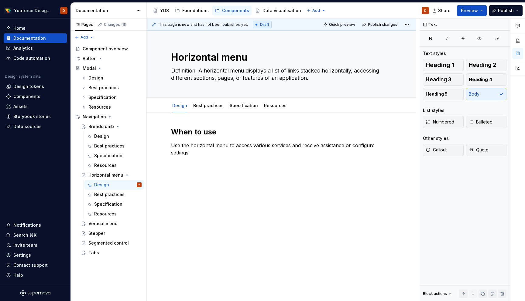
click at [175, 174] on div "When to use Use the horizontal menu to access various services and receive assi…" at bounding box center [281, 184] width 269 height 142
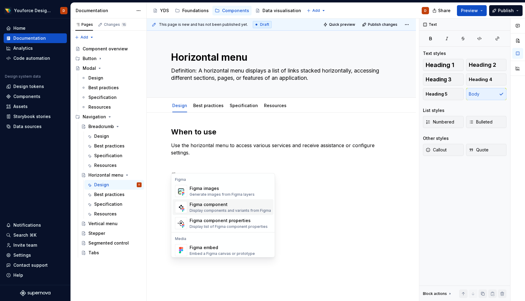
click at [208, 210] on div "Display components and variants from Figma" at bounding box center [229, 210] width 81 height 5
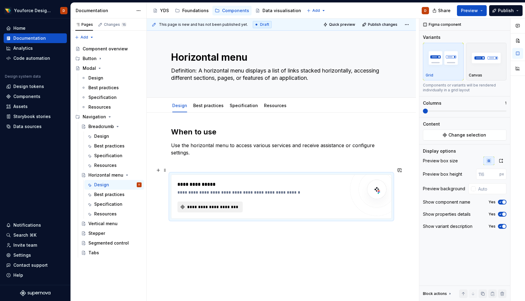
click at [207, 204] on span "**********" at bounding box center [212, 207] width 53 height 6
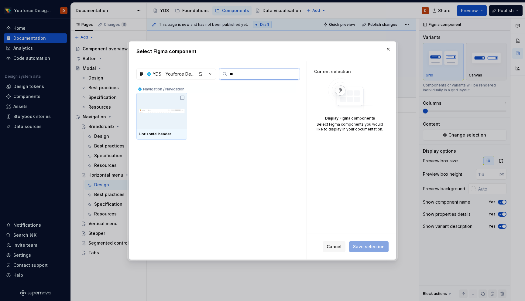
type input "***"
click at [183, 98] on icon at bounding box center [182, 97] width 5 height 5
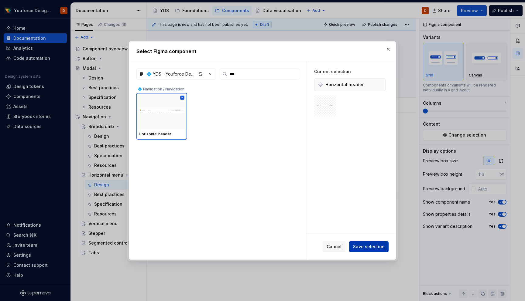
click at [376, 247] on span "Save selection" at bounding box center [369, 247] width 32 height 6
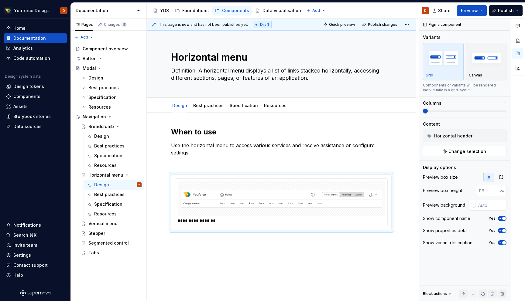
click at [230, 250] on div "**********" at bounding box center [281, 221] width 269 height 216
click at [213, 251] on div "**********" at bounding box center [281, 221] width 269 height 216
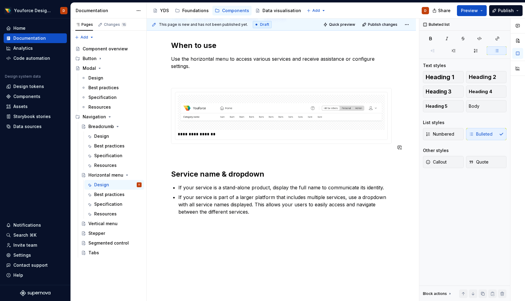
scroll to position [91, 0]
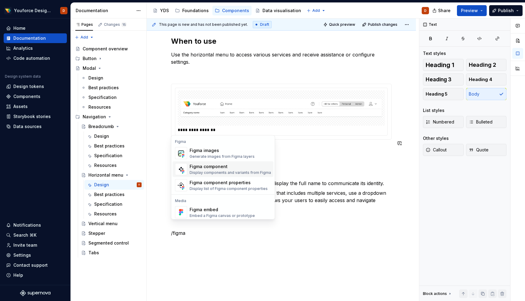
click at [220, 166] on div "Figma component" at bounding box center [229, 167] width 81 height 6
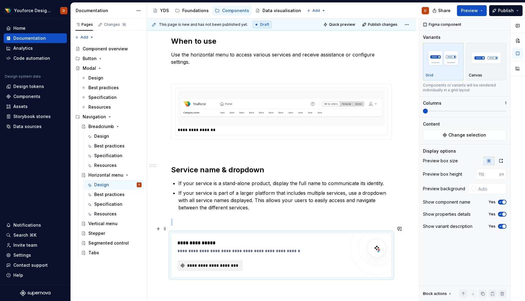
click at [210, 263] on span "**********" at bounding box center [212, 266] width 53 height 6
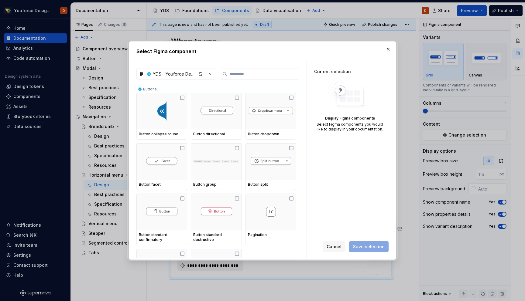
type textarea "*"
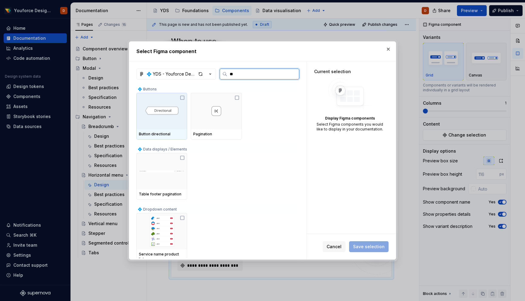
type input "***"
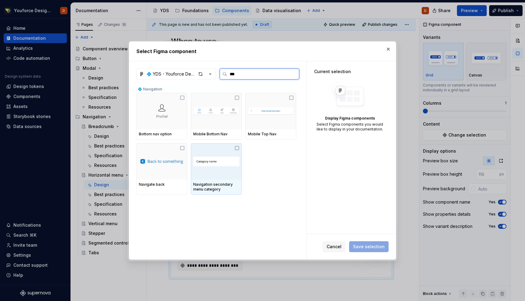
click at [238, 148] on icon at bounding box center [236, 148] width 5 height 5
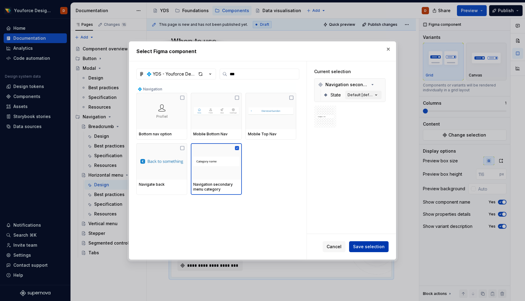
click at [365, 245] on span "Save selection" at bounding box center [369, 247] width 32 height 6
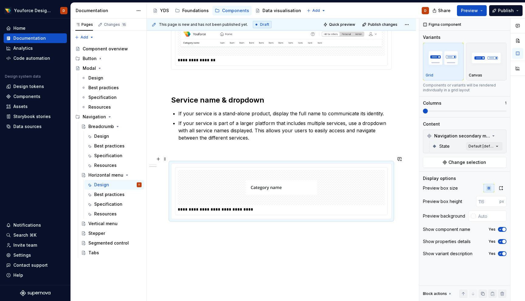
scroll to position [166, 0]
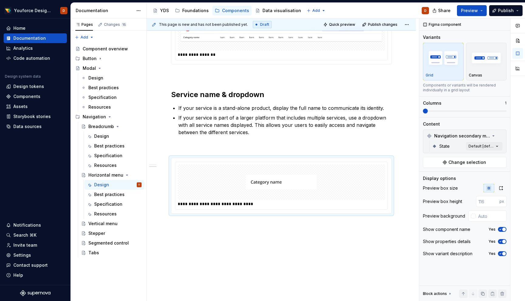
click at [190, 225] on div "**********" at bounding box center [281, 129] width 269 height 365
click at [198, 230] on div "**********" at bounding box center [281, 129] width 269 height 365
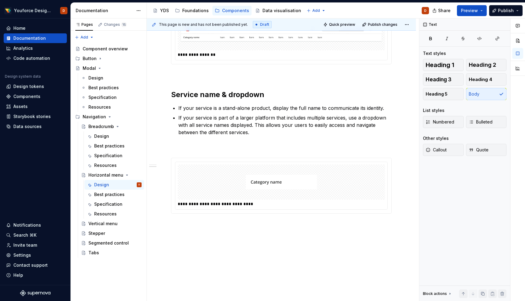
click at [197, 252] on div "**********" at bounding box center [281, 137] width 269 height 380
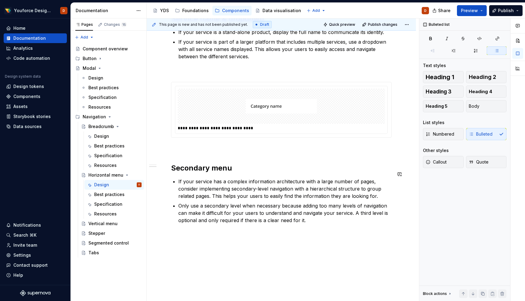
scroll to position [247, 0]
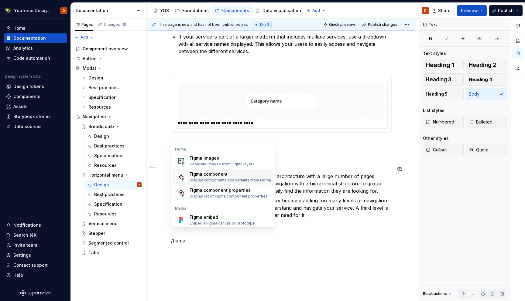
click at [216, 176] on div "Figma component" at bounding box center [229, 174] width 81 height 6
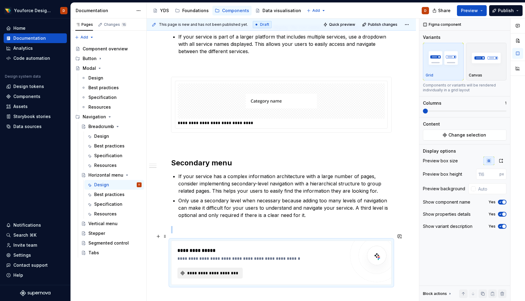
click at [206, 270] on span "**********" at bounding box center [212, 273] width 53 height 6
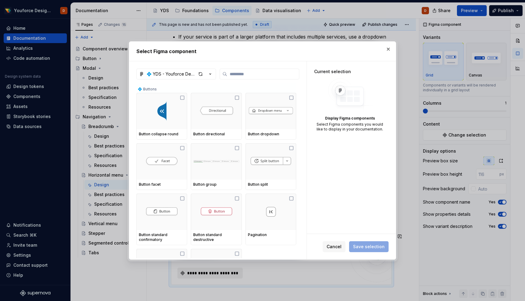
type textarea "*"
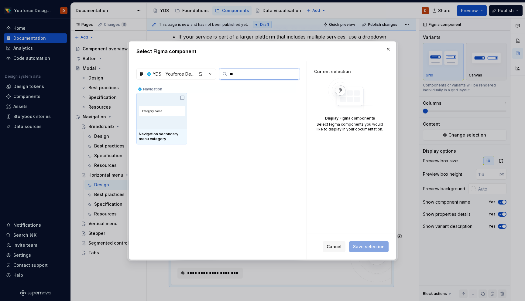
type input "*"
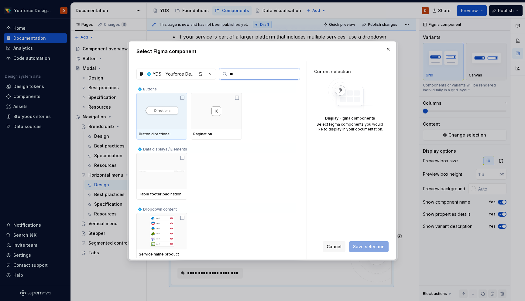
type input "***"
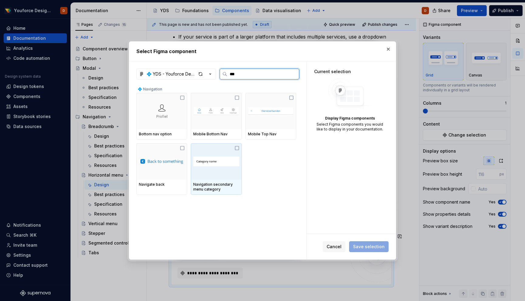
click at [225, 167] on img at bounding box center [216, 161] width 46 height 15
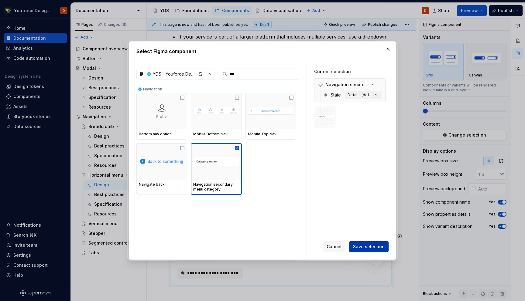
click at [363, 246] on span "Save selection" at bounding box center [369, 247] width 32 height 6
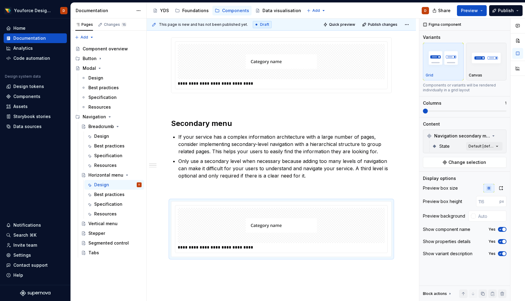
scroll to position [333, 0]
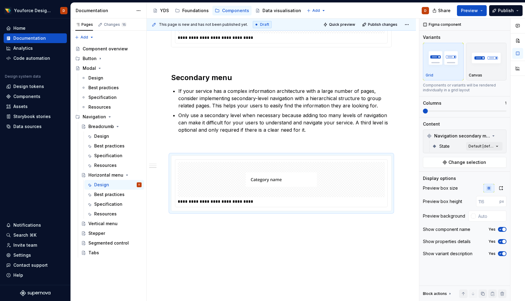
click at [218, 220] on div "**********" at bounding box center [281, 44] width 269 height 529
click at [217, 239] on div "**********" at bounding box center [281, 44] width 269 height 529
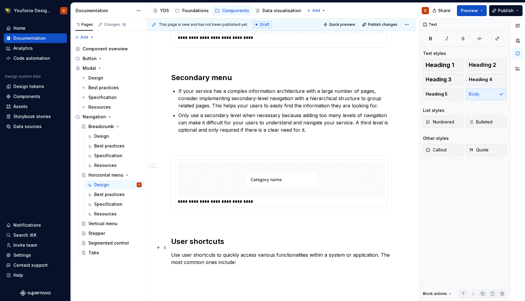
scroll to position [387, 0]
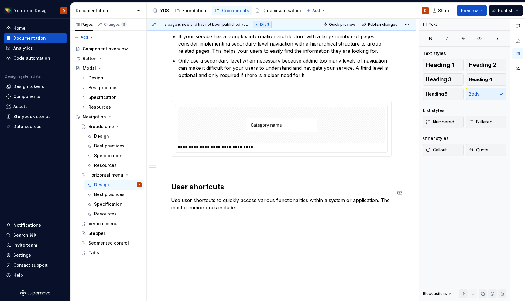
click at [183, 222] on div "**********" at bounding box center [283, 160] width 272 height 283
click at [213, 237] on div "**********" at bounding box center [283, 160] width 272 height 283
click at [189, 221] on div "**********" at bounding box center [281, 17] width 269 height 584
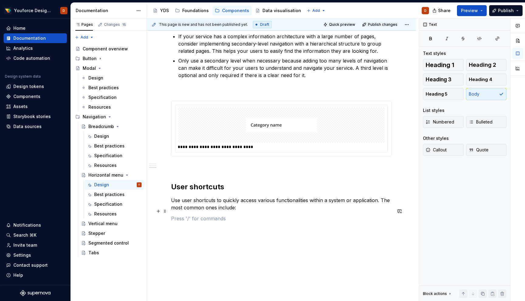
click at [184, 215] on p at bounding box center [281, 218] width 220 height 7
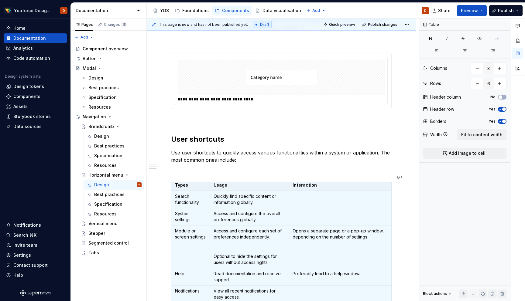
scroll to position [0, 0]
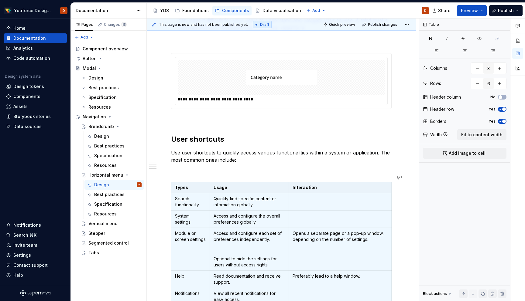
click at [240, 167] on p at bounding box center [281, 170] width 220 height 7
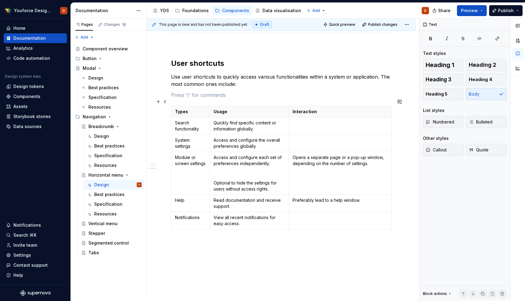
scroll to position [513, 0]
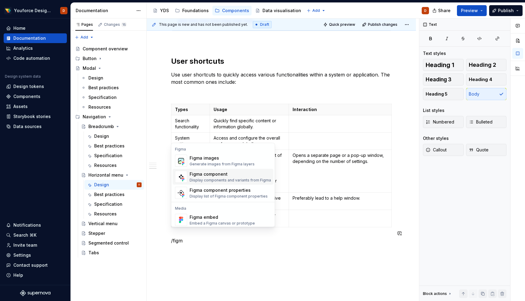
click at [207, 177] on div "Figma component Display components and variants from Figma" at bounding box center [229, 177] width 81 height 12
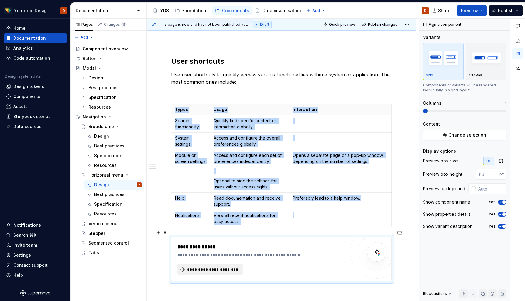
click at [207, 267] on span "**********" at bounding box center [212, 270] width 53 height 6
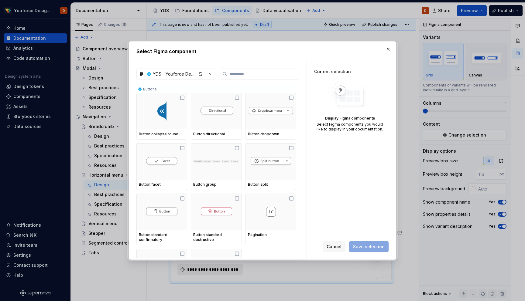
type textarea "*"
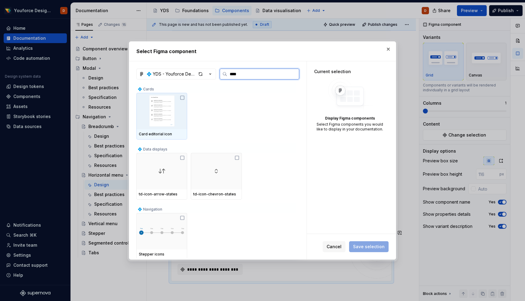
scroll to position [2, 0]
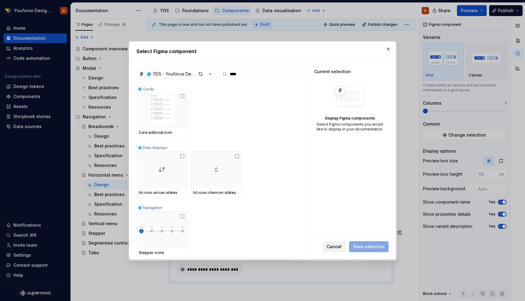
click at [329, 251] on button "Cancel" at bounding box center [333, 246] width 23 height 11
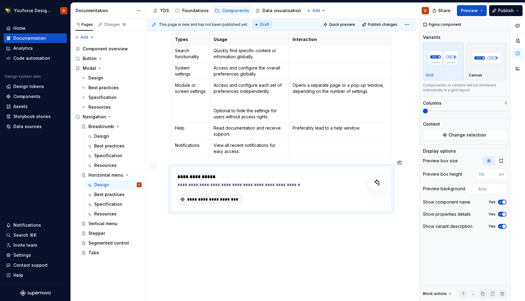
scroll to position [583, 0]
click at [201, 197] on span "**********" at bounding box center [212, 200] width 53 height 6
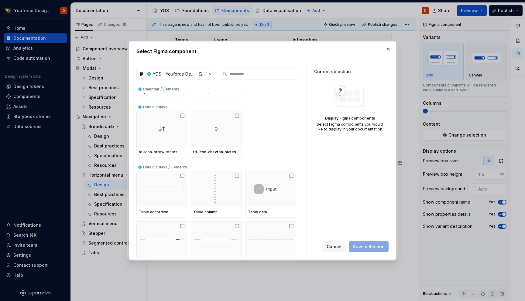
scroll to position [774, 0]
click at [340, 246] on span "Cancel" at bounding box center [333, 247] width 15 height 6
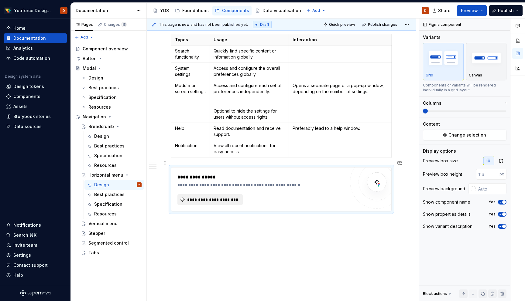
click at [205, 197] on span "**********" at bounding box center [212, 200] width 53 height 6
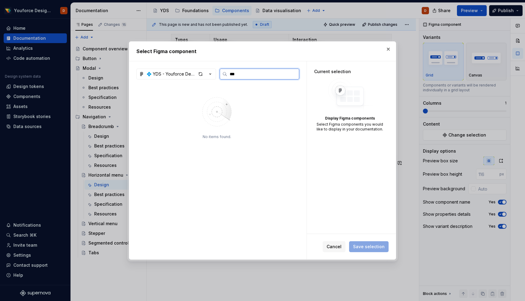
scroll to position [0, 0]
click at [239, 97] on icon at bounding box center [236, 97] width 5 height 5
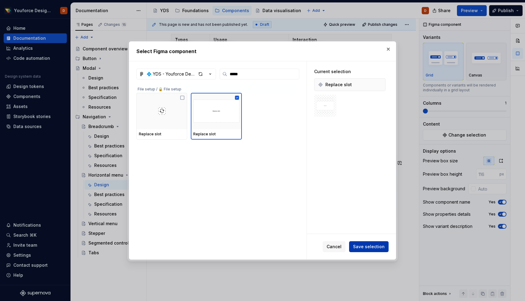
click at [371, 248] on span "Save selection" at bounding box center [369, 247] width 32 height 6
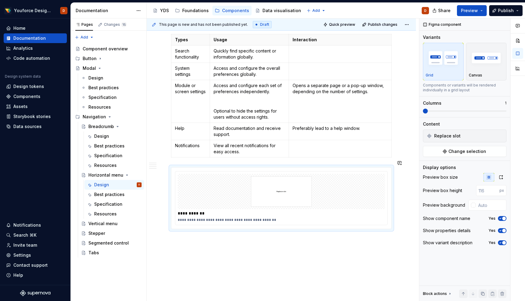
scroll to position [601, 0]
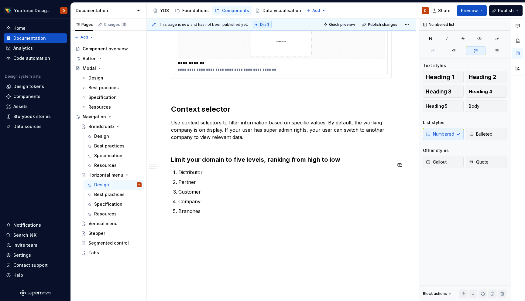
scroll to position [737, 0]
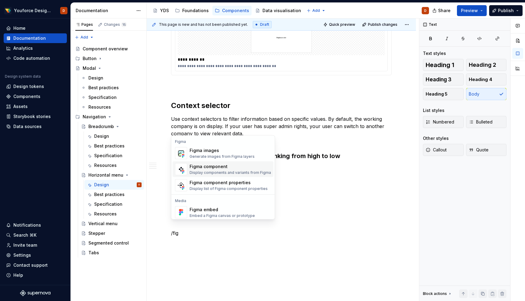
click at [215, 172] on div "Display components and variants from Figma" at bounding box center [229, 172] width 81 height 5
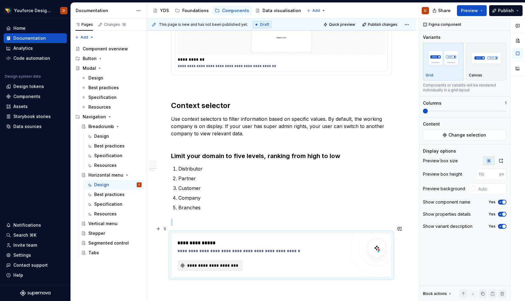
click at [204, 263] on span "**********" at bounding box center [212, 266] width 53 height 6
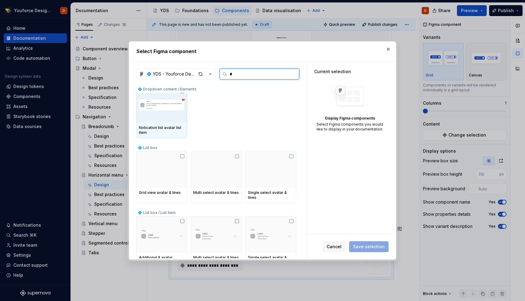
scroll to position [0, 0]
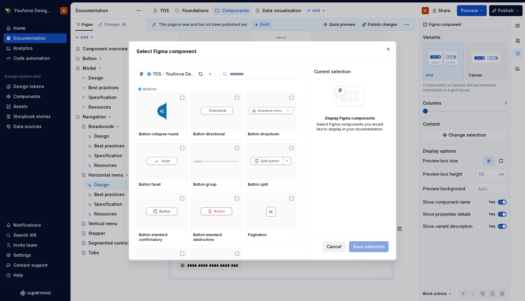
click at [333, 246] on span "Cancel" at bounding box center [333, 247] width 15 height 6
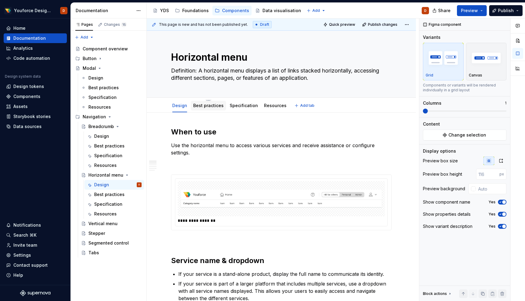
click at [201, 107] on link "Best practices" at bounding box center [208, 105] width 30 height 5
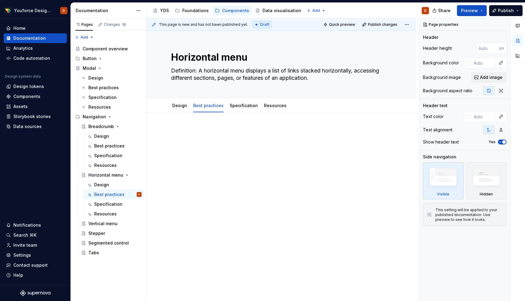
click at [214, 137] on div at bounding box center [281, 138] width 220 height 23
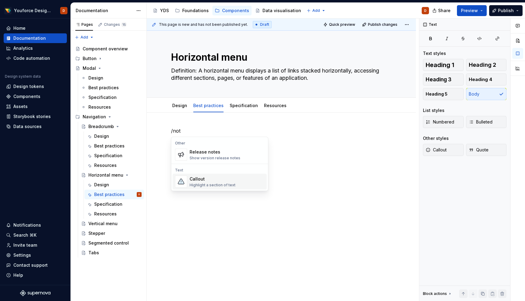
click at [202, 183] on div "Highlight a section of text" at bounding box center [212, 185] width 46 height 5
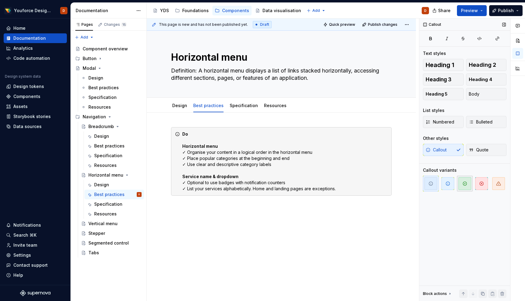
click at [464, 182] on icon "button" at bounding box center [464, 183] width 5 height 5
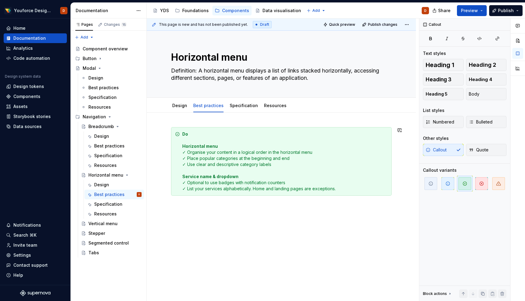
click at [302, 239] on div "Do Horizontal menu ✓ Organise your content in a logical order in the horizontal…" at bounding box center [281, 203] width 269 height 181
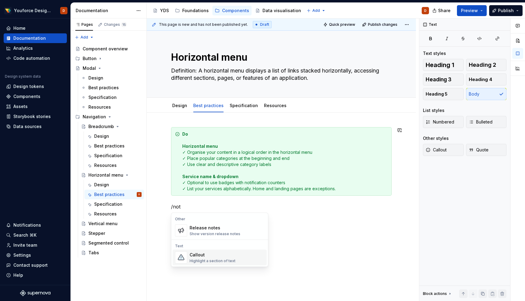
click at [215, 258] on div "Callout" at bounding box center [212, 255] width 46 height 6
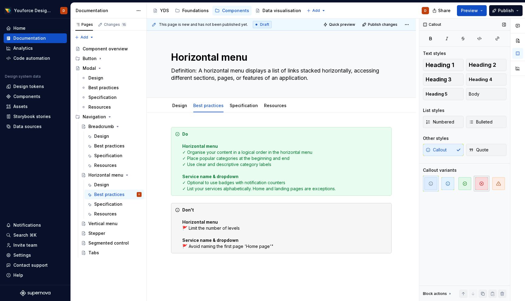
click at [481, 184] on icon "button" at bounding box center [481, 183] width 5 height 5
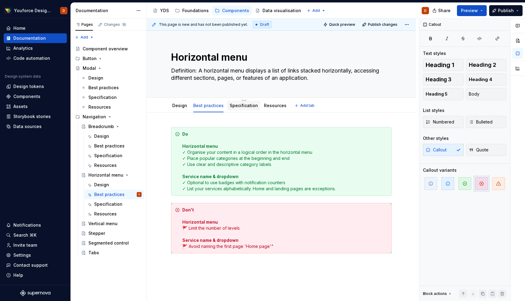
click at [238, 105] on link "Specification" at bounding box center [244, 105] width 28 height 5
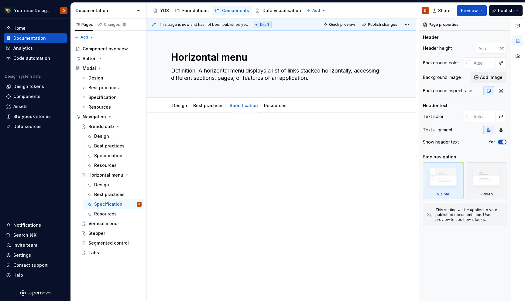
click at [182, 124] on div at bounding box center [281, 180] width 269 height 135
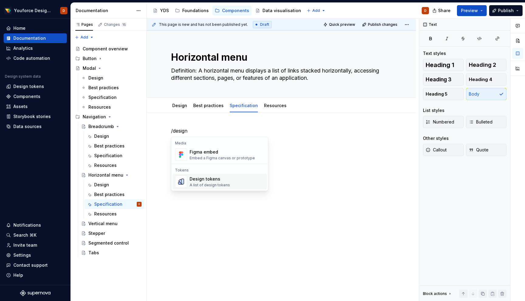
click at [199, 182] on div "Design tokens A list of design tokens" at bounding box center [209, 182] width 40 height 12
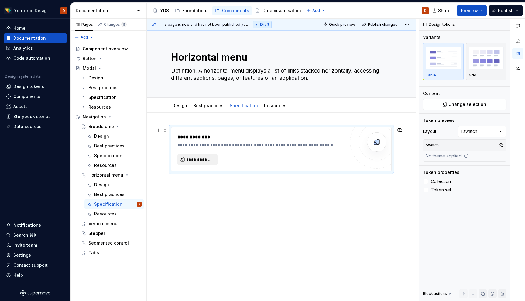
click at [198, 160] on span "**********" at bounding box center [199, 160] width 27 height 6
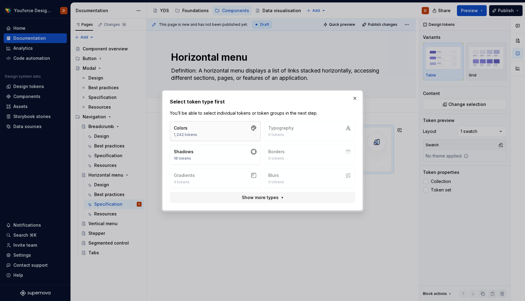
click at [204, 131] on button "Colors 1,242 tokens" at bounding box center [215, 131] width 91 height 20
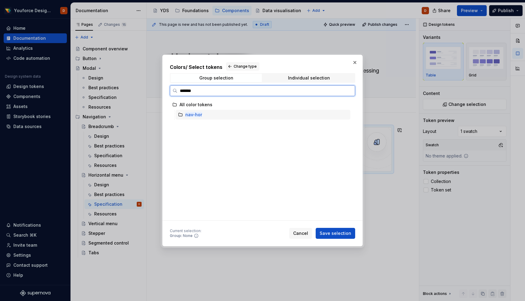
click at [190, 114] on mark "nav-hor" at bounding box center [193, 114] width 17 height 5
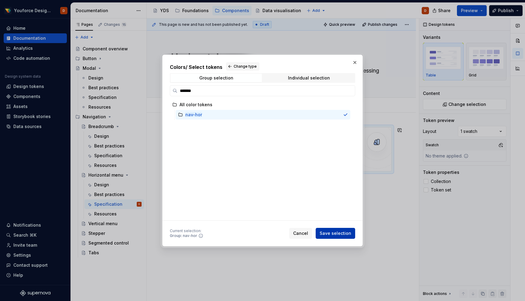
click at [335, 230] on button "Save selection" at bounding box center [334, 233] width 39 height 11
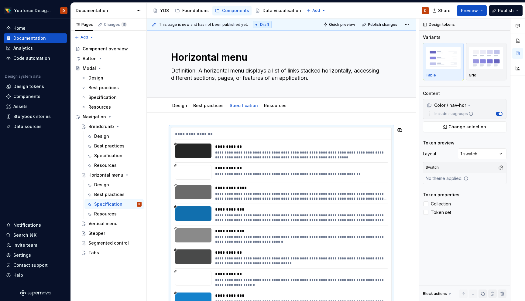
scroll to position [109, 0]
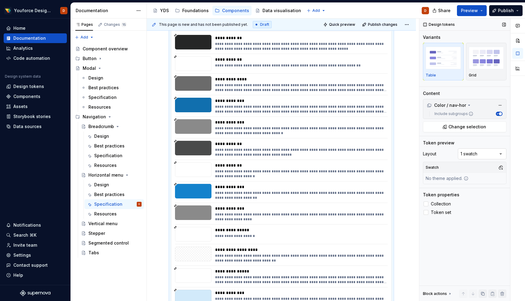
click at [501, 152] on div "Comments Open comments No comments yet Select ‘Comment’ from the block context …" at bounding box center [472, 160] width 106 height 283
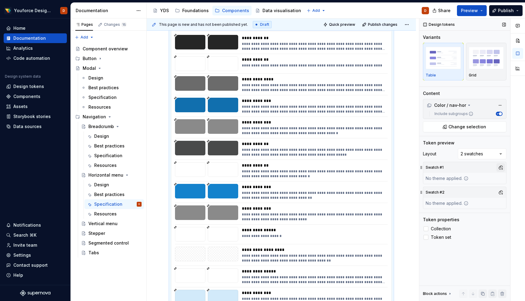
click at [501, 166] on button "button" at bounding box center [500, 167] width 9 height 9
click at [436, 202] on div "Suggestions" at bounding box center [438, 200] width 5 height 5
click at [474, 236] on div "Comments Open comments No comments yet Select ‘Comment’ from the block context …" at bounding box center [472, 160] width 106 height 283
click at [501, 192] on button "button" at bounding box center [500, 192] width 9 height 9
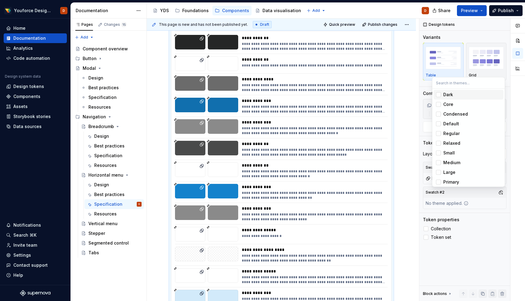
click at [440, 94] on div "Suggestions" at bounding box center [438, 94] width 5 height 5
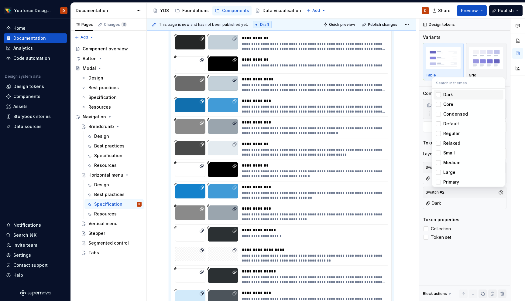
click at [405, 169] on html "Youforce Design System D Home Documentation Analytics Code automation Design sy…" at bounding box center [262, 150] width 525 height 301
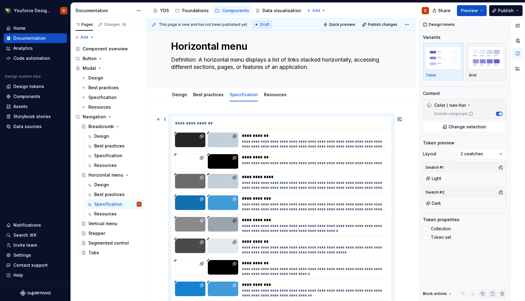
scroll to position [0, 0]
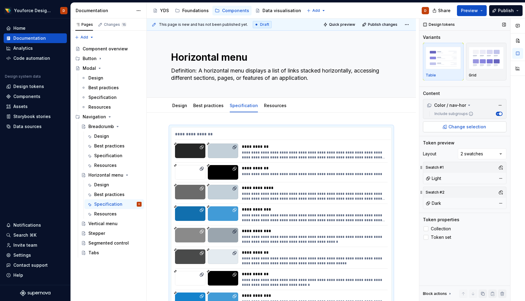
click at [467, 128] on span "Change selection" at bounding box center [467, 127] width 38 height 6
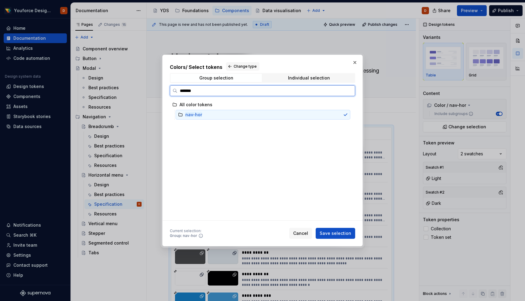
click at [179, 113] on icon at bounding box center [181, 114] width 4 height 3
click at [301, 235] on span "Cancel" at bounding box center [300, 233] width 15 height 6
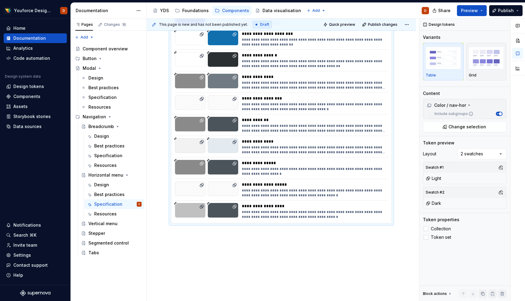
scroll to position [1544, 0]
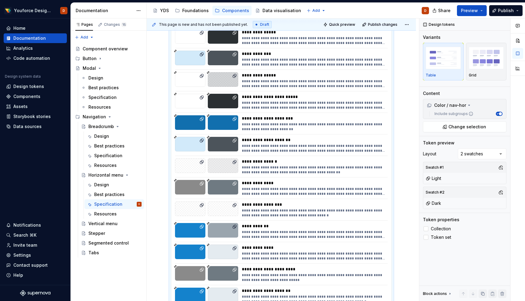
scroll to position [349, 0]
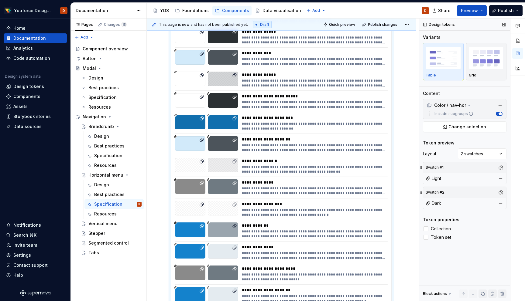
click at [501, 114] on span "button" at bounding box center [500, 113] width 3 height 3
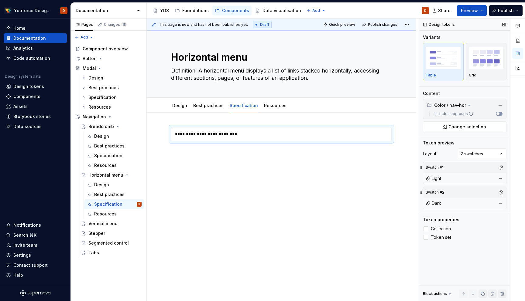
scroll to position [0, 0]
click at [500, 114] on button "Include subgroups" at bounding box center [499, 114] width 7 height 4
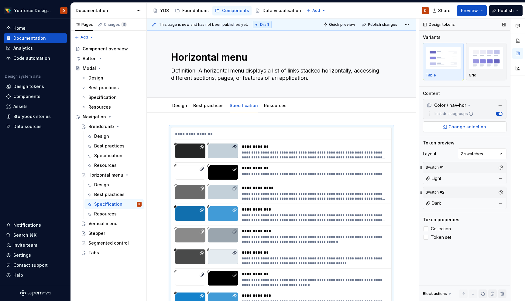
click at [473, 125] on span "Change selection" at bounding box center [467, 127] width 38 height 6
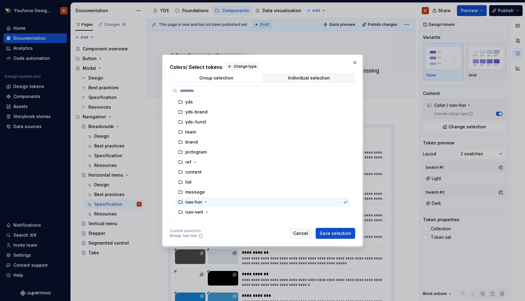
scroll to position [114, 0]
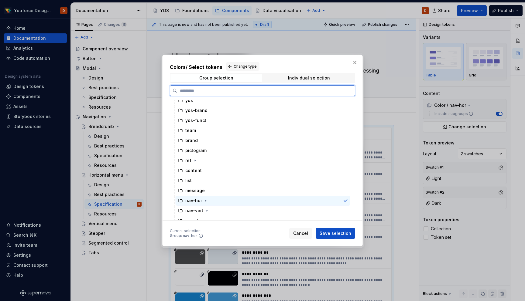
click at [348, 202] on icon at bounding box center [345, 200] width 5 height 5
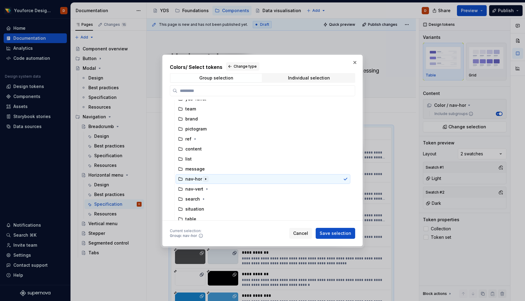
scroll to position [137, 0]
click at [206, 177] on icon "button" at bounding box center [205, 178] width 5 height 5
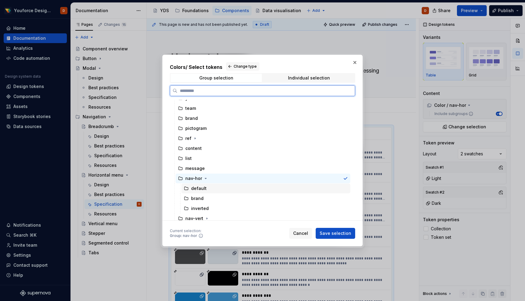
scroll to position [166, 0]
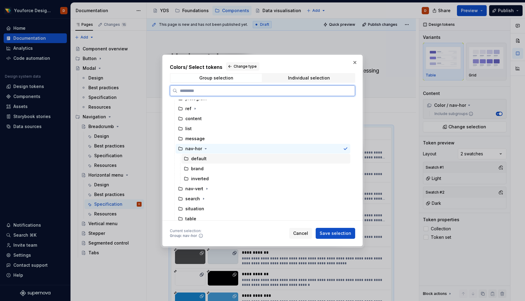
click at [207, 158] on div "default" at bounding box center [265, 159] width 169 height 10
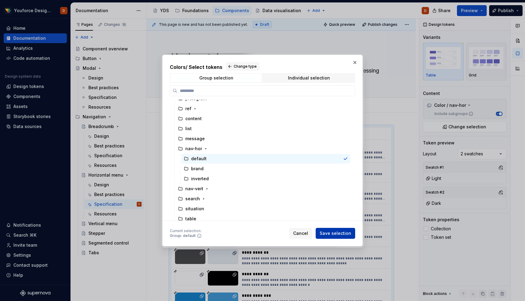
click at [333, 233] on span "Save selection" at bounding box center [335, 233] width 32 height 6
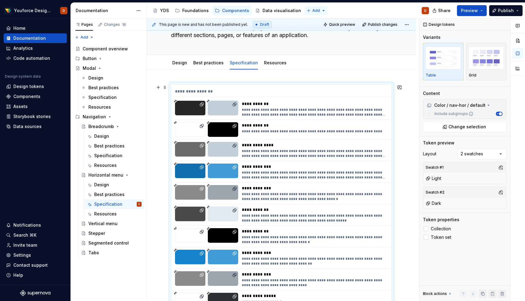
scroll to position [0, 0]
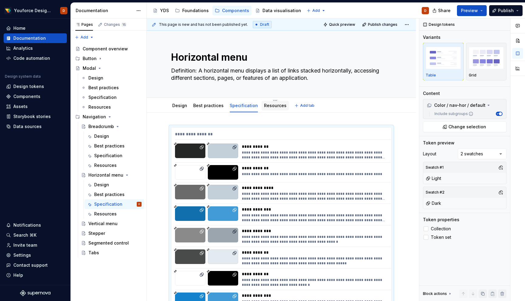
click at [265, 107] on link "Resources" at bounding box center [275, 105] width 22 height 5
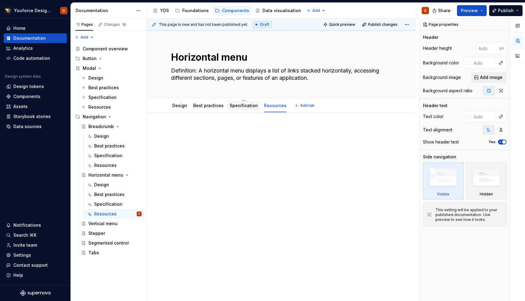
click at [245, 107] on link "Specification" at bounding box center [244, 105] width 28 height 5
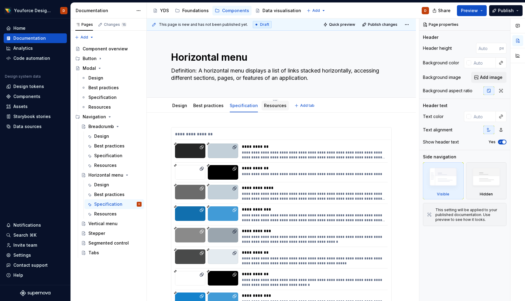
click at [271, 106] on link "Resources" at bounding box center [275, 105] width 22 height 5
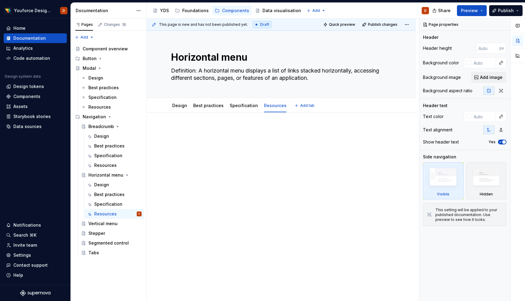
type textarea "*"
click at [200, 136] on div at bounding box center [281, 138] width 220 height 23
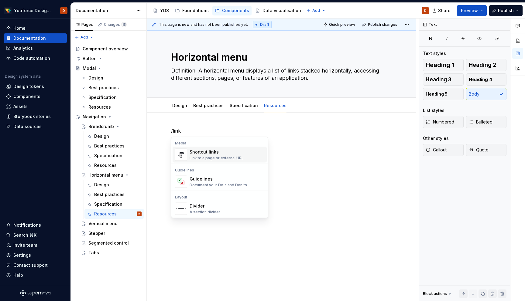
click at [219, 158] on div "Link to a page or external URL" at bounding box center [216, 158] width 54 height 5
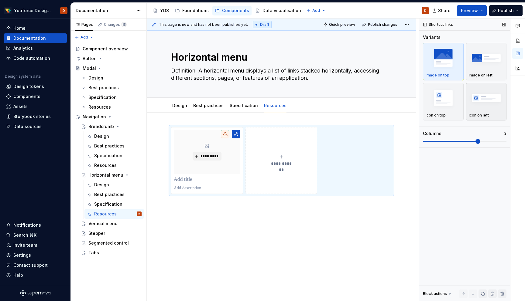
click at [491, 104] on img "button" at bounding box center [486, 98] width 35 height 22
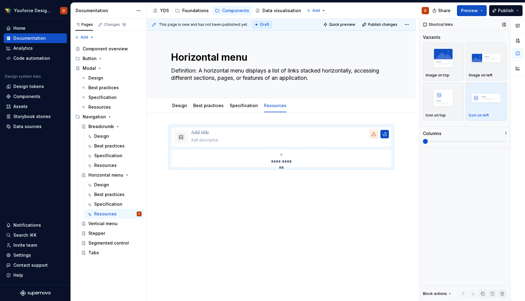
click at [431, 143] on span at bounding box center [465, 141] width 84 height 5
click at [181, 137] on button "button" at bounding box center [181, 137] width 9 height 9
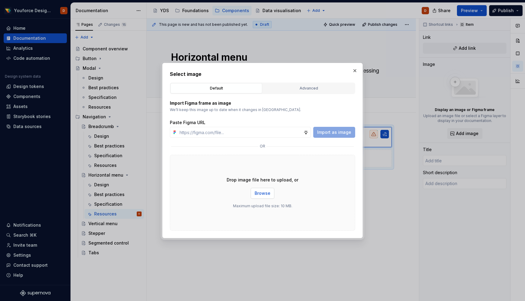
click at [261, 193] on span "Browse" at bounding box center [262, 193] width 16 height 6
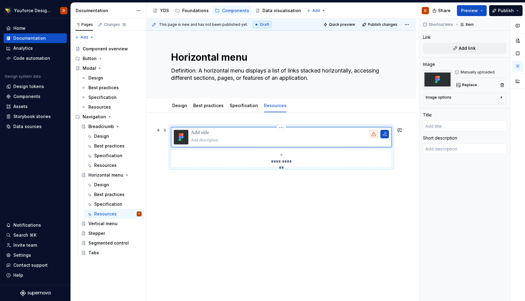
click at [206, 135] on p at bounding box center [290, 133] width 198 height 6
type textarea "*"
type input "F"
type textarea "*"
type input "Fi"
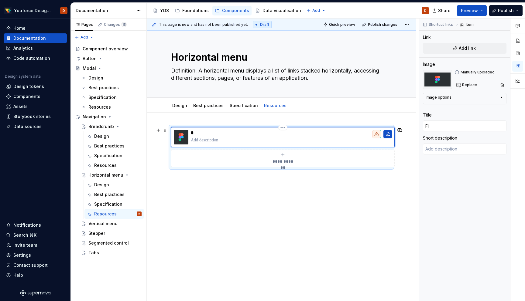
type textarea "*"
type input "Fig"
type textarea "*"
type input "Figm"
type textarea "*"
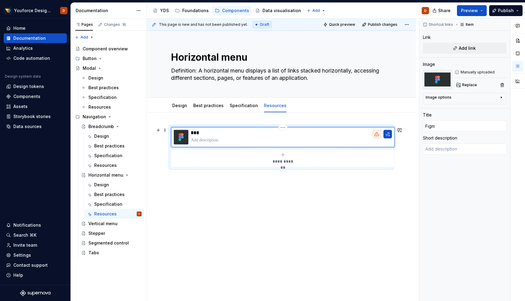
type input "Figma"
type textarea "*"
type textarea "G"
type textarea "*"
type textarea "Go"
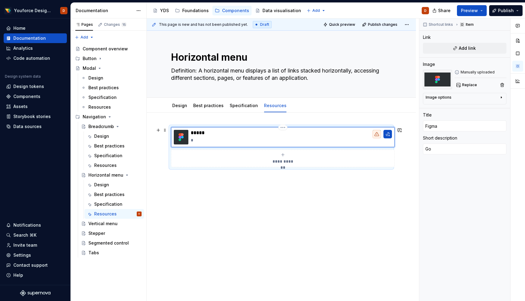
type textarea "*"
type textarea "Go"
type textarea "*"
type textarea "Go t"
type textarea "*"
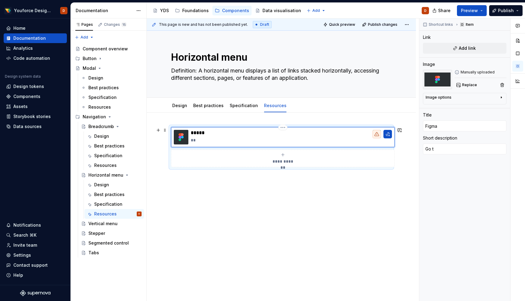
type textarea "Go to"
type textarea "*"
type textarea "Go to"
type textarea "*"
type textarea "Go to f"
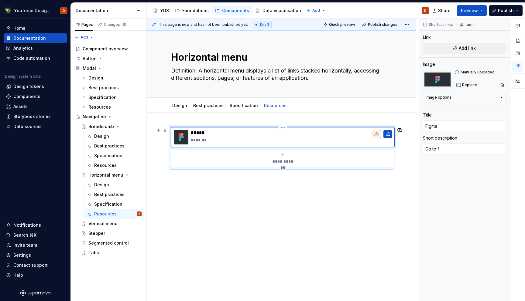
type textarea "*"
type textarea "Go to fi"
type textarea "*"
type textarea "Go to fig"
type textarea "*"
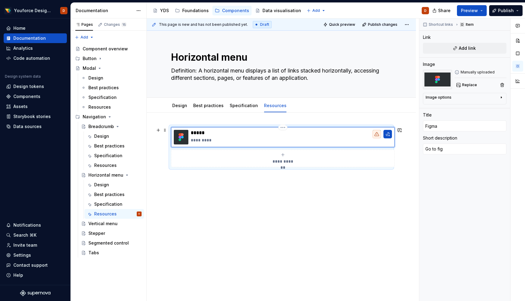
type textarea "Go to figm"
type textarea "*"
type textarea "Go to figma"
type textarea "*"
type textarea "Go to figma"
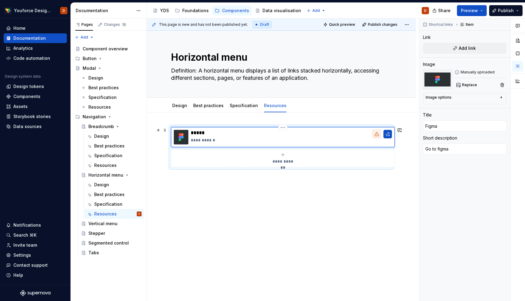
type textarea "*"
type textarea "Go to figma c"
type textarea "*"
type textarea "Go to figma co"
type textarea "*"
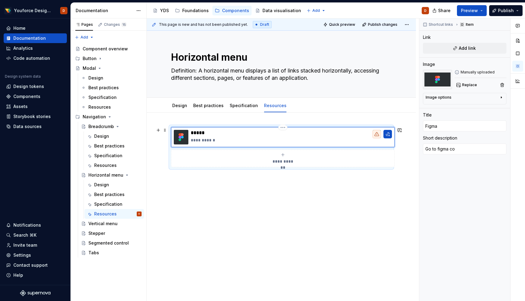
type textarea "Go to figma com"
type textarea "*"
type textarea "Go to figma comp"
type textarea "*"
type textarea "Go to figma compo"
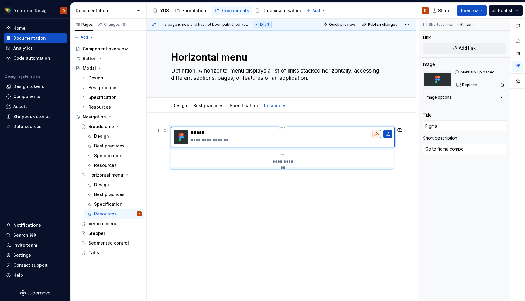
type textarea "*"
type textarea "Go to figma compon"
type textarea "*"
type textarea "Go to figma compone"
type textarea "*"
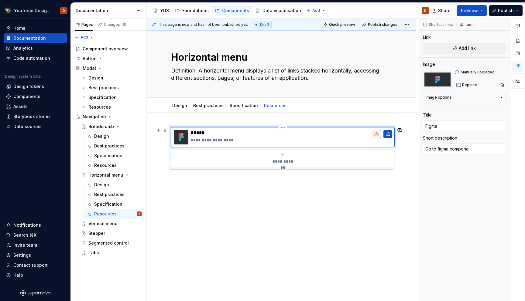
type textarea "Go to figma componen"
type textarea "*"
type textarea "Go to figma component"
click at [385, 133] on button "button" at bounding box center [387, 134] width 9 height 9
type textarea "*"
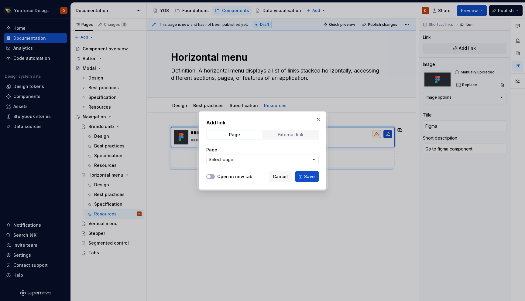
click at [285, 137] on div "External link" at bounding box center [291, 134] width 26 height 5
click at [243, 160] on input "URL" at bounding box center [262, 159] width 112 height 11
paste input "https://www.figma.com/design/71DVjf7WzZG13I7LuYe9jK/%F0%9F%92%A0-YDS---Youforce…"
type input "https://www.figma.com/design/71DVjf7WzZG13I7LuYe9jK/%F0%9F%92%A0-YDS---Youforce…"
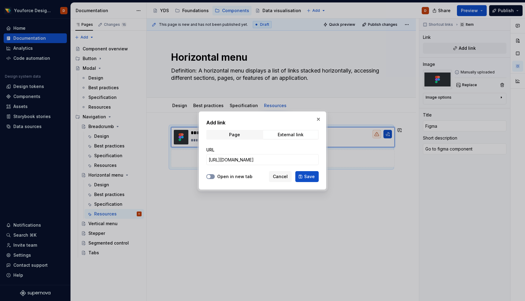
click at [214, 178] on button "Open in new tab" at bounding box center [210, 176] width 9 height 5
click at [310, 176] on span "Save" at bounding box center [309, 177] width 11 height 6
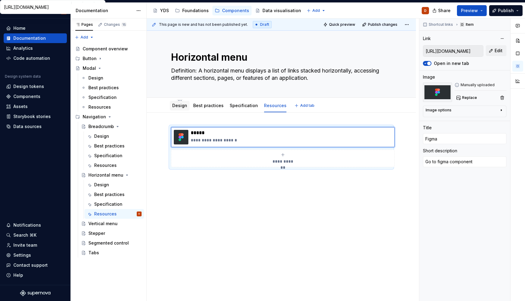
click at [178, 106] on link "Design" at bounding box center [179, 105] width 15 height 5
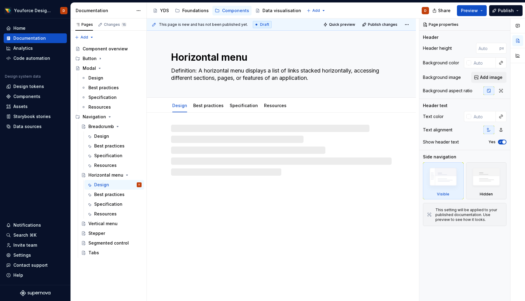
type textarea "*"
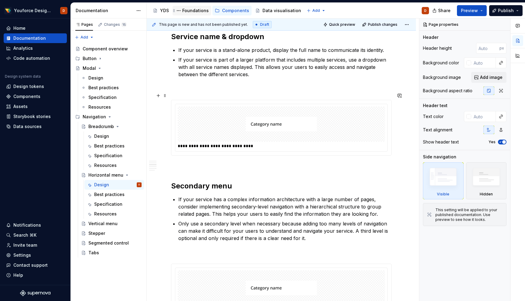
scroll to position [219, 0]
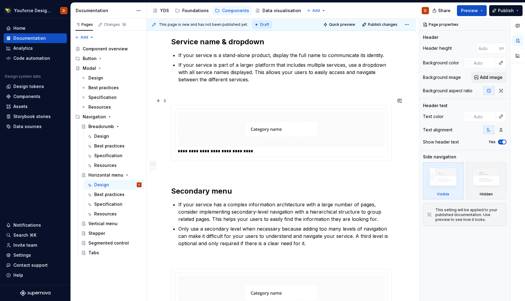
click at [391, 105] on div "**********" at bounding box center [281, 132] width 220 height 55
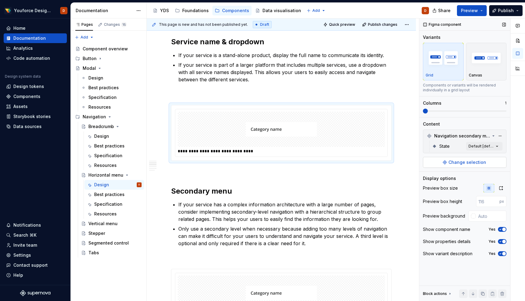
click at [459, 161] on span "Change selection" at bounding box center [467, 162] width 38 height 6
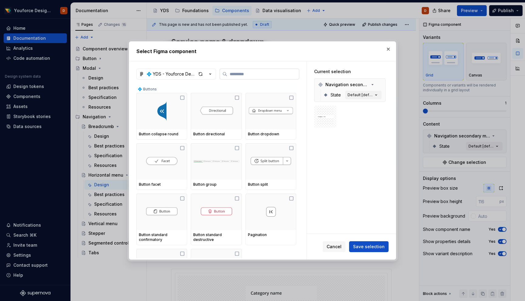
click at [268, 76] on input "search" at bounding box center [263, 74] width 72 height 6
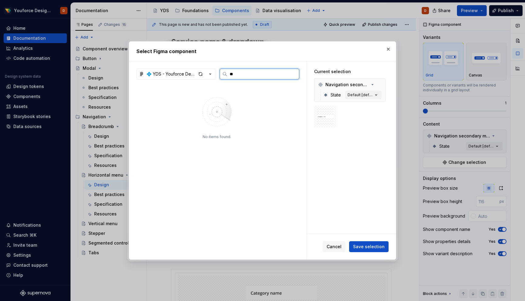
type input "*"
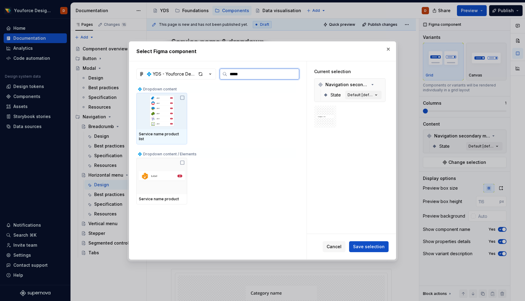
type input "******"
click at [182, 100] on icon at bounding box center [182, 98] width 4 height 4
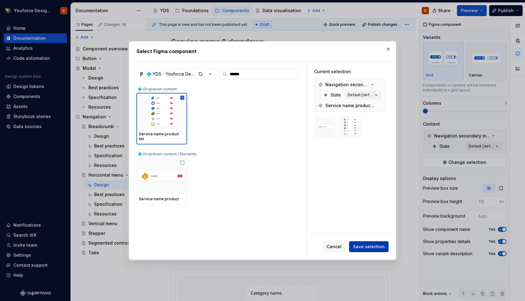
click at [366, 247] on span "Save selection" at bounding box center [369, 247] width 32 height 6
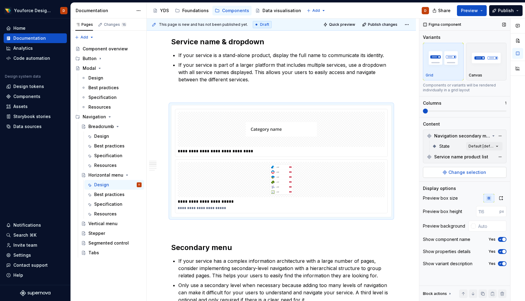
click at [448, 171] on button "Change selection" at bounding box center [465, 172] width 84 height 11
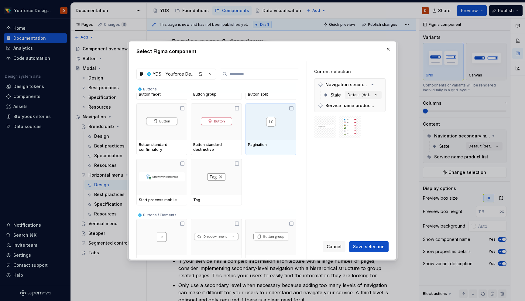
scroll to position [59, 0]
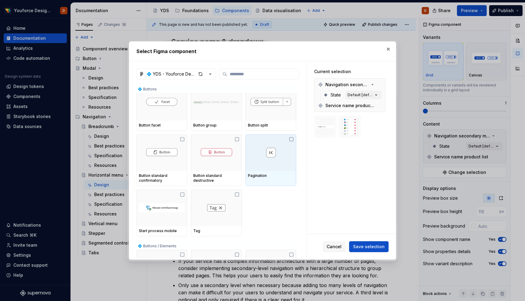
type textarea "*"
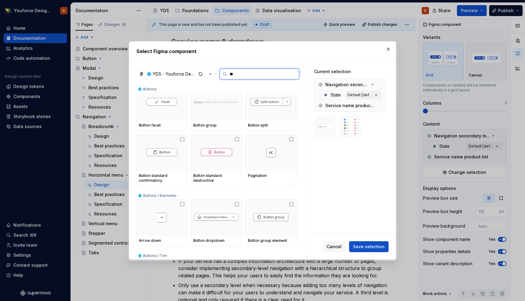
scroll to position [0, 0]
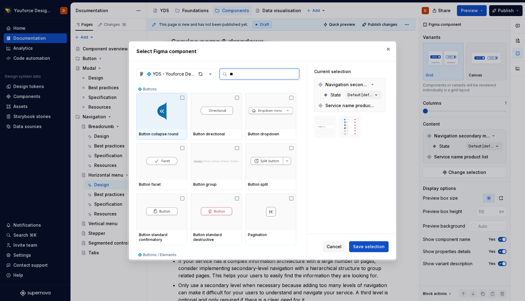
type input "***"
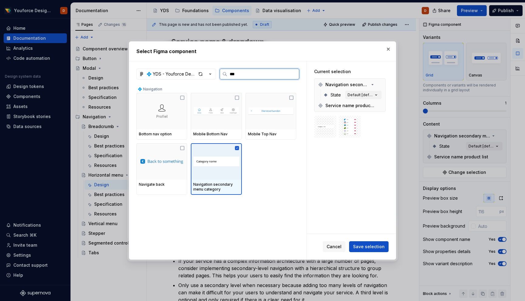
click at [239, 148] on icon at bounding box center [236, 148] width 5 height 5
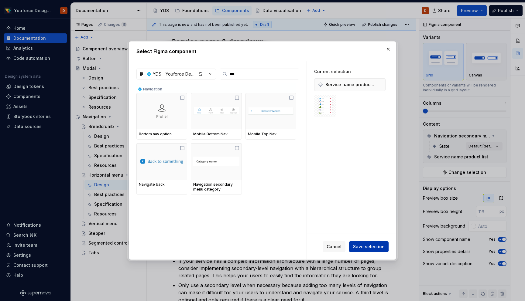
click at [372, 249] on span "Save selection" at bounding box center [369, 247] width 32 height 6
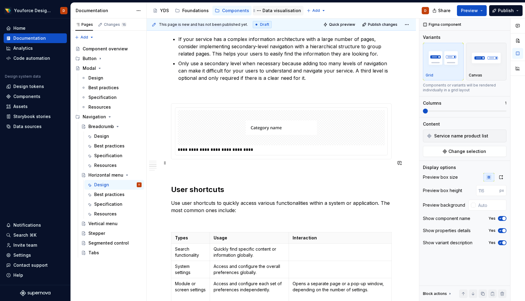
scroll to position [389, 0]
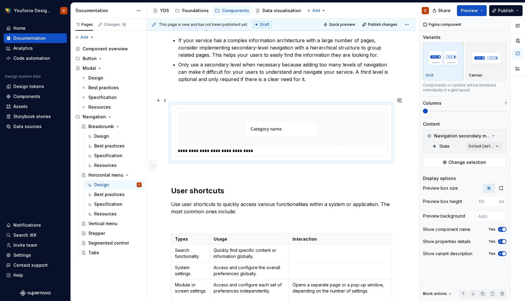
click at [391, 146] on div "**********" at bounding box center [281, 132] width 220 height 55
click at [457, 163] on span "Change selection" at bounding box center [467, 162] width 38 height 6
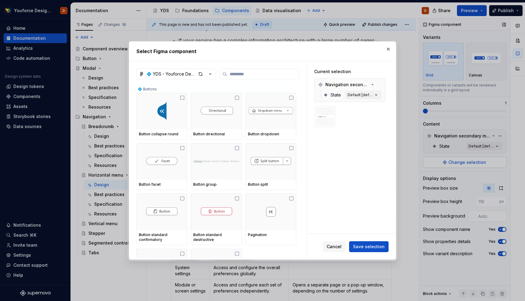
type textarea "*"
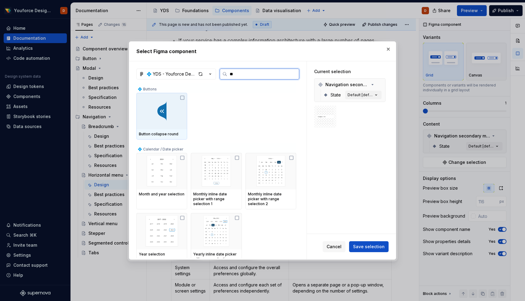
type input "*"
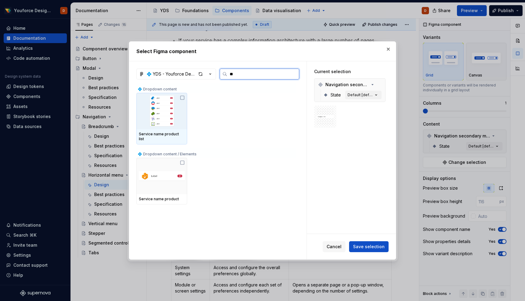
type input "*"
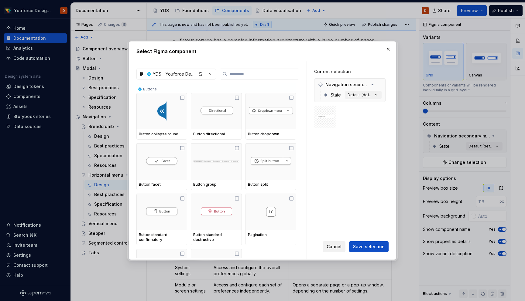
click at [333, 244] on button "Cancel" at bounding box center [333, 246] width 23 height 11
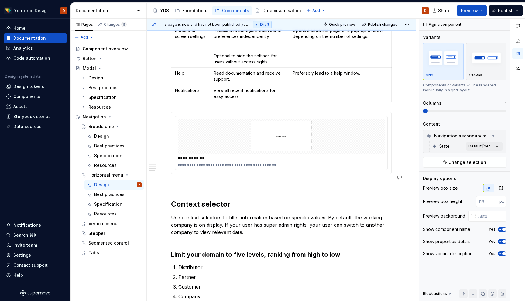
scroll to position [644, 0]
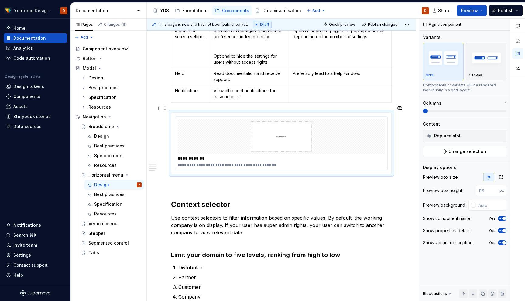
click at [391, 113] on div "**********" at bounding box center [281, 143] width 220 height 61
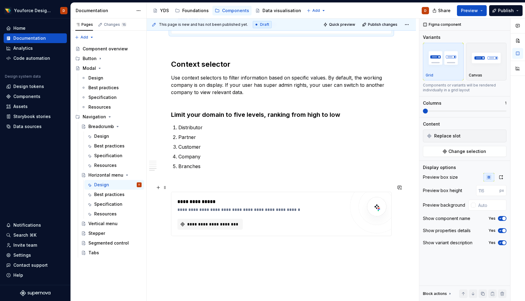
scroll to position [809, 0]
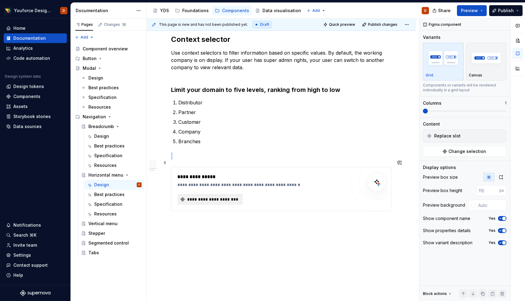
click at [210, 196] on span "**********" at bounding box center [212, 199] width 53 height 6
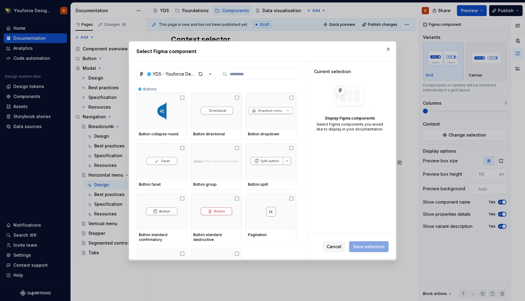
type textarea "*"
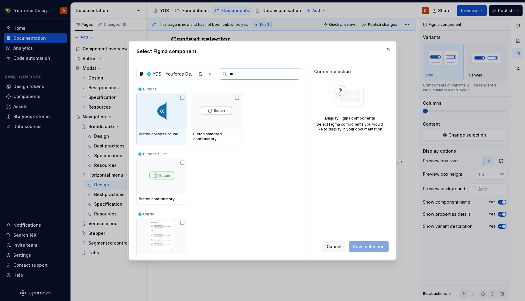
type input "*"
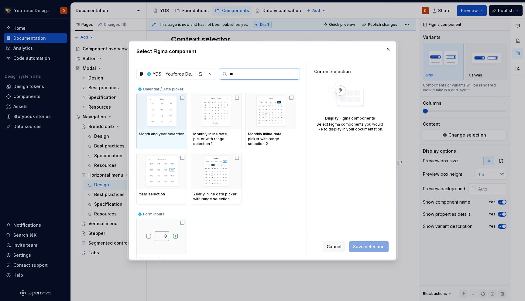
type input "*"
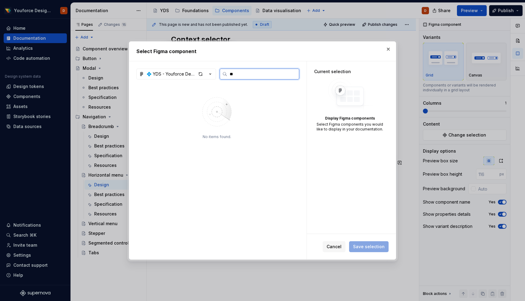
type input "*"
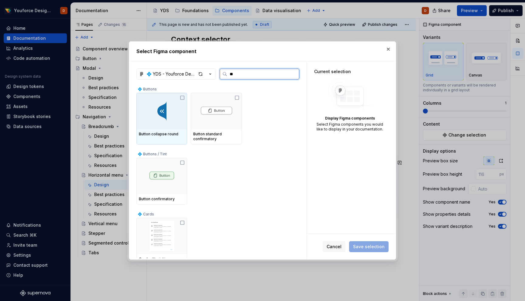
type input "*"
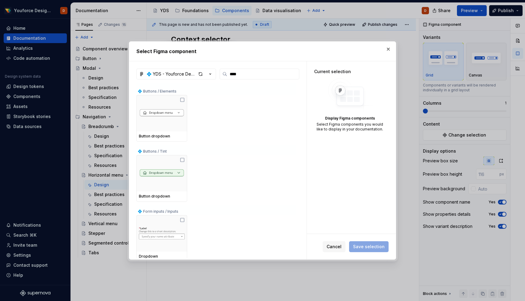
scroll to position [0, 0]
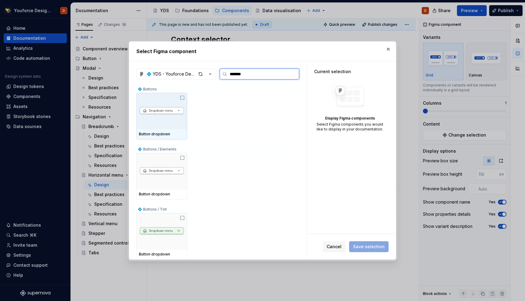
type input "********"
type textarea "*"
type input "*"
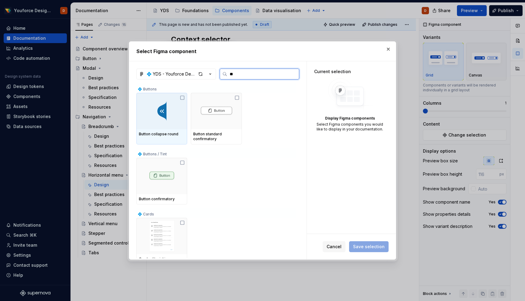
type input "*"
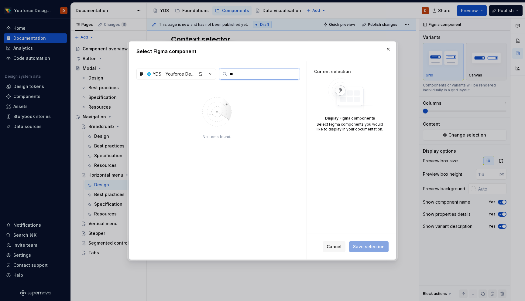
type input "*"
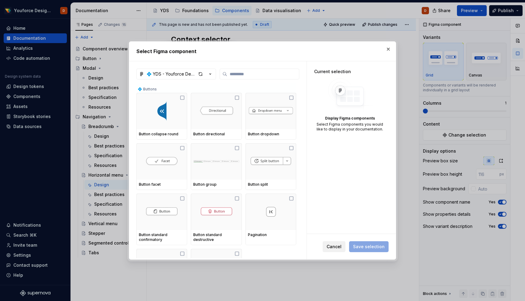
click at [339, 242] on button "Cancel" at bounding box center [333, 246] width 23 height 11
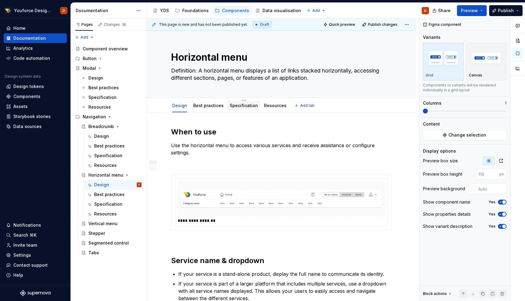
click at [238, 107] on link "Specification" at bounding box center [244, 105] width 28 height 5
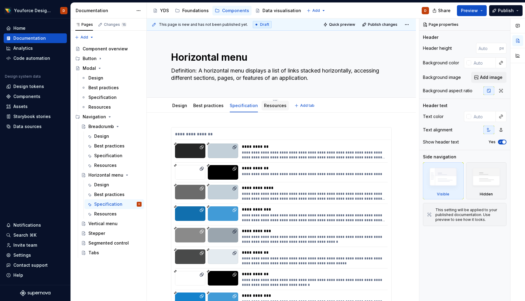
click at [275, 105] on link "Resources" at bounding box center [275, 105] width 22 height 5
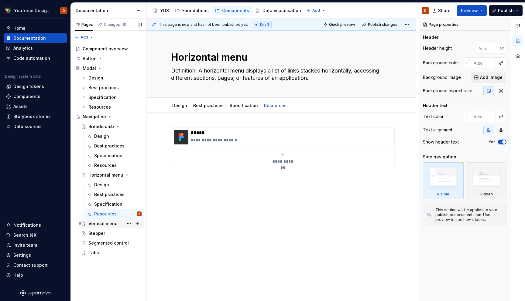
click at [97, 224] on div "Vertical menu" at bounding box center [102, 224] width 29 height 6
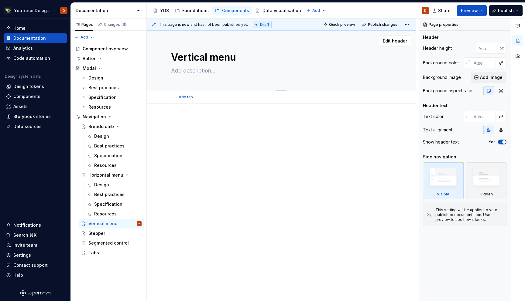
click at [202, 73] on textarea at bounding box center [280, 71] width 220 height 10
paste textarea "Definition: A vertical menu displays a list of navigation links stacked vertica…"
type textarea "*"
type textarea "Definition: A vertical menu displays a list of navigation links stacked vertica…"
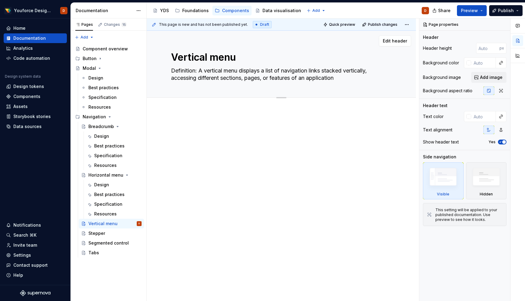
type textarea "*"
type textarea "Definition: A vertical menu displays a list of navigation links stacked vertica…"
click at [184, 104] on span "Add tab" at bounding box center [186, 104] width 14 height 5
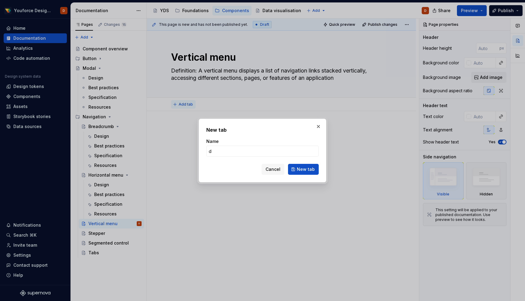
type input "Design"
click at [305, 171] on span "New tab" at bounding box center [306, 169] width 18 height 6
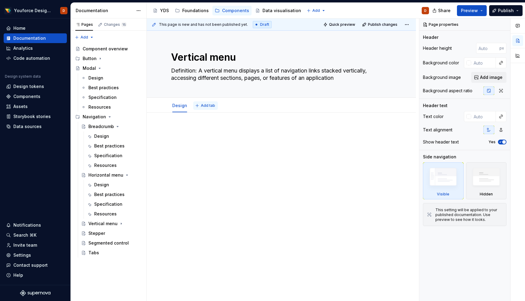
type textarea "*"
click at [201, 107] on span "Add tab" at bounding box center [208, 105] width 14 height 5
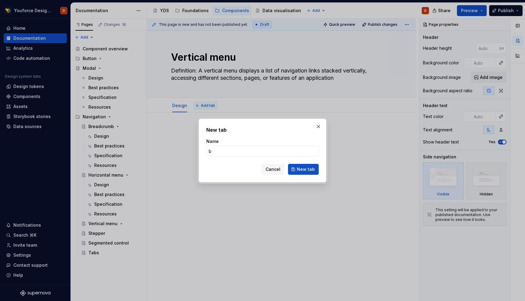
type input "be"
type textarea "*"
type input "Best practices"
click at [312, 171] on span "New tab" at bounding box center [306, 169] width 18 height 6
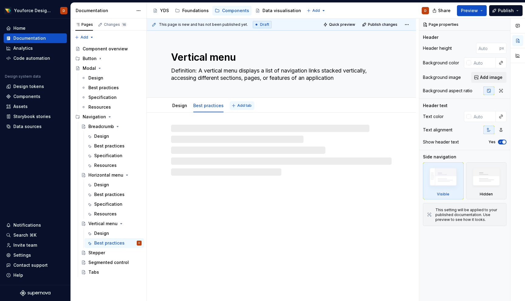
click at [242, 108] on button "Add tab" at bounding box center [242, 105] width 25 height 9
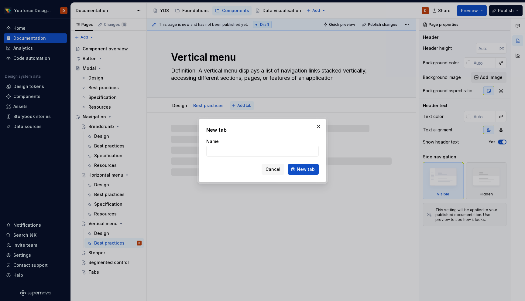
type textarea "*"
type input "s"
type textarea "*"
type input "sp"
type textarea "*"
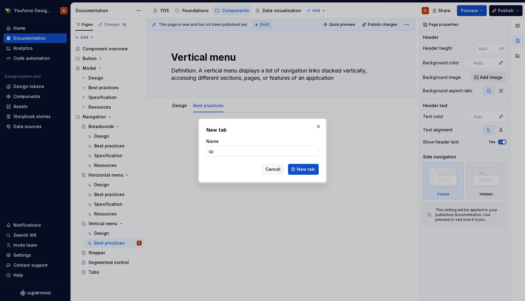
type input "Specification"
click at [309, 172] on button "New tab" at bounding box center [303, 169] width 31 height 11
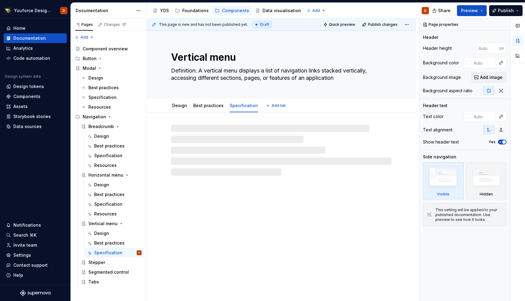
click at [278, 107] on span "Add tab" at bounding box center [278, 105] width 14 height 5
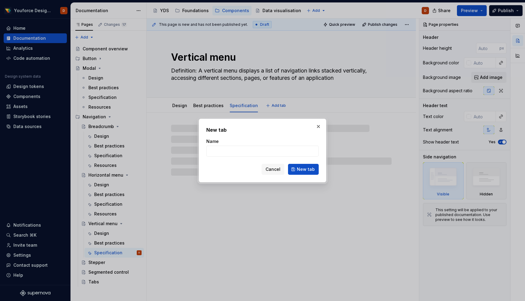
type textarea "*"
type input "res"
type textarea "*"
type input "Resources"
click at [307, 171] on span "New tab" at bounding box center [306, 169] width 18 height 6
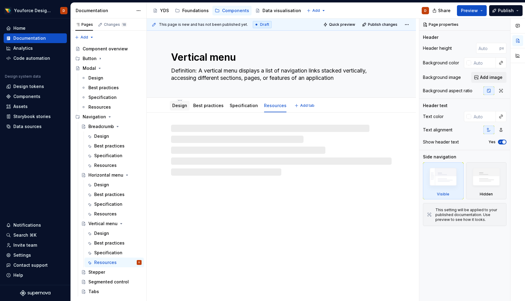
click at [182, 105] on link "Design" at bounding box center [179, 105] width 15 height 5
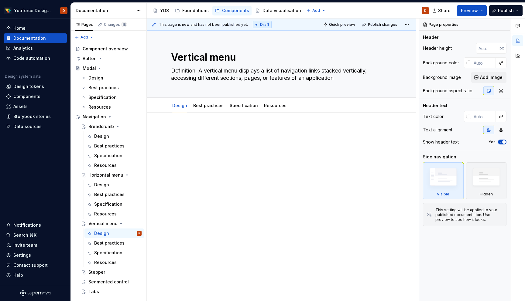
click at [189, 136] on div at bounding box center [281, 138] width 220 height 23
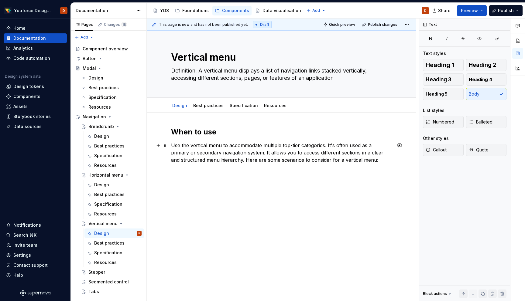
click at [212, 142] on p "Use the vertical menu to accommodate multiple top-tier categories. It's often u…" at bounding box center [281, 153] width 220 height 22
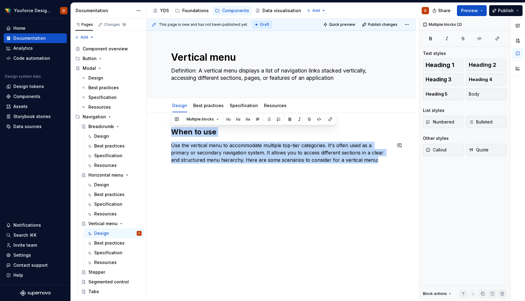
drag, startPoint x: 172, startPoint y: 131, endPoint x: 370, endPoint y: 164, distance: 200.4
click at [370, 164] on div "When to use Use the vertical menu to accommodate multiple top-tier categories. …" at bounding box center [281, 149] width 220 height 44
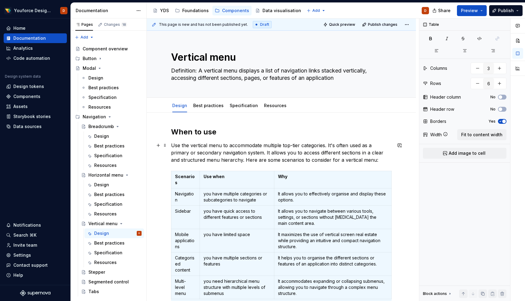
click at [336, 157] on p "Use the vertical menu to accommodate multiple top-tier categories. It's often u…" at bounding box center [281, 153] width 220 height 22
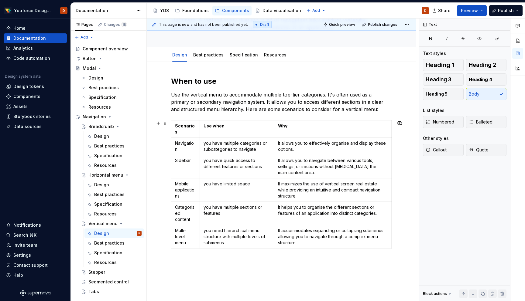
scroll to position [59, 0]
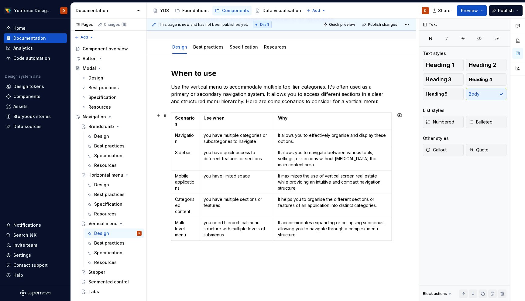
type textarea "*"
click at [294, 251] on div "This page is new and has not been published yet. Draft Quick preview Publish ch…" at bounding box center [283, 160] width 272 height 283
click at [288, 250] on div "When to use Use the vertical menu to accommodate multiple top-tier categories. …" at bounding box center [281, 197] width 269 height 287
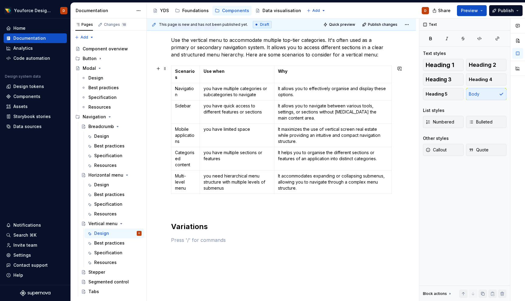
scroll to position [139, 0]
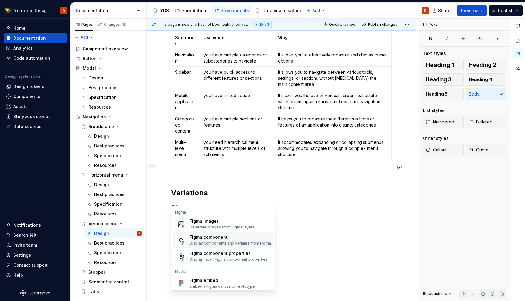
click at [205, 237] on div "Figma component" at bounding box center [229, 237] width 81 height 6
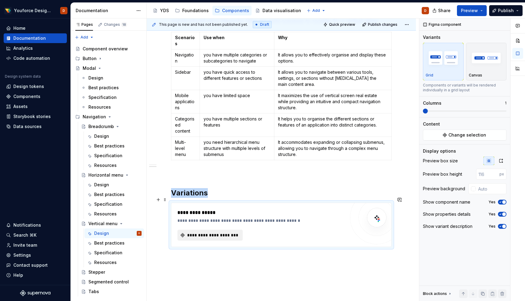
click at [204, 232] on span "**********" at bounding box center [212, 235] width 53 height 6
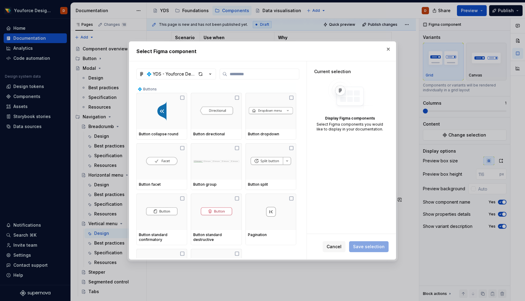
type textarea "*"
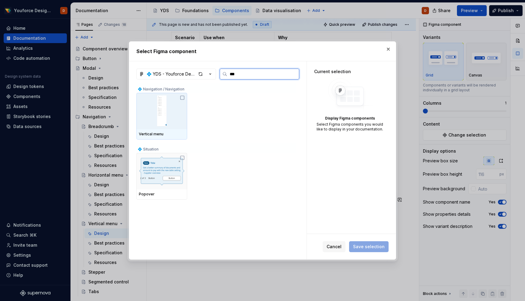
type input "****"
click at [185, 100] on icon at bounding box center [182, 97] width 5 height 5
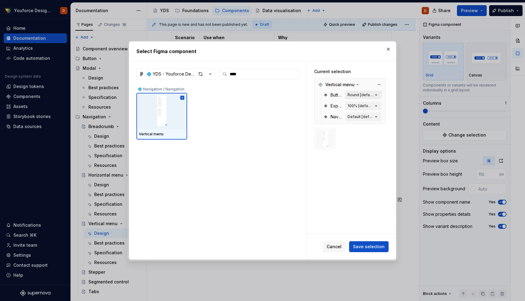
click at [379, 96] on icon "button" at bounding box center [376, 95] width 6 height 6
click at [379, 94] on icon "button" at bounding box center [376, 95] width 6 height 6
click at [360, 93] on div "Round [default]" at bounding box center [360, 95] width 26 height 5
click at [367, 107] on div "100% [default]" at bounding box center [360, 106] width 26 height 5
click at [353, 106] on div "100% [default]" at bounding box center [360, 106] width 26 height 5
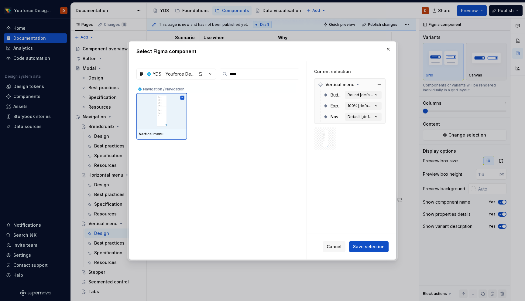
click at [334, 105] on span "Expand" at bounding box center [336, 106] width 12 height 6
click at [354, 120] on button "Default [default]" at bounding box center [363, 117] width 36 height 9
click at [377, 121] on button "Default [default]" at bounding box center [363, 117] width 36 height 9
click at [379, 120] on icon "button" at bounding box center [376, 117] width 6 height 6
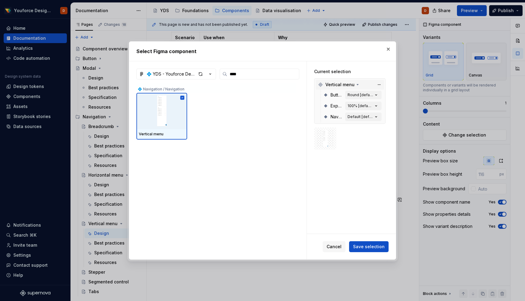
click at [356, 86] on icon at bounding box center [357, 84] width 5 height 5
click at [351, 84] on span "Vertical menu" at bounding box center [339, 85] width 29 height 6
click at [363, 93] on div "Round [default]" at bounding box center [360, 95] width 26 height 5
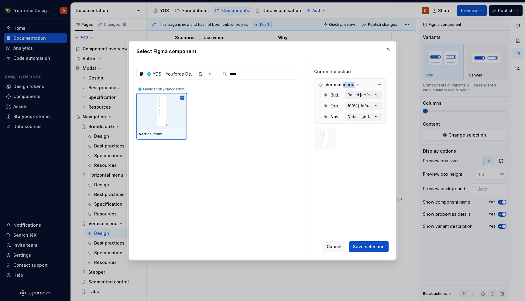
click at [377, 97] on icon "button" at bounding box center [376, 95] width 6 height 6
click at [371, 104] on div "100% [default]" at bounding box center [360, 106] width 26 height 5
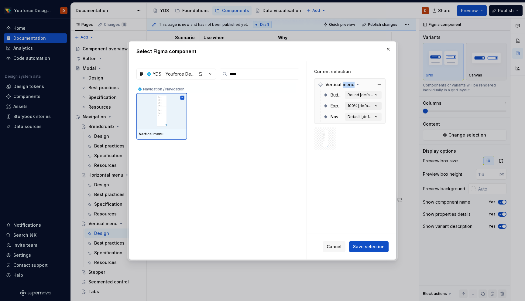
click at [361, 107] on div "100% [default]" at bounding box center [360, 106] width 26 height 5
click at [366, 117] on div "Default [default]" at bounding box center [360, 116] width 26 height 5
click at [363, 252] on button "Save selection" at bounding box center [368, 246] width 39 height 11
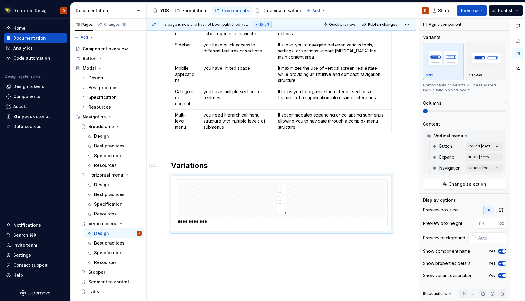
scroll to position [168, 0]
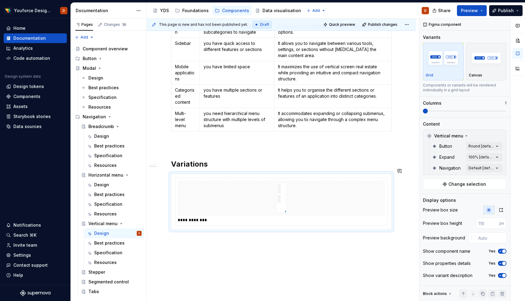
click at [232, 226] on div "When to use Use the vertical menu to accommodate multiple top-tier categories. …" at bounding box center [281, 98] width 220 height 278
click at [243, 217] on div "**********" at bounding box center [283, 220] width 210 height 6
click at [450, 184] on span "Change selection" at bounding box center [467, 184] width 38 height 6
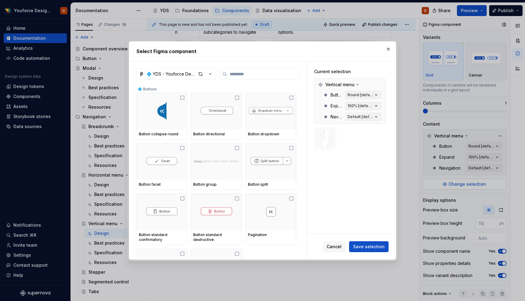
type textarea "*"
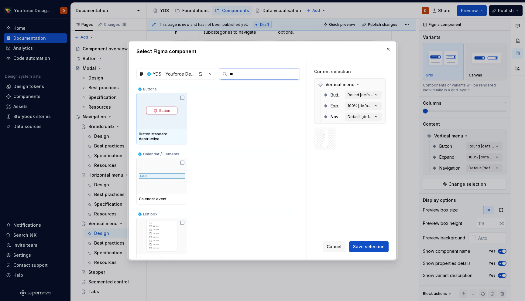
type input "*"
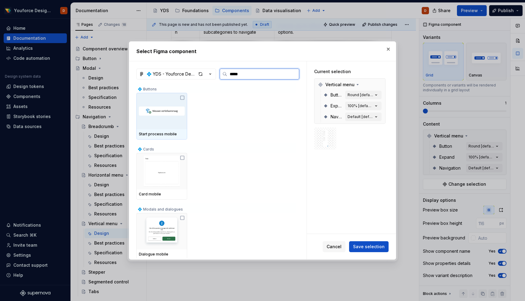
type input "******"
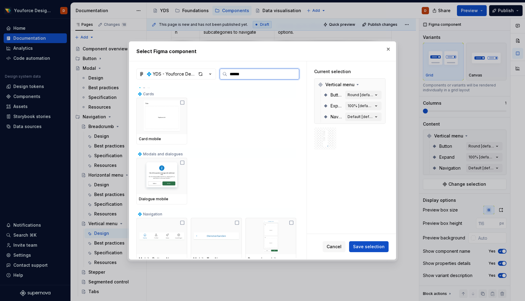
scroll to position [0, 0]
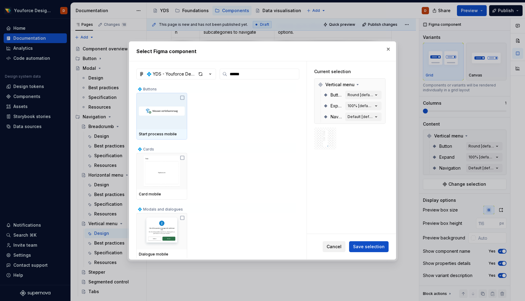
click at [337, 246] on span "Cancel" at bounding box center [333, 247] width 15 height 6
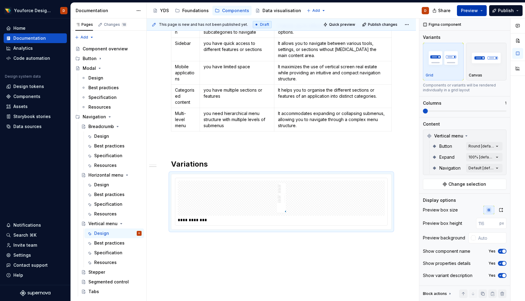
click at [476, 11] on span "Preview" at bounding box center [469, 11] width 17 height 6
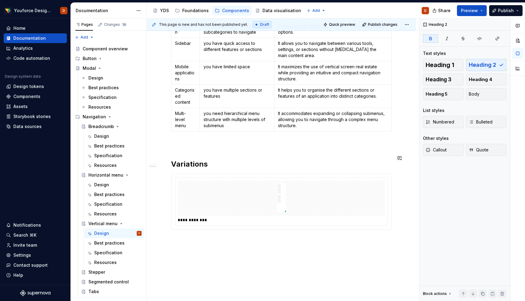
click at [338, 152] on div "When to use Use the vertical menu to accommodate multiple top-tier categories. …" at bounding box center [281, 94] width 220 height 271
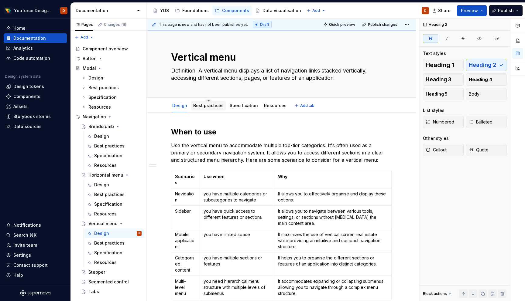
click at [210, 109] on div "Best practices" at bounding box center [208, 105] width 30 height 7
click at [208, 104] on link "Best practices" at bounding box center [208, 105] width 30 height 5
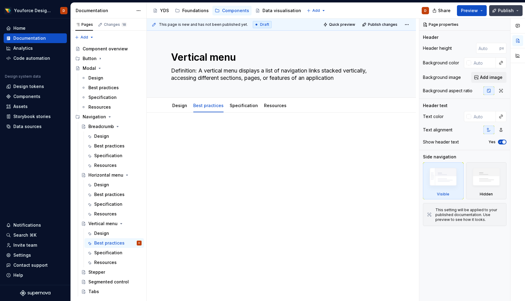
click at [517, 13] on button "Publish" at bounding box center [505, 10] width 33 height 11
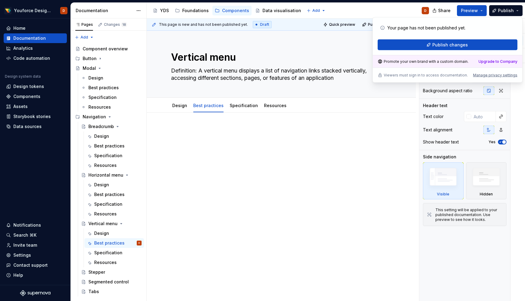
click at [489, 7] on div "Share Preview Publish" at bounding box center [479, 10] width 91 height 15
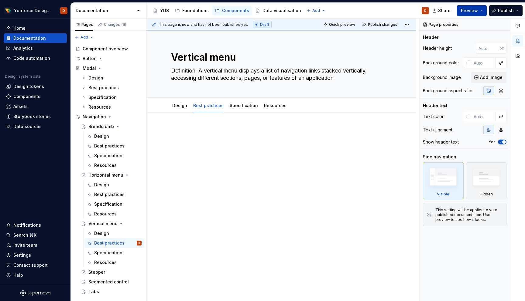
click at [480, 8] on button "Preview" at bounding box center [472, 10] width 30 height 11
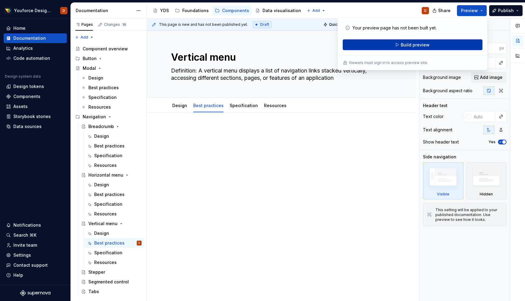
click at [432, 46] on button "Build preview" at bounding box center [413, 44] width 140 height 11
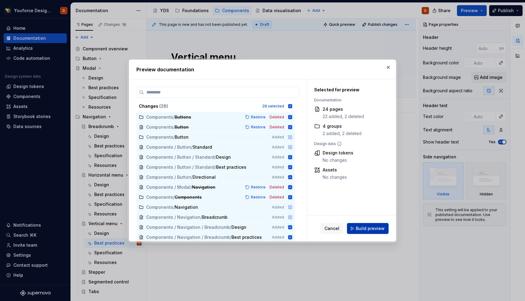
click at [366, 226] on span "Build preview" at bounding box center [370, 229] width 29 height 6
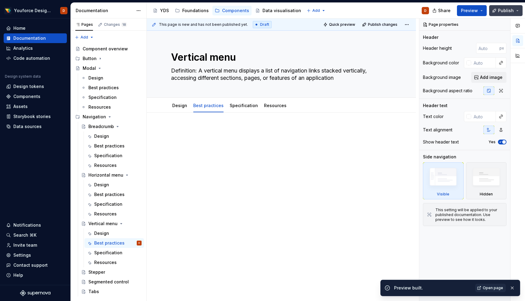
click at [520, 11] on button "Publish" at bounding box center [505, 10] width 33 height 11
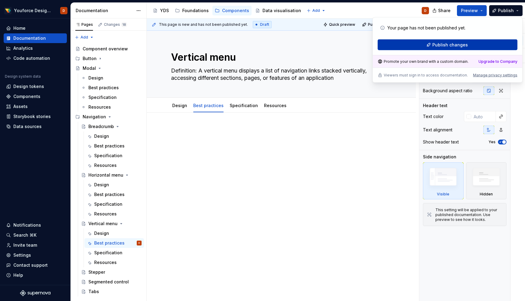
click at [460, 46] on span "Publish changes" at bounding box center [450, 45] width 36 height 6
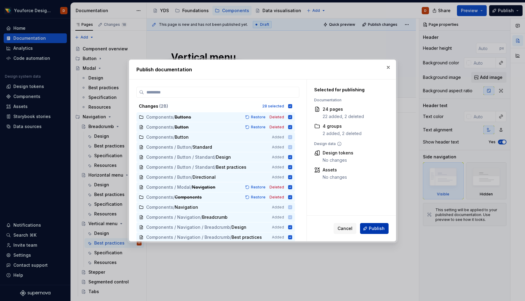
click at [371, 230] on span "Publish" at bounding box center [377, 229] width 16 height 6
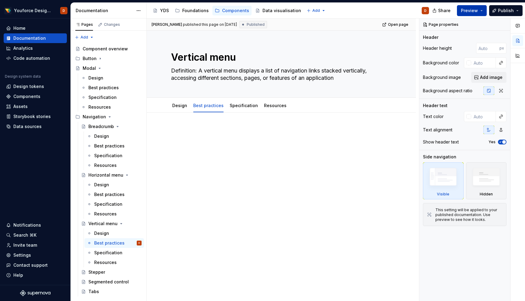
click at [476, 12] on span "Preview" at bounding box center [469, 11] width 17 height 6
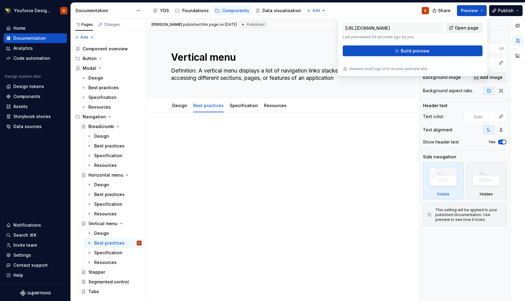
click at [467, 26] on span "Open page" at bounding box center [467, 28] width 24 height 6
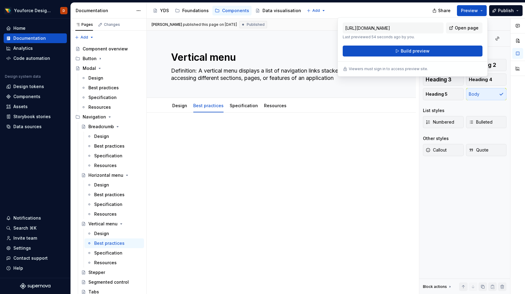
type textarea "*"
